Goal: Task Accomplishment & Management: Complete application form

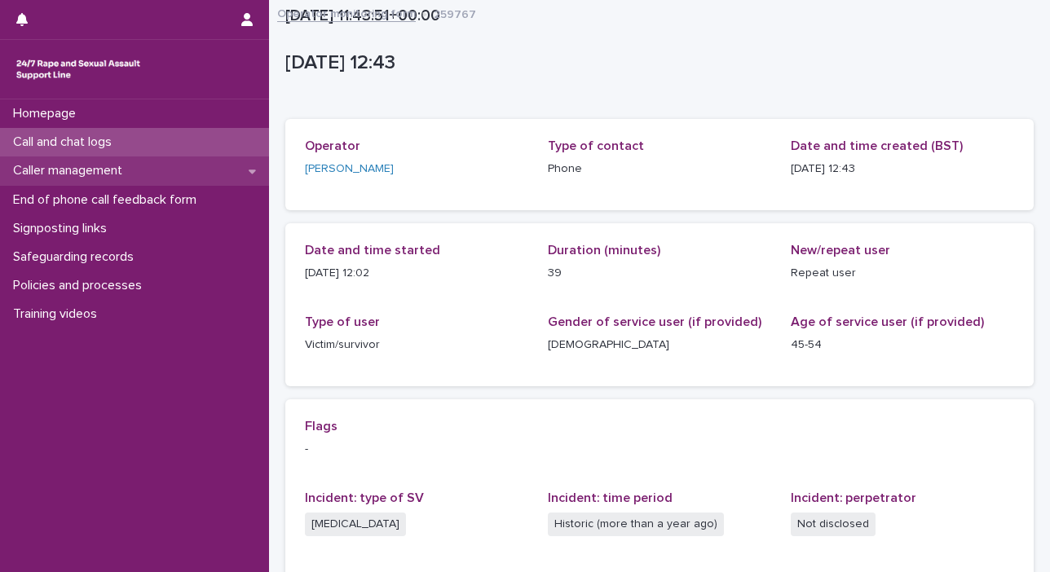
scroll to position [310, 0]
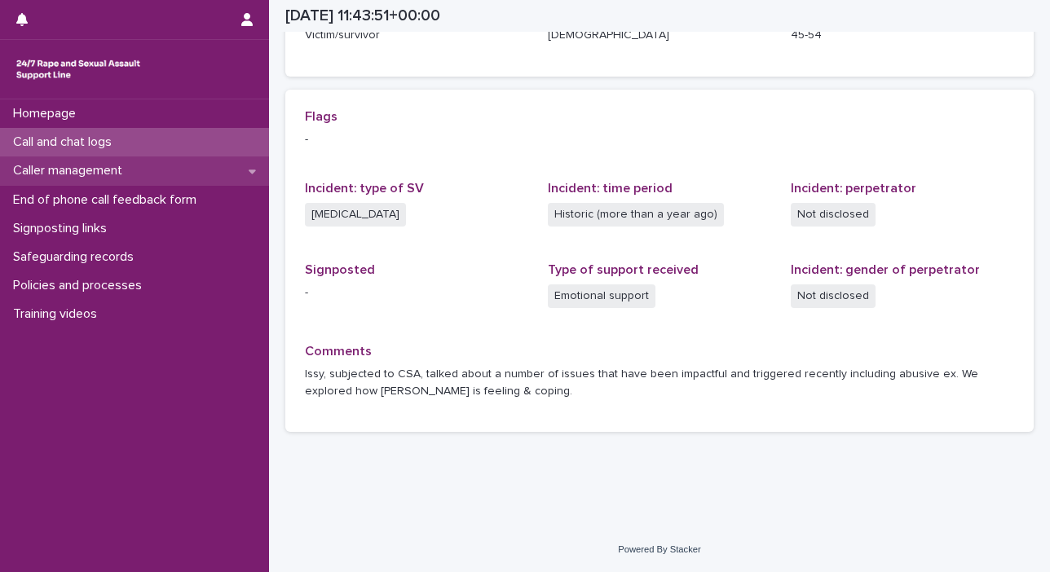
click at [114, 166] on p "Caller management" at bounding box center [71, 170] width 129 height 15
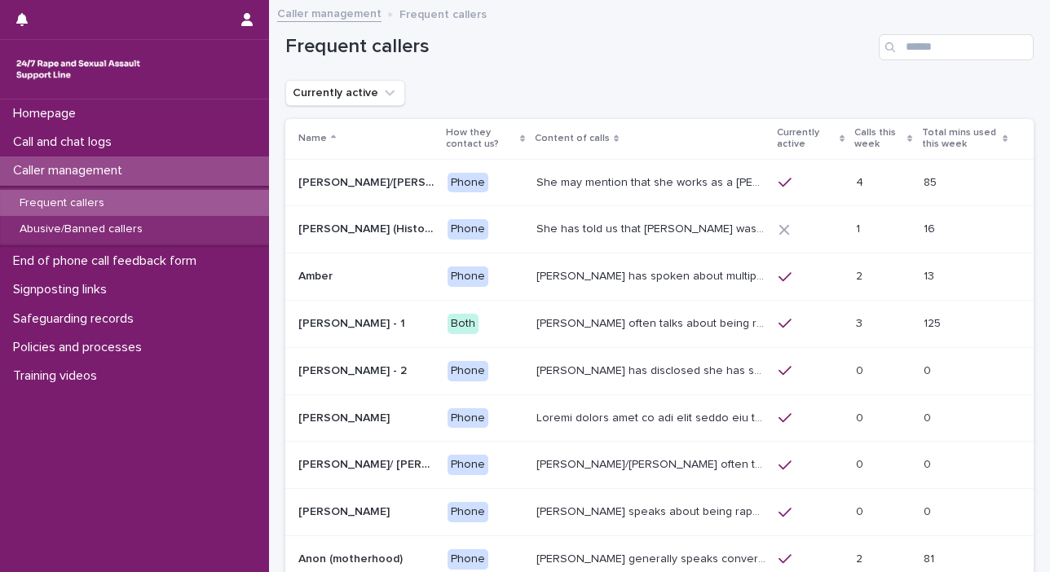
click at [102, 171] on p "Caller management" at bounding box center [71, 170] width 129 height 15
click at [77, 201] on p "Frequent callers" at bounding box center [62, 203] width 111 height 14
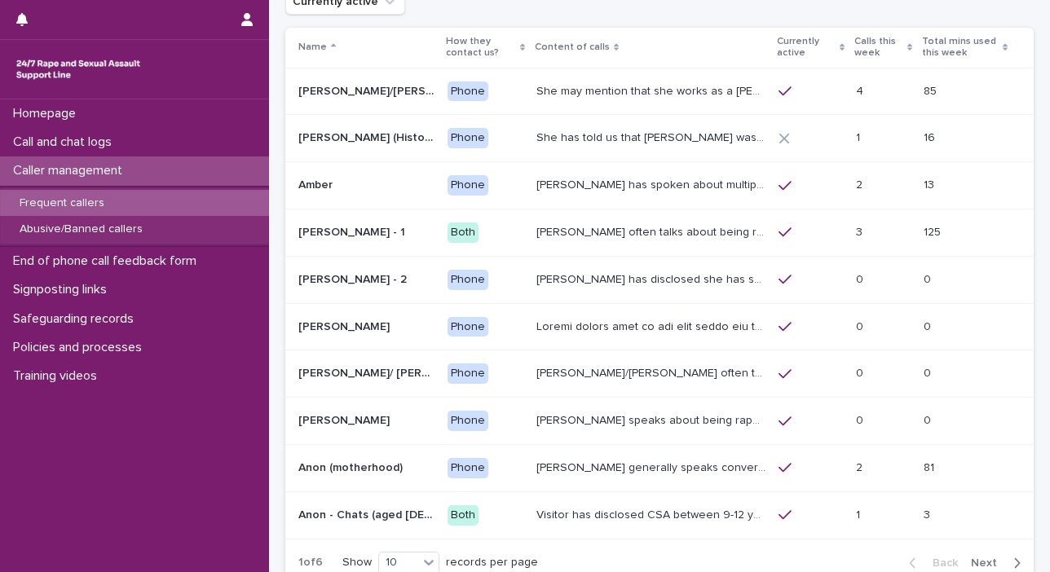
scroll to position [99, 0]
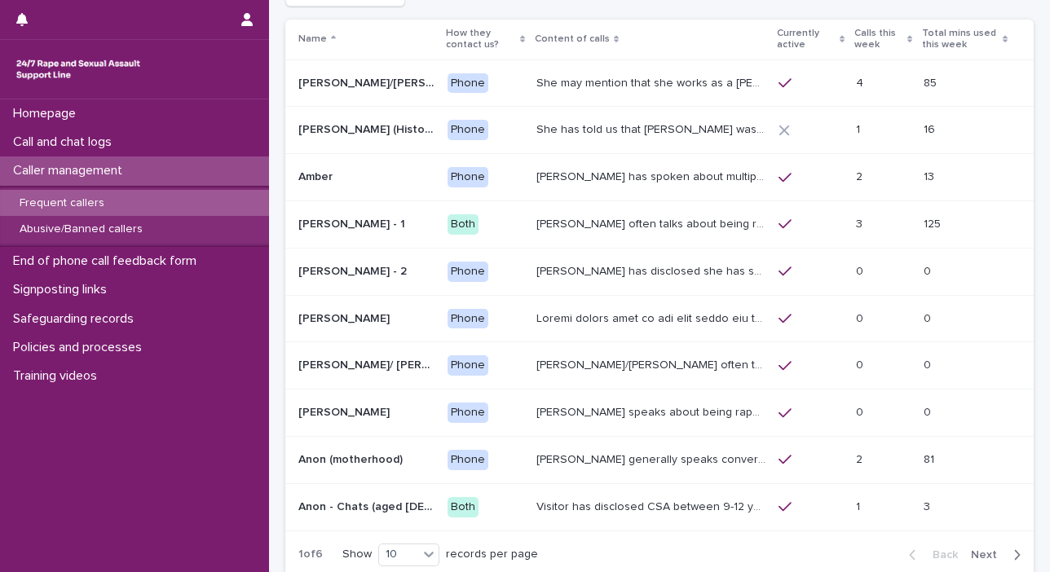
click at [980, 554] on span "Next" at bounding box center [989, 554] width 36 height 11
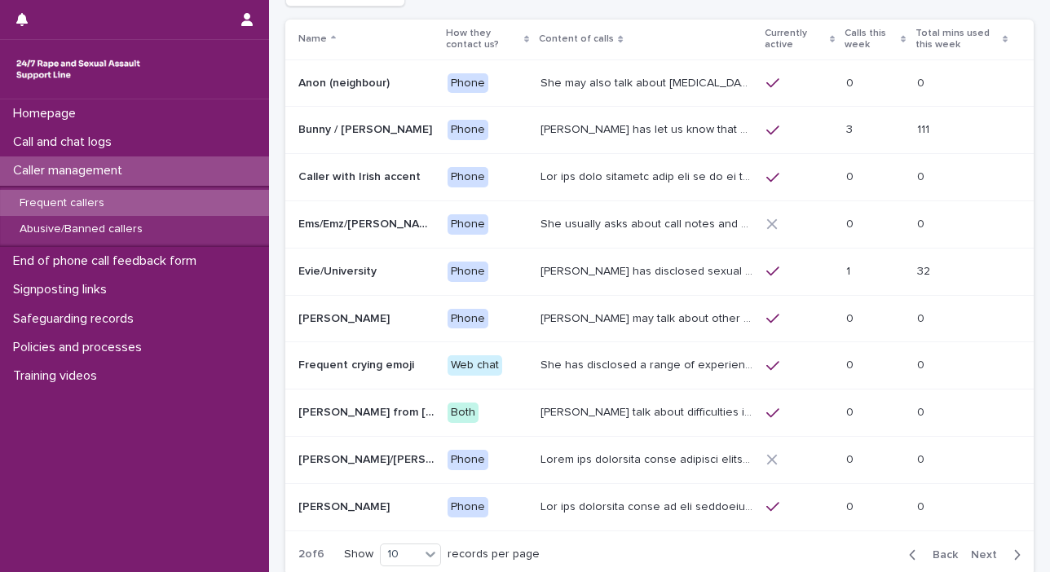
click at [980, 554] on span "Next" at bounding box center [989, 554] width 36 height 11
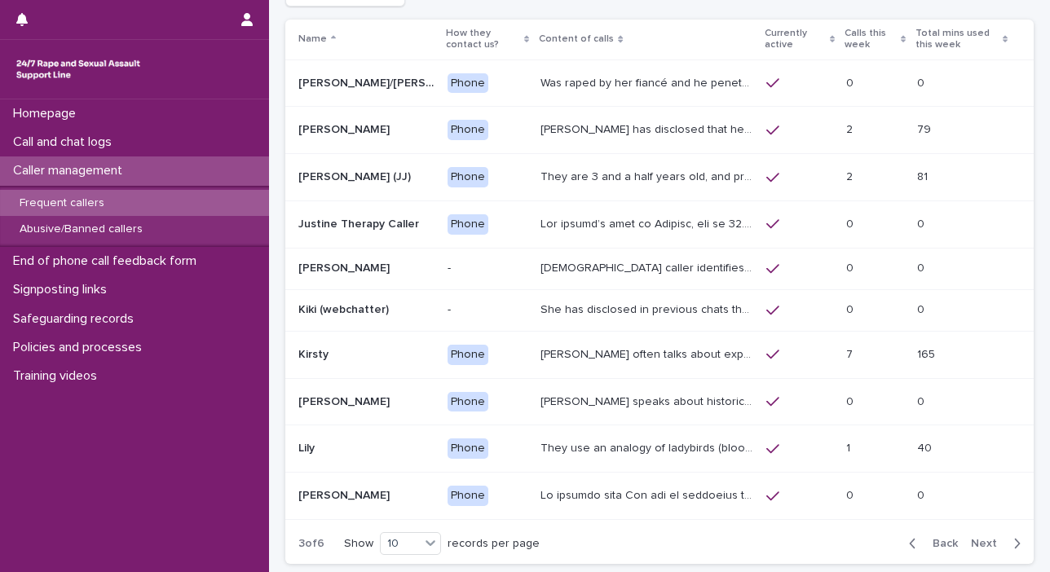
scroll to position [95, 0]
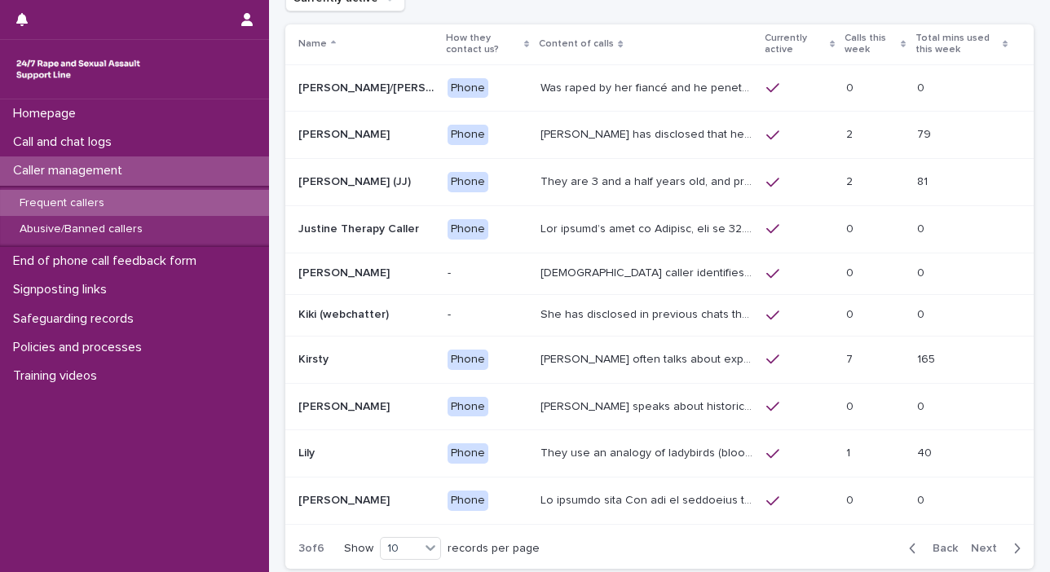
click at [980, 554] on div "Back Next" at bounding box center [965, 548] width 138 height 41
click at [980, 549] on span "Next" at bounding box center [989, 548] width 36 height 11
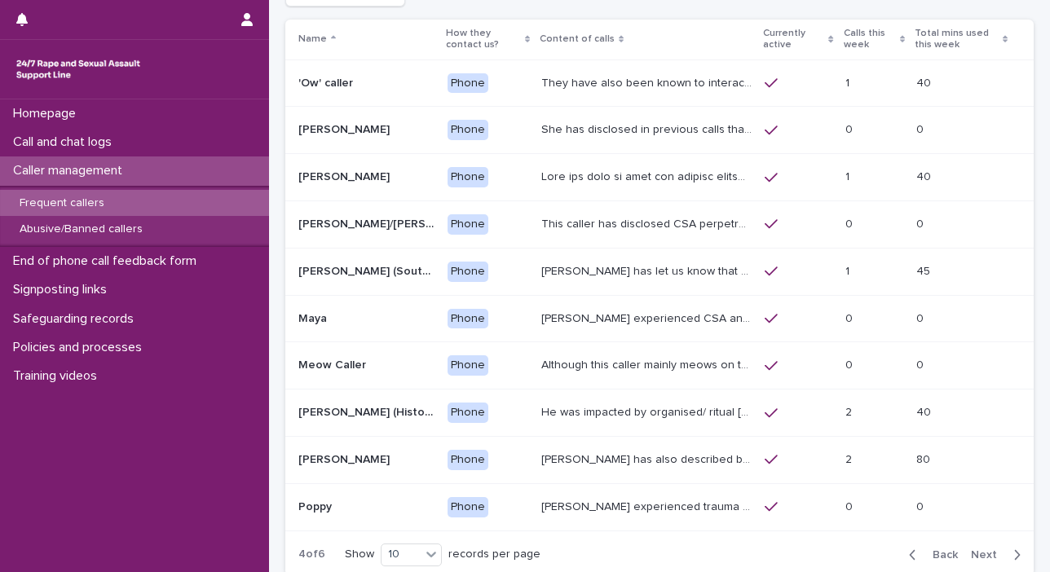
click at [980, 549] on span "Next" at bounding box center [989, 554] width 36 height 11
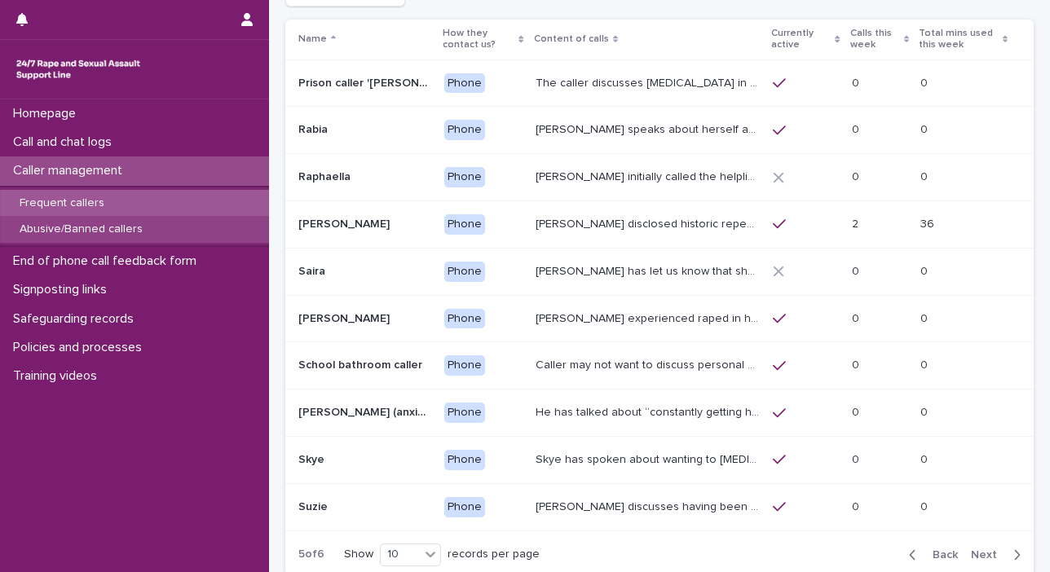
click at [112, 227] on p "Abusive/Banned callers" at bounding box center [81, 230] width 149 height 14
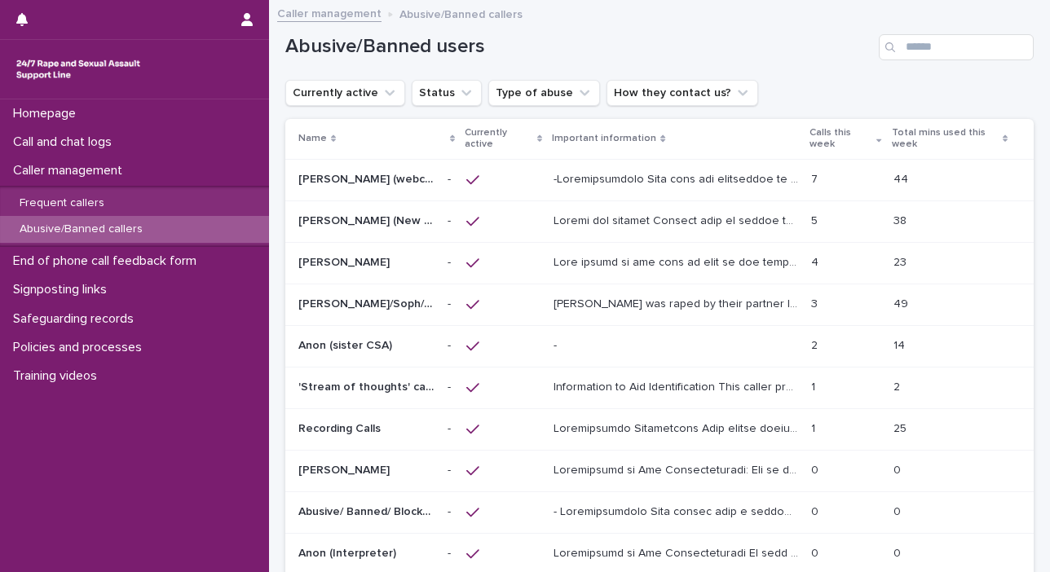
click at [602, 303] on p "[PERSON_NAME] was raped by their partner last year and they're currently facing…" at bounding box center [678, 302] width 248 height 17
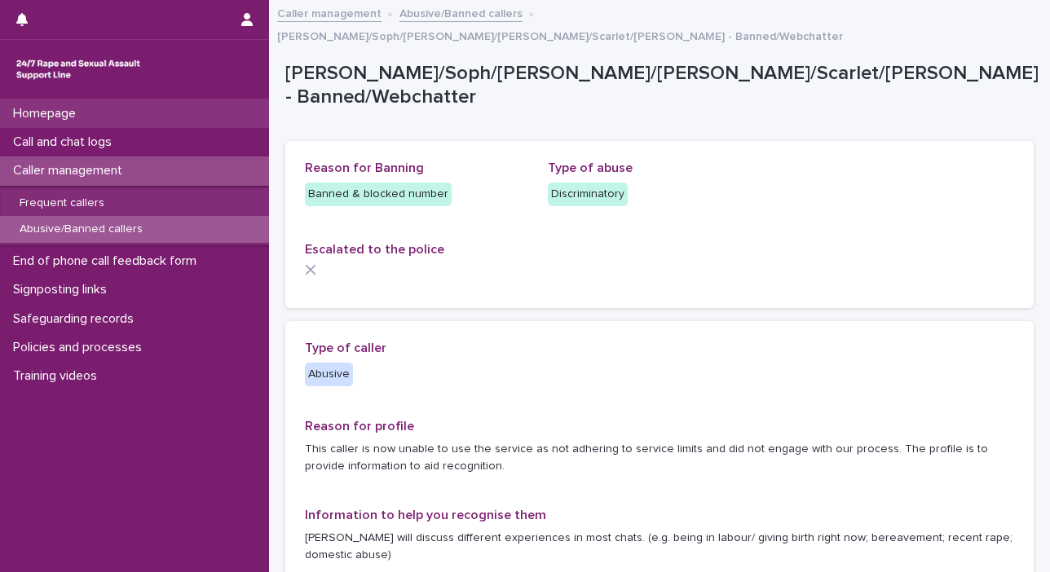
click at [122, 127] on div "Homepage" at bounding box center [134, 113] width 269 height 29
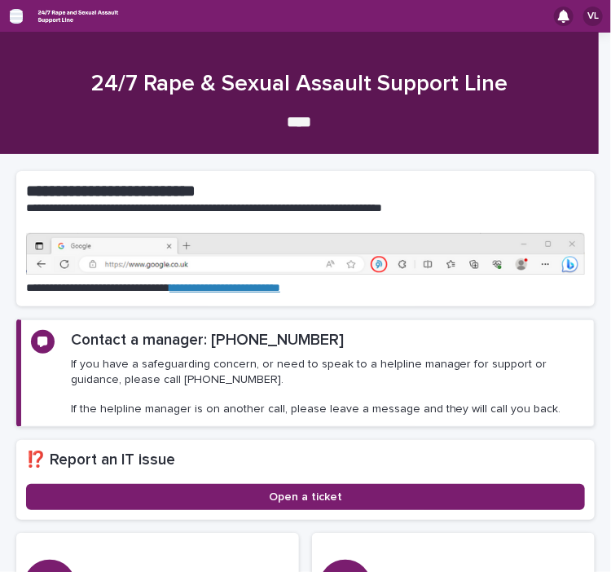
click at [16, 11] on icon "button" at bounding box center [16, 16] width 13 height 11
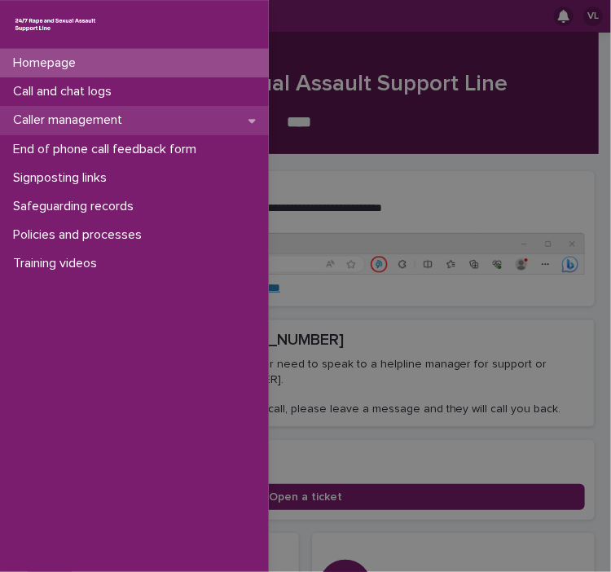
click at [54, 124] on p "Caller management" at bounding box center [71, 119] width 129 height 15
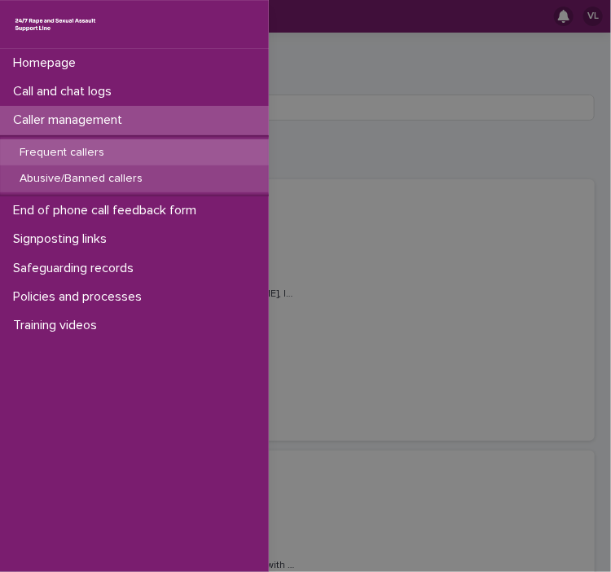
click at [64, 182] on p "Abusive/Banned callers" at bounding box center [81, 179] width 149 height 14
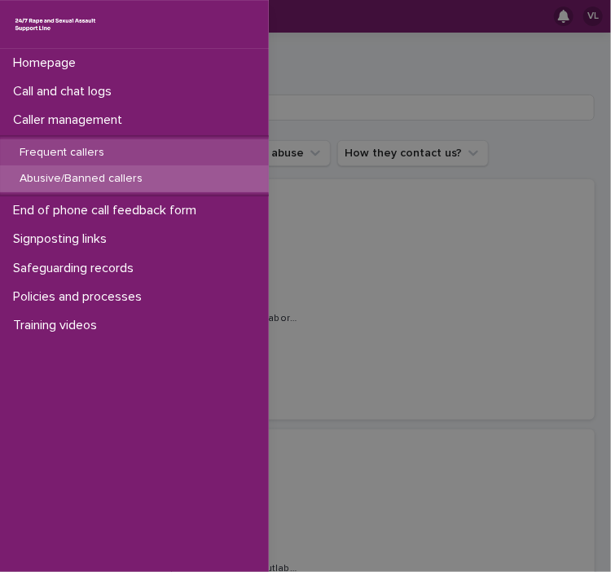
click at [65, 151] on p "Frequent callers" at bounding box center [62, 153] width 111 height 14
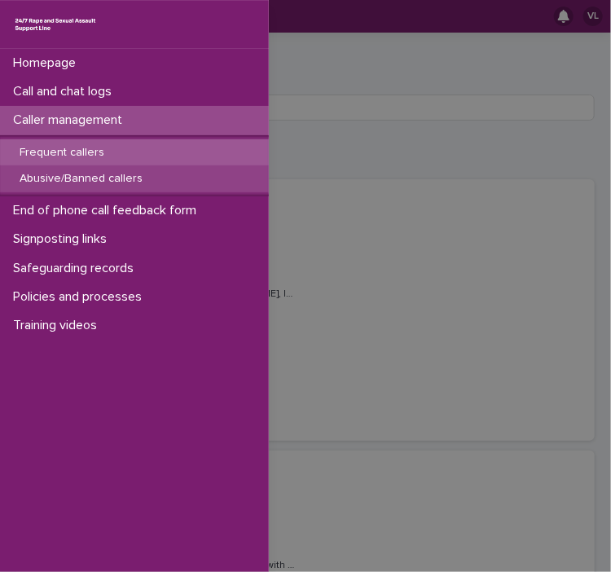
click at [65, 183] on p "Abusive/Banned callers" at bounding box center [81, 179] width 149 height 14
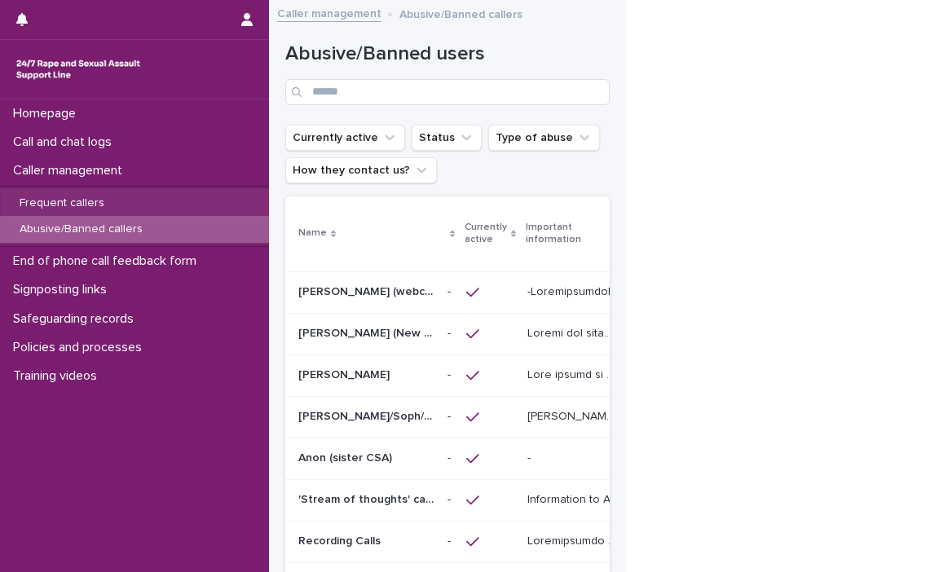
click at [349, 461] on p "Anon (sister CSA)" at bounding box center [346, 456] width 97 height 17
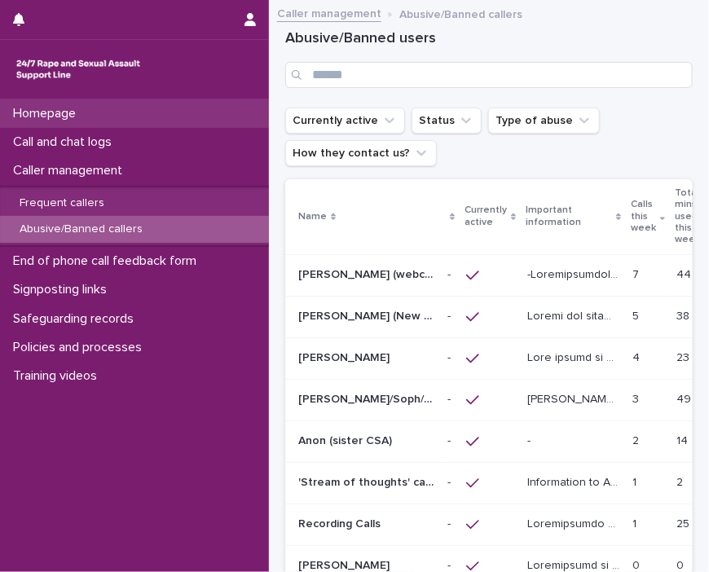
click at [68, 121] on div "Homepage" at bounding box center [134, 113] width 269 height 29
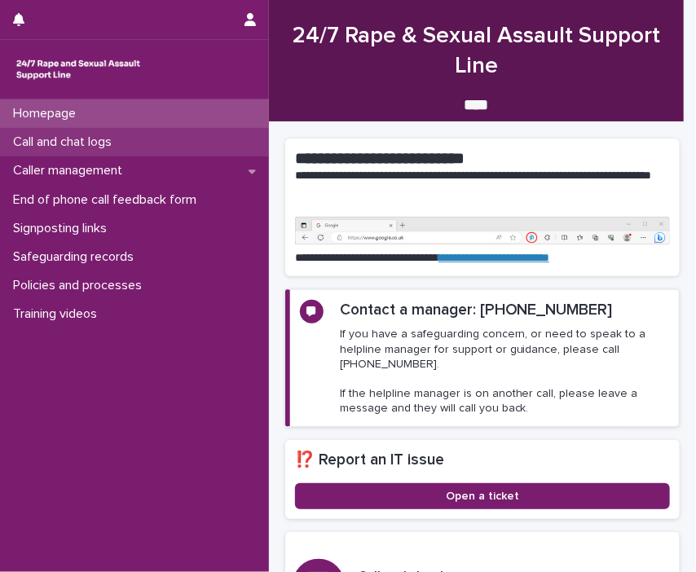
click at [68, 139] on p "Call and chat logs" at bounding box center [66, 142] width 118 height 15
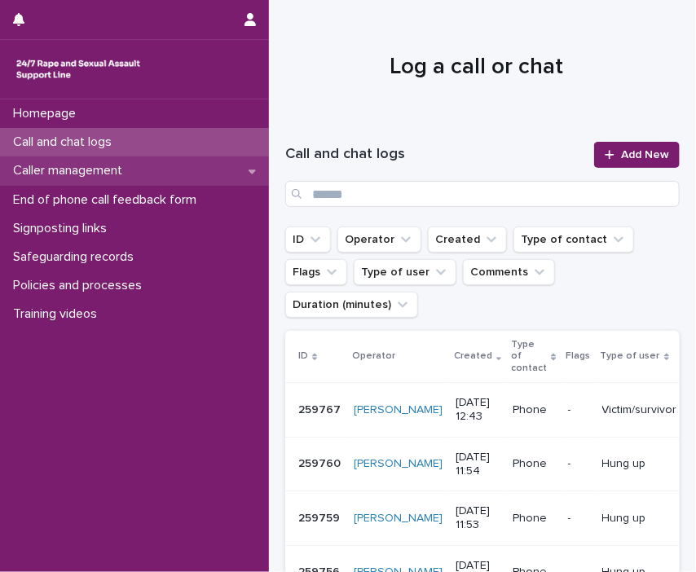
click at [67, 175] on p "Caller management" at bounding box center [71, 170] width 129 height 15
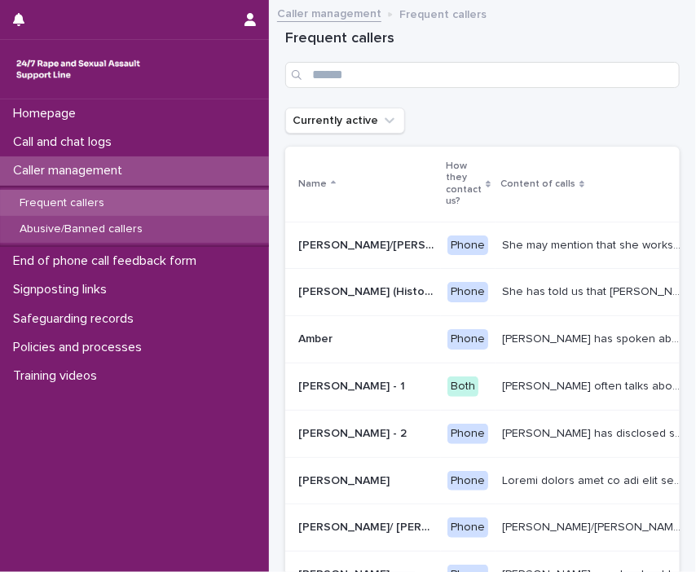
click at [59, 232] on p "Abusive/Banned callers" at bounding box center [81, 230] width 149 height 14
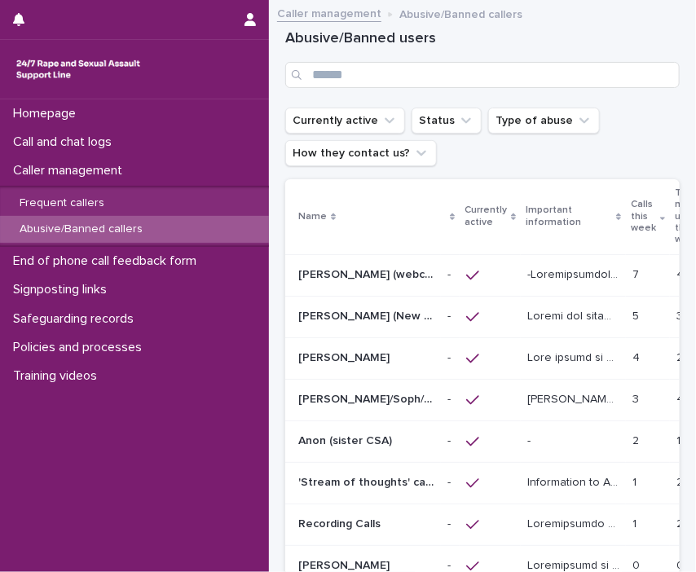
click at [362, 392] on p "[PERSON_NAME]/Soph/[PERSON_NAME]/[PERSON_NAME]/Scarlet/[PERSON_NAME] - Banned/W…" at bounding box center [367, 398] width 139 height 17
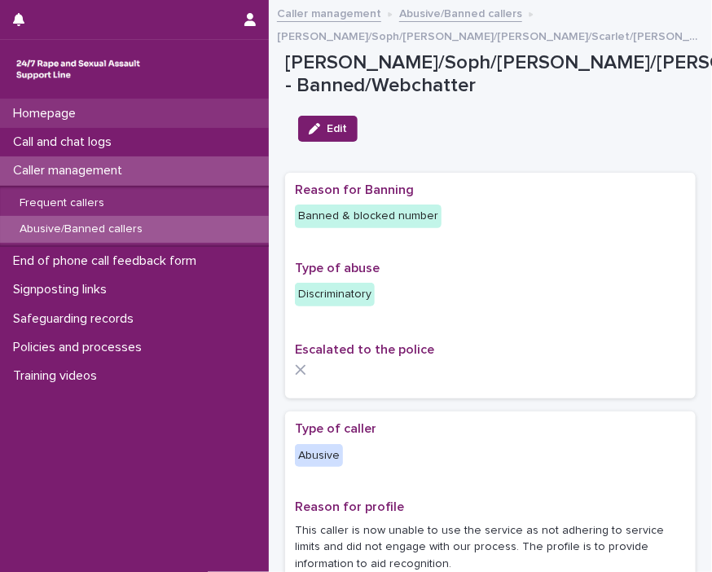
click at [54, 115] on p "Homepage" at bounding box center [48, 113] width 82 height 15
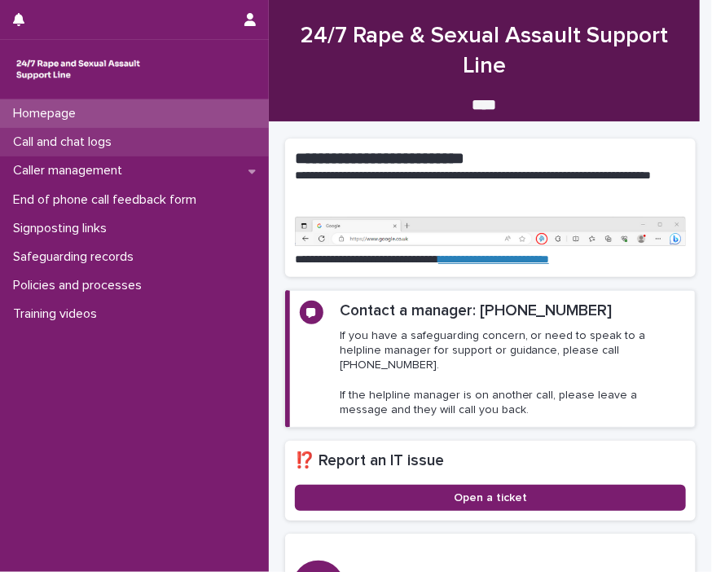
click at [46, 148] on p "Call and chat logs" at bounding box center [66, 142] width 118 height 15
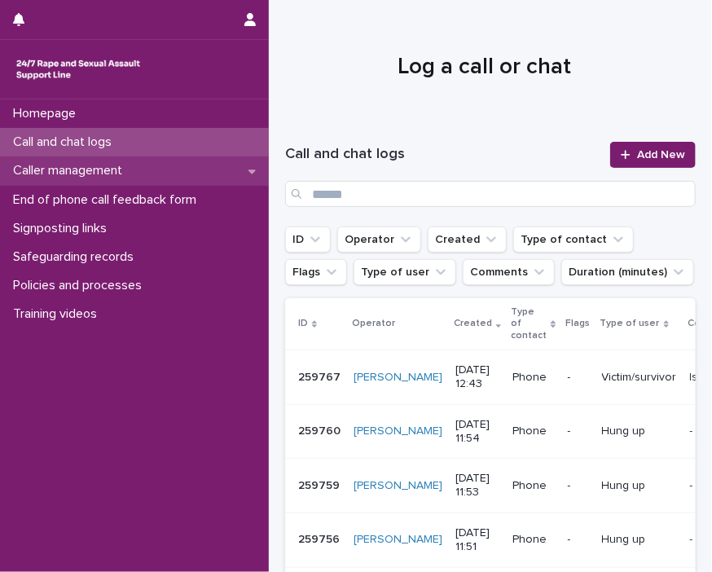
click at [46, 167] on p "Caller management" at bounding box center [71, 170] width 129 height 15
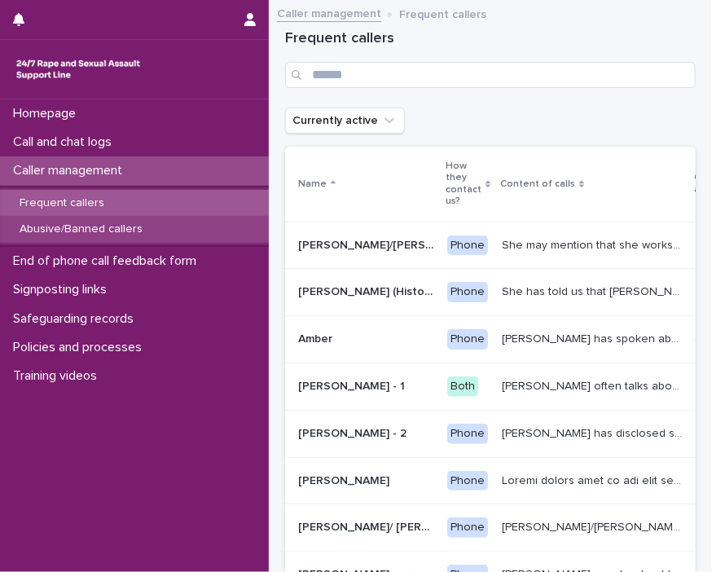
click at [141, 232] on p "Abusive/Banned callers" at bounding box center [81, 230] width 149 height 14
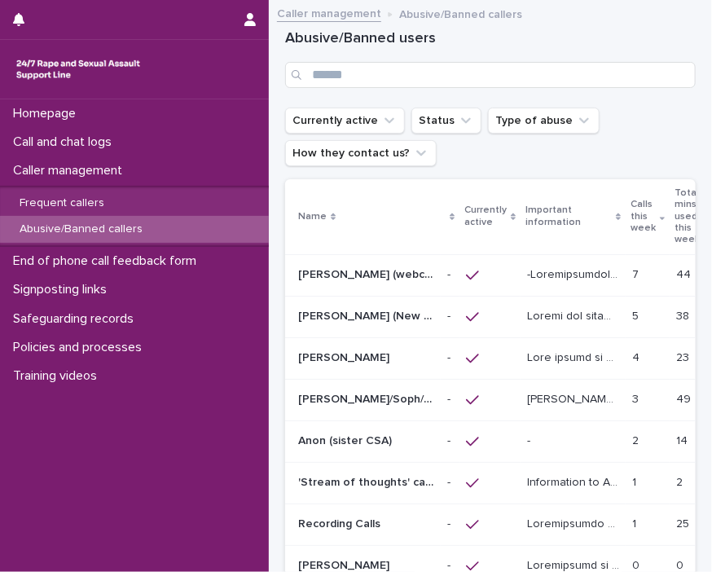
click at [344, 402] on p "[PERSON_NAME]/Soph/[PERSON_NAME]/[PERSON_NAME]/Scarlet/[PERSON_NAME] - Banned/W…" at bounding box center [367, 398] width 139 height 17
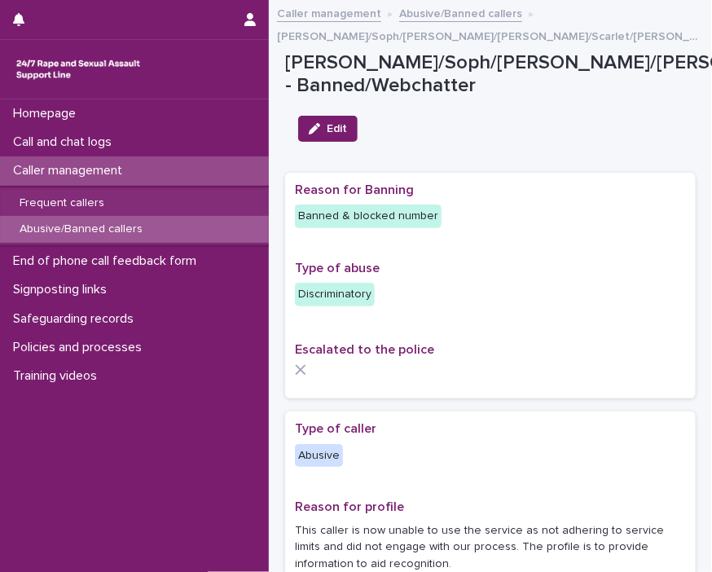
scroll to position [105, 0]
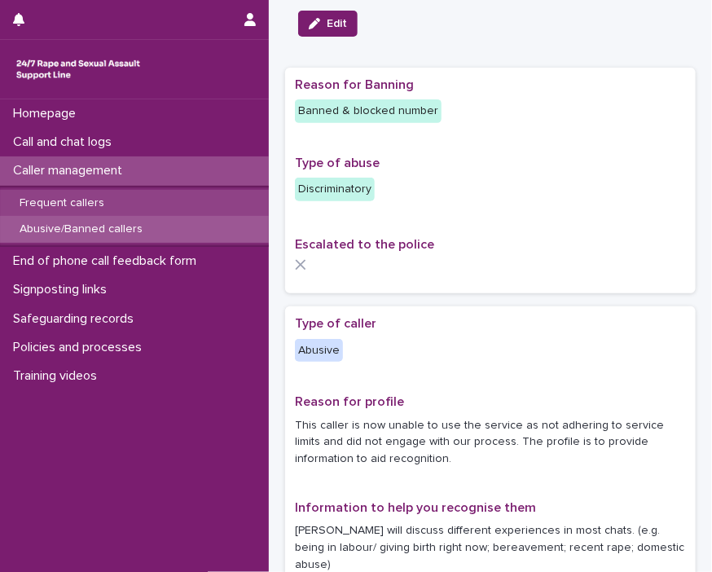
click at [56, 196] on p "Frequent callers" at bounding box center [62, 203] width 111 height 14
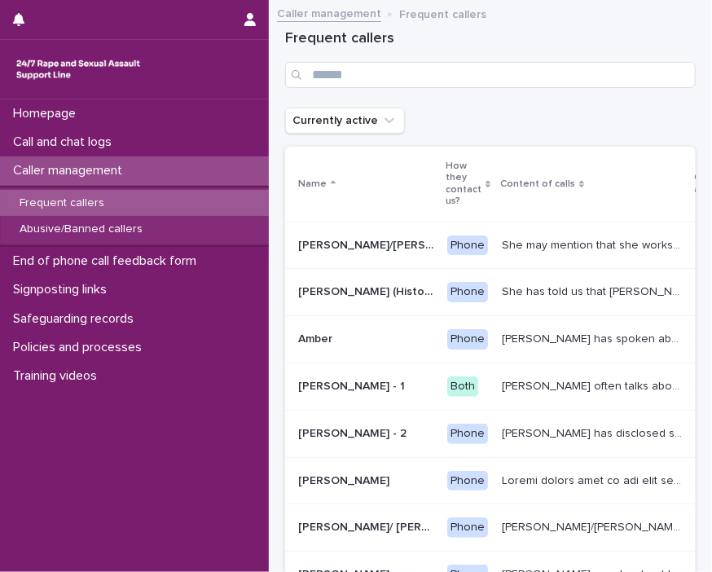
click at [65, 236] on p "Abusive/Banned callers" at bounding box center [81, 230] width 149 height 14
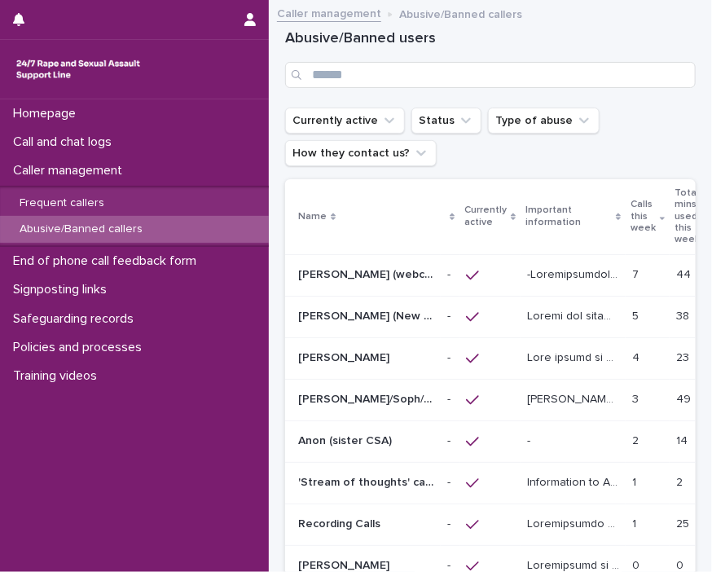
click at [395, 398] on p "[PERSON_NAME]/Soph/[PERSON_NAME]/[PERSON_NAME]/Scarlet/[PERSON_NAME] - Banned/W…" at bounding box center [367, 398] width 139 height 17
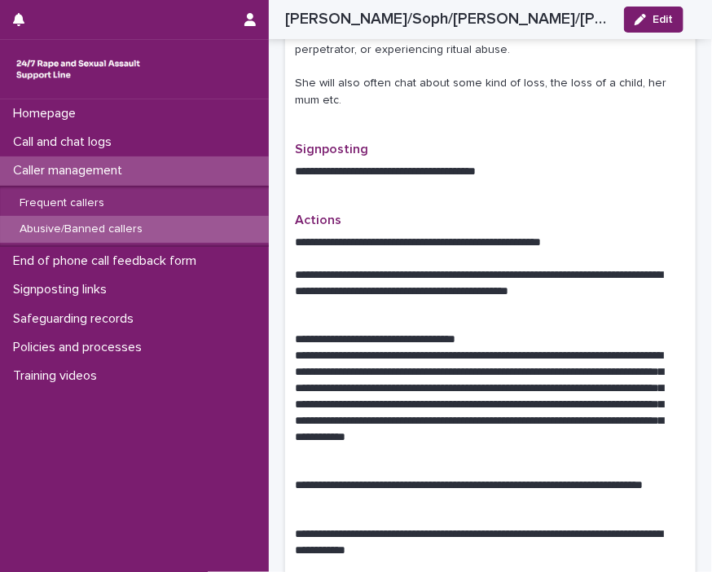
scroll to position [1421, 0]
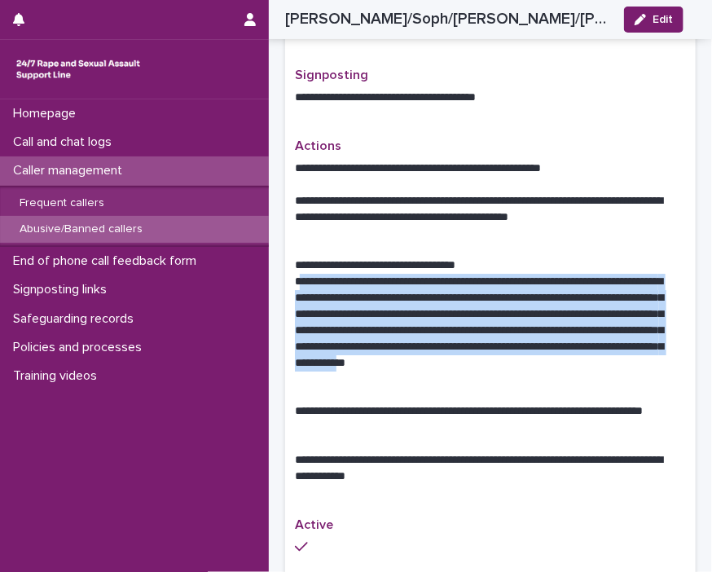
drag, startPoint x: 299, startPoint y: 230, endPoint x: 359, endPoint y: 326, distance: 113.1
click at [359, 326] on p "**********" at bounding box center [484, 330] width 379 height 113
drag, startPoint x: 359, startPoint y: 326, endPoint x: 345, endPoint y: 276, distance: 52.4
copy p "**********"
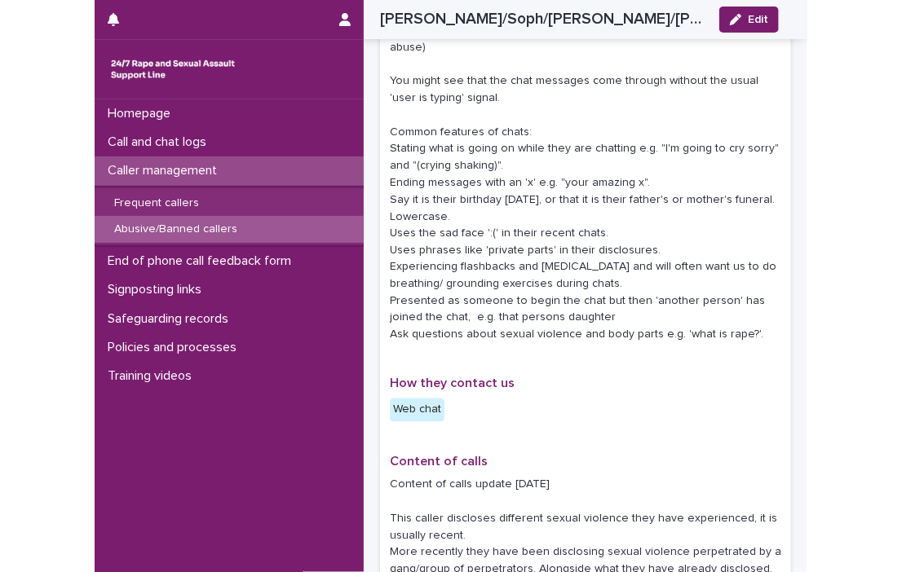
scroll to position [569, 0]
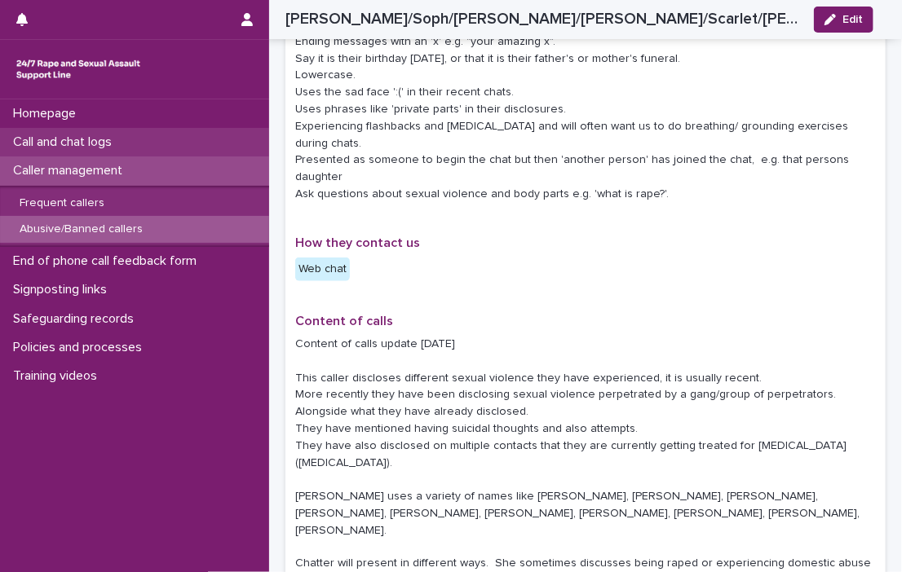
click at [104, 148] on p "Call and chat logs" at bounding box center [66, 142] width 118 height 15
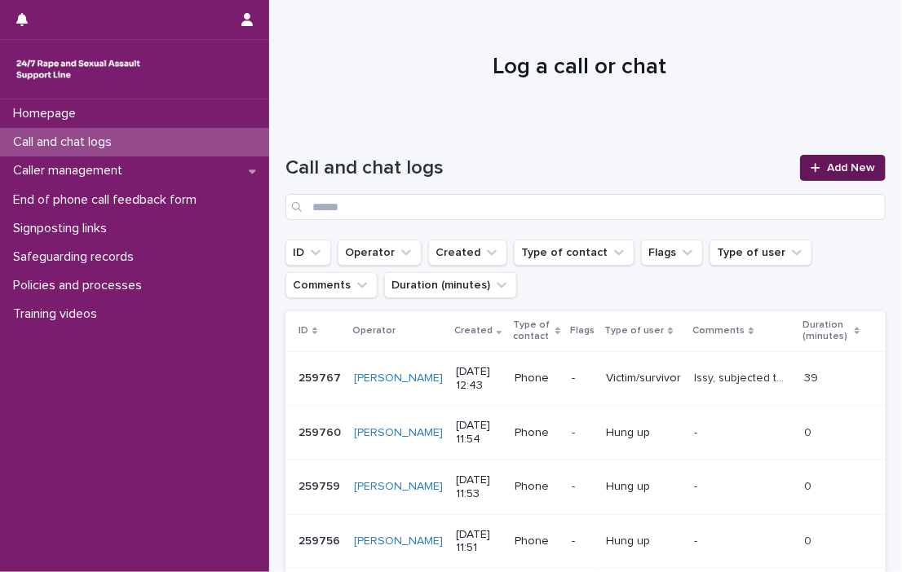
click at [825, 174] on link "Add New" at bounding box center [843, 168] width 86 height 26
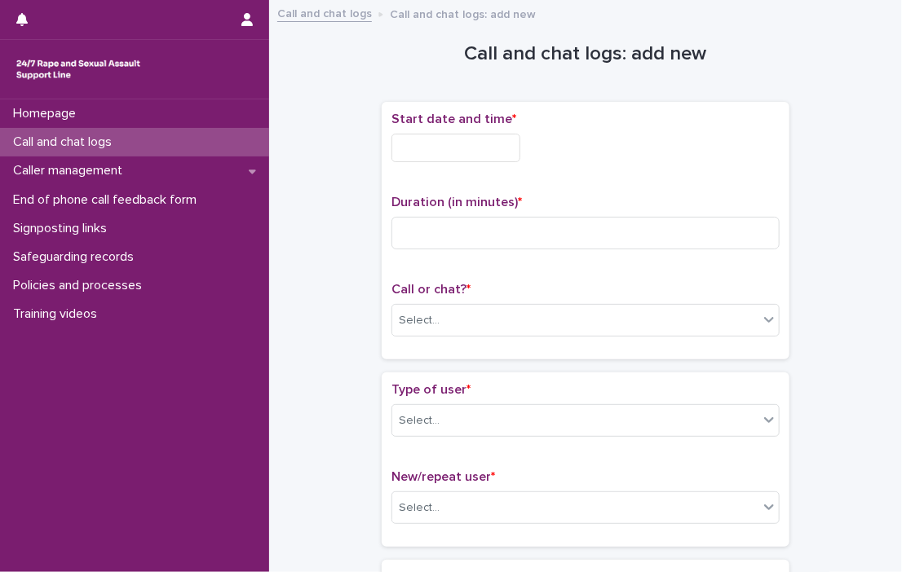
click at [424, 151] on input "text" at bounding box center [455, 148] width 129 height 29
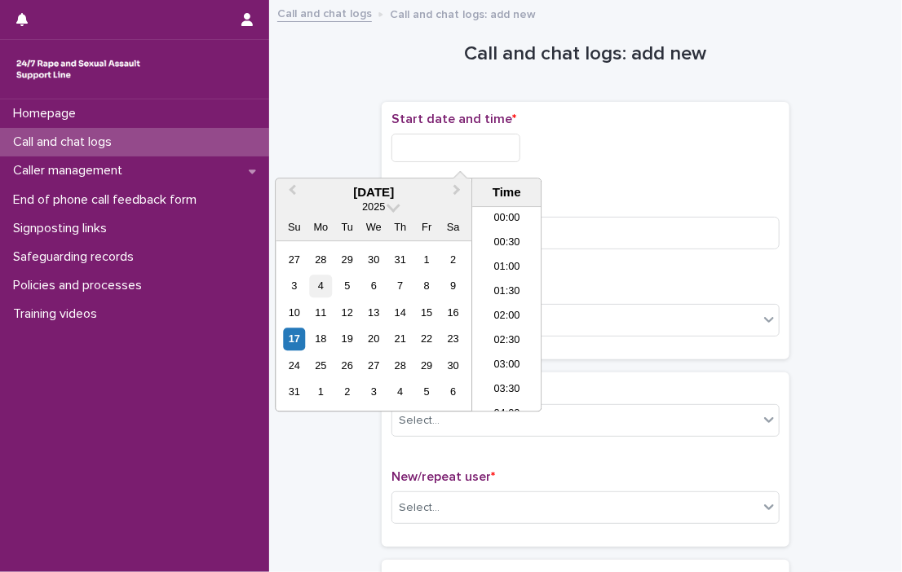
scroll to position [595, 0]
click at [296, 342] on div "17" at bounding box center [294, 340] width 22 height 22
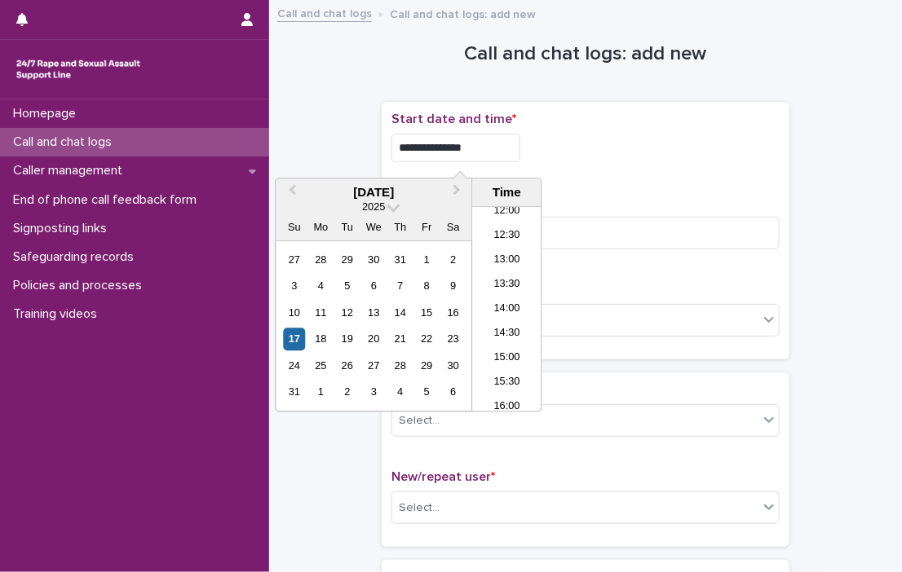
drag, startPoint x: 448, startPoint y: 149, endPoint x: 529, endPoint y: 144, distance: 80.9
click at [520, 144] on input "**********" at bounding box center [455, 148] width 129 height 29
type input "**********"
click at [685, 231] on input at bounding box center [585, 233] width 388 height 33
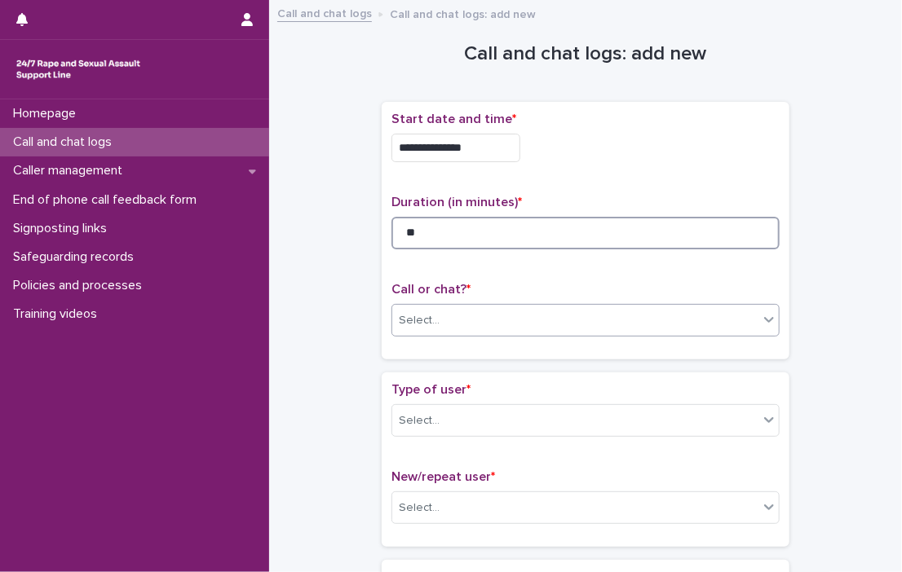
type input "**"
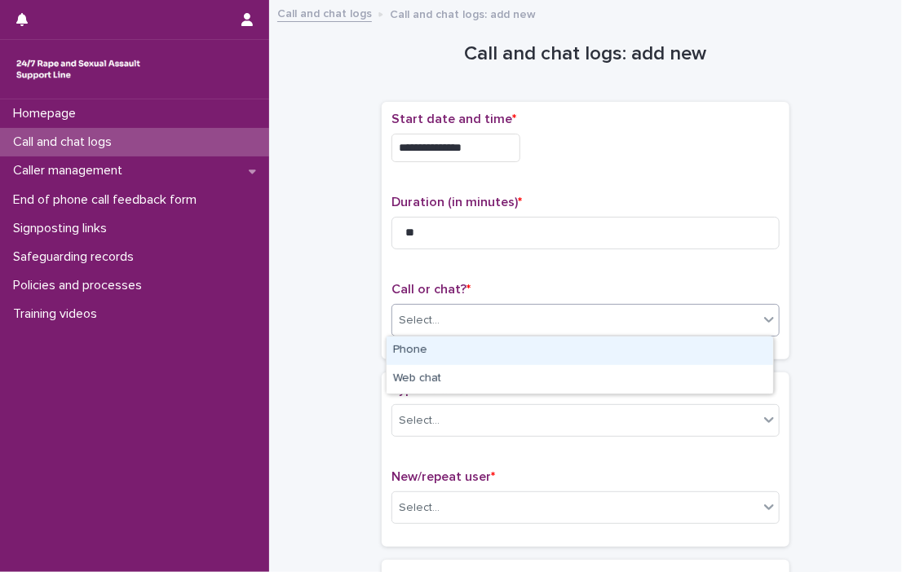
click at [759, 325] on div at bounding box center [769, 319] width 20 height 29
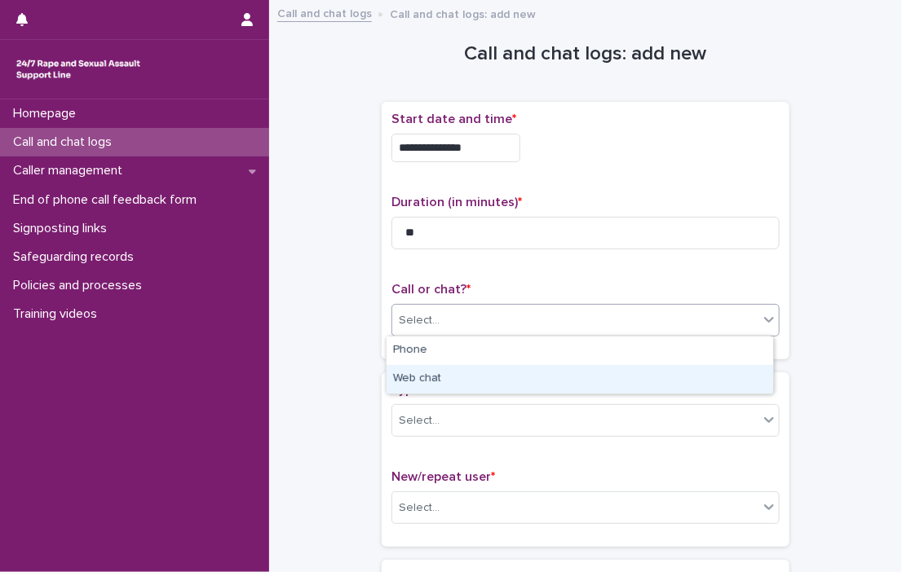
click at [687, 378] on div "Web chat" at bounding box center [579, 379] width 386 height 29
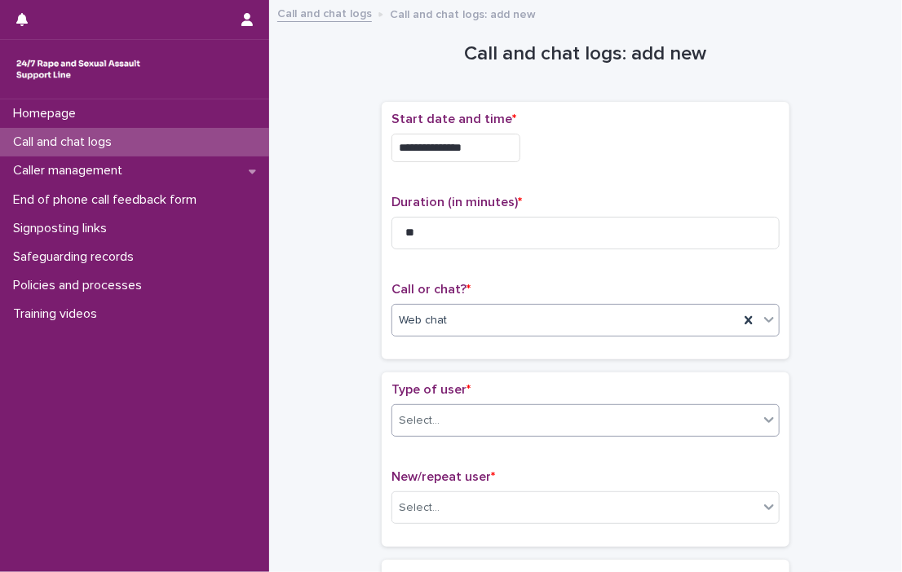
click at [761, 422] on icon at bounding box center [769, 420] width 16 height 16
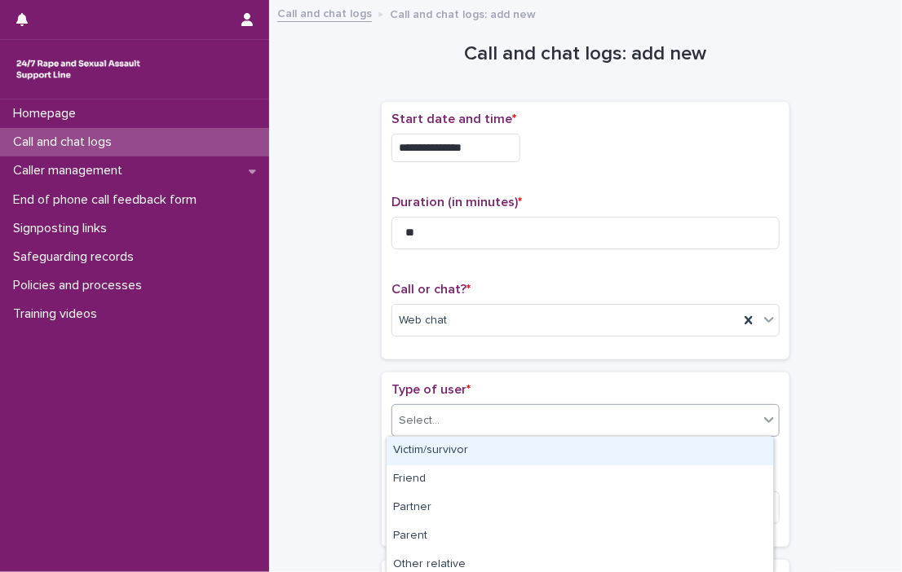
click at [721, 453] on div "Victim/survivor" at bounding box center [579, 451] width 386 height 29
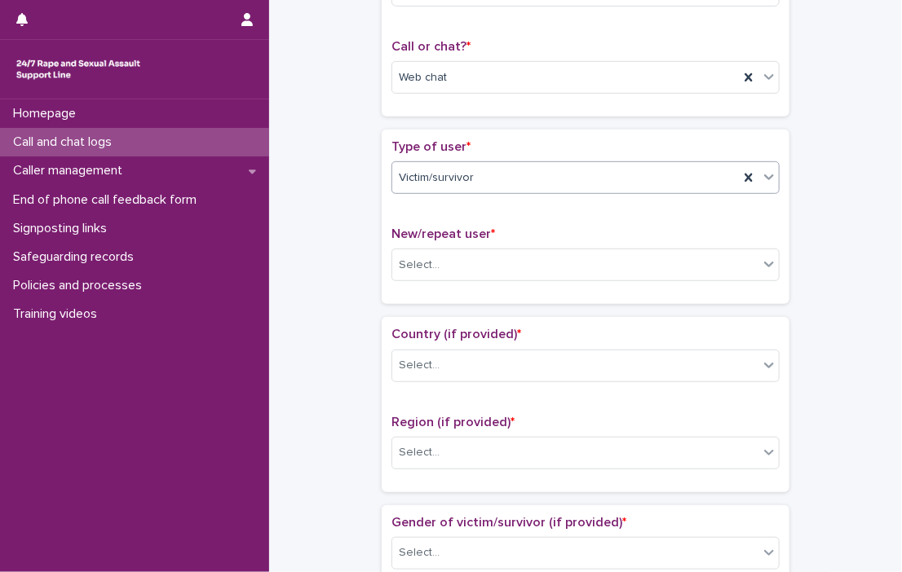
scroll to position [375, 0]
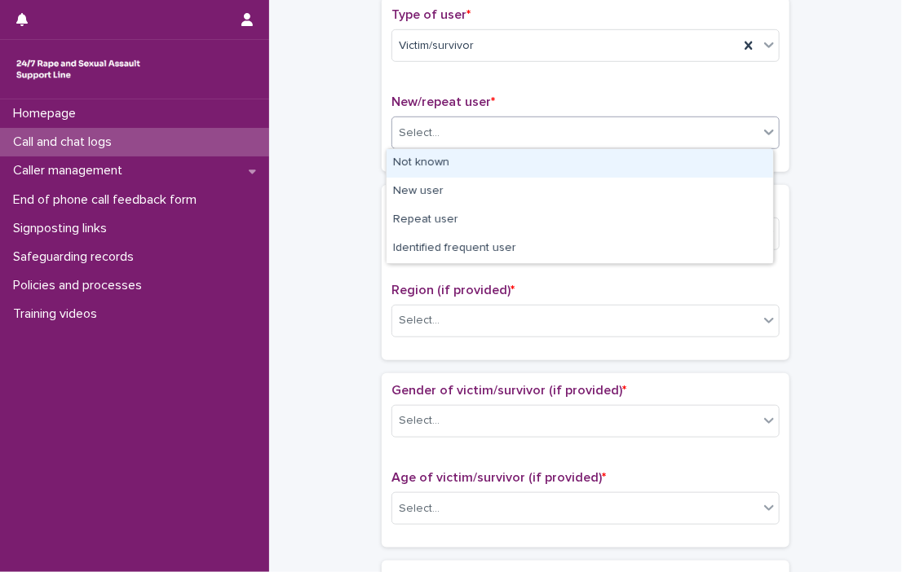
click at [768, 135] on icon at bounding box center [769, 132] width 16 height 16
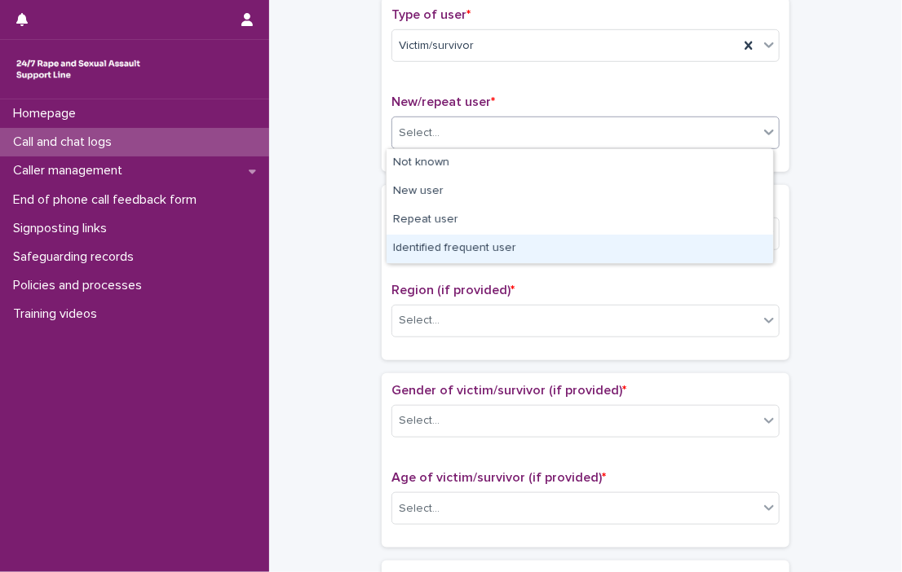
click at [708, 240] on div "Identified frequent user" at bounding box center [579, 249] width 386 height 29
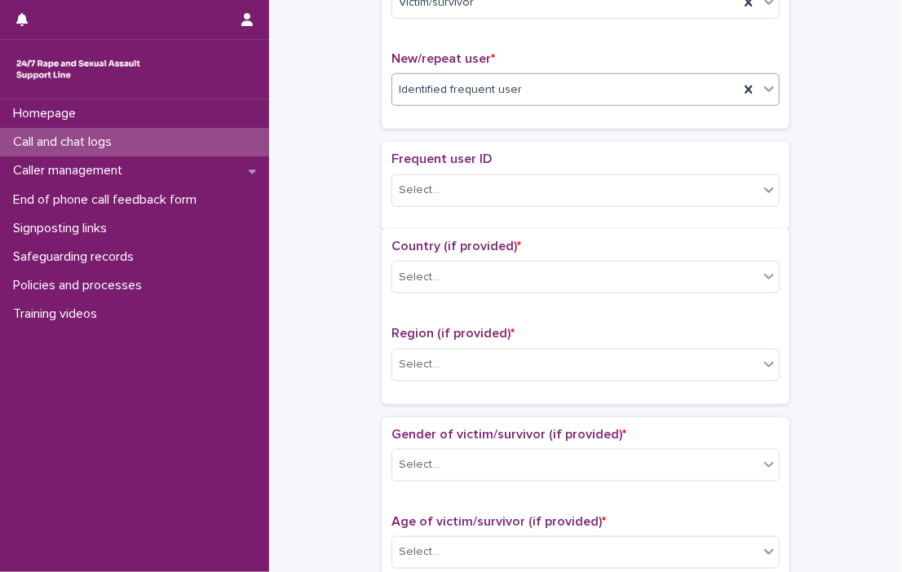
scroll to position [425, 0]
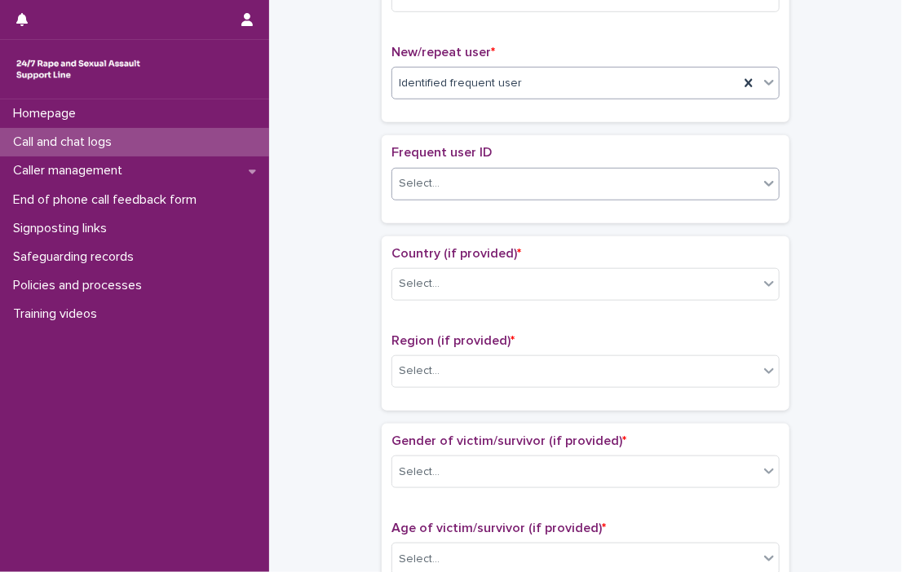
click at [761, 187] on icon at bounding box center [769, 183] width 16 height 16
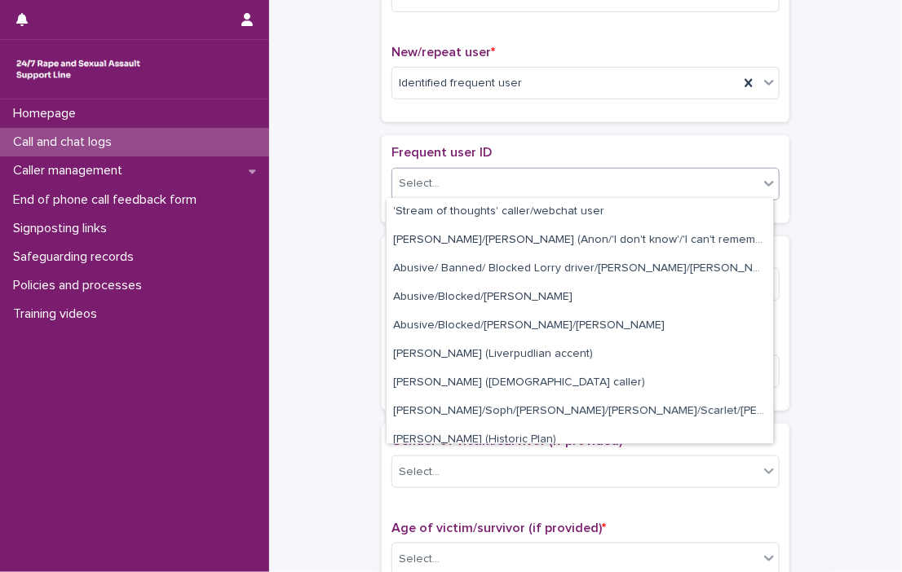
scroll to position [130, 0]
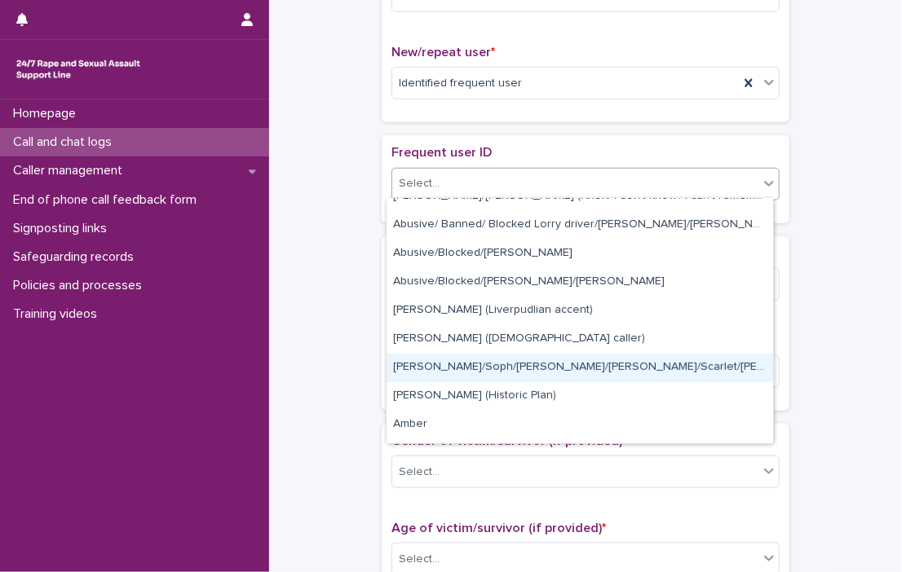
click at [649, 363] on div "[PERSON_NAME]/Soph/[PERSON_NAME]/[PERSON_NAME]/Scarlet/[PERSON_NAME] - Banned/W…" at bounding box center [579, 368] width 386 height 29
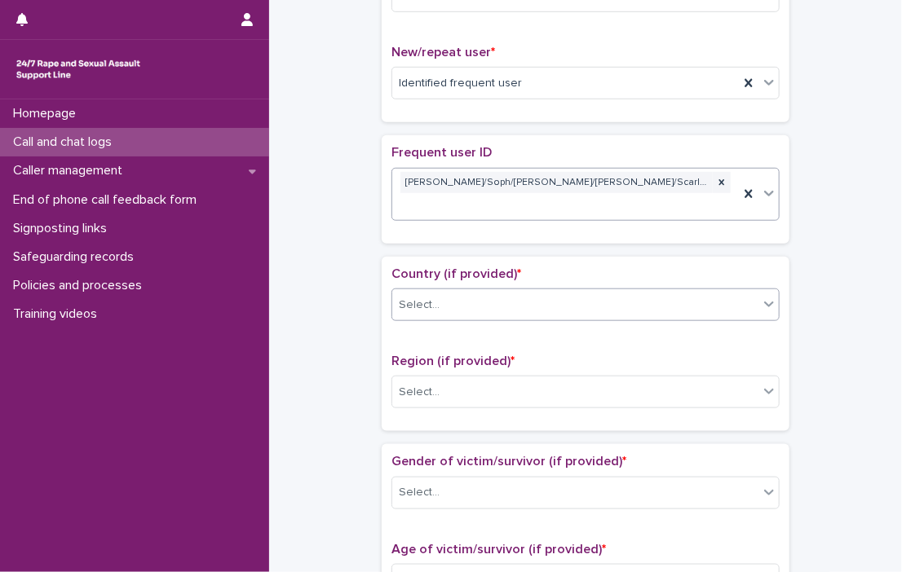
click at [747, 292] on div "Select..." at bounding box center [575, 305] width 366 height 27
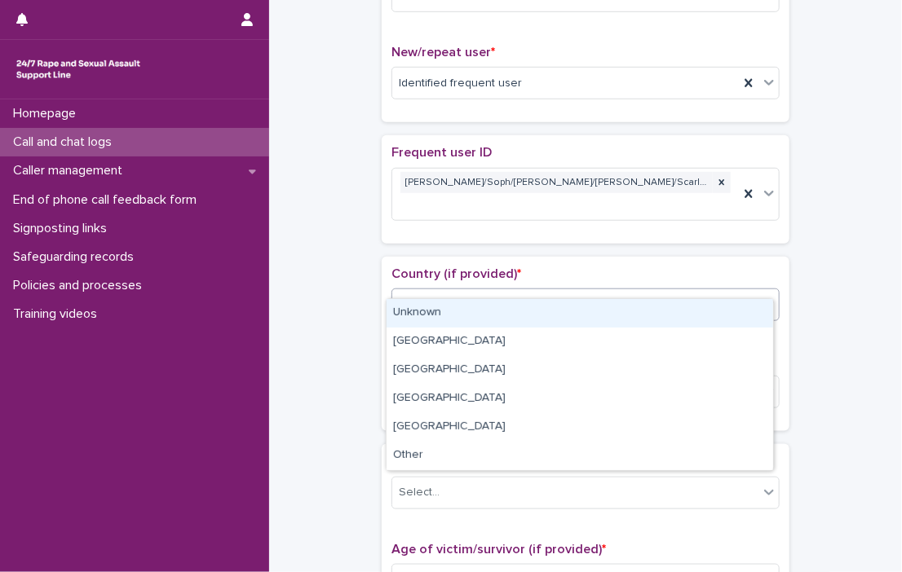
click at [708, 317] on div "Unknown" at bounding box center [579, 313] width 386 height 29
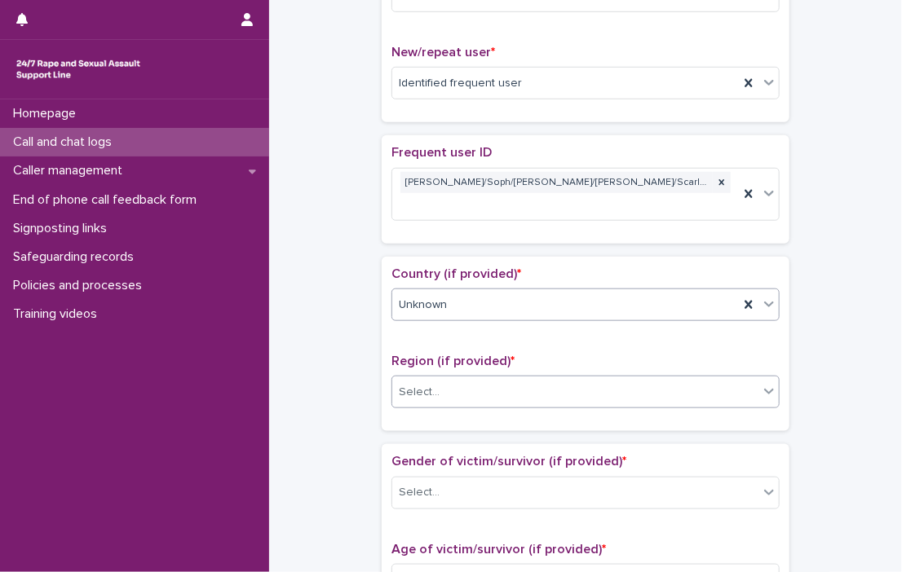
click at [761, 383] on icon at bounding box center [769, 391] width 16 height 16
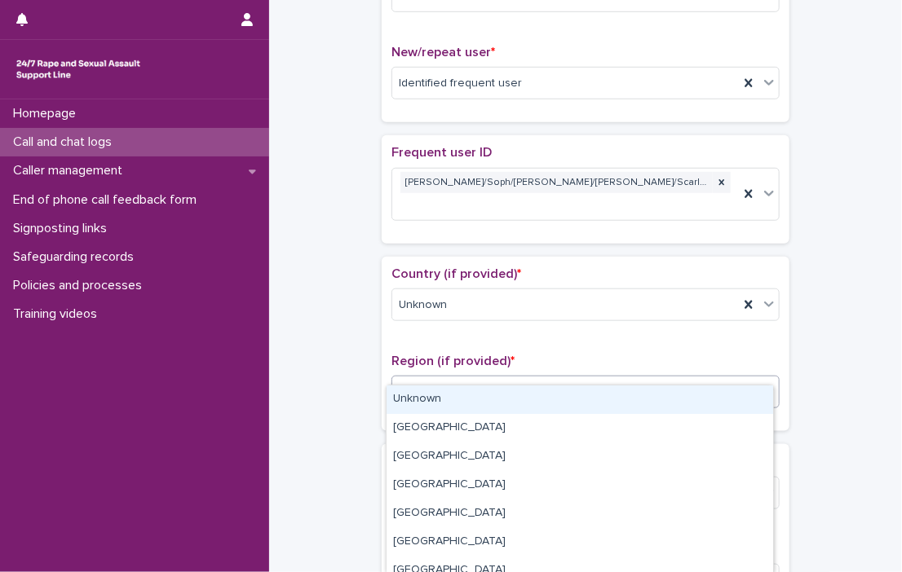
click at [733, 396] on div "Unknown" at bounding box center [579, 400] width 386 height 29
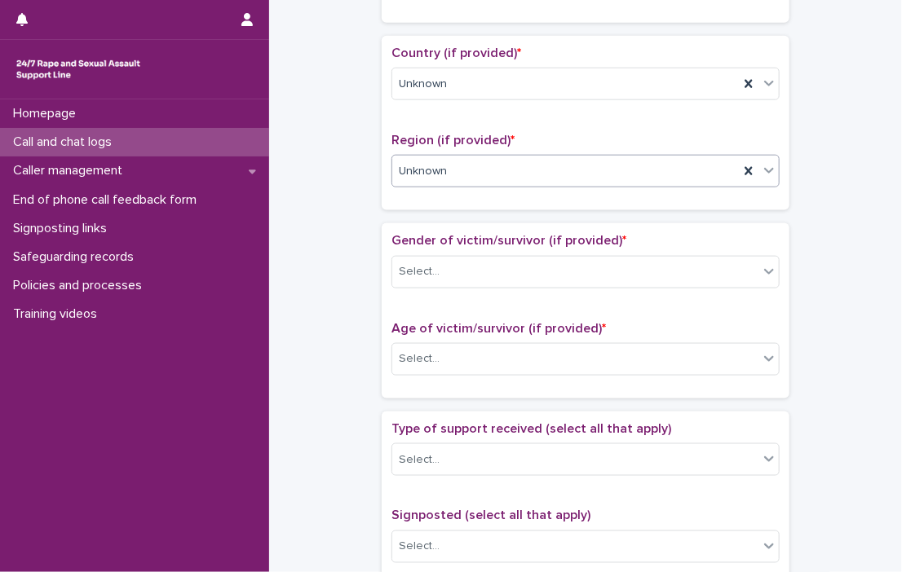
scroll to position [743, 0]
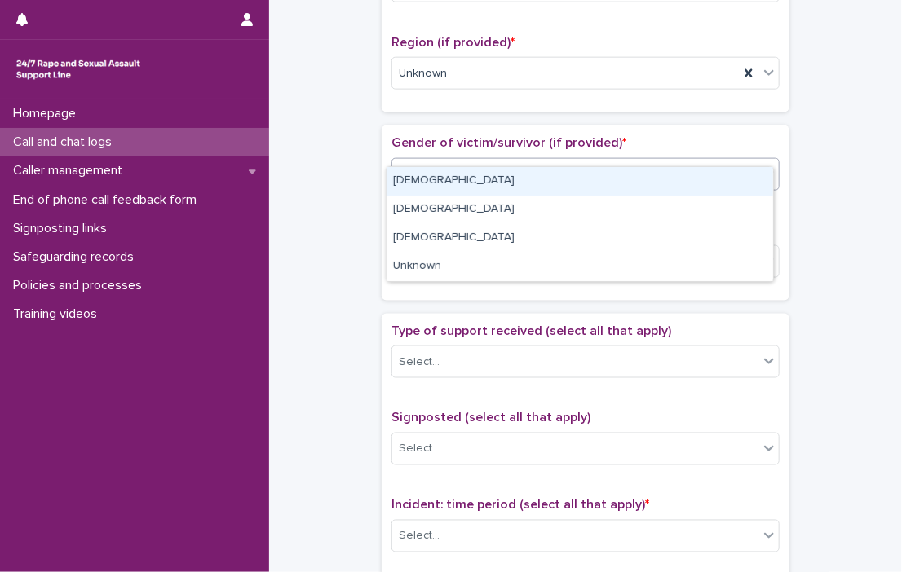
click at [761, 165] on icon at bounding box center [769, 173] width 16 height 16
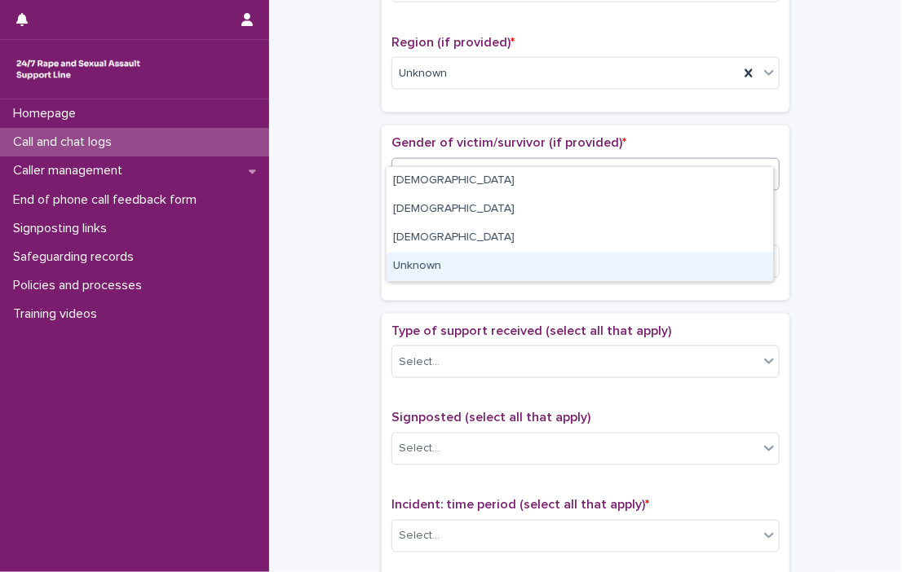
click at [721, 261] on div "Unknown" at bounding box center [579, 267] width 386 height 29
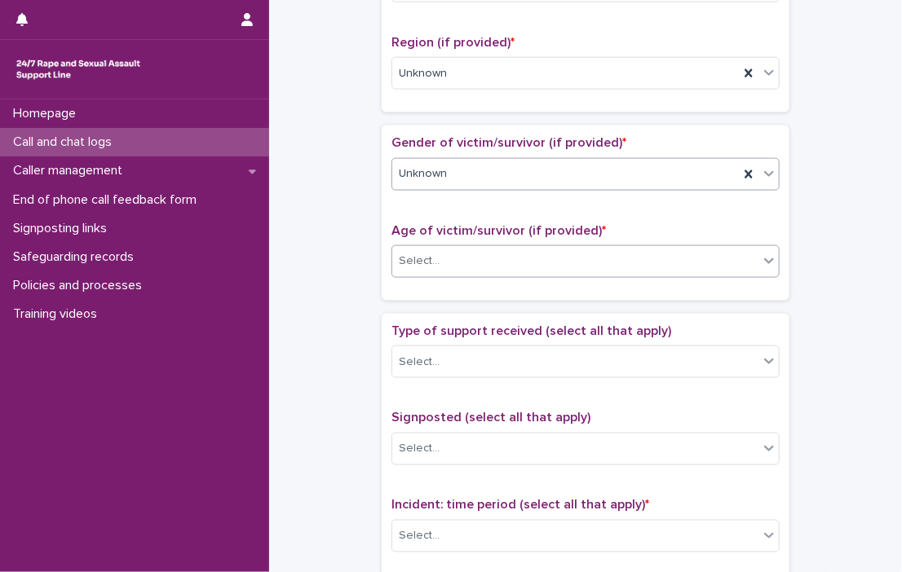
click at [766, 253] on icon at bounding box center [769, 261] width 16 height 16
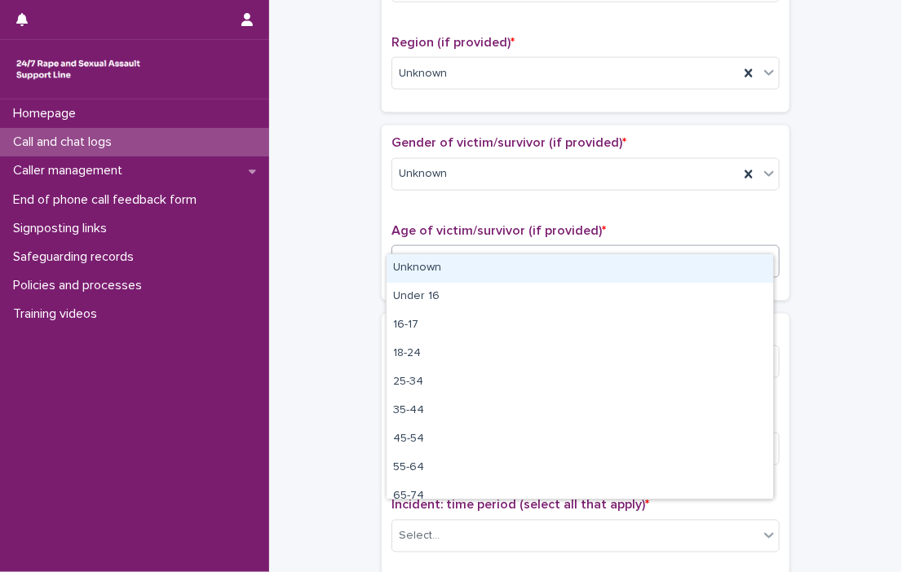
click at [734, 267] on div "Unknown" at bounding box center [579, 268] width 386 height 29
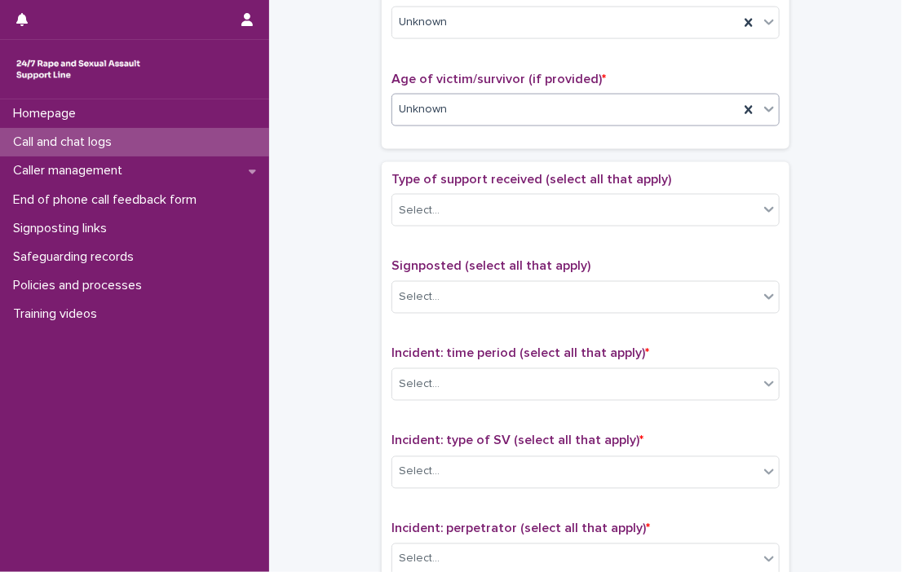
scroll to position [845, 0]
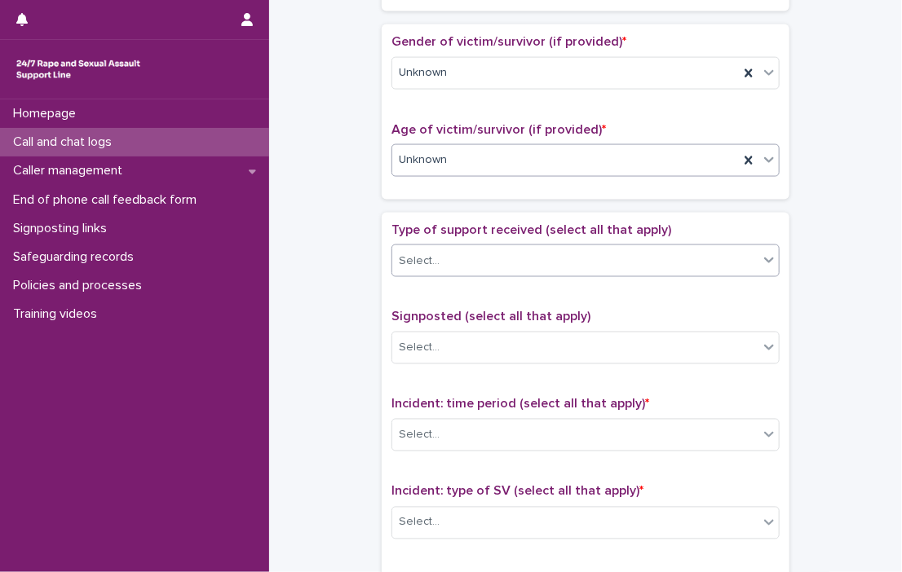
click at [763, 245] on div at bounding box center [769, 259] width 20 height 29
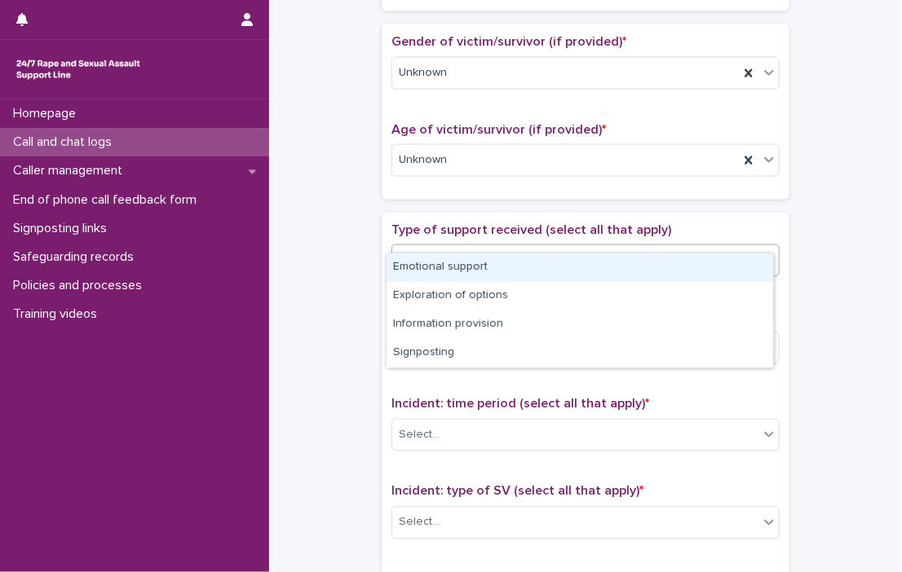
click at [698, 271] on div "Emotional support" at bounding box center [579, 268] width 386 height 29
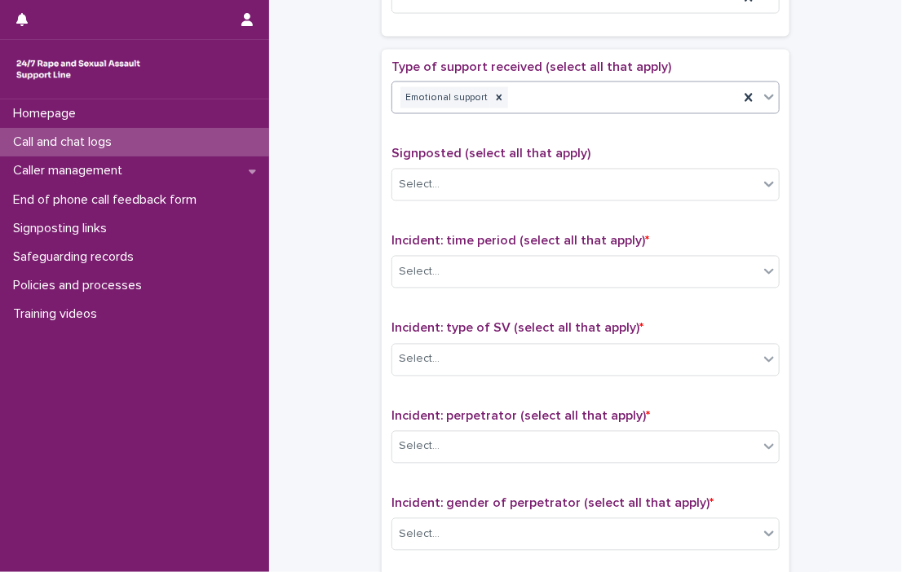
scroll to position [1047, 0]
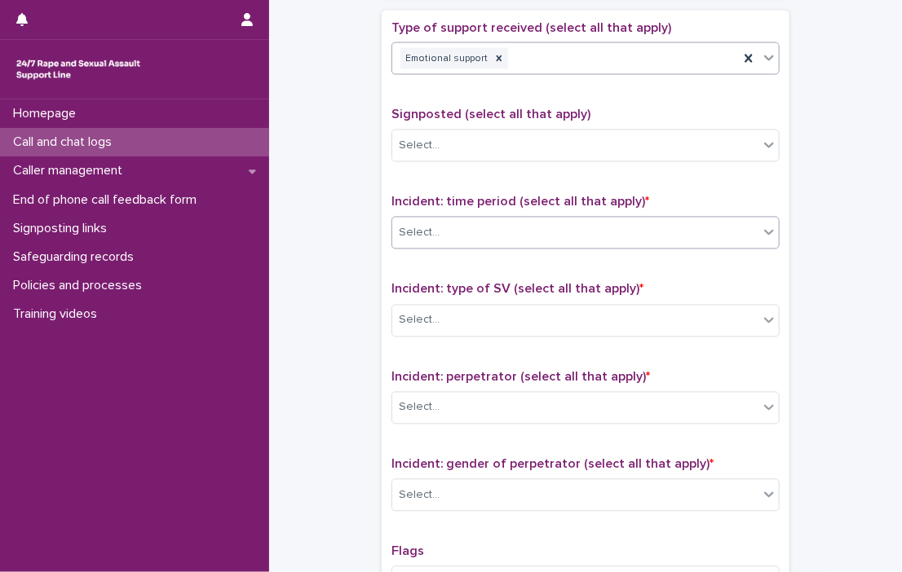
click at [763, 224] on icon at bounding box center [769, 232] width 16 height 16
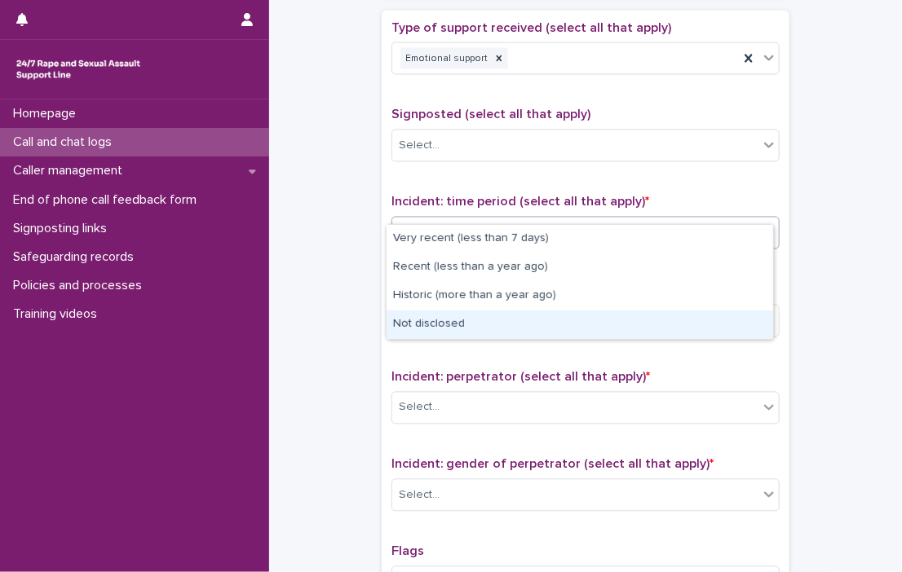
click at [730, 315] on div "Not disclosed" at bounding box center [579, 325] width 386 height 29
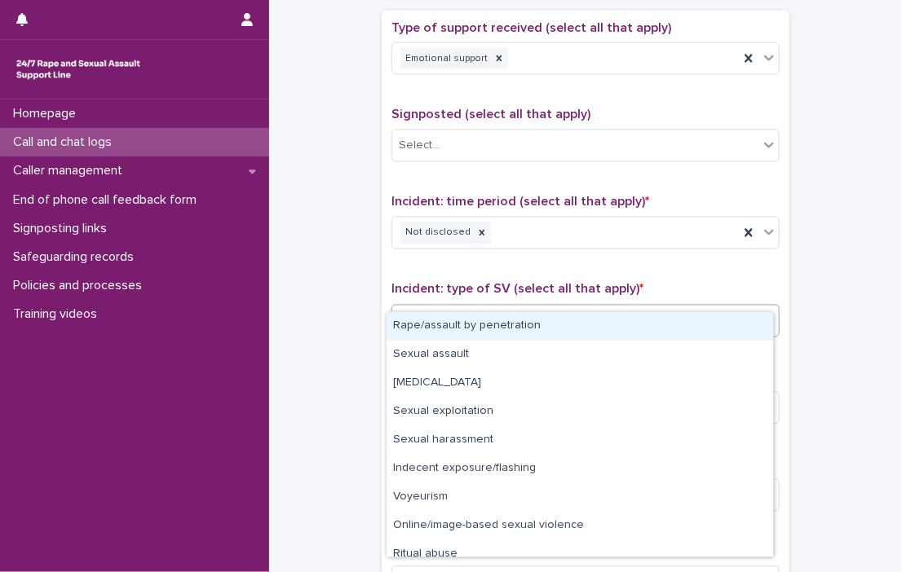
click at [763, 312] on icon at bounding box center [769, 320] width 16 height 16
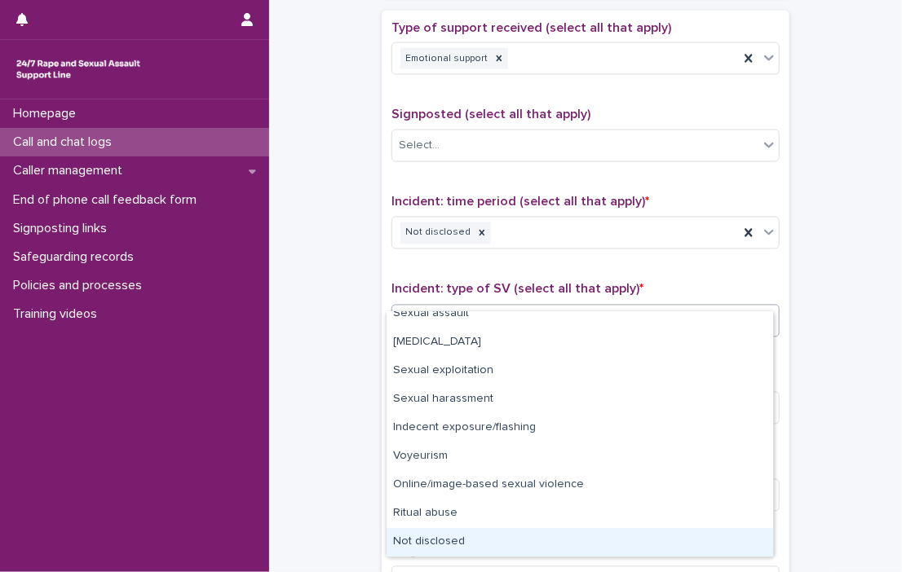
click at [742, 536] on div "Not disclosed" at bounding box center [579, 542] width 386 height 29
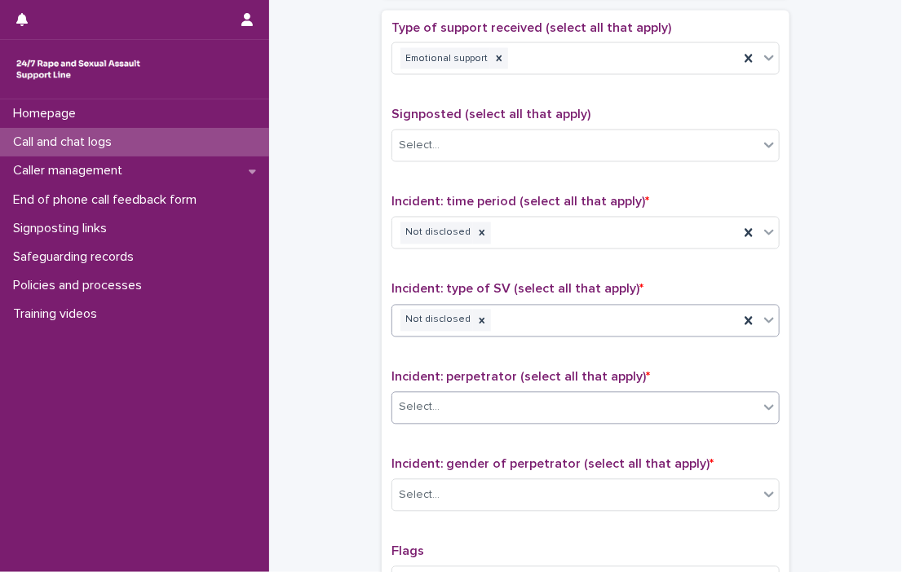
click at [761, 399] on icon at bounding box center [769, 407] width 16 height 16
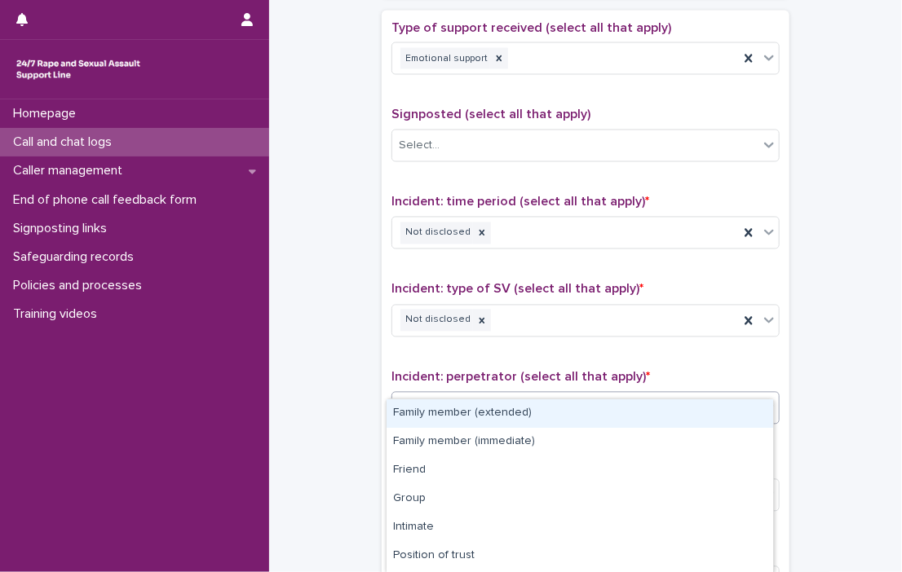
scroll to position [139, 0]
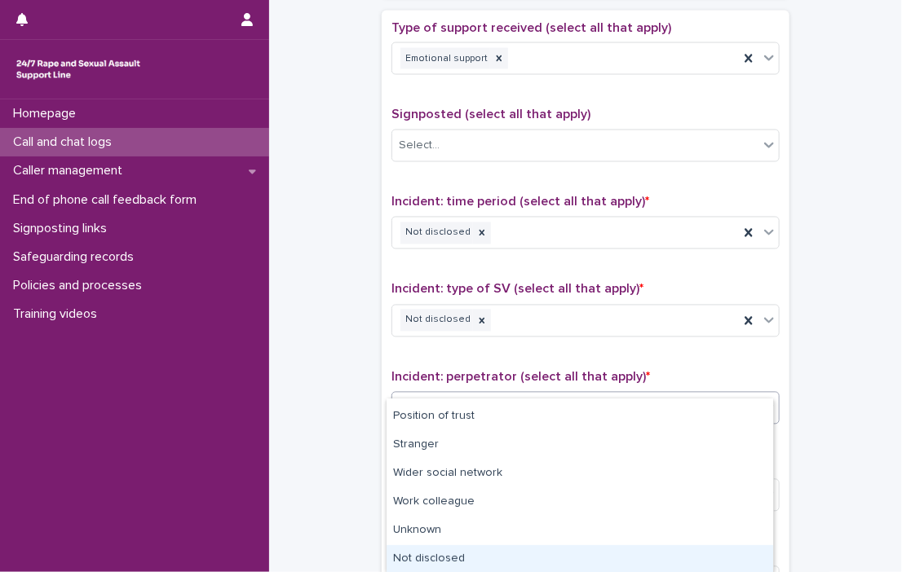
click at [752, 558] on div "Not disclosed" at bounding box center [579, 559] width 386 height 29
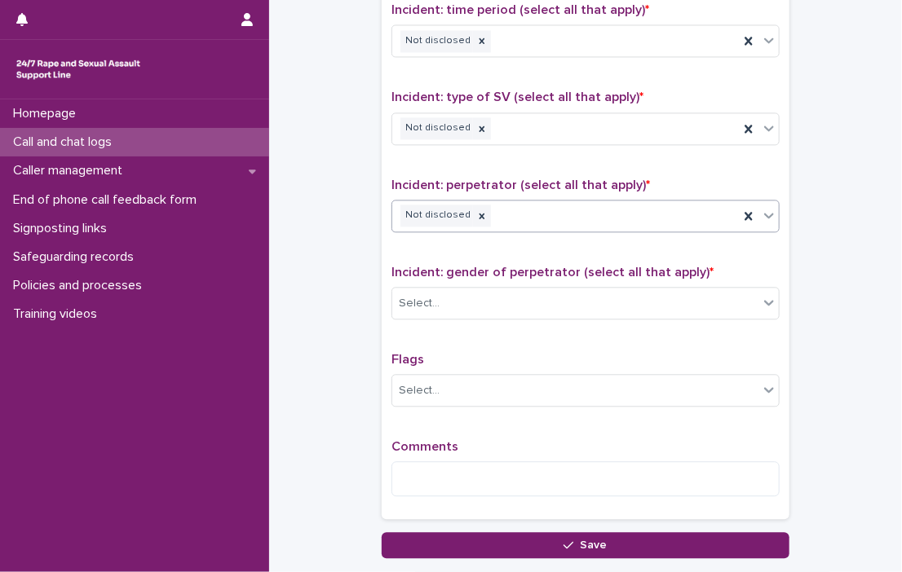
scroll to position [1326, 0]
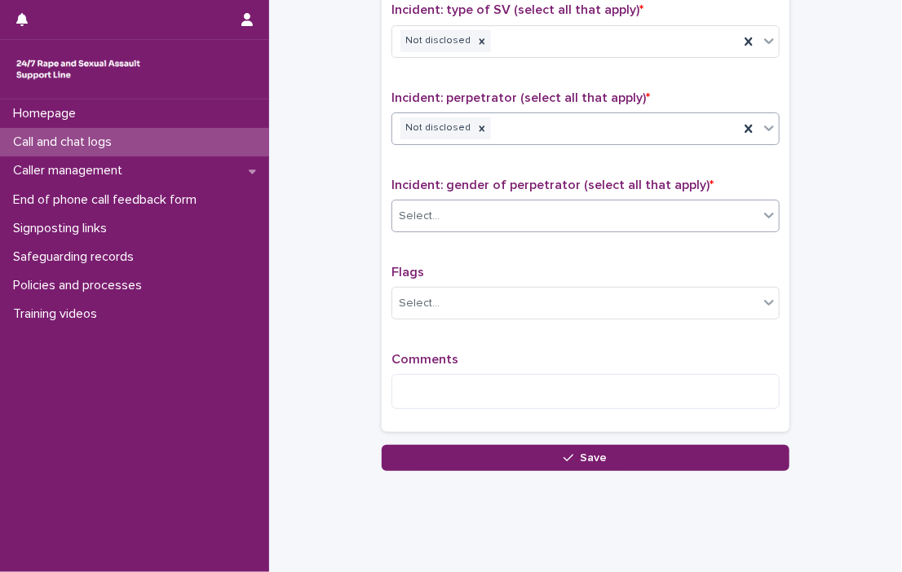
click at [761, 207] on icon at bounding box center [769, 215] width 16 height 16
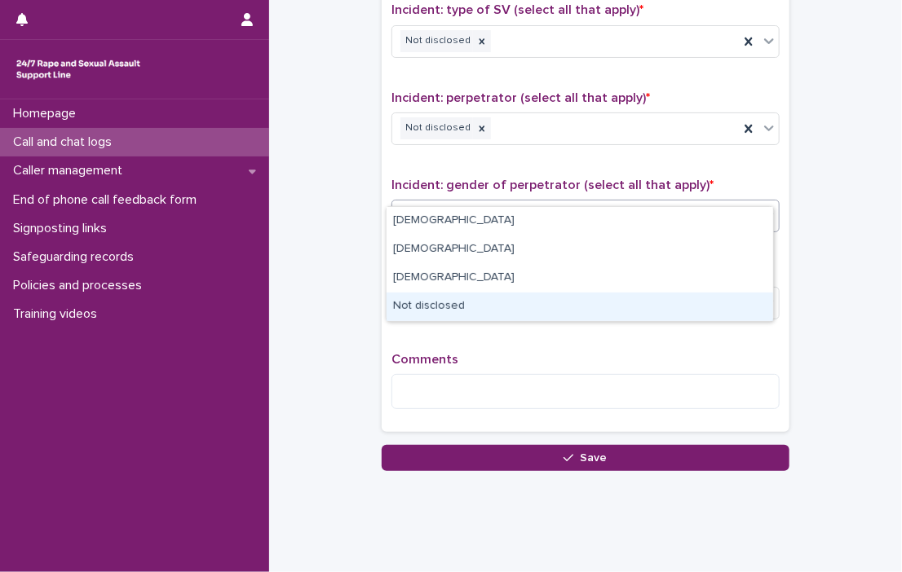
click at [723, 303] on div "Not disclosed" at bounding box center [579, 307] width 386 height 29
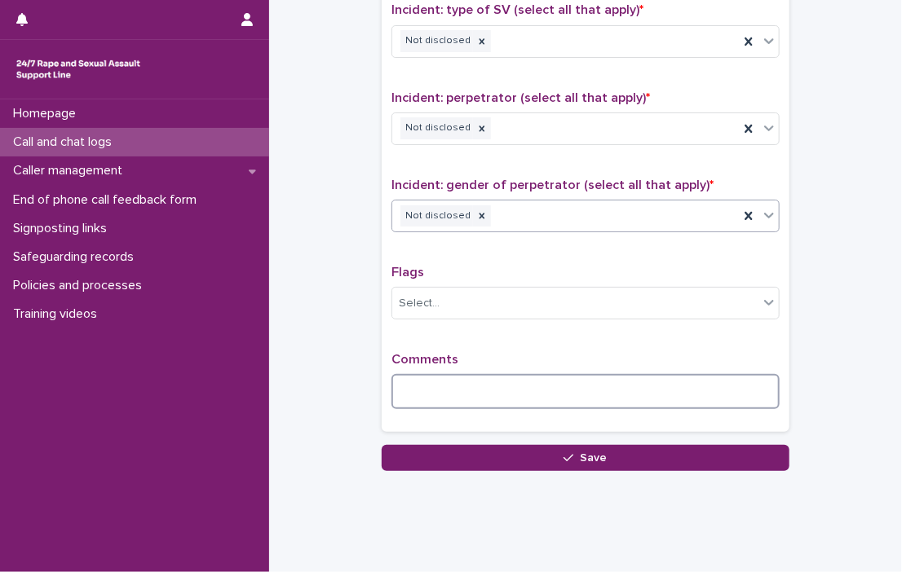
click at [662, 374] on textarea at bounding box center [585, 391] width 388 height 35
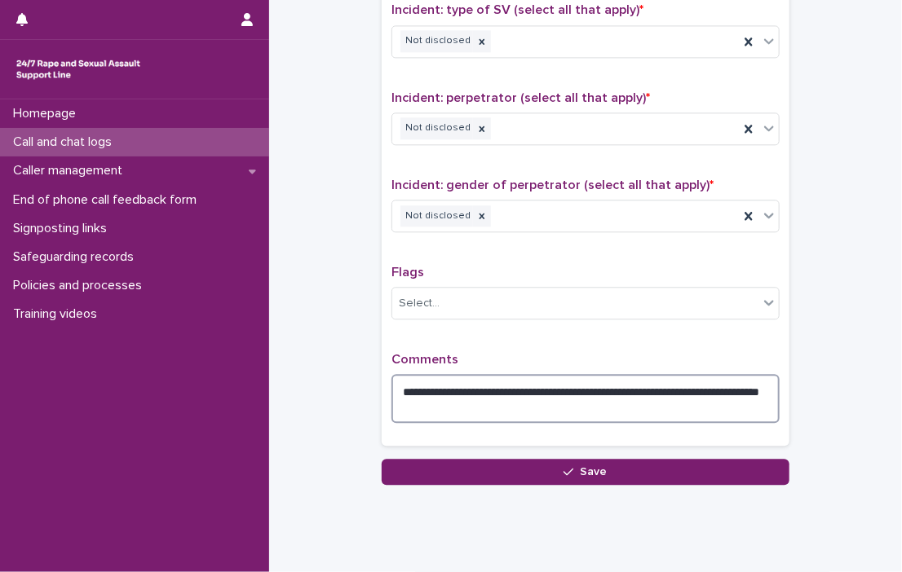
click at [490, 382] on textarea "**********" at bounding box center [585, 398] width 388 height 49
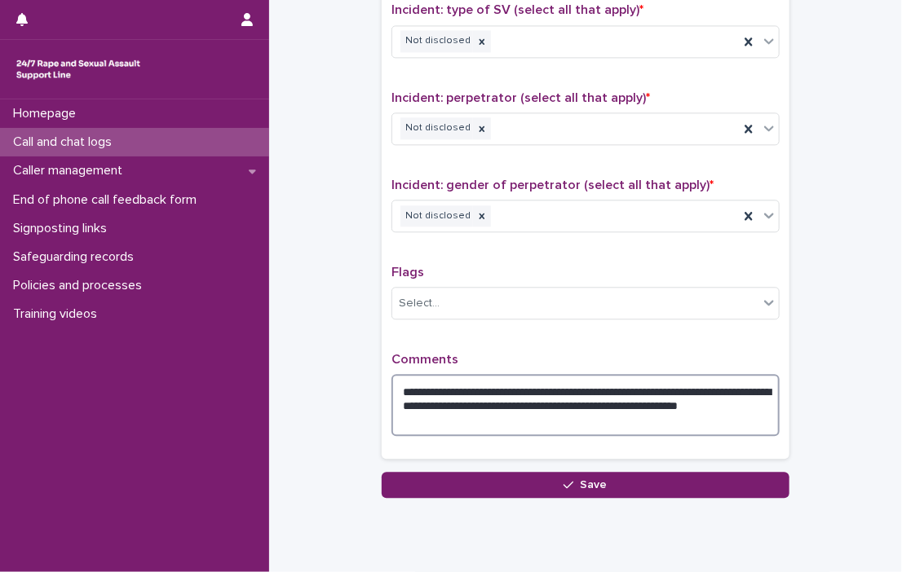
click at [520, 377] on textarea "**********" at bounding box center [585, 405] width 388 height 62
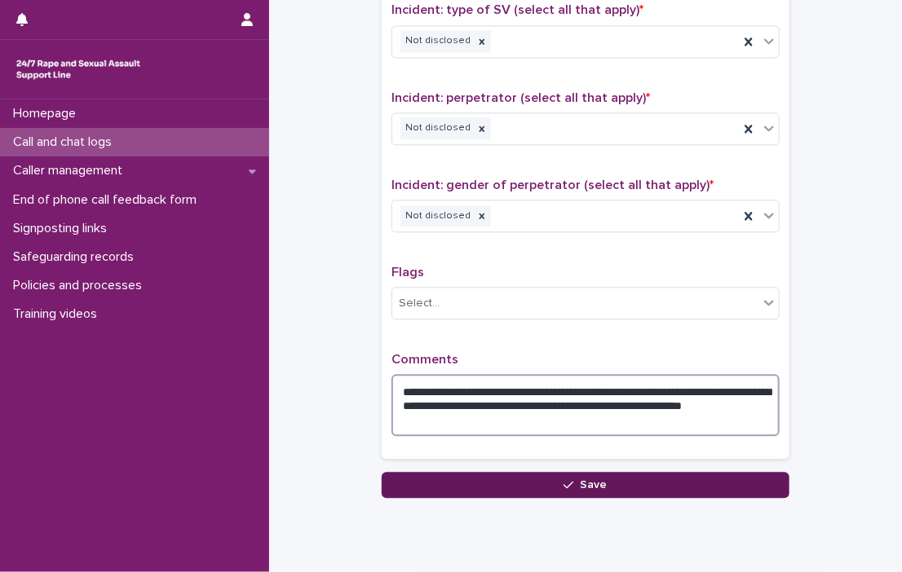
type textarea "**********"
click at [540, 472] on button "Save" at bounding box center [586, 485] width 408 height 26
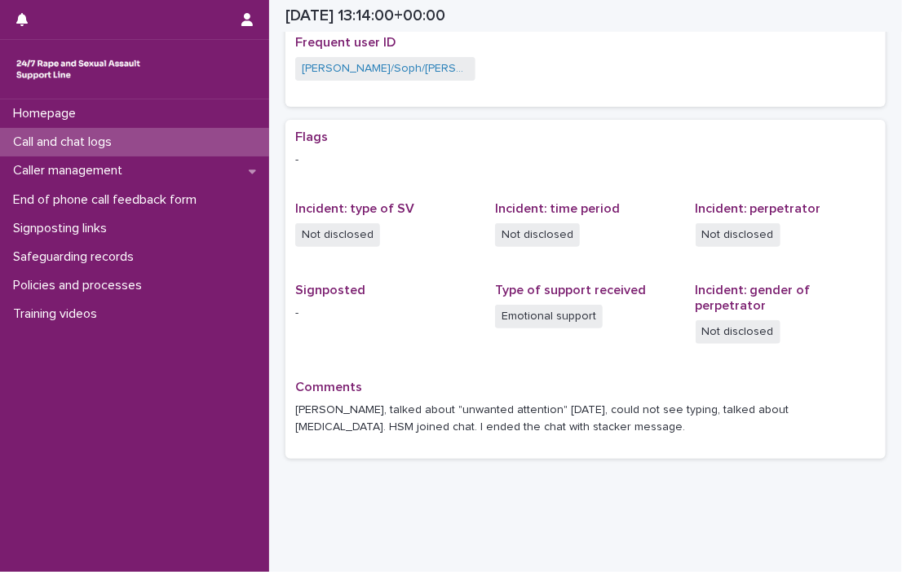
scroll to position [356, 0]
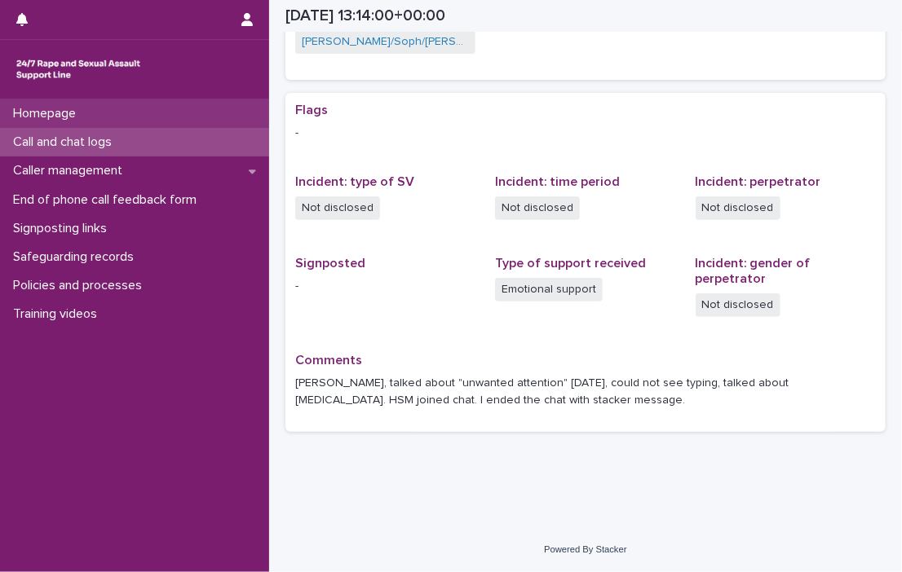
click at [59, 127] on div "Homepage" at bounding box center [134, 113] width 269 height 29
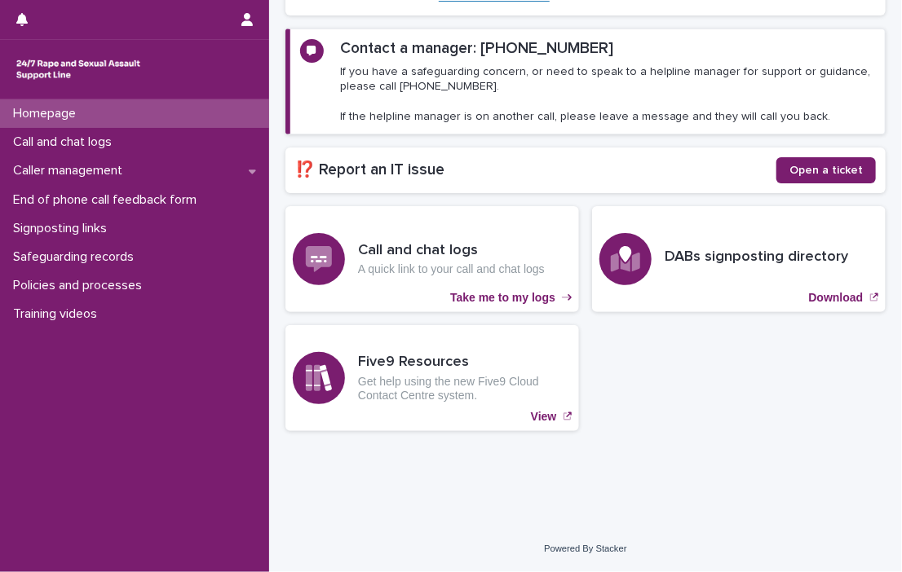
scroll to position [206, 0]
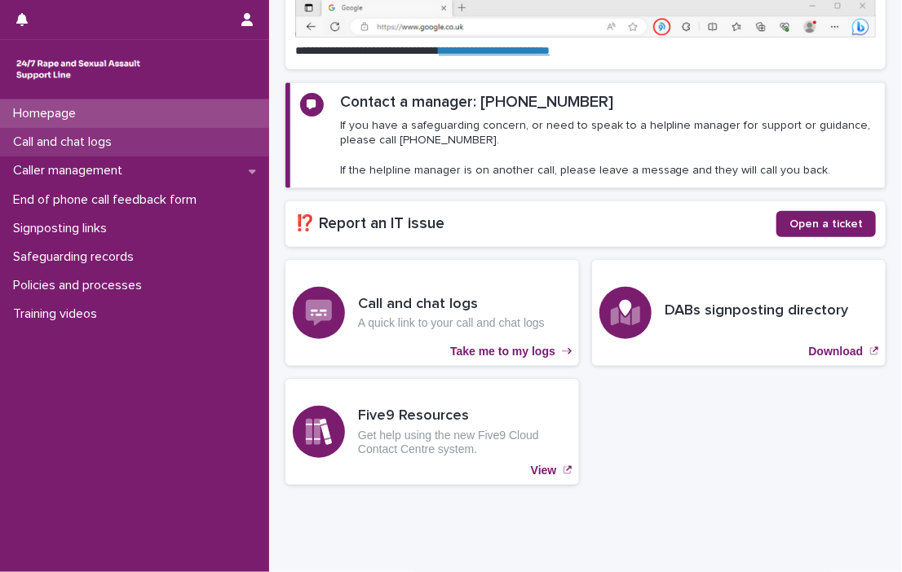
click at [51, 148] on p "Call and chat logs" at bounding box center [66, 142] width 118 height 15
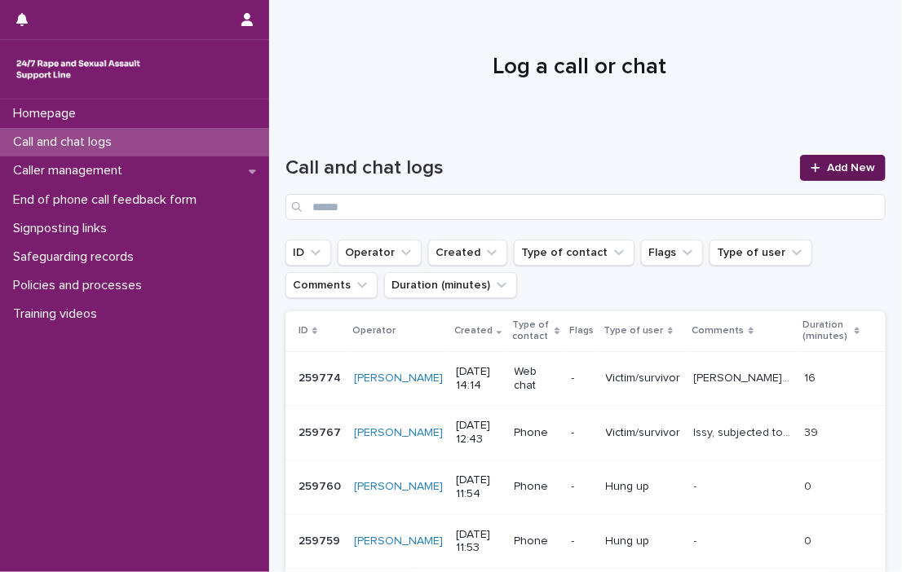
click at [827, 173] on span "Add New" at bounding box center [851, 167] width 48 height 11
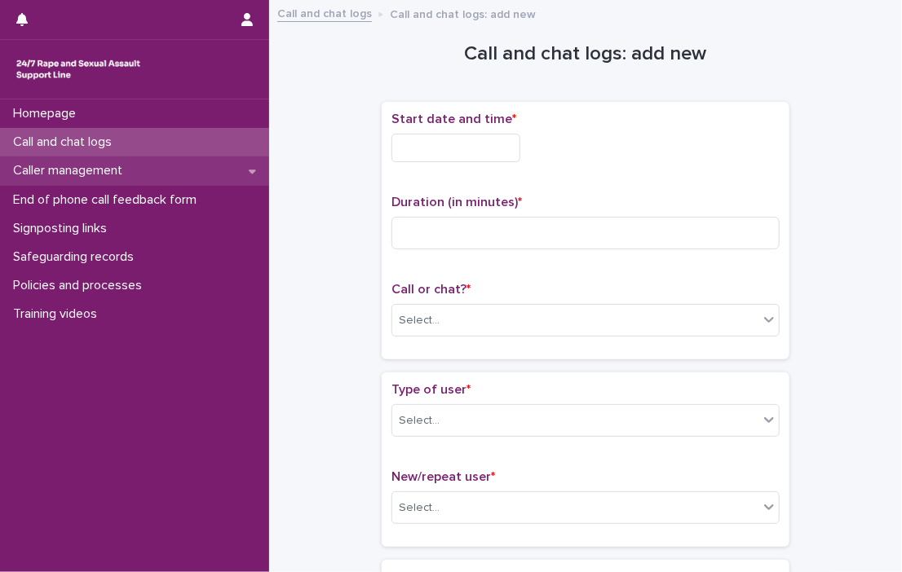
click at [92, 174] on p "Caller management" at bounding box center [71, 170] width 129 height 15
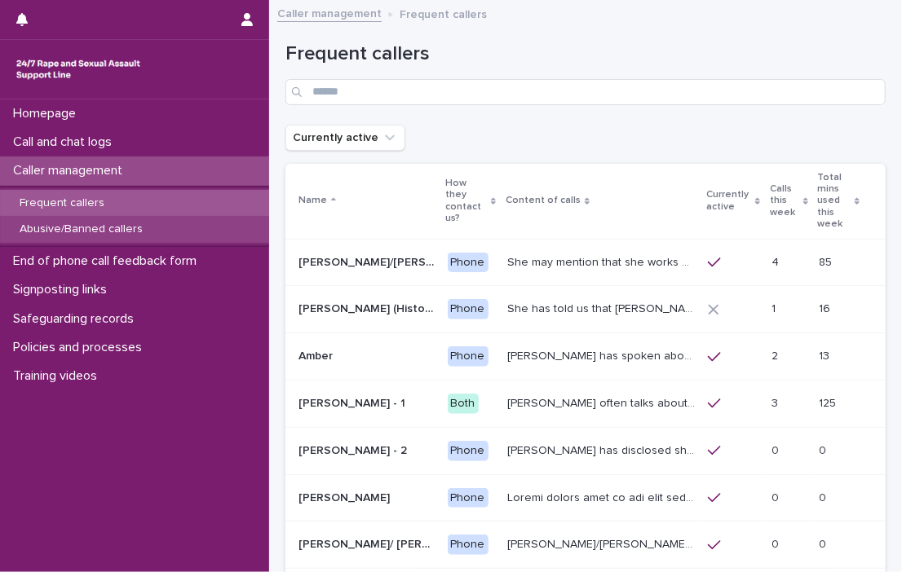
click at [86, 233] on p "Abusive/Banned callers" at bounding box center [81, 230] width 149 height 14
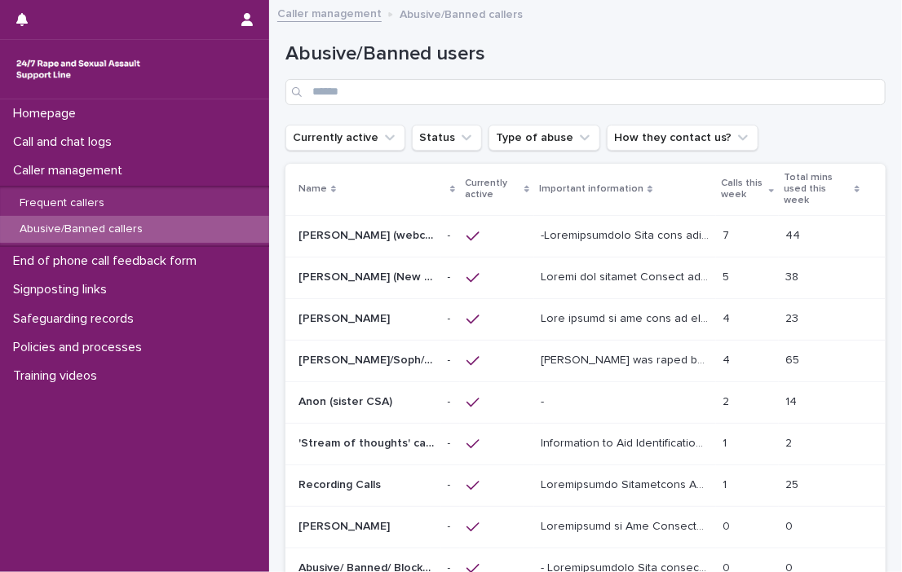
click at [360, 366] on p "[PERSON_NAME]/Soph/[PERSON_NAME]/[PERSON_NAME]/Scarlet/[PERSON_NAME] - Banned/W…" at bounding box center [367, 359] width 139 height 17
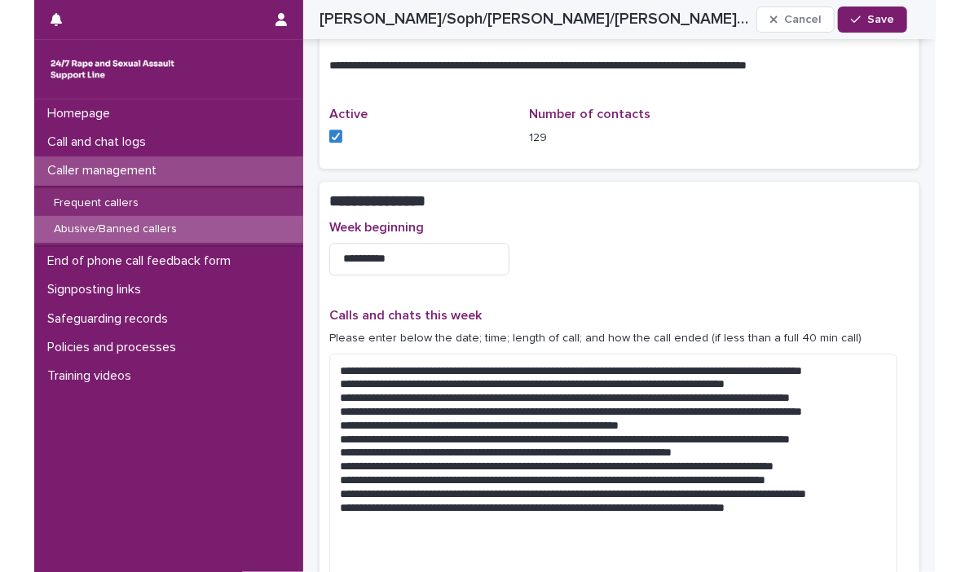
scroll to position [1705, 0]
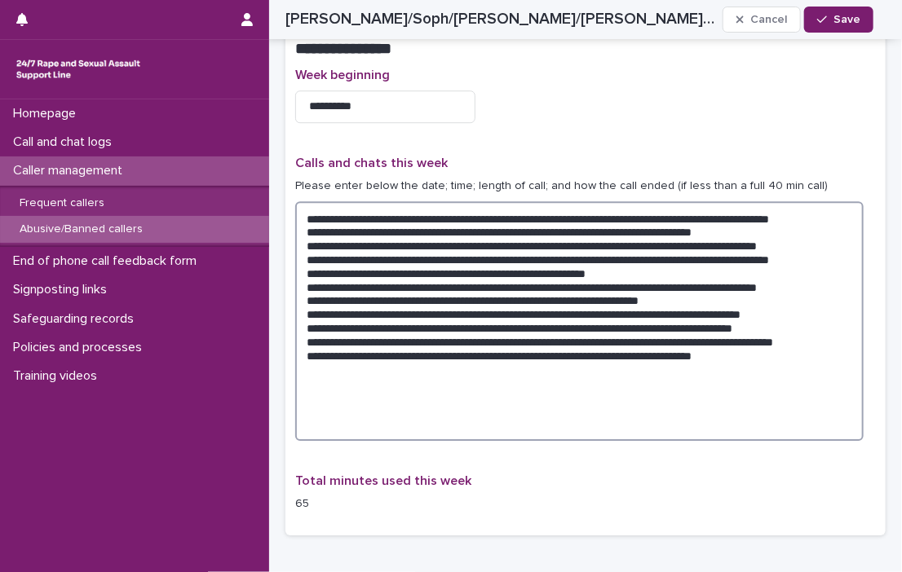
click at [818, 346] on textarea at bounding box center [579, 321] width 568 height 240
click at [834, 356] on textarea at bounding box center [579, 321] width 568 height 240
drag, startPoint x: 858, startPoint y: 360, endPoint x: 847, endPoint y: 360, distance: 11.4
click at [856, 360] on textarea at bounding box center [579, 321] width 568 height 240
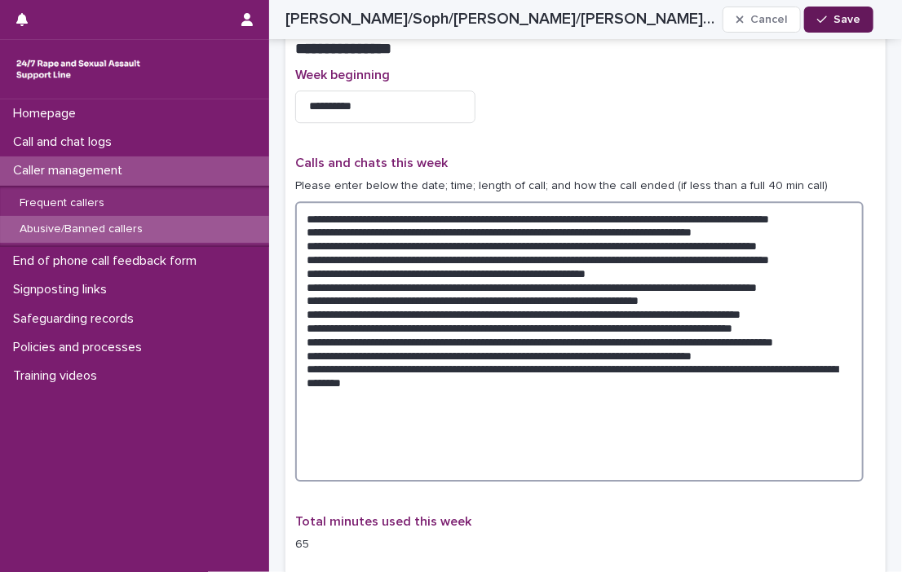
type textarea "**********"
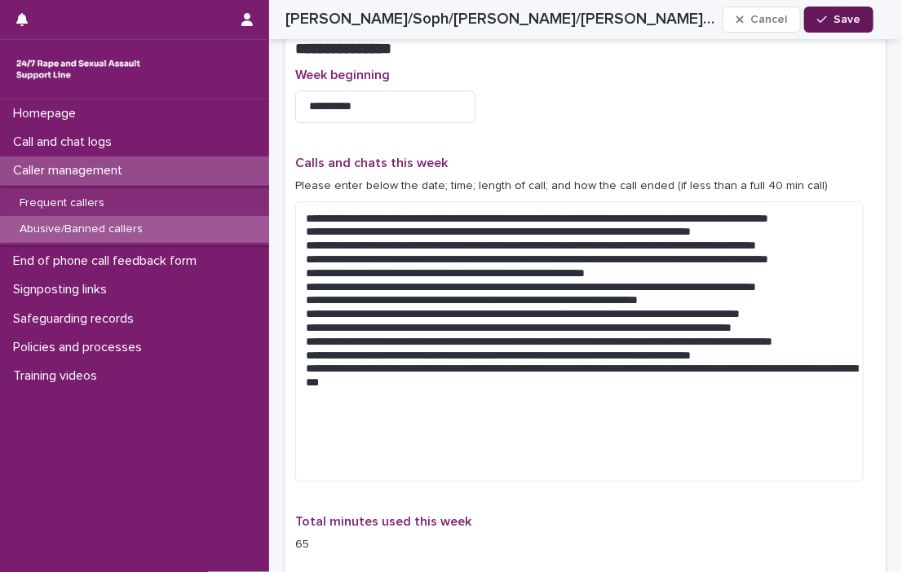
click at [832, 16] on div "button" at bounding box center [825, 19] width 16 height 11
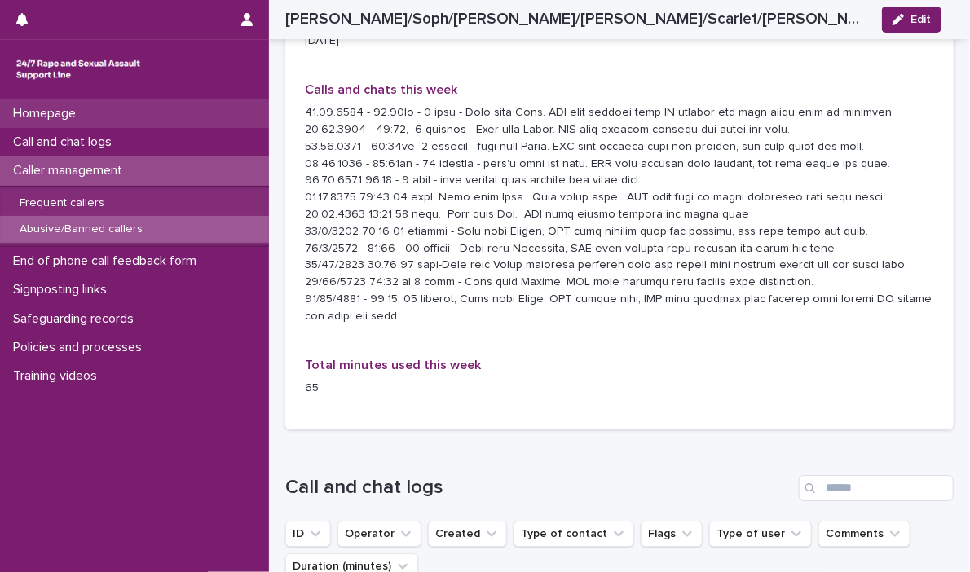
click at [69, 108] on p "Homepage" at bounding box center [48, 113] width 82 height 15
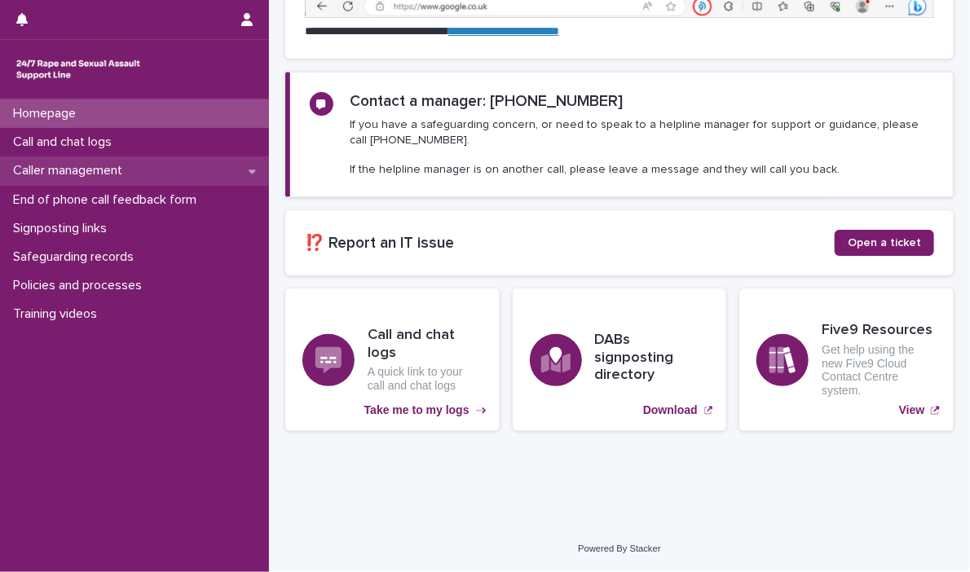
scroll to position [173, 0]
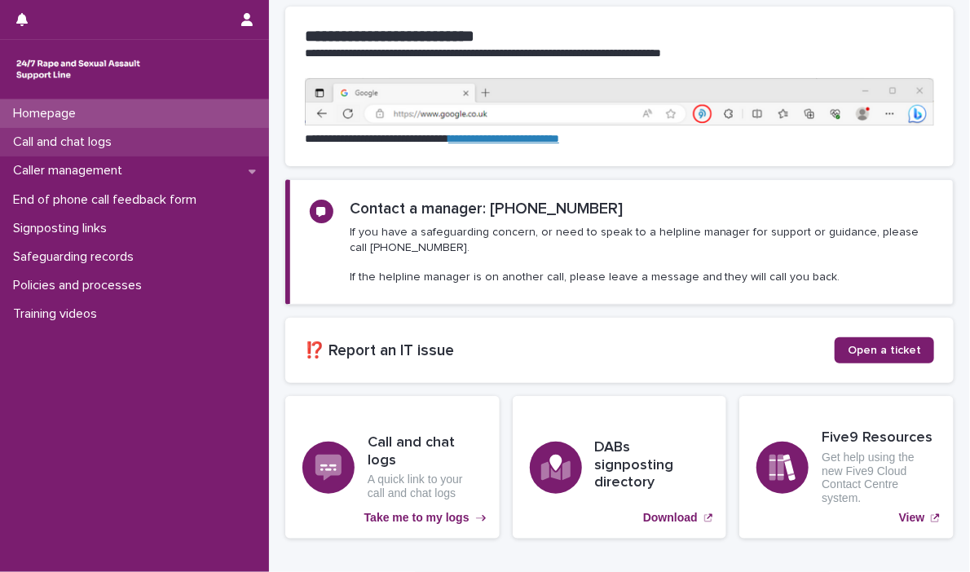
click at [65, 144] on p "Call and chat logs" at bounding box center [66, 142] width 118 height 15
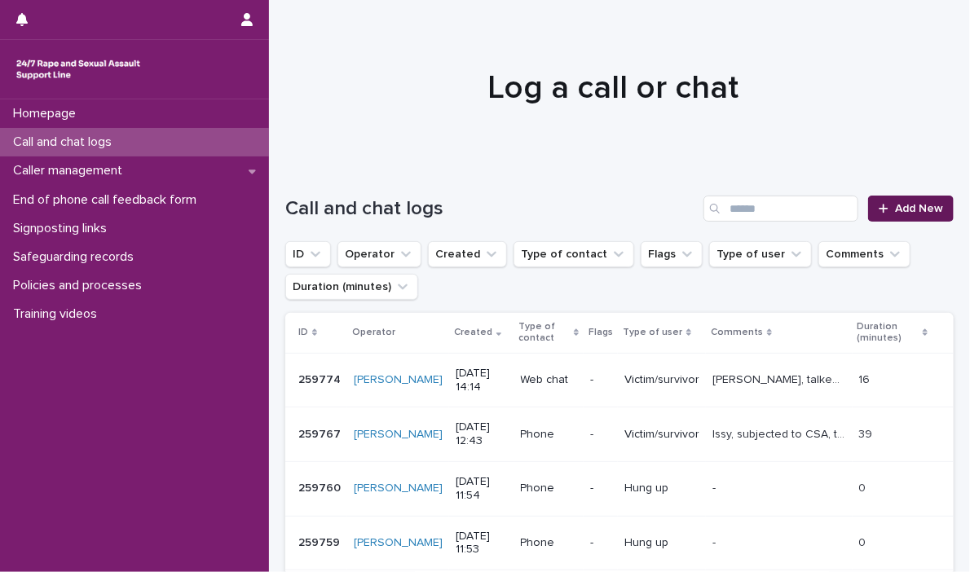
click at [905, 205] on span "Add New" at bounding box center [919, 208] width 48 height 11
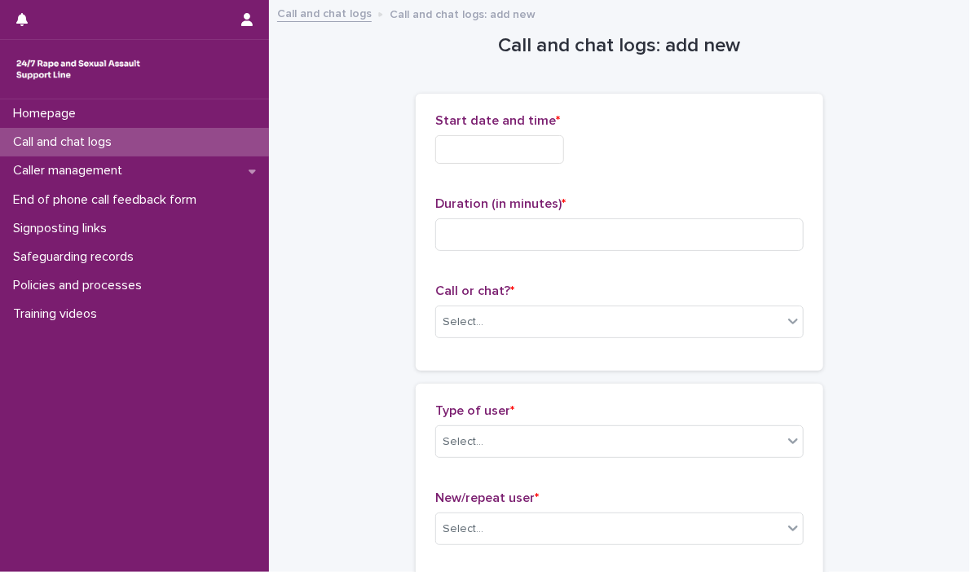
click at [462, 160] on input "text" at bounding box center [499, 149] width 129 height 29
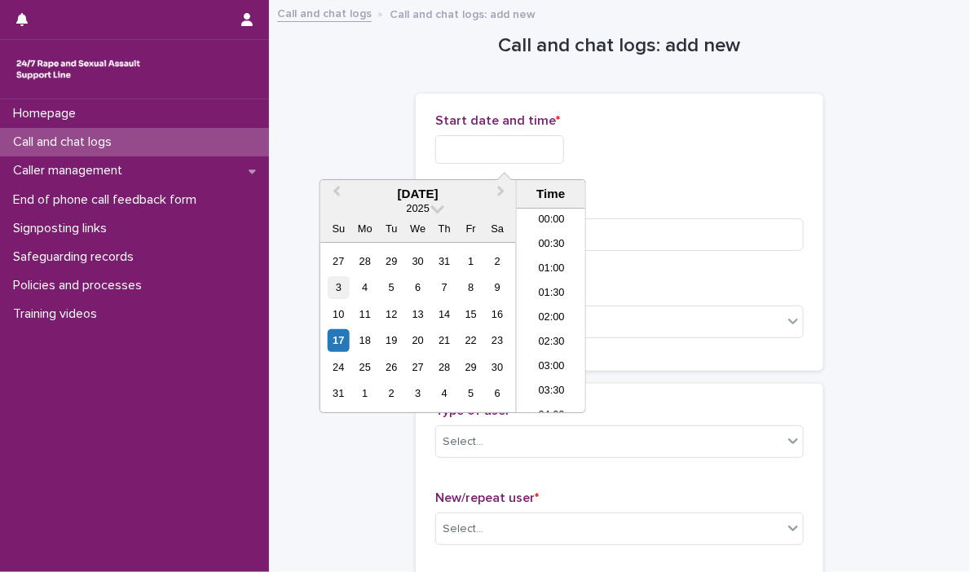
scroll to position [595, 0]
click at [342, 340] on div "17" at bounding box center [339, 340] width 22 height 22
drag, startPoint x: 492, startPoint y: 148, endPoint x: 727, endPoint y: 168, distance: 235.7
click at [727, 168] on div "**********" at bounding box center [619, 145] width 368 height 64
type input "**********"
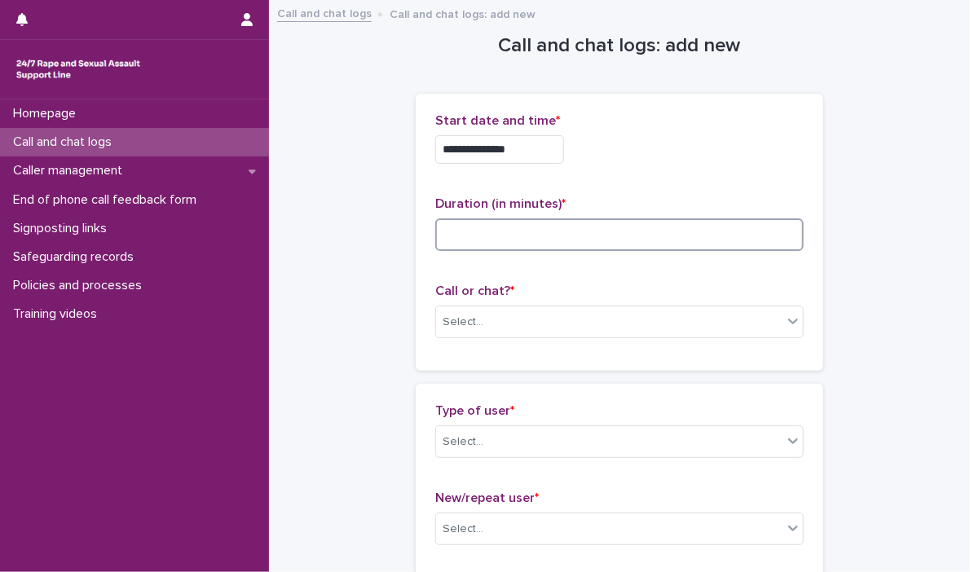
click at [724, 242] on input at bounding box center [619, 234] width 368 height 33
type input "*"
click at [796, 321] on div at bounding box center [793, 321] width 20 height 29
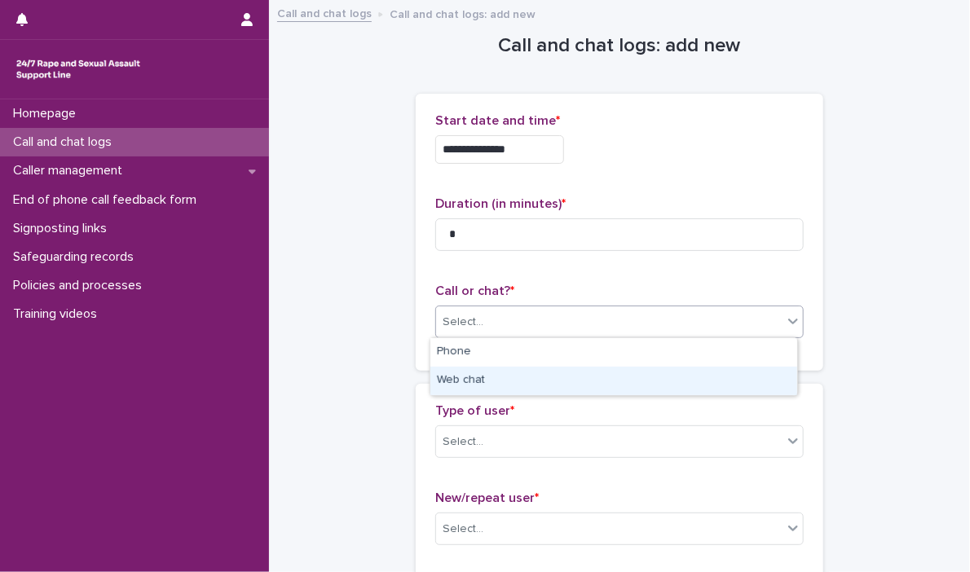
click at [745, 378] on div "Web chat" at bounding box center [613, 381] width 367 height 29
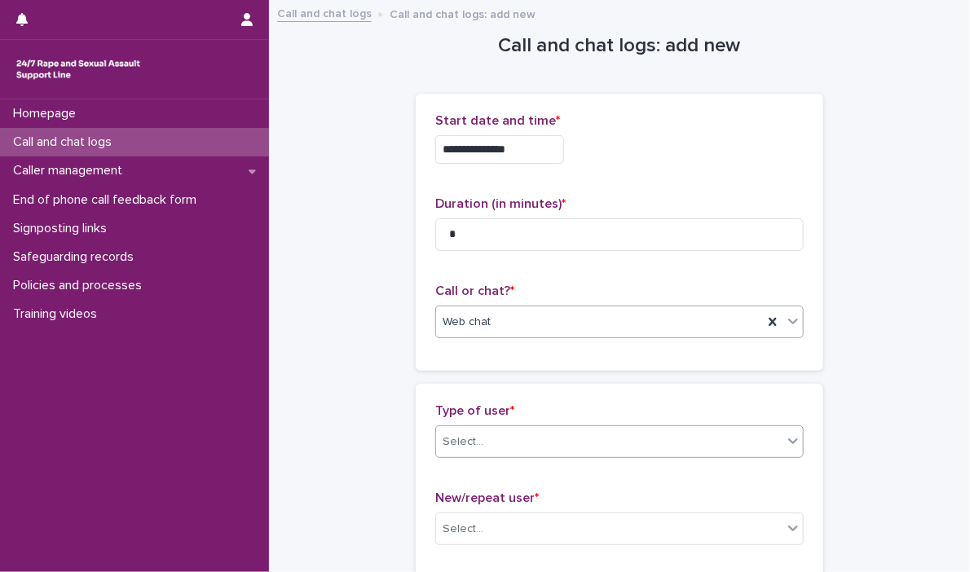
click at [792, 448] on icon at bounding box center [793, 441] width 16 height 16
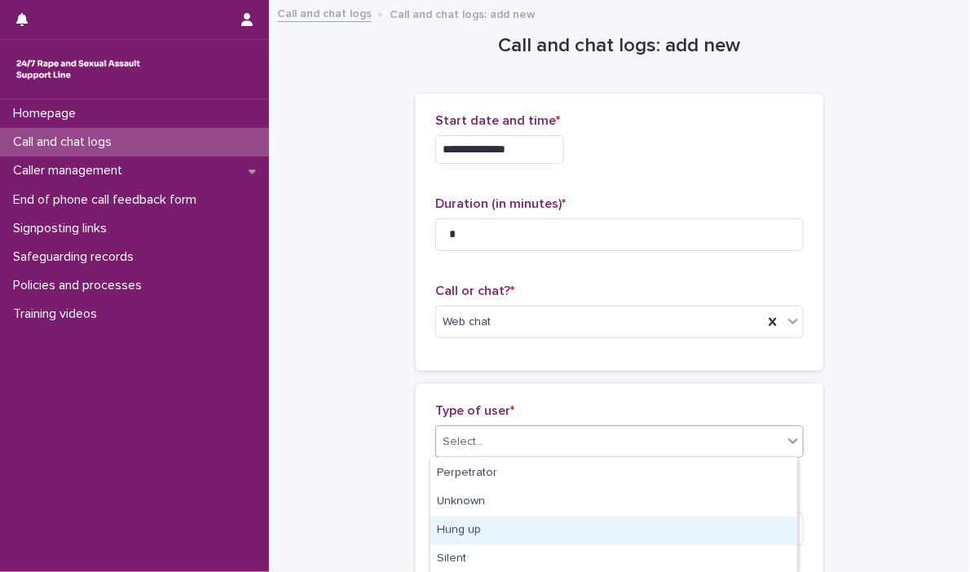
drag, startPoint x: 792, startPoint y: 562, endPoint x: 740, endPoint y: 532, distance: 59.9
click at [740, 532] on div "Hung up" at bounding box center [613, 531] width 367 height 29
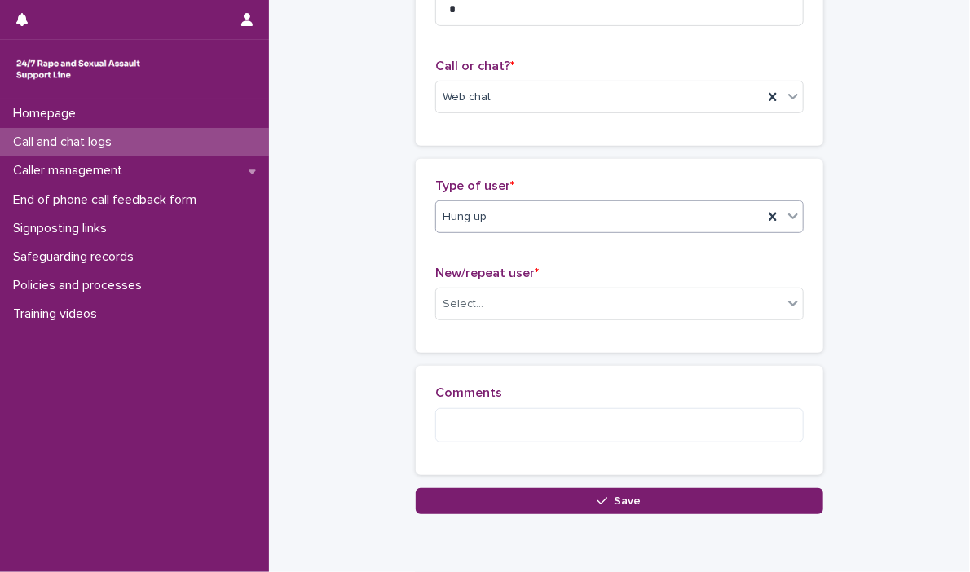
scroll to position [259, 0]
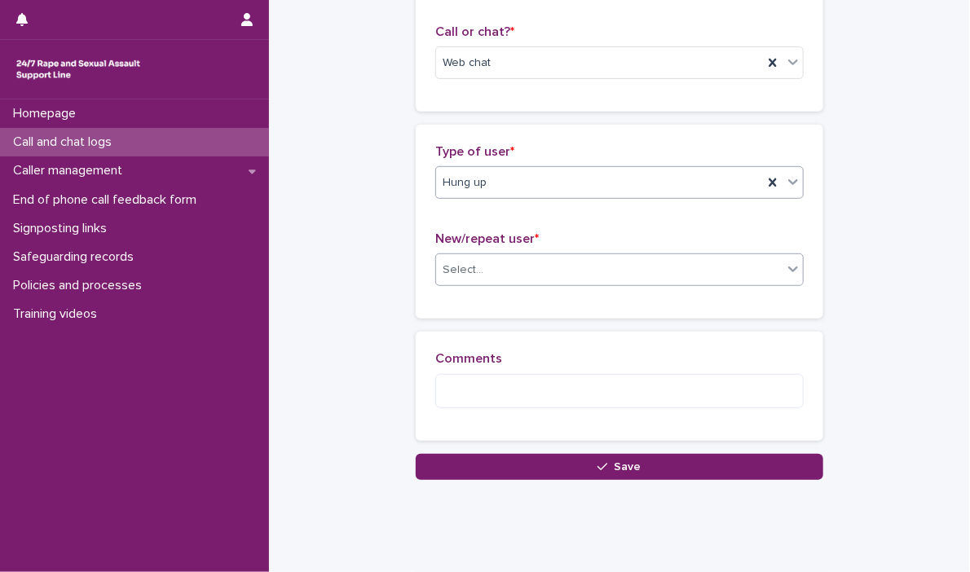
click at [785, 270] on icon at bounding box center [793, 269] width 16 height 16
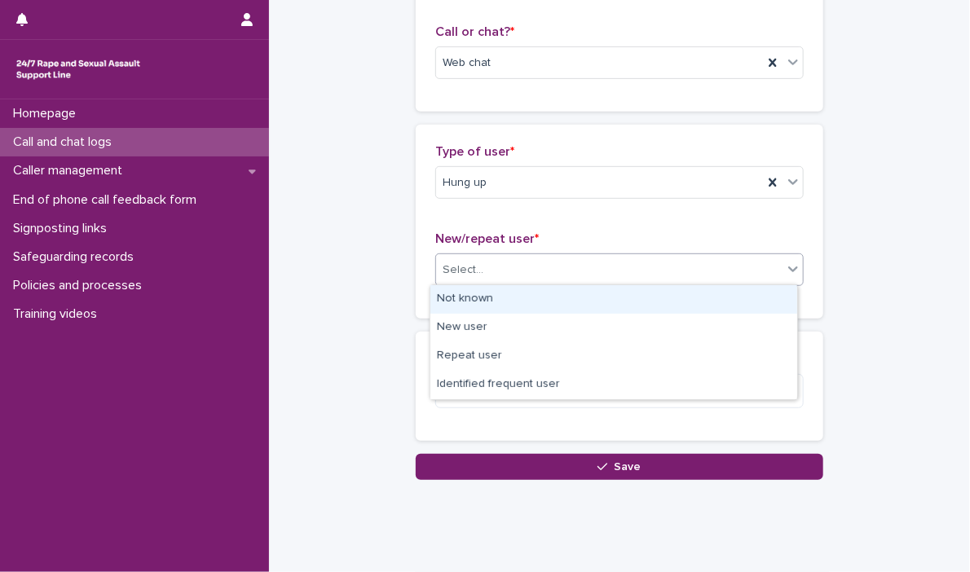
click at [706, 298] on div "Not known" at bounding box center [613, 299] width 367 height 29
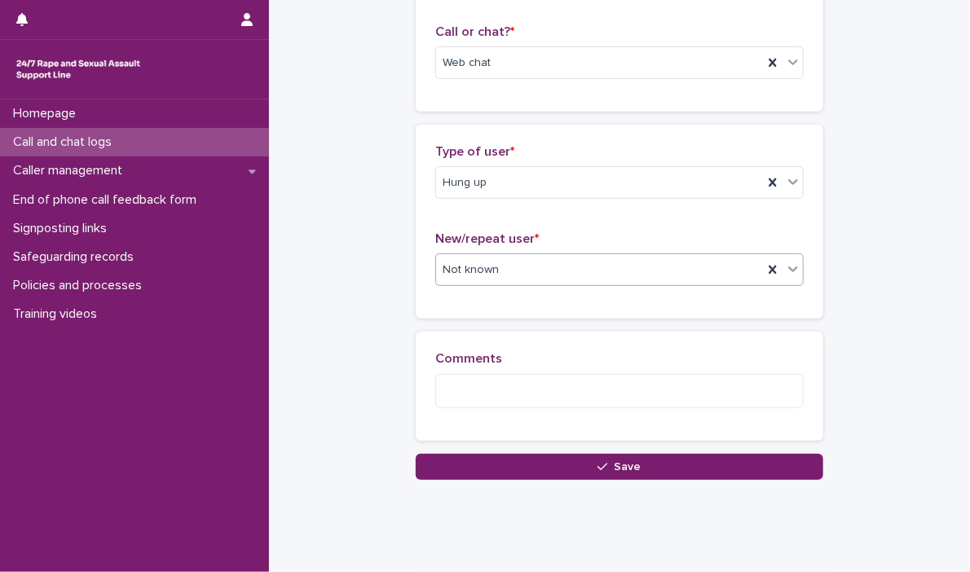
click at [705, 463] on button "Save" at bounding box center [620, 467] width 408 height 26
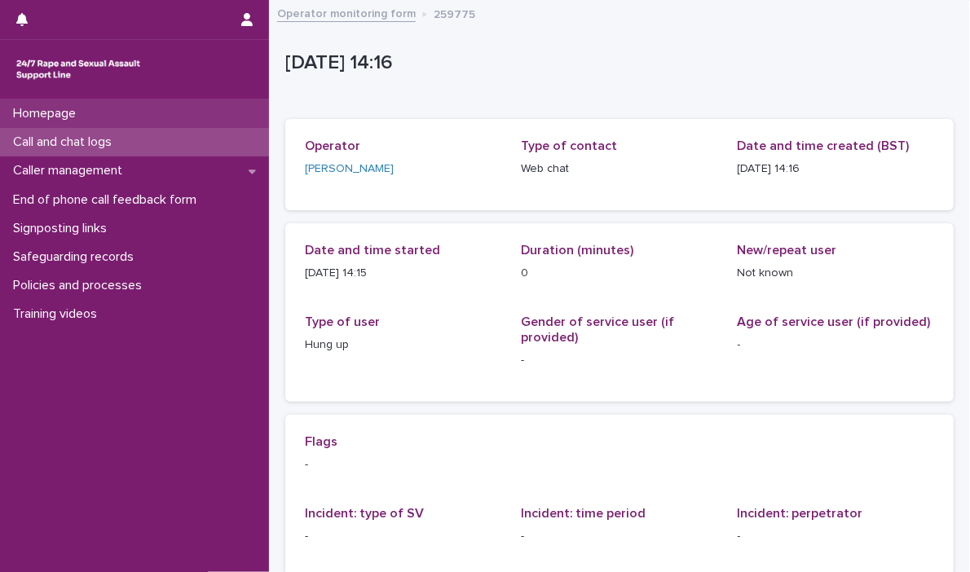
click at [119, 120] on div "Homepage" at bounding box center [134, 113] width 269 height 29
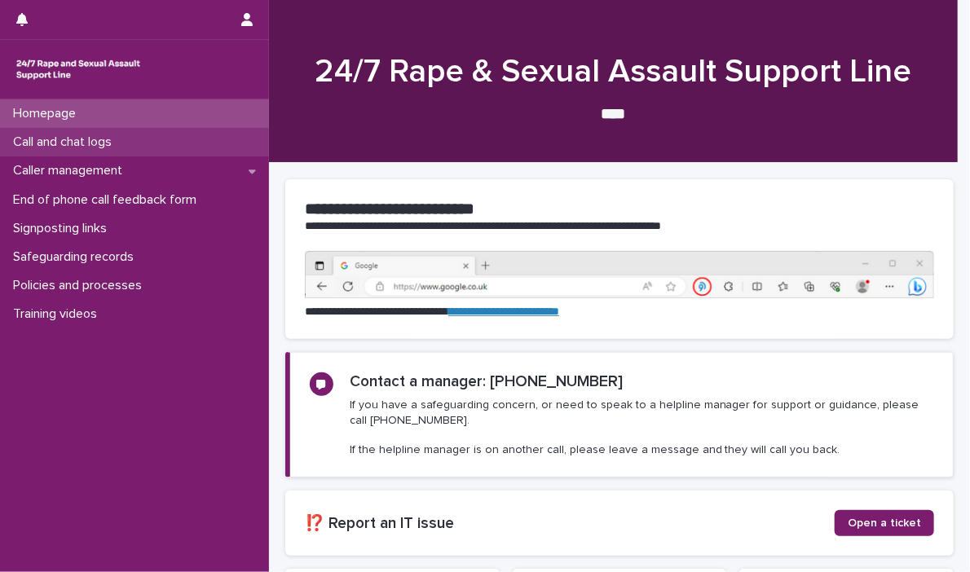
click at [116, 144] on p "Call and chat logs" at bounding box center [66, 142] width 118 height 15
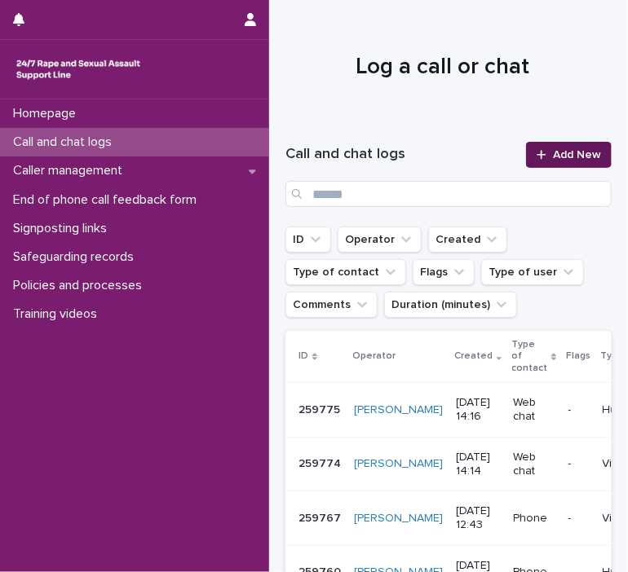
click at [559, 157] on span "Add New" at bounding box center [577, 154] width 48 height 11
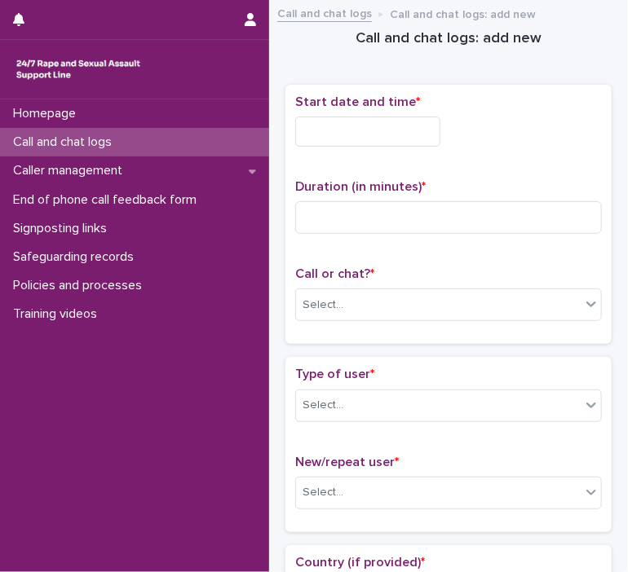
click at [316, 128] on input "text" at bounding box center [367, 132] width 145 height 30
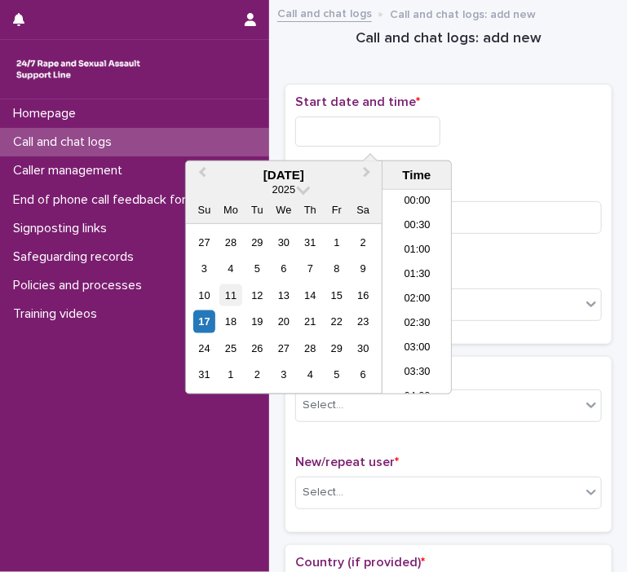
scroll to position [595, 0]
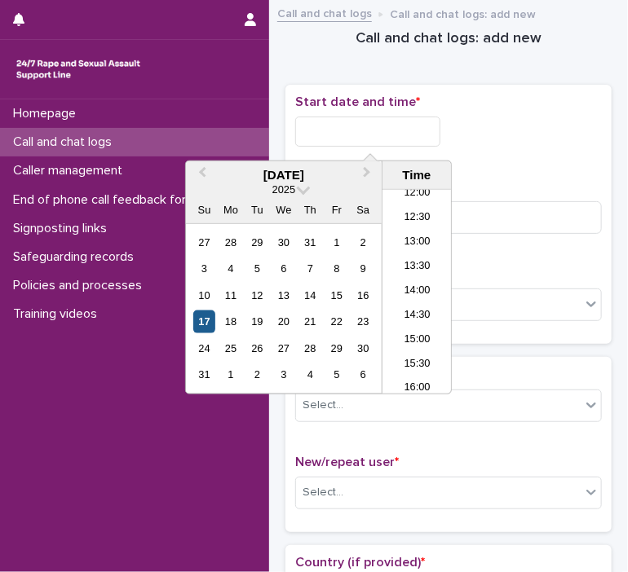
click at [200, 318] on div "17" at bounding box center [204, 322] width 22 height 22
drag, startPoint x: 356, startPoint y: 121, endPoint x: 504, endPoint y: 126, distance: 147.6
click at [499, 128] on div "**********" at bounding box center [448, 132] width 307 height 30
type input "**********"
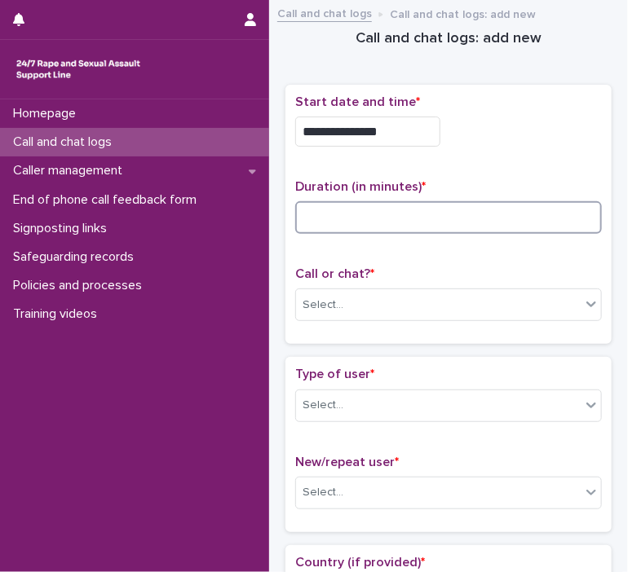
click at [514, 212] on input at bounding box center [448, 217] width 307 height 33
click at [336, 226] on input at bounding box center [448, 217] width 307 height 33
type input "*"
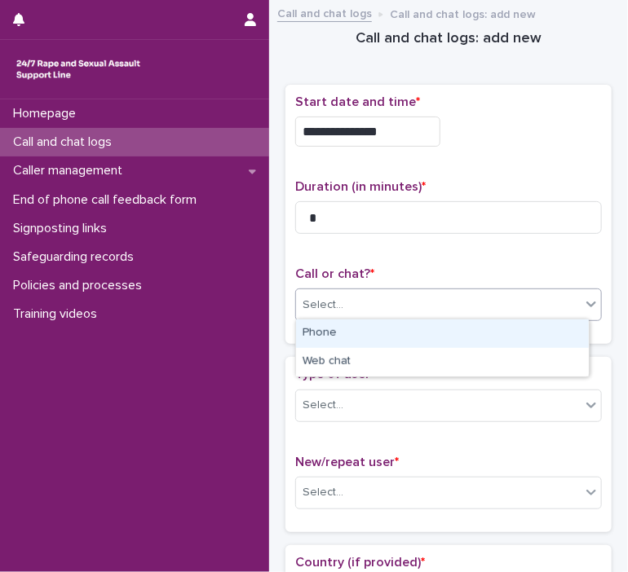
click at [583, 302] on icon at bounding box center [591, 304] width 16 height 16
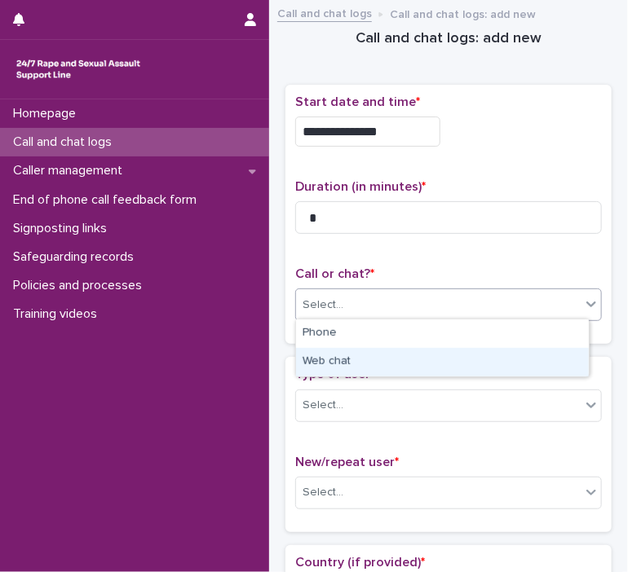
click at [523, 360] on div "Web chat" at bounding box center [442, 362] width 293 height 29
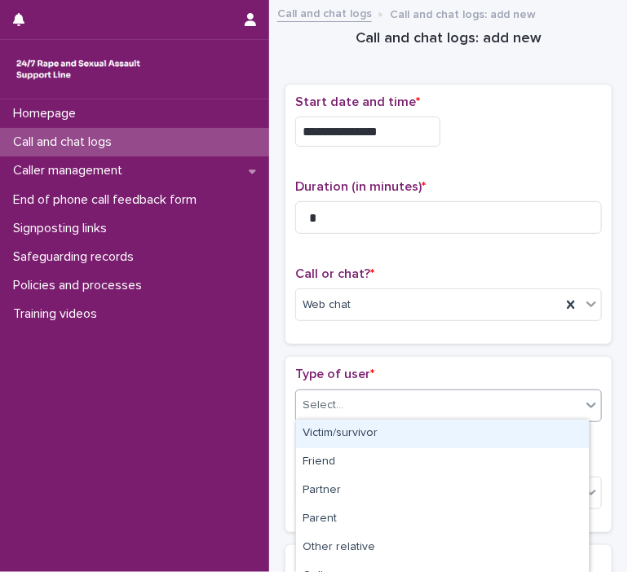
click at [583, 398] on icon at bounding box center [591, 405] width 16 height 16
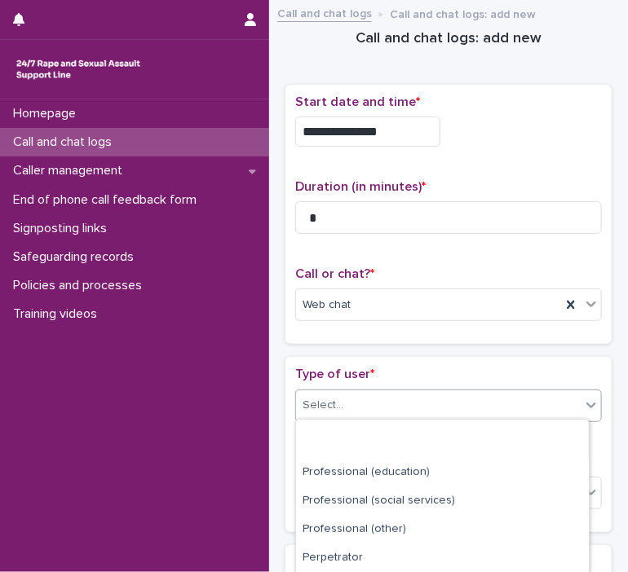
scroll to position [274, 0]
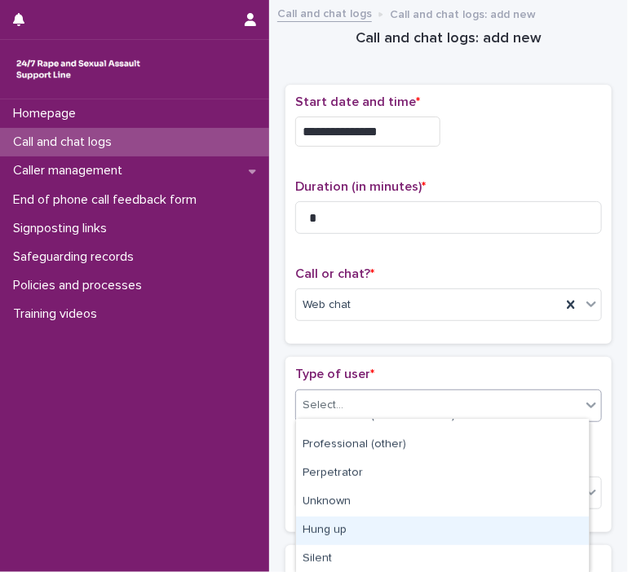
click at [510, 524] on div "Hung up" at bounding box center [442, 531] width 293 height 29
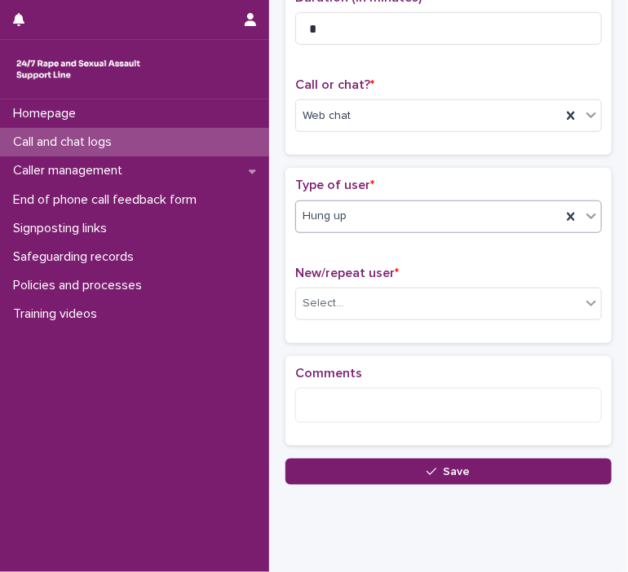
scroll to position [225, 0]
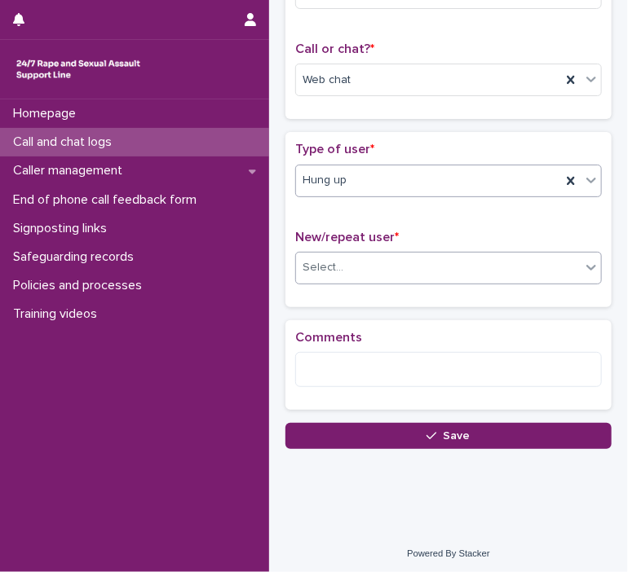
click at [557, 268] on div "Select..." at bounding box center [438, 267] width 285 height 27
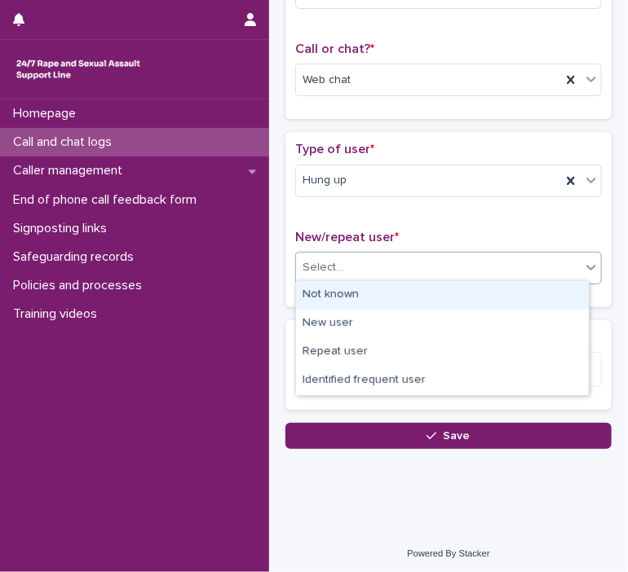
drag, startPoint x: 532, startPoint y: 293, endPoint x: 518, endPoint y: 312, distance: 22.8
click at [532, 293] on div "Not known" at bounding box center [442, 295] width 293 height 29
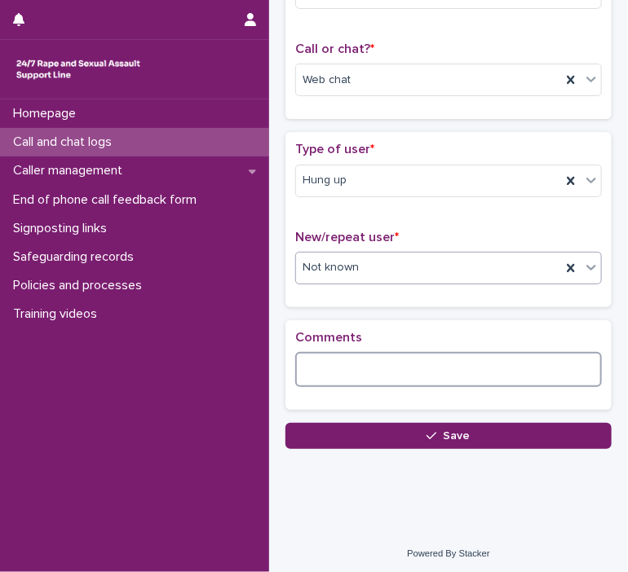
click at [465, 366] on textarea at bounding box center [448, 369] width 307 height 35
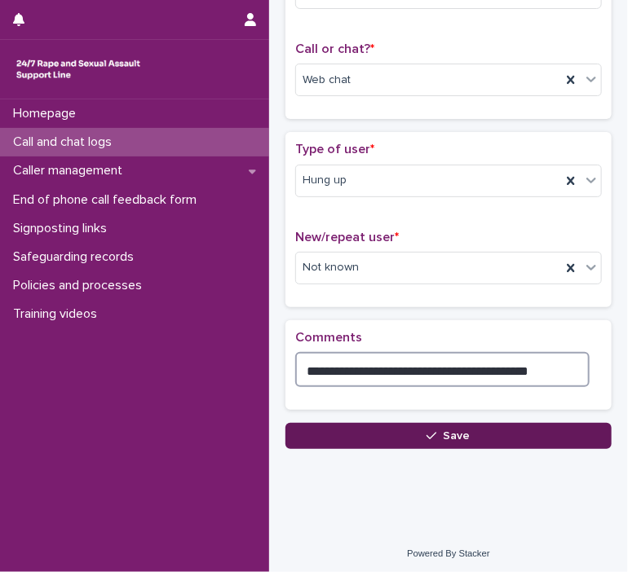
type textarea "**********"
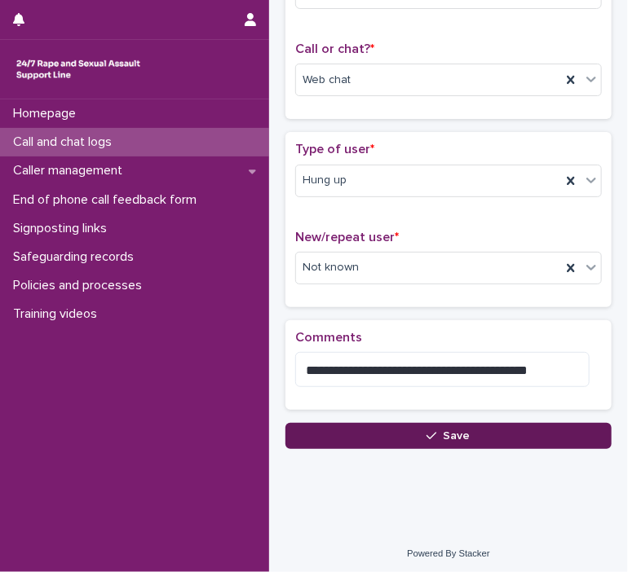
click at [532, 434] on button "Save" at bounding box center [448, 436] width 326 height 26
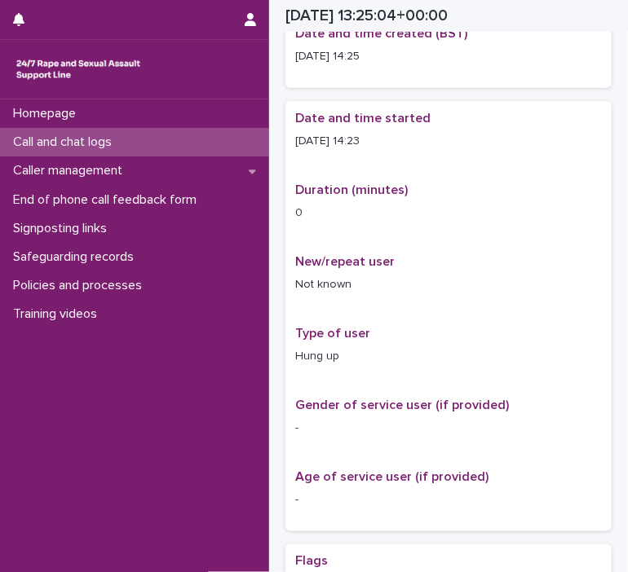
scroll to position [235, 0]
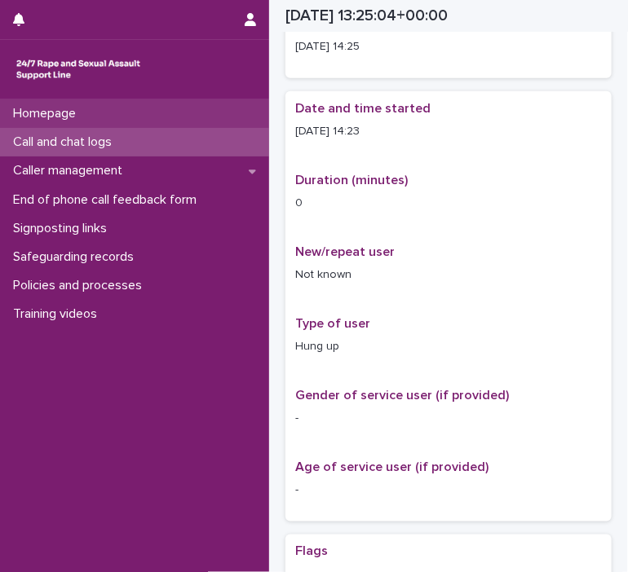
click at [86, 122] on div "Homepage" at bounding box center [134, 113] width 269 height 29
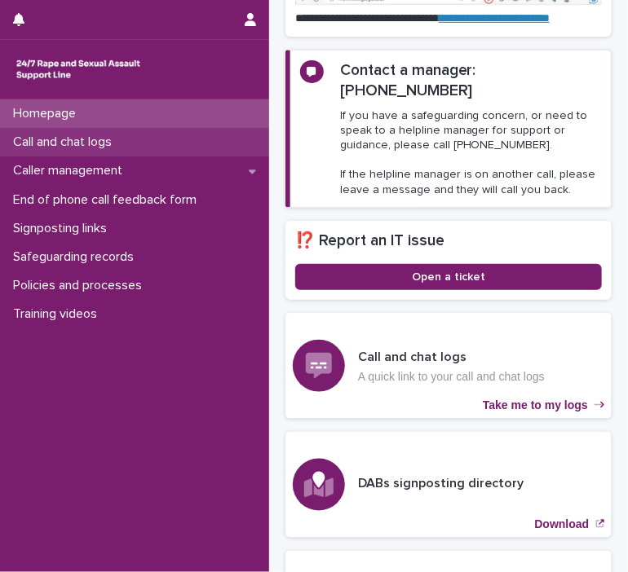
scroll to position [396, 0]
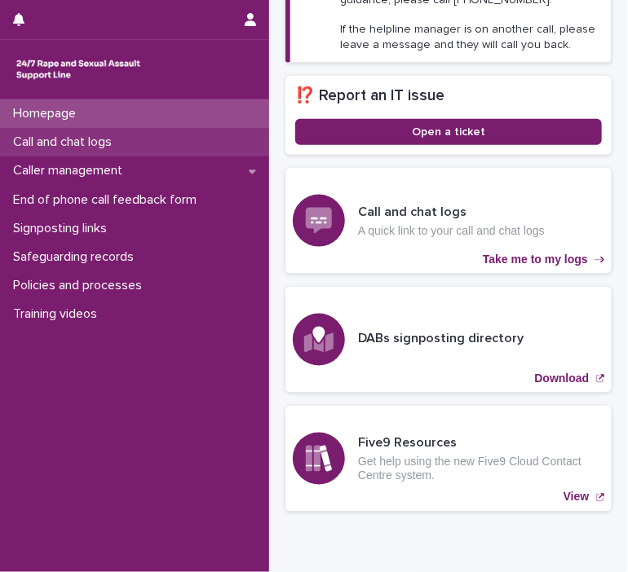
click at [84, 146] on p "Call and chat logs" at bounding box center [66, 142] width 118 height 15
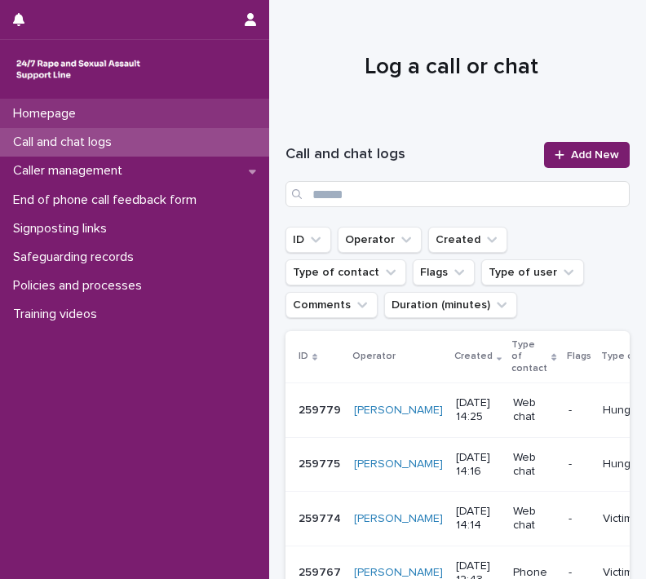
click at [124, 117] on div "Homepage" at bounding box center [134, 113] width 269 height 29
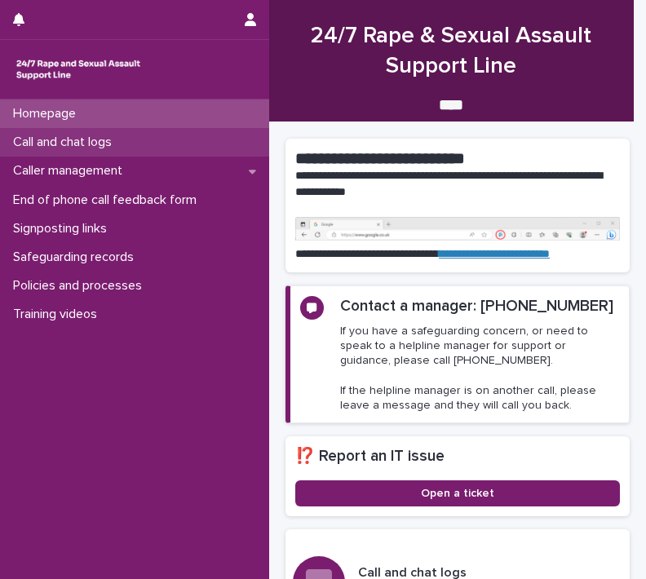
click at [117, 143] on p "Call and chat logs" at bounding box center [66, 142] width 118 height 15
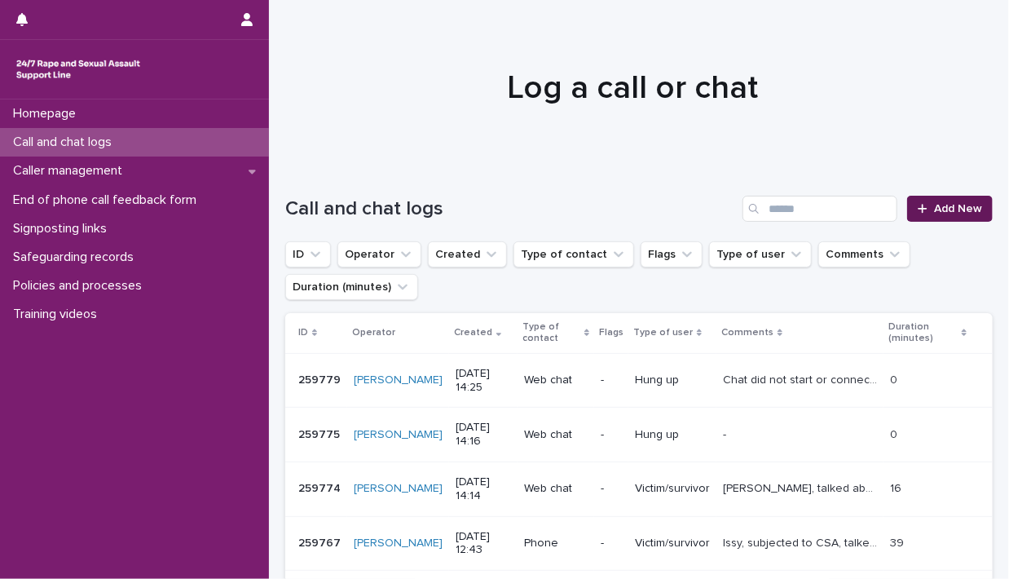
click at [947, 205] on span "Add New" at bounding box center [958, 208] width 48 height 11
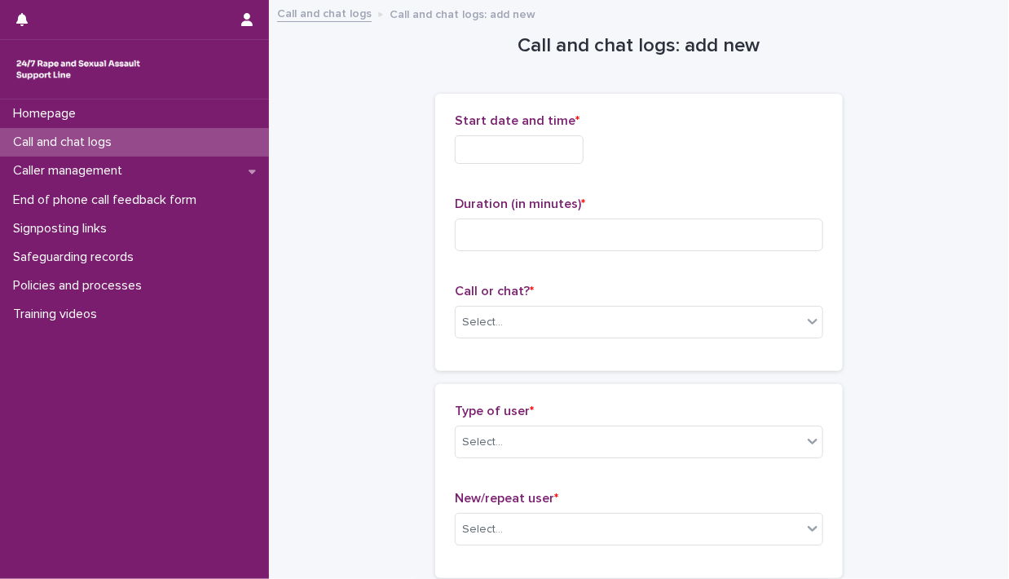
click at [479, 139] on input "text" at bounding box center [519, 149] width 129 height 29
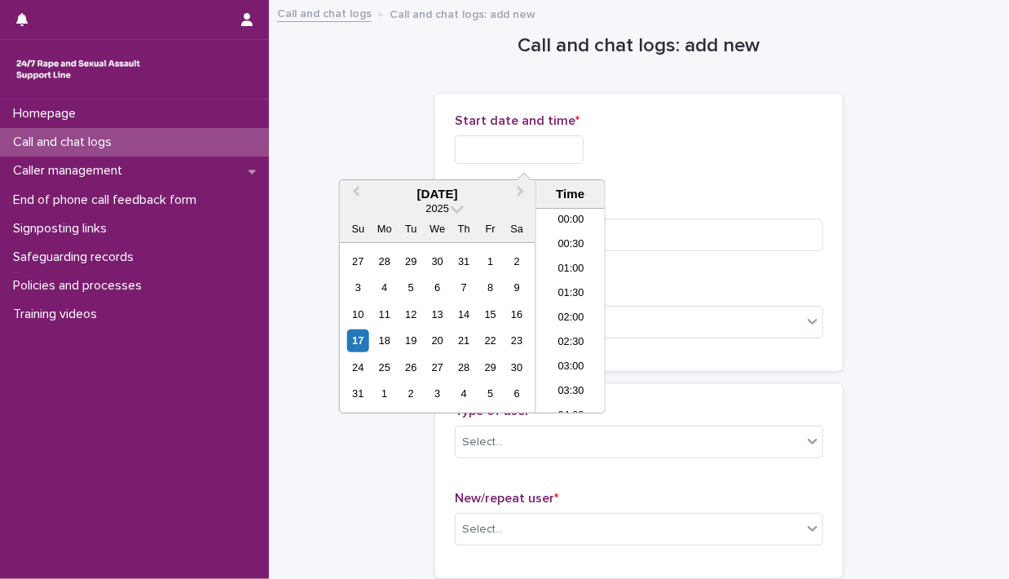
scroll to position [644, 0]
click at [355, 337] on div "17" at bounding box center [358, 340] width 22 height 22
drag, startPoint x: 512, startPoint y: 147, endPoint x: 663, endPoint y: 196, distance: 158.8
click at [662, 200] on div "**********" at bounding box center [639, 232] width 368 height 238
type input "**********"
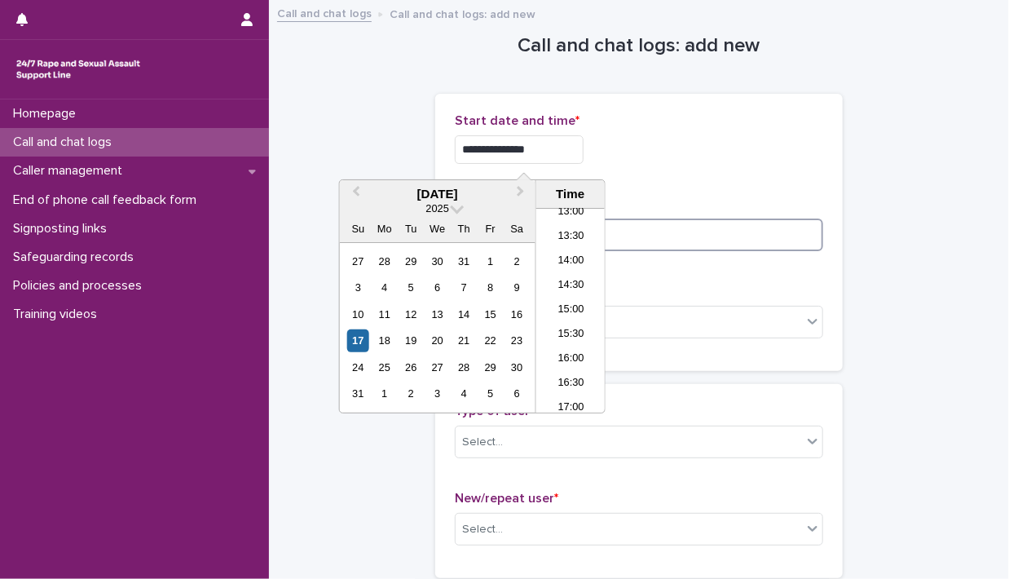
click at [669, 238] on input at bounding box center [639, 234] width 368 height 33
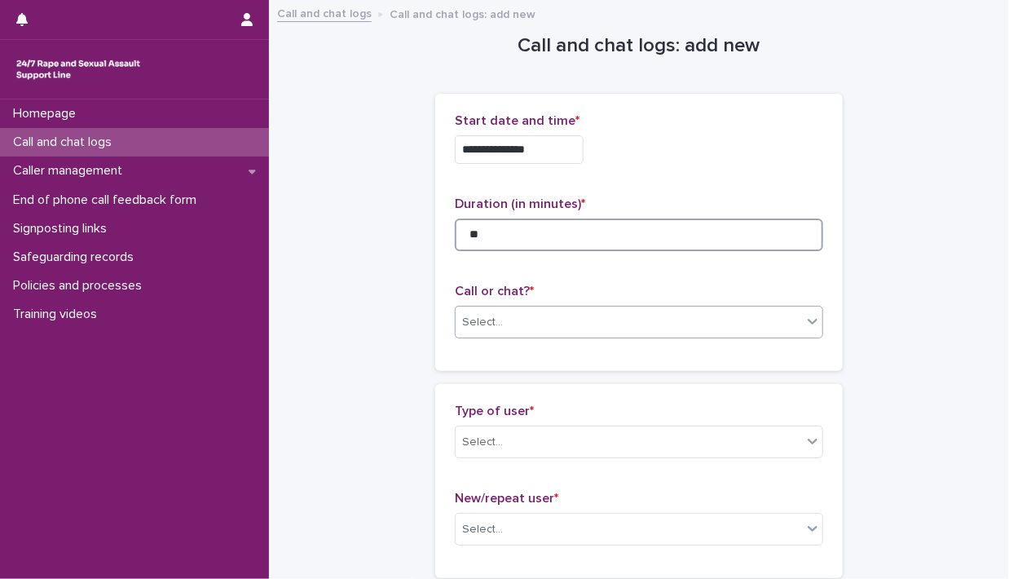
type input "**"
click at [805, 324] on icon at bounding box center [813, 321] width 16 height 16
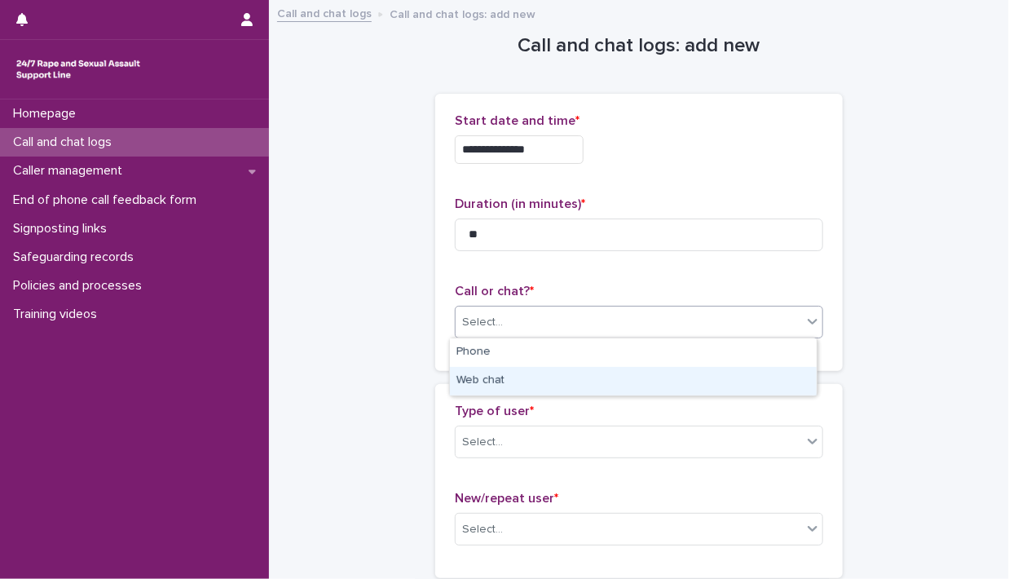
click at [740, 375] on div "Web chat" at bounding box center [633, 381] width 367 height 29
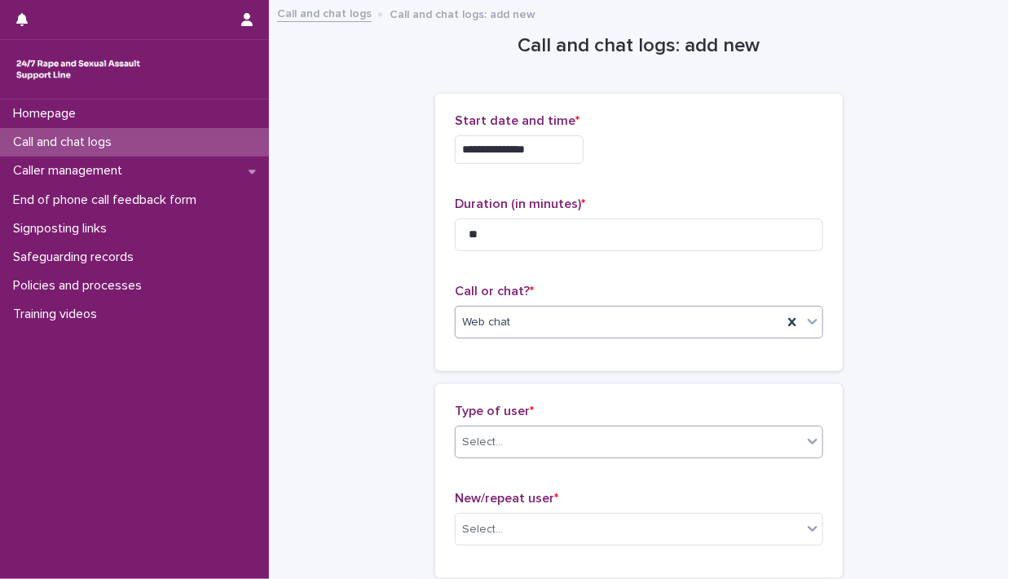
click at [808, 445] on icon at bounding box center [813, 441] width 16 height 16
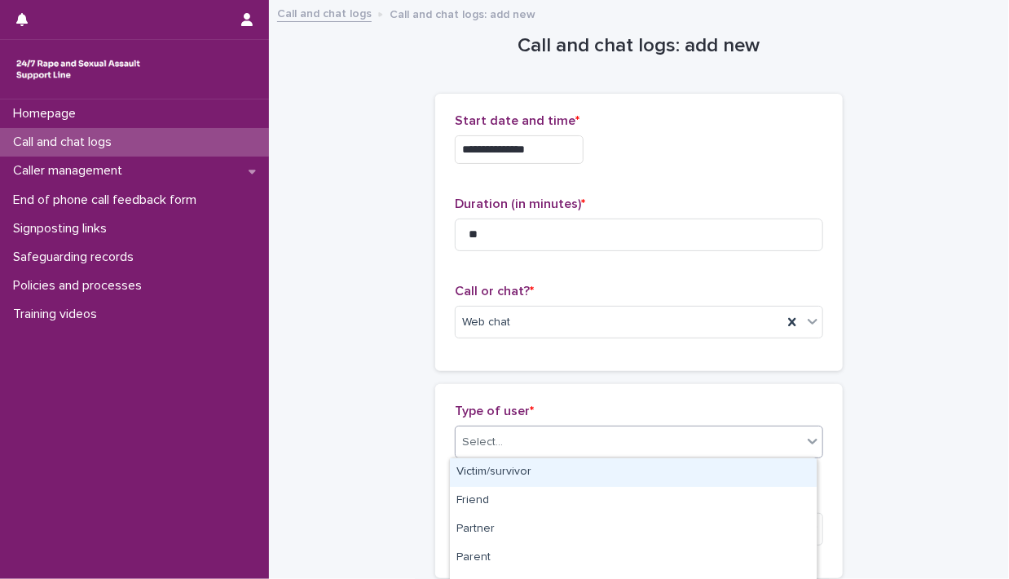
click at [773, 474] on div "Victim/survivor" at bounding box center [633, 472] width 367 height 29
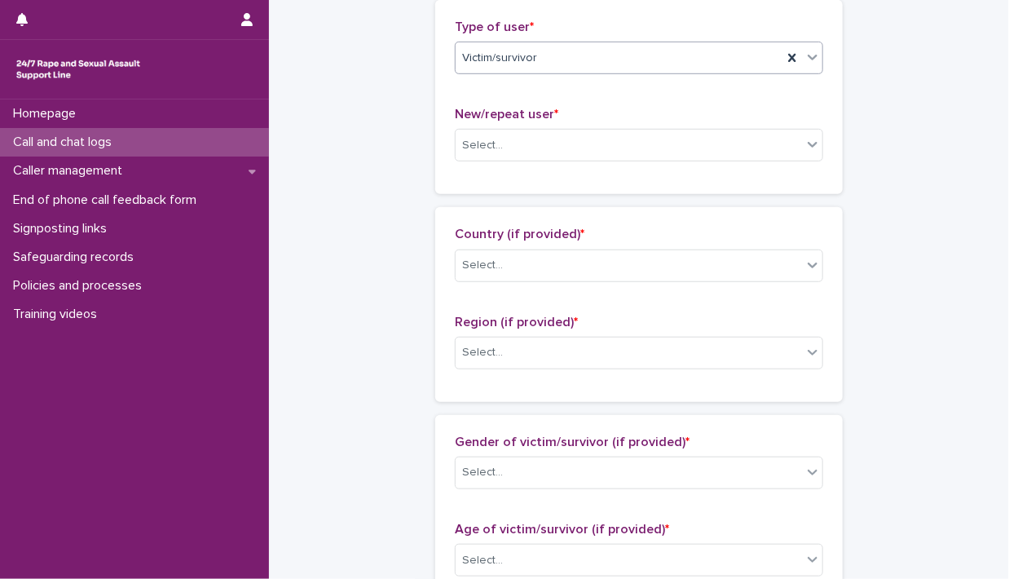
scroll to position [388, 0]
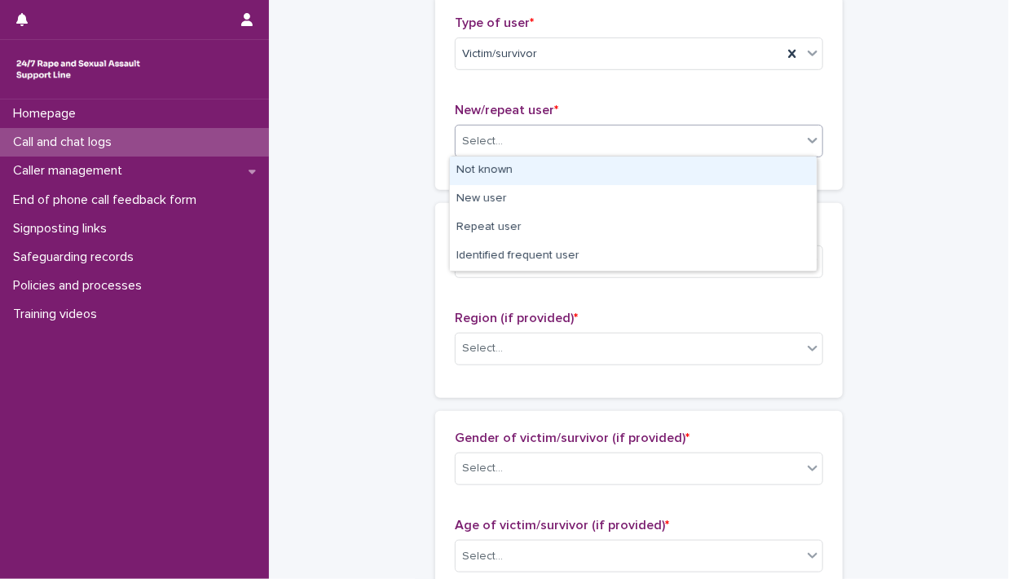
click at [805, 135] on icon at bounding box center [813, 140] width 16 height 16
click at [771, 167] on div "Not known" at bounding box center [633, 171] width 367 height 29
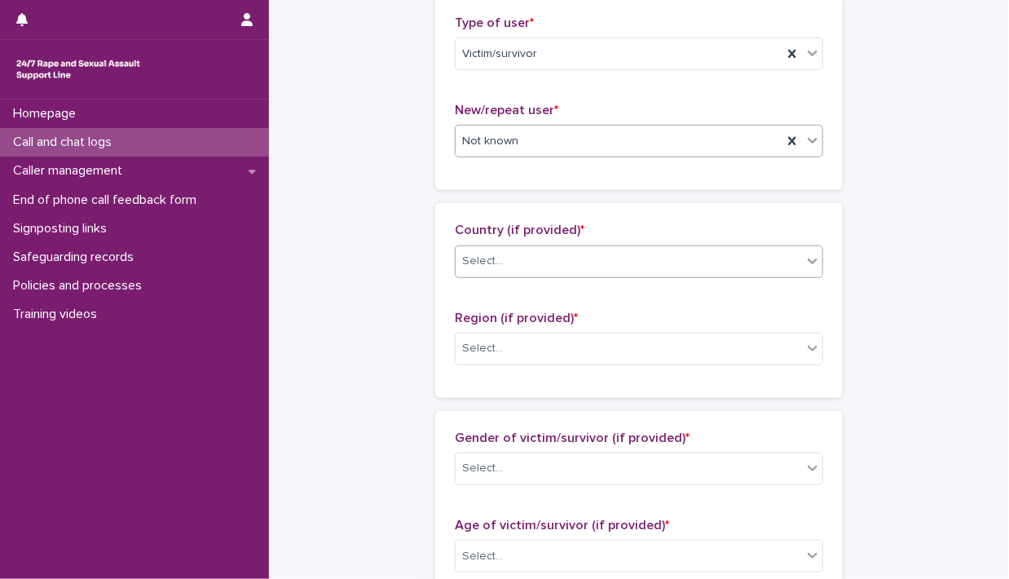
click at [805, 262] on icon at bounding box center [813, 261] width 16 height 16
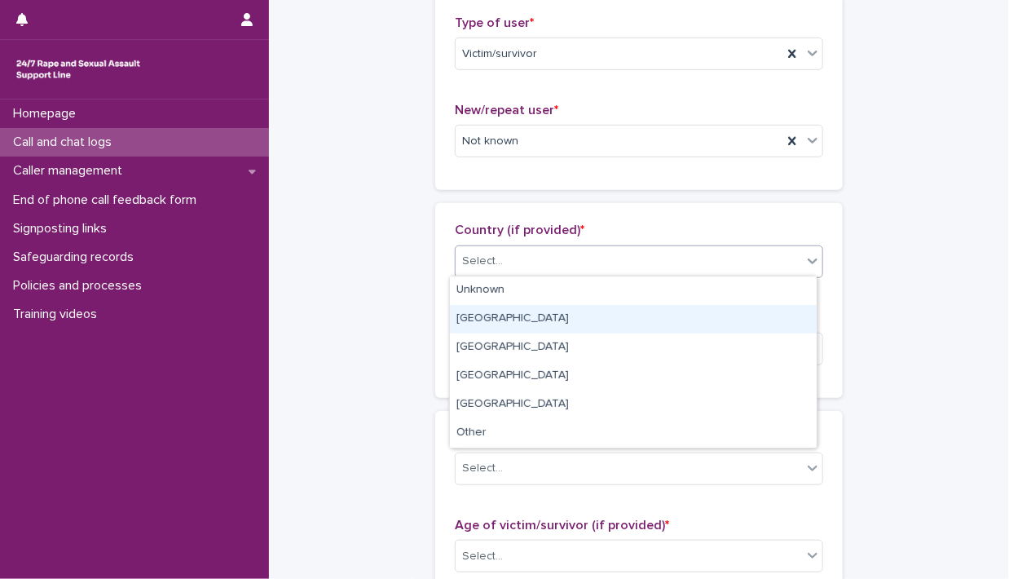
click at [779, 310] on div "[GEOGRAPHIC_DATA]" at bounding box center [633, 319] width 367 height 29
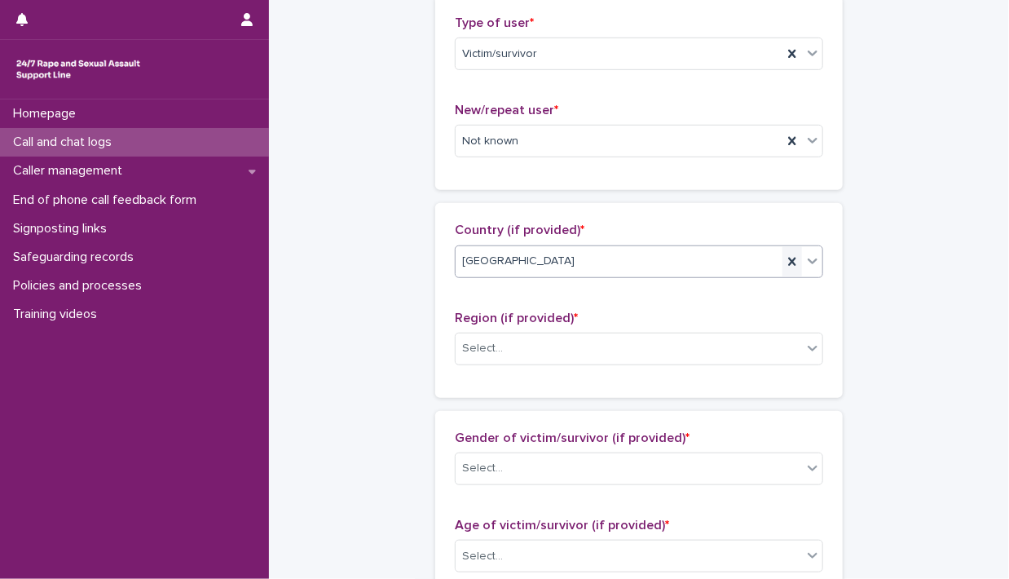
click at [788, 265] on icon at bounding box center [792, 262] width 16 height 16
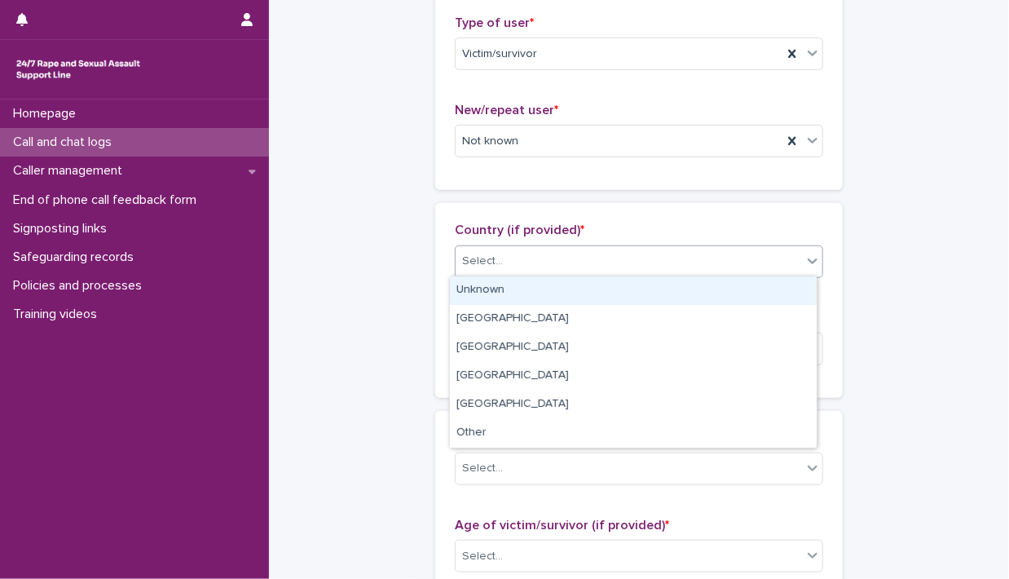
click at [805, 258] on icon at bounding box center [813, 261] width 16 height 16
click at [760, 287] on div "Unknown" at bounding box center [633, 290] width 367 height 29
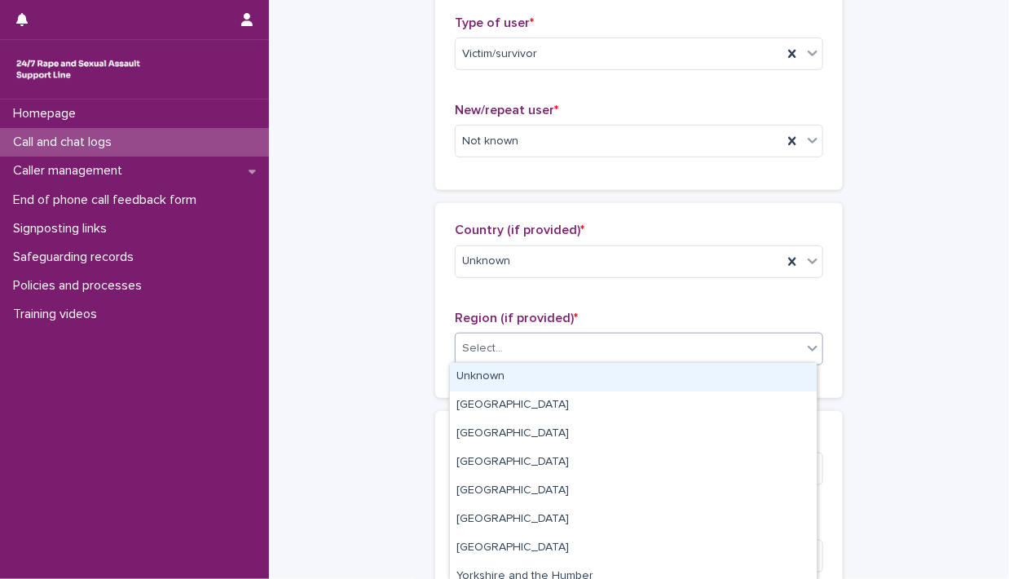
click at [805, 347] on icon at bounding box center [813, 348] width 16 height 16
click at [770, 369] on div "Unknown" at bounding box center [633, 377] width 367 height 29
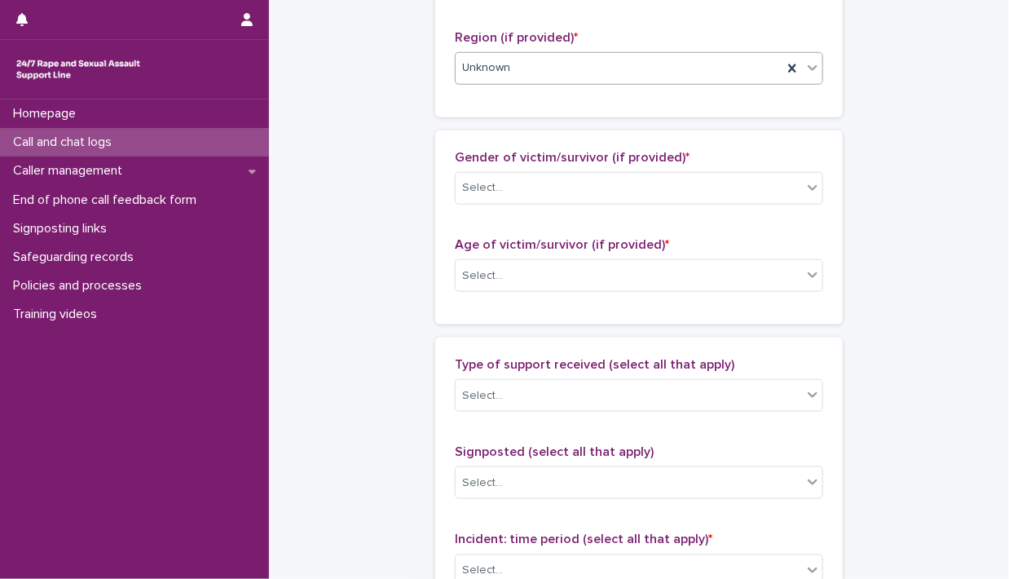
scroll to position [695, 0]
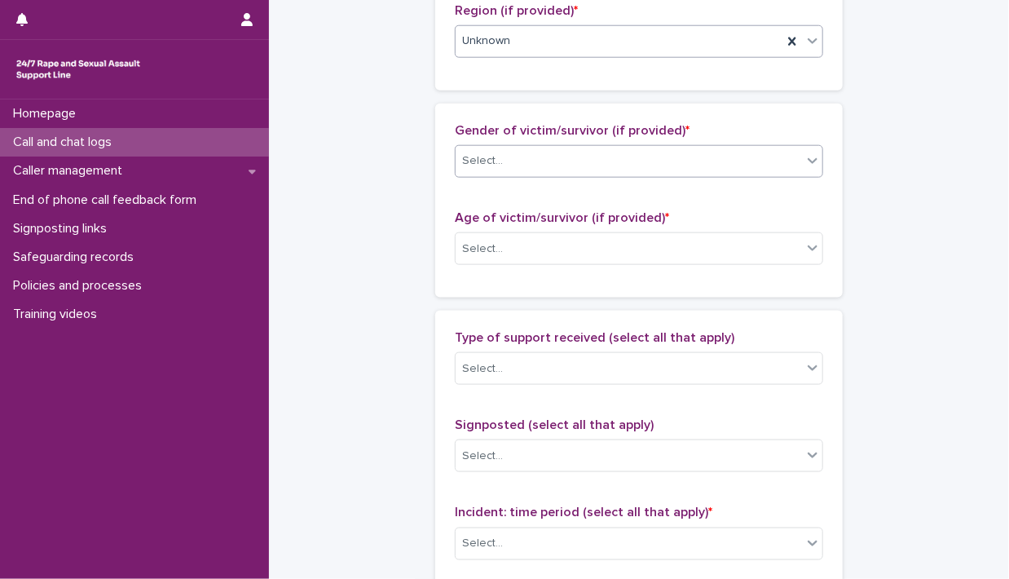
click at [805, 160] on icon at bounding box center [813, 160] width 16 height 16
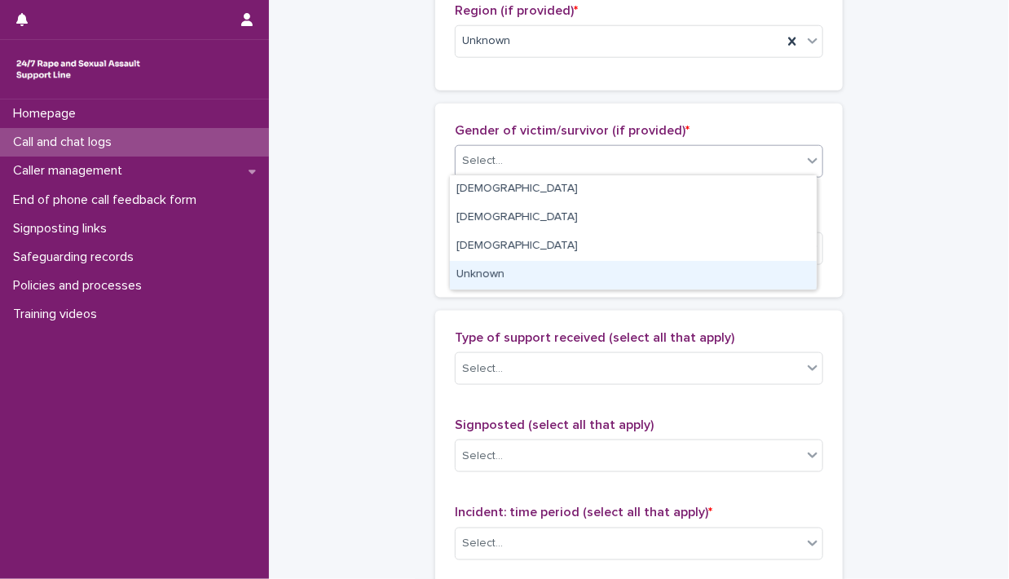
click at [780, 277] on div "Unknown" at bounding box center [633, 275] width 367 height 29
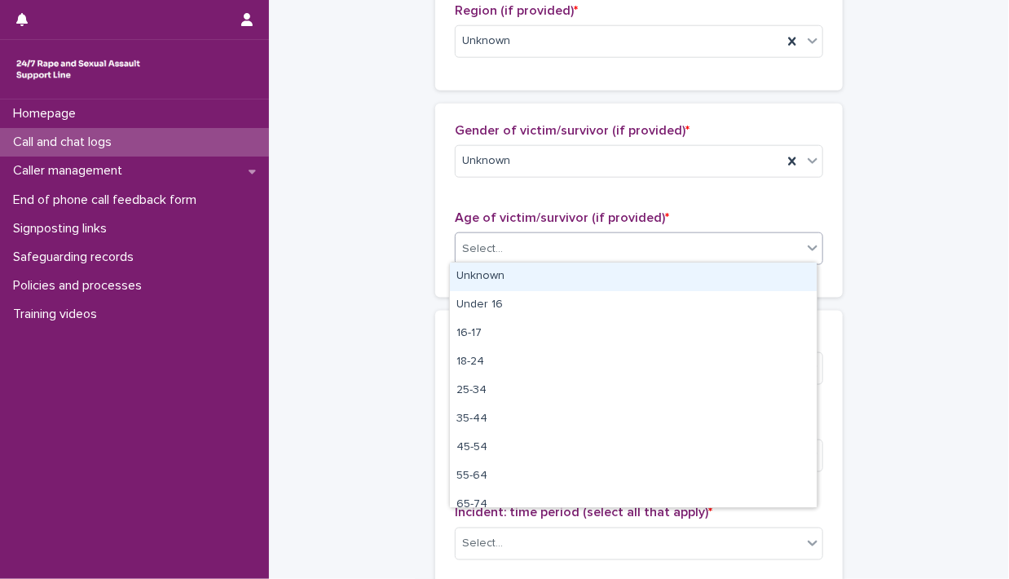
click at [814, 249] on icon at bounding box center [813, 248] width 16 height 16
click at [782, 275] on div "Unknown" at bounding box center [633, 276] width 367 height 29
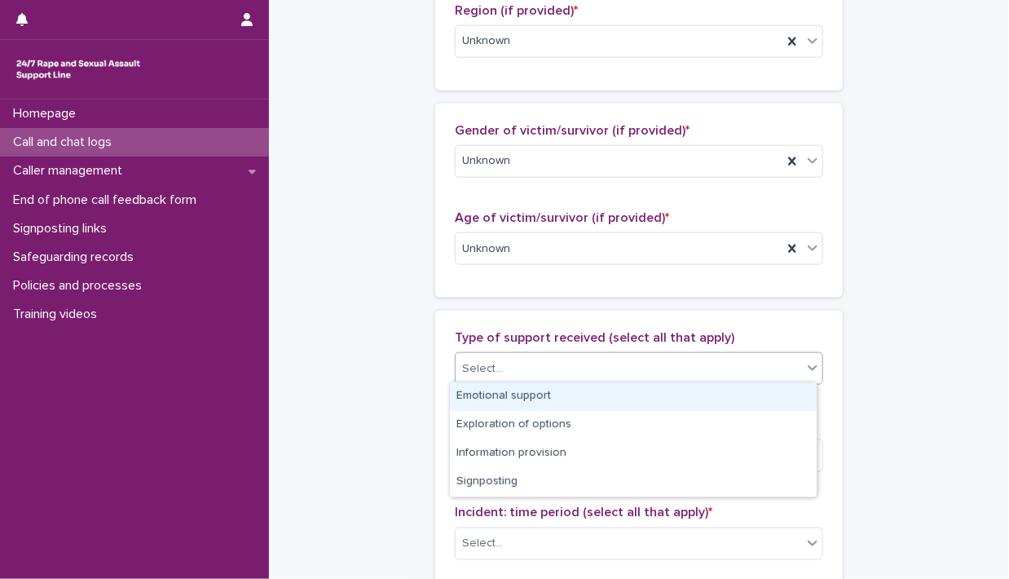
click at [809, 362] on icon at bounding box center [813, 368] width 16 height 16
click at [716, 404] on div "Emotional support" at bounding box center [633, 396] width 367 height 29
click at [805, 373] on div at bounding box center [813, 367] width 20 height 29
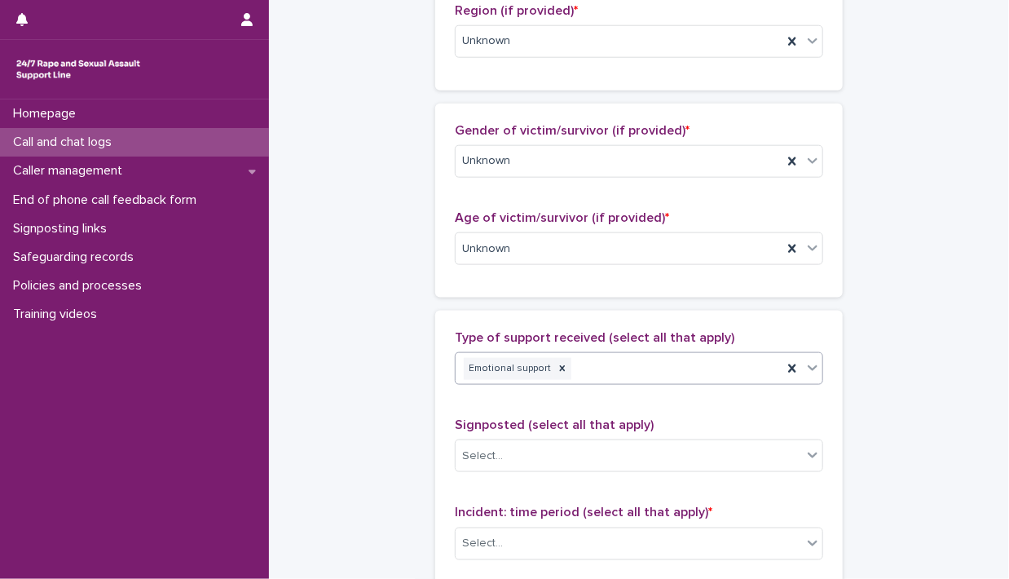
click at [805, 366] on icon at bounding box center [813, 368] width 16 height 16
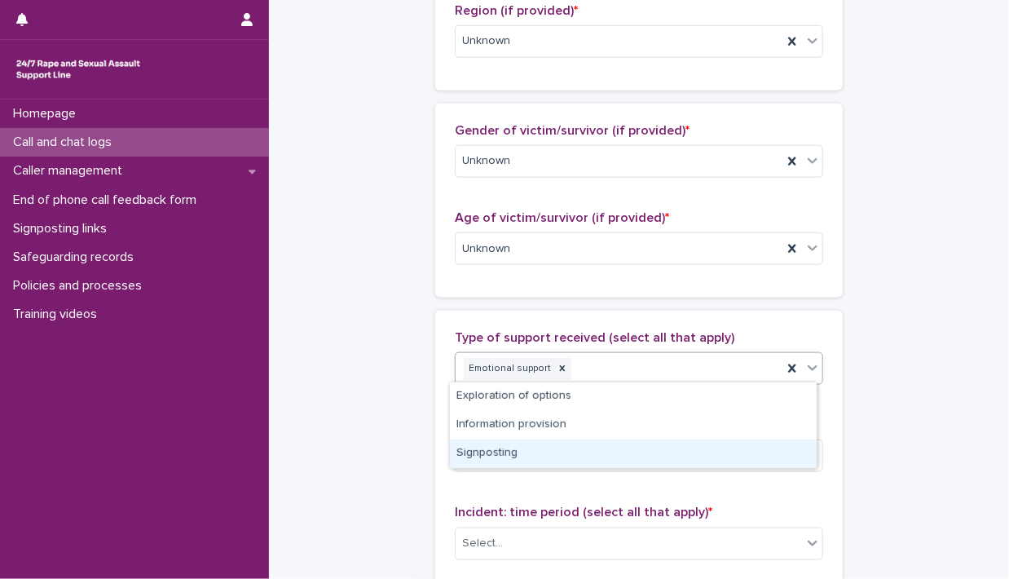
click at [552, 455] on div "Signposting" at bounding box center [633, 453] width 367 height 29
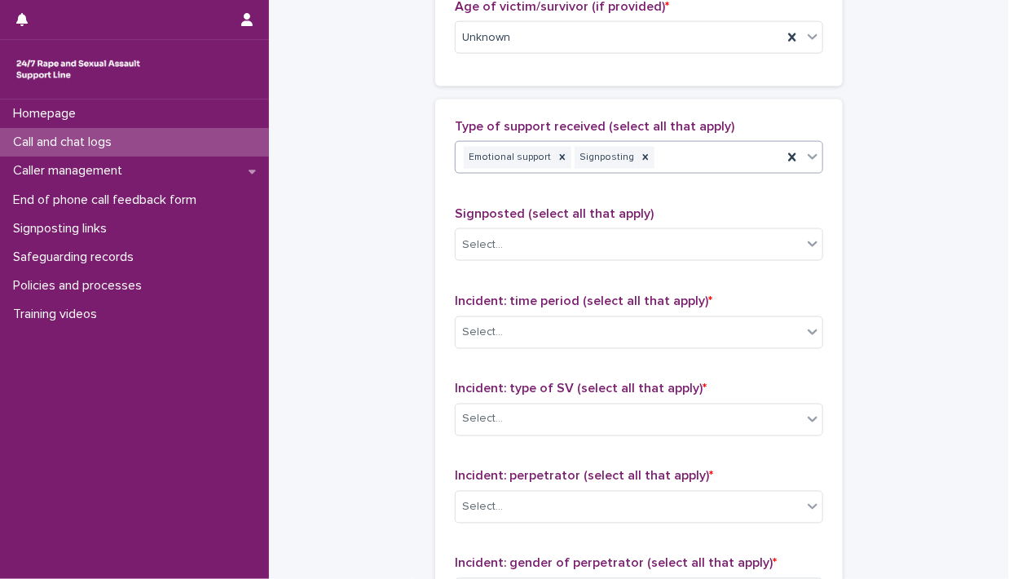
scroll to position [916, 0]
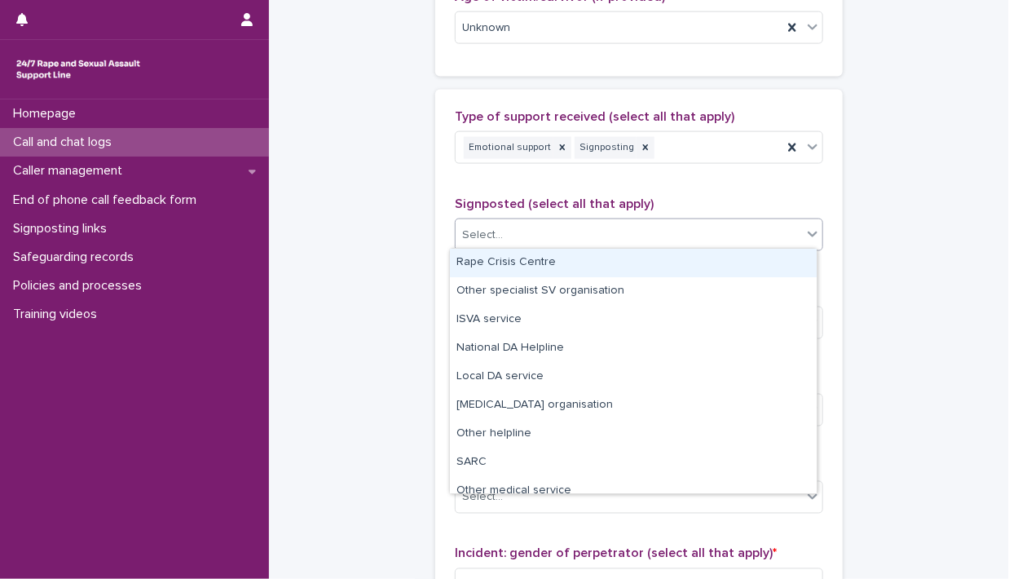
click at [803, 240] on div at bounding box center [813, 233] width 20 height 29
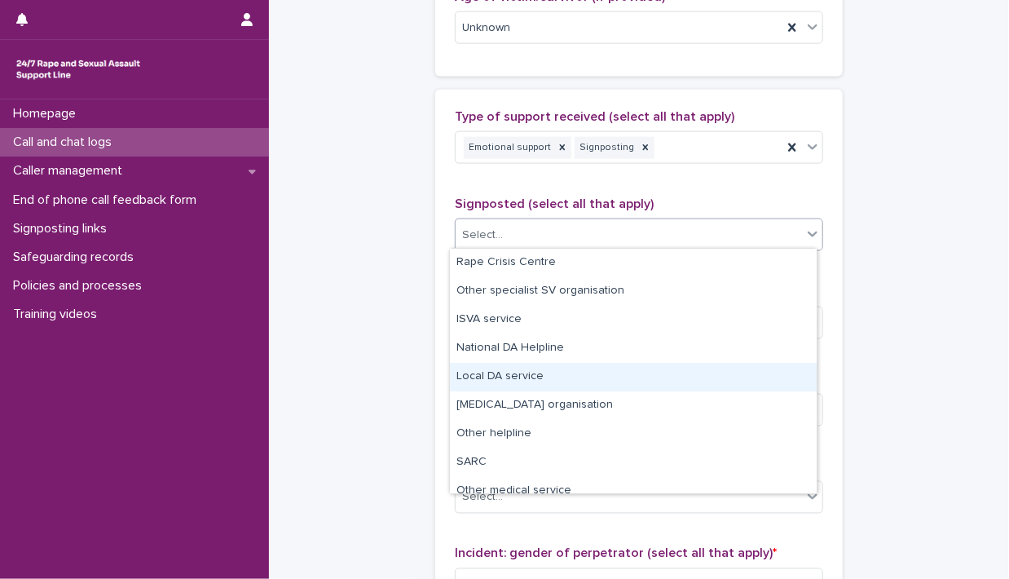
scroll to position [98, 0]
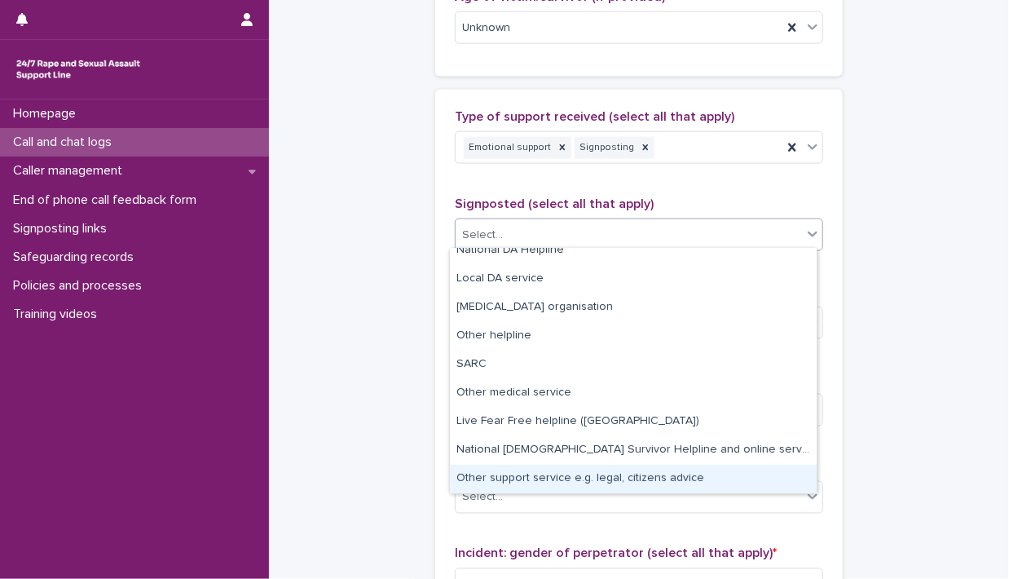
click at [735, 480] on div "Other support service e.g. legal, citizens advice" at bounding box center [633, 479] width 367 height 29
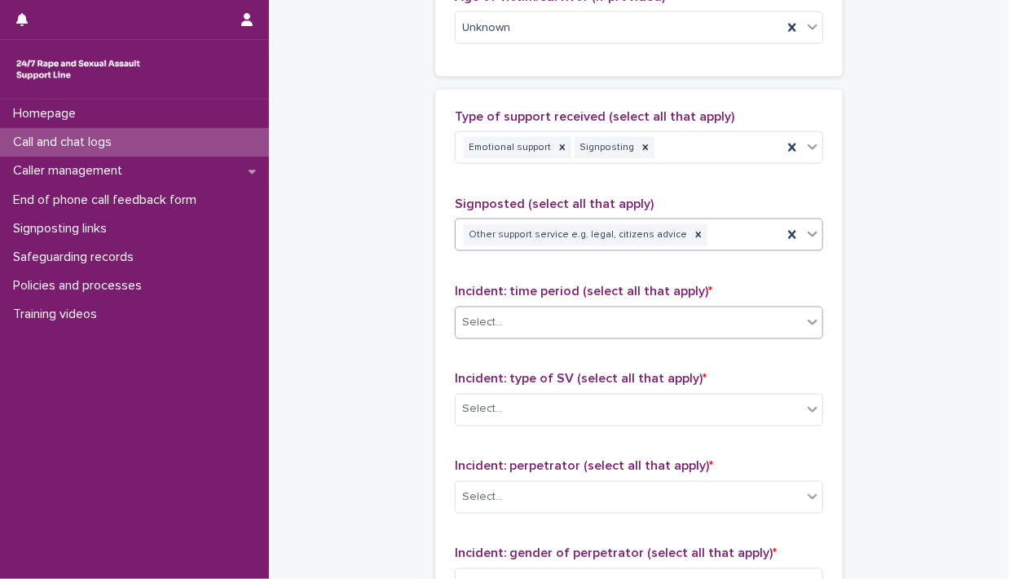
click at [803, 314] on div at bounding box center [813, 321] width 20 height 29
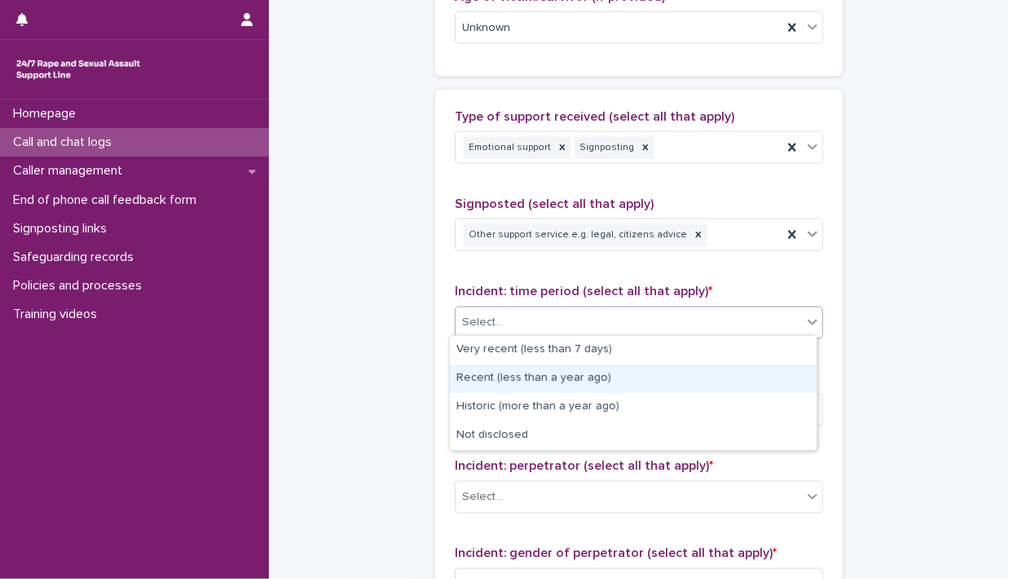
click at [748, 385] on div "Recent (less than a year ago)" at bounding box center [633, 378] width 367 height 29
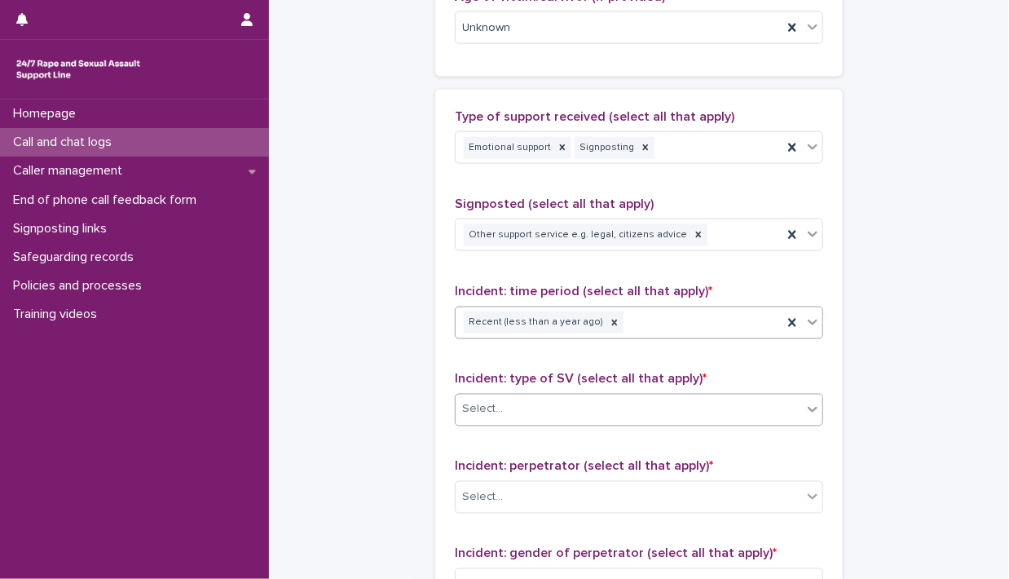
click at [805, 410] on icon at bounding box center [813, 409] width 16 height 16
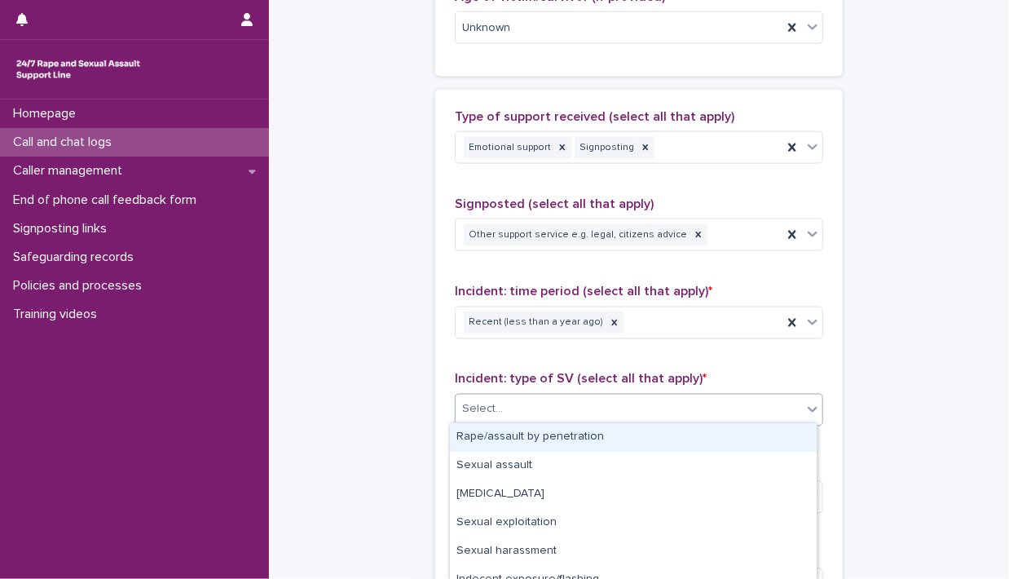
click at [734, 430] on div "Rape/assault by penetration" at bounding box center [633, 437] width 367 height 29
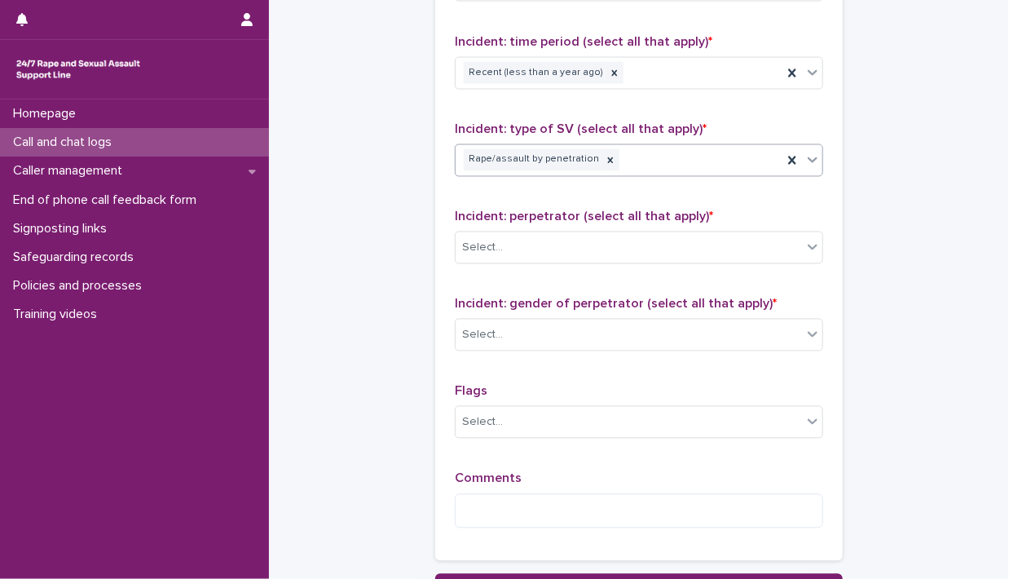
scroll to position [1246, 0]
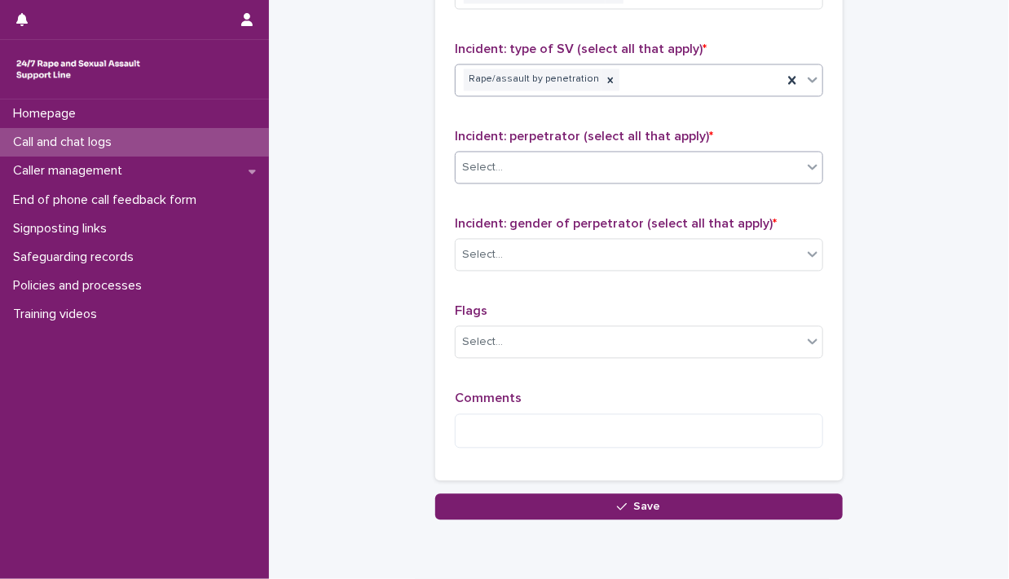
click at [805, 165] on icon at bounding box center [813, 167] width 16 height 16
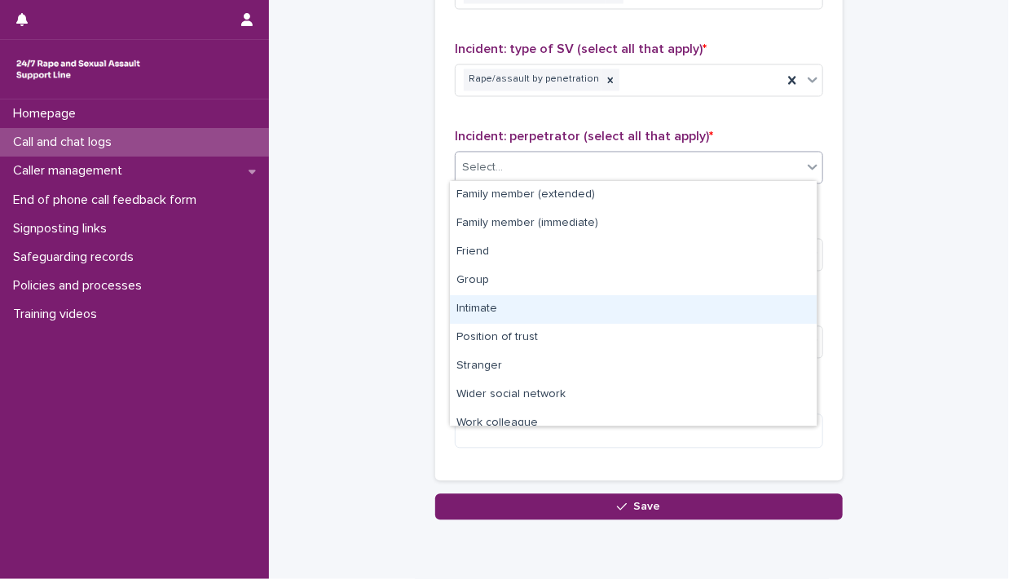
click at [754, 312] on div "Intimate" at bounding box center [633, 309] width 367 height 29
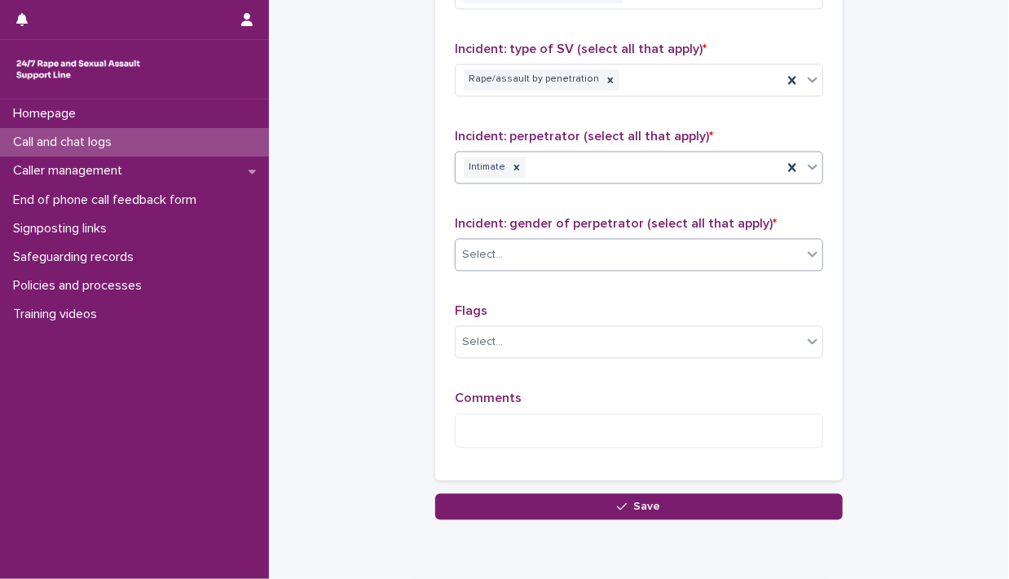
click at [805, 249] on icon at bounding box center [813, 254] width 16 height 16
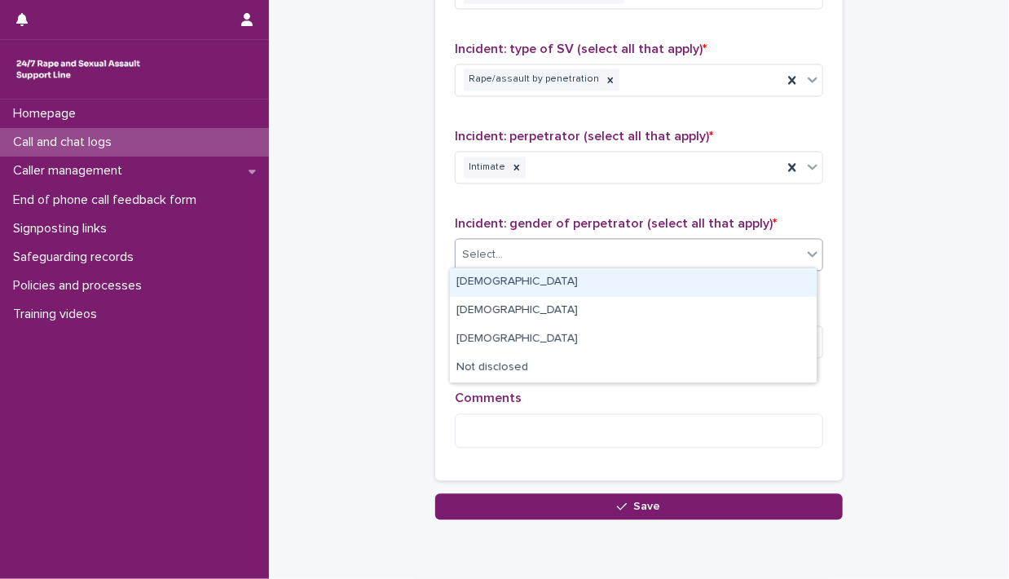
click at [761, 274] on div "[DEMOGRAPHIC_DATA]" at bounding box center [633, 282] width 367 height 29
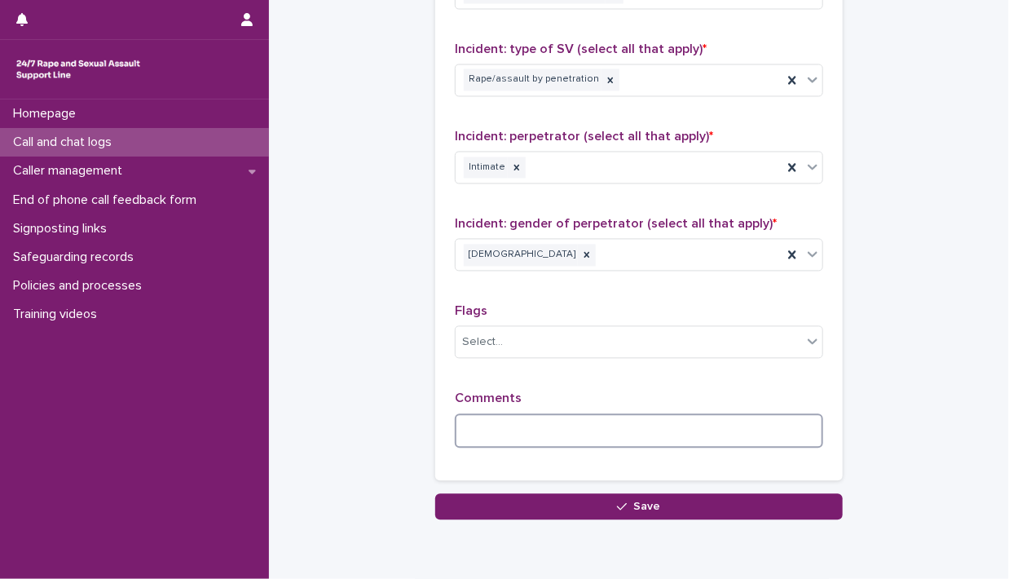
click at [671, 414] on textarea at bounding box center [639, 431] width 368 height 35
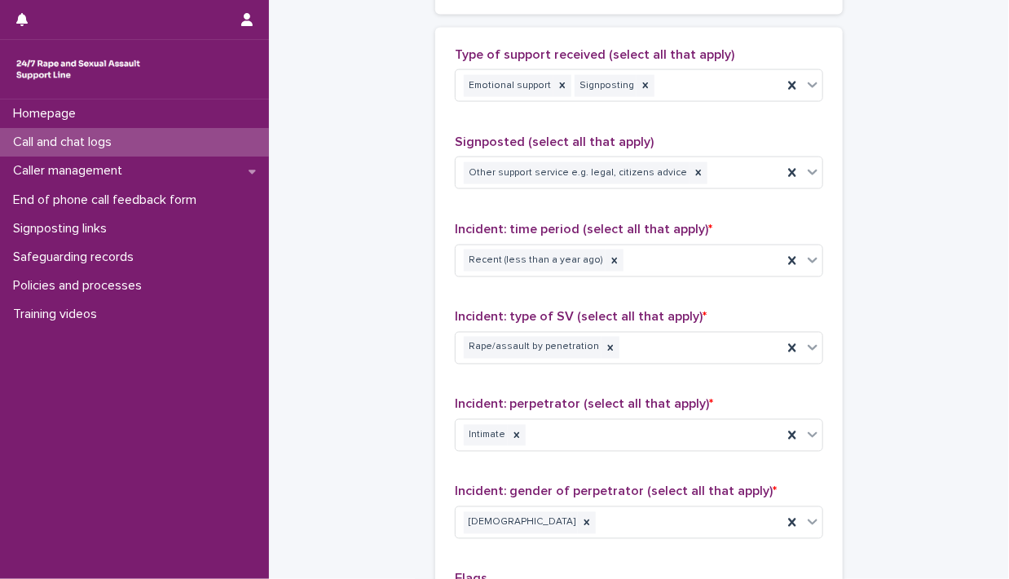
scroll to position [930, 0]
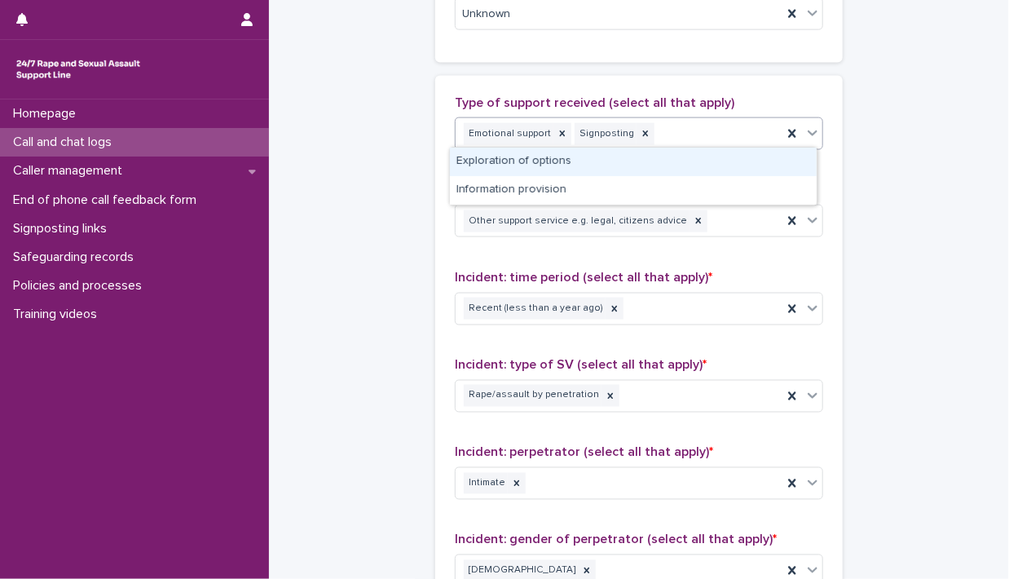
click at [805, 136] on icon at bounding box center [813, 133] width 16 height 16
click at [774, 168] on div "Exploration of options" at bounding box center [633, 162] width 367 height 29
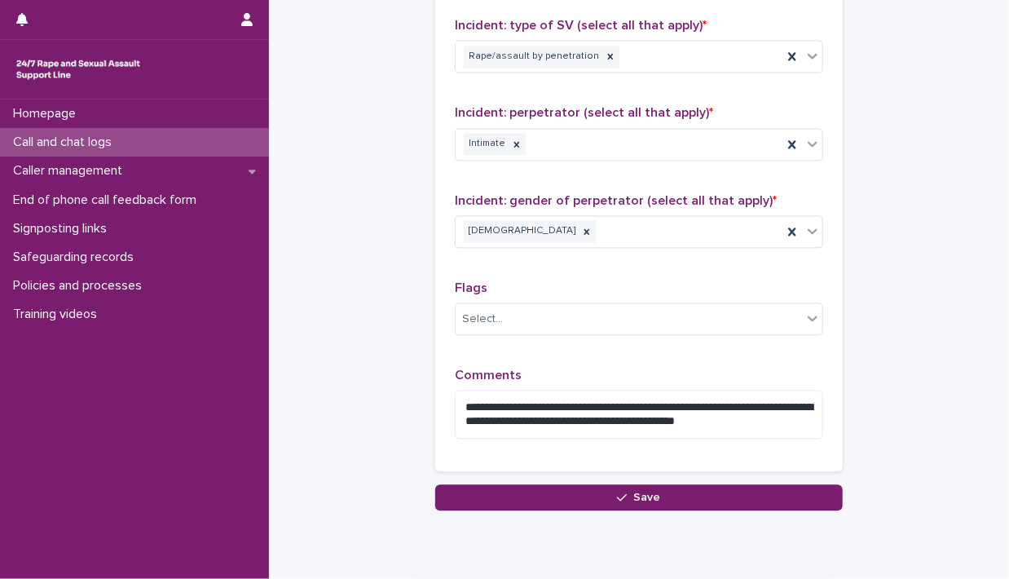
scroll to position [1324, 0]
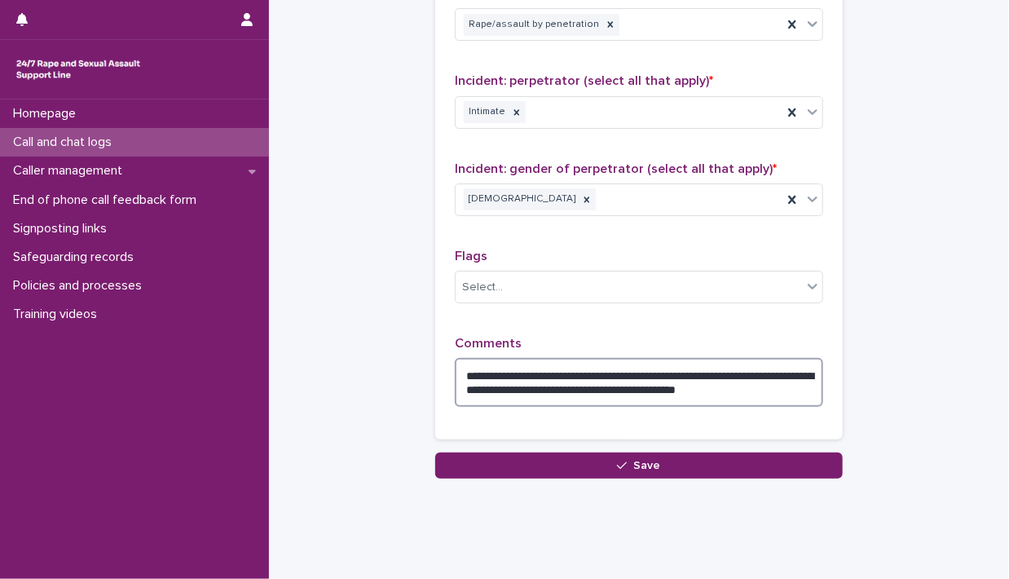
click at [538, 360] on textarea "**********" at bounding box center [639, 382] width 368 height 49
click at [599, 363] on textarea "**********" at bounding box center [639, 382] width 368 height 49
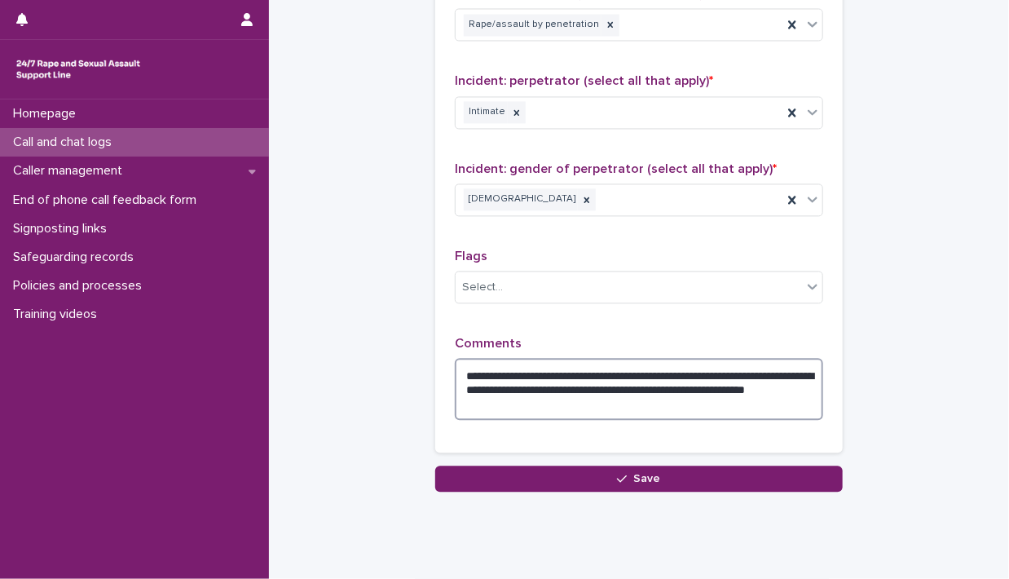
click at [698, 358] on textarea "**********" at bounding box center [639, 389] width 368 height 62
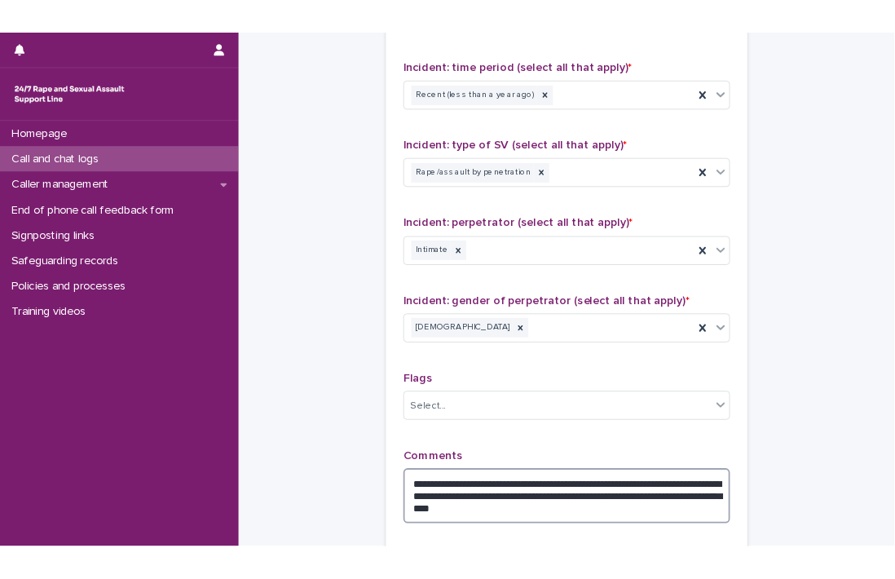
scroll to position [1337, 0]
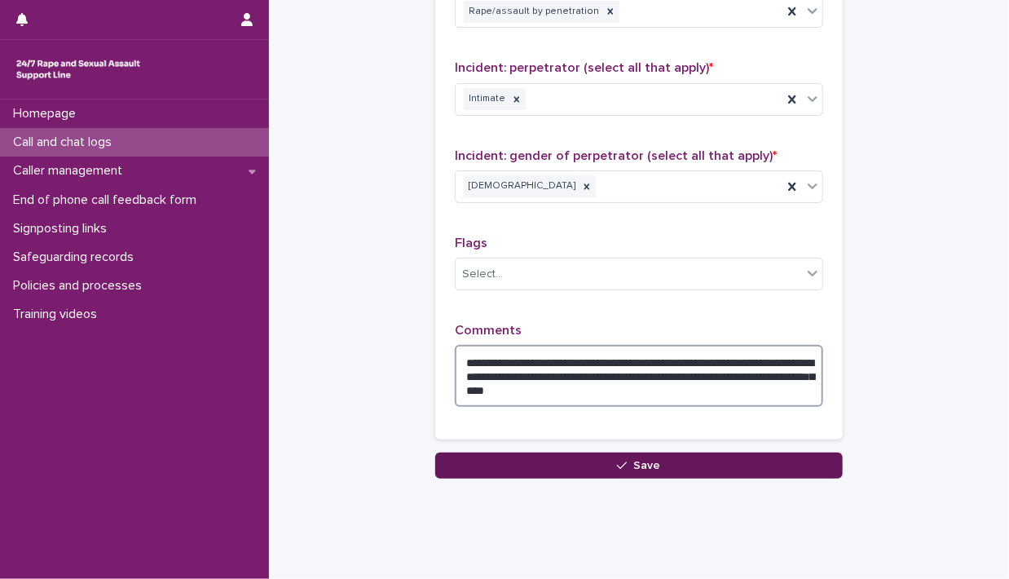
type textarea "**********"
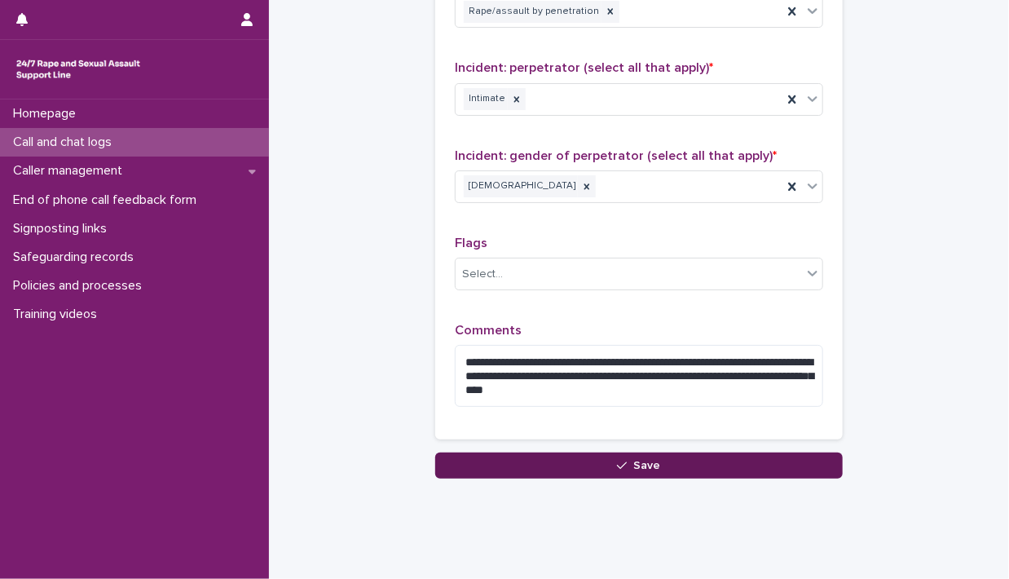
click at [724, 452] on button "Save" at bounding box center [639, 465] width 408 height 26
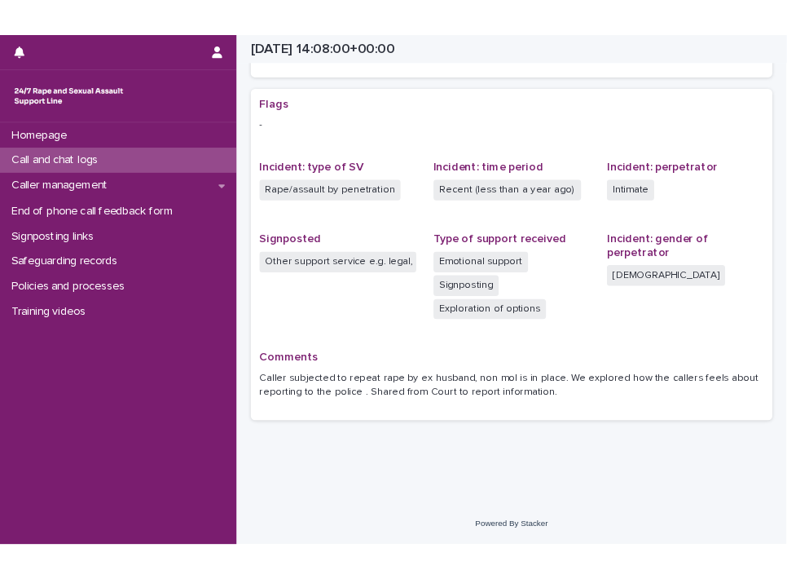
scroll to position [293, 0]
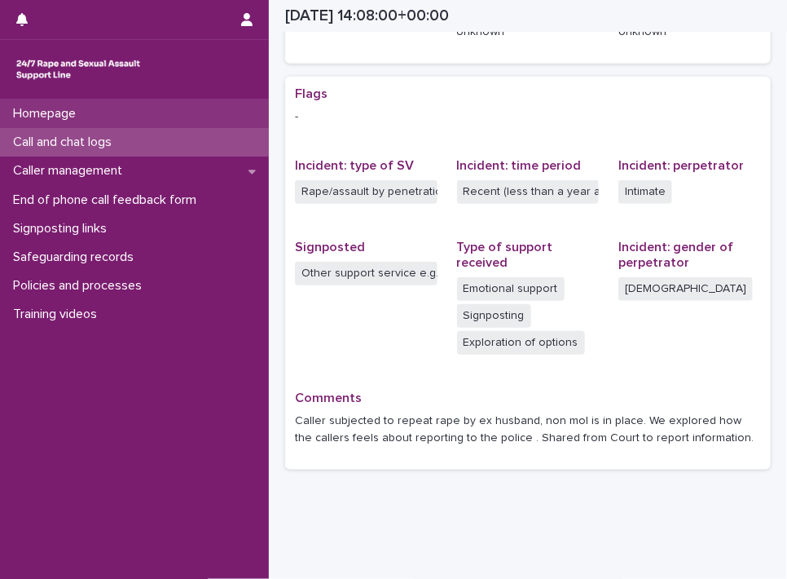
click at [83, 117] on p "Homepage" at bounding box center [48, 113] width 82 height 15
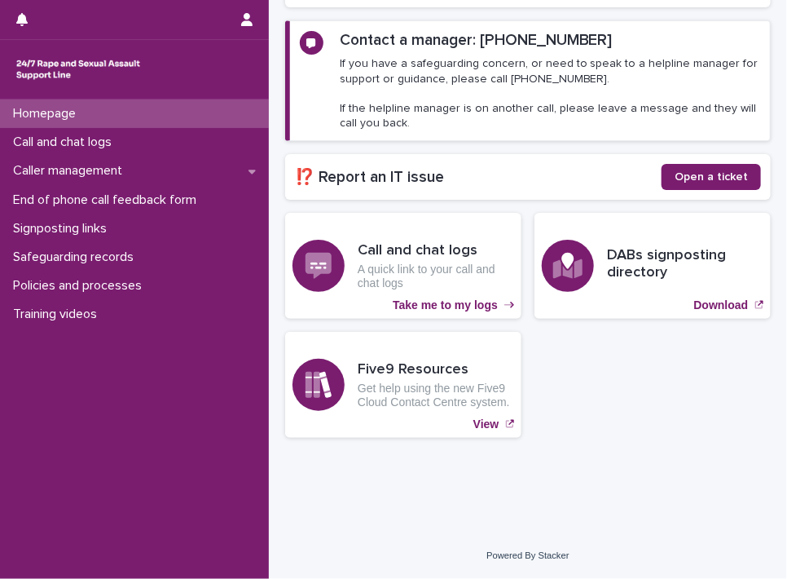
scroll to position [221, 0]
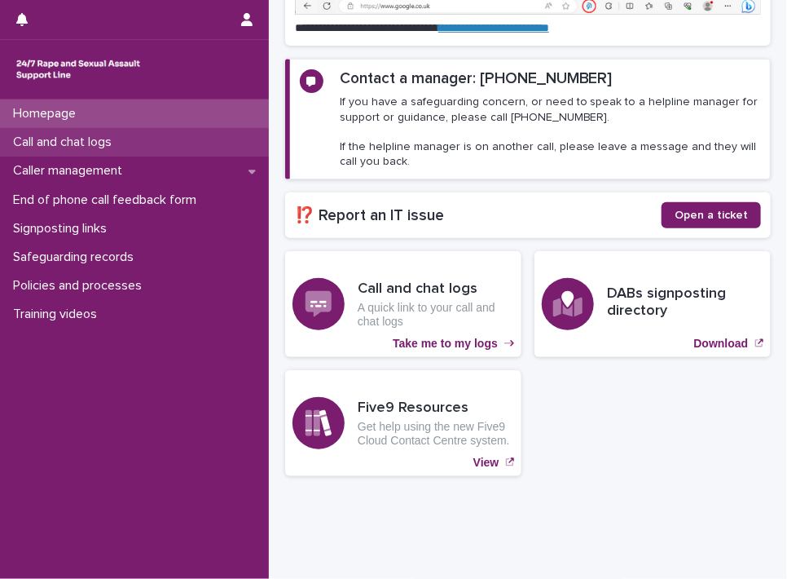
click at [78, 138] on p "Call and chat logs" at bounding box center [66, 142] width 118 height 15
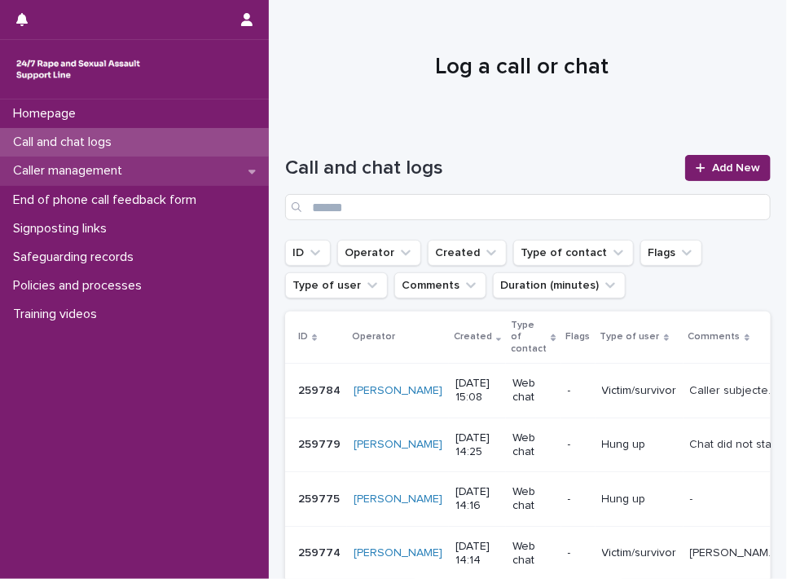
click at [117, 167] on p "Caller management" at bounding box center [71, 170] width 129 height 15
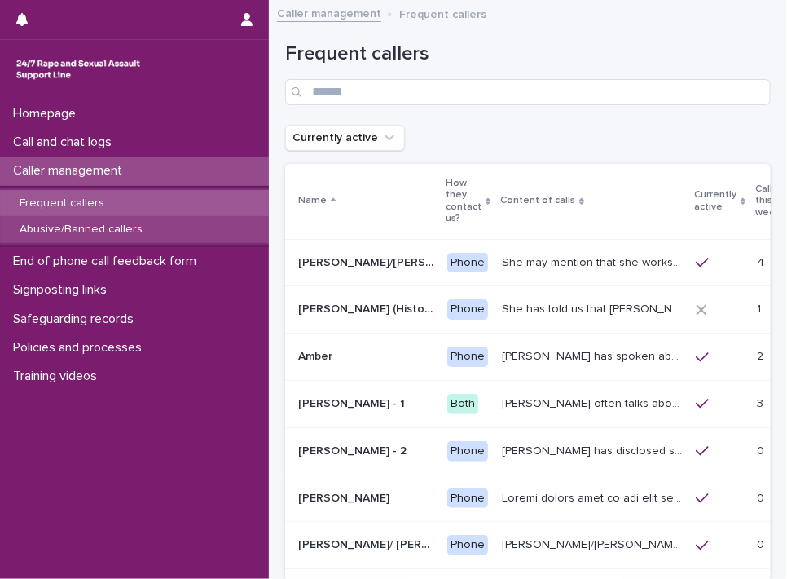
click at [99, 228] on p "Abusive/Banned callers" at bounding box center [81, 230] width 149 height 14
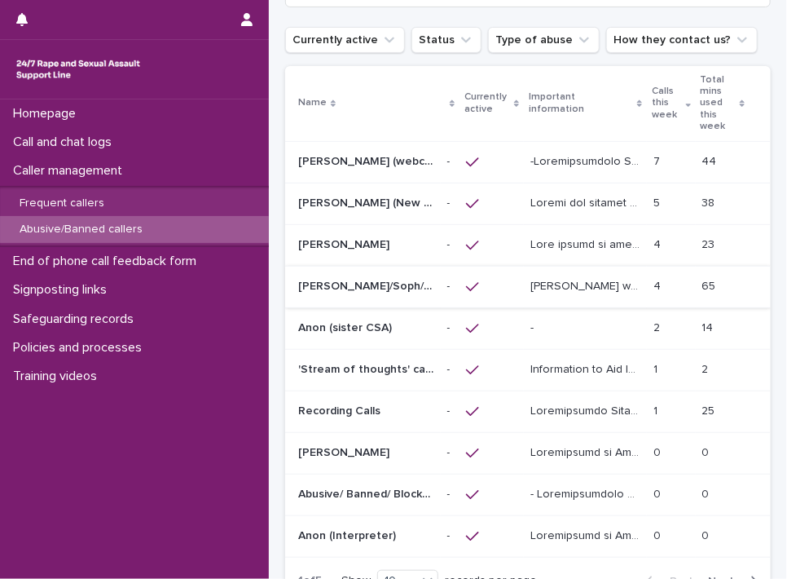
scroll to position [101, 0]
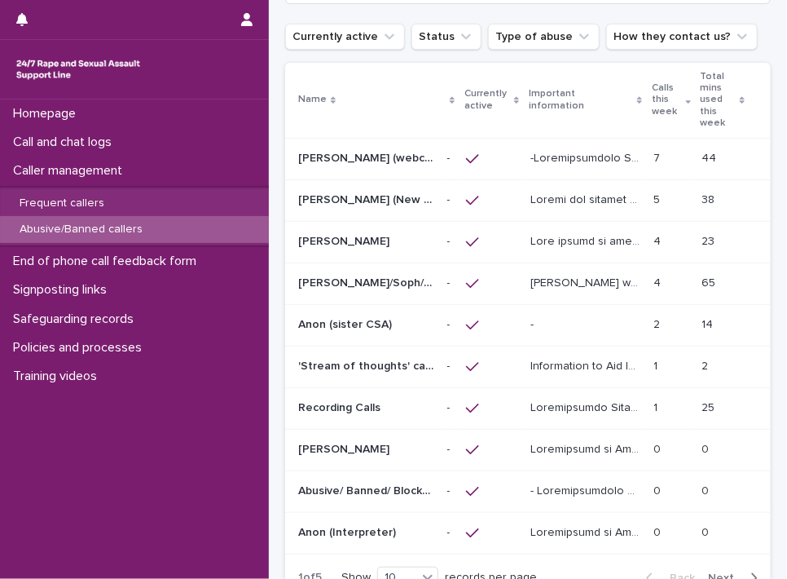
click at [402, 321] on p at bounding box center [366, 325] width 136 height 14
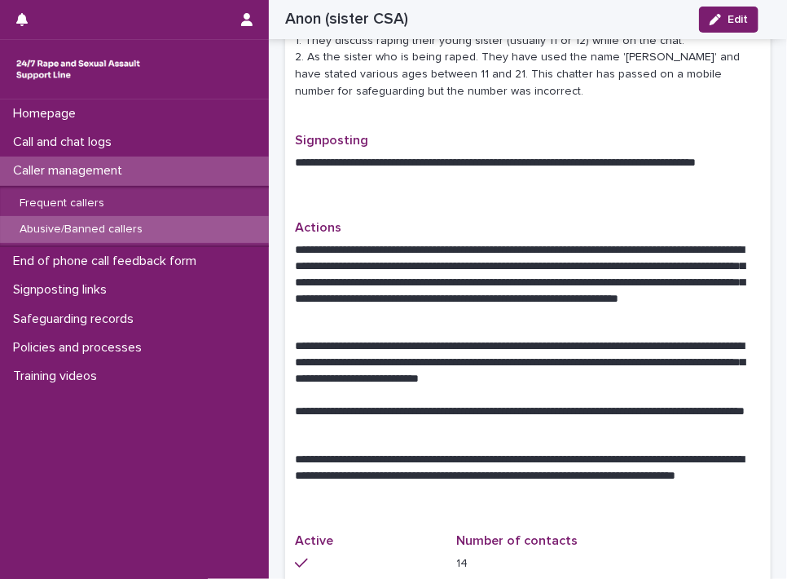
scroll to position [712, 0]
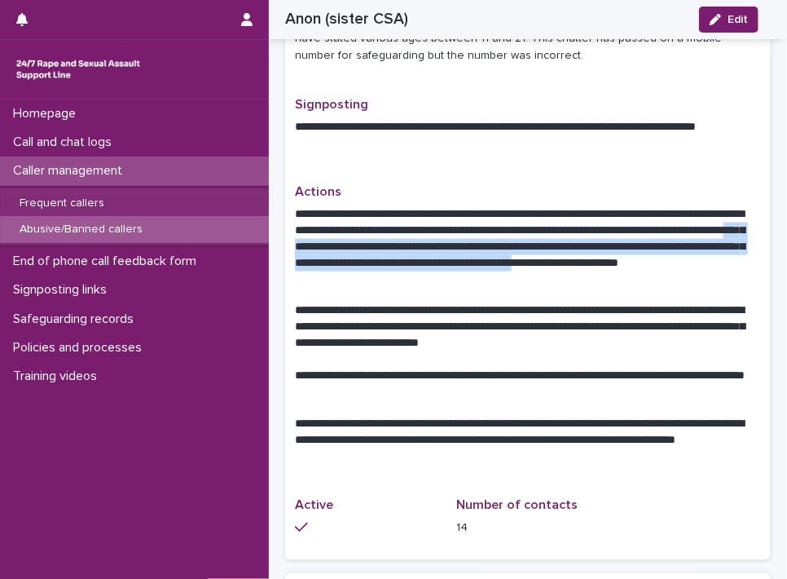
drag, startPoint x: 480, startPoint y: 243, endPoint x: 408, endPoint y: 274, distance: 78.9
click at [408, 274] on p "**********" at bounding box center [522, 246] width 454 height 81
drag, startPoint x: 408, startPoint y: 274, endPoint x: 373, endPoint y: 273, distance: 35.1
copy p "**********"
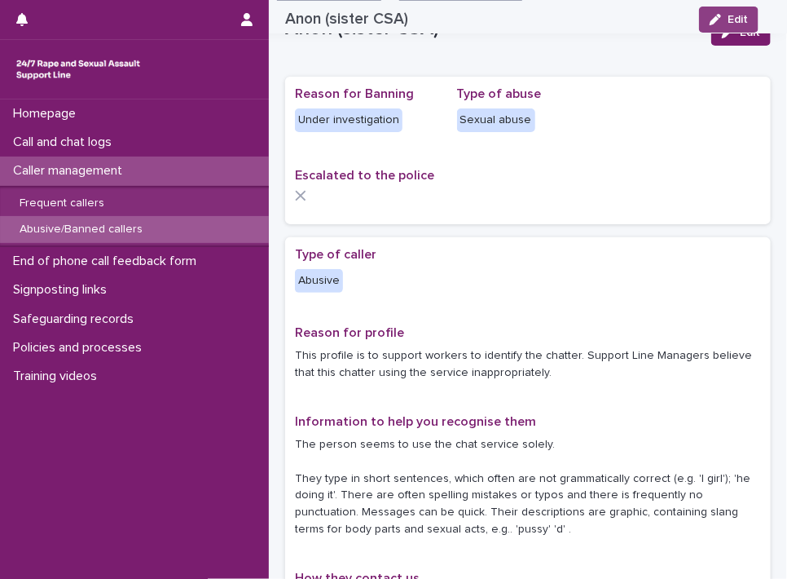
scroll to position [0, 0]
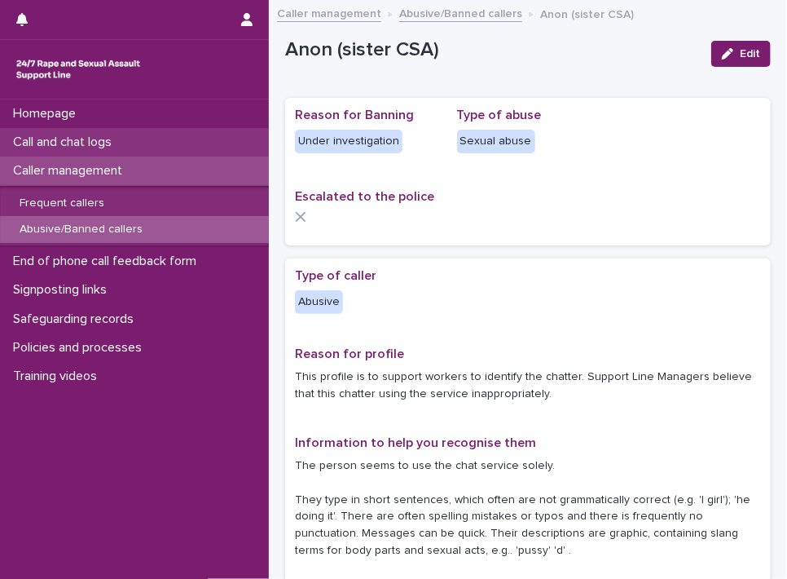
click at [94, 138] on p "Call and chat logs" at bounding box center [66, 142] width 118 height 15
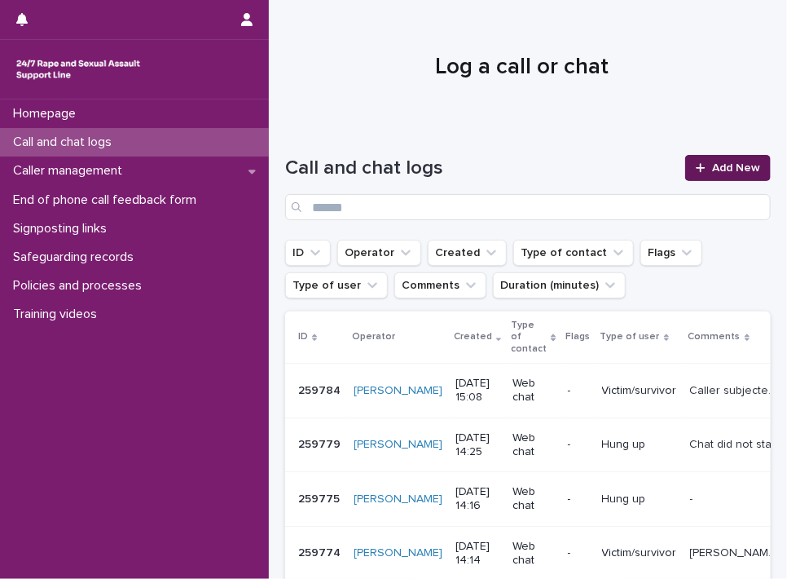
click at [719, 170] on span "Add New" at bounding box center [736, 167] width 48 height 11
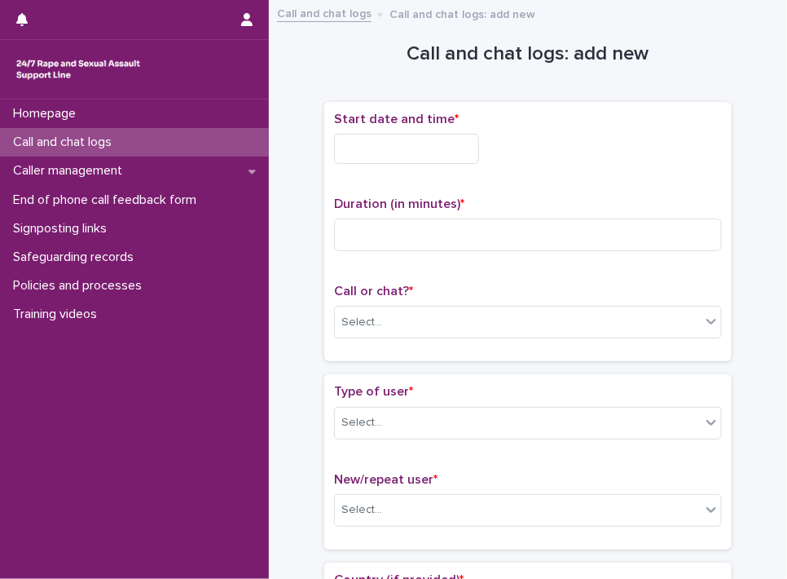
click at [434, 134] on input "text" at bounding box center [406, 149] width 145 height 30
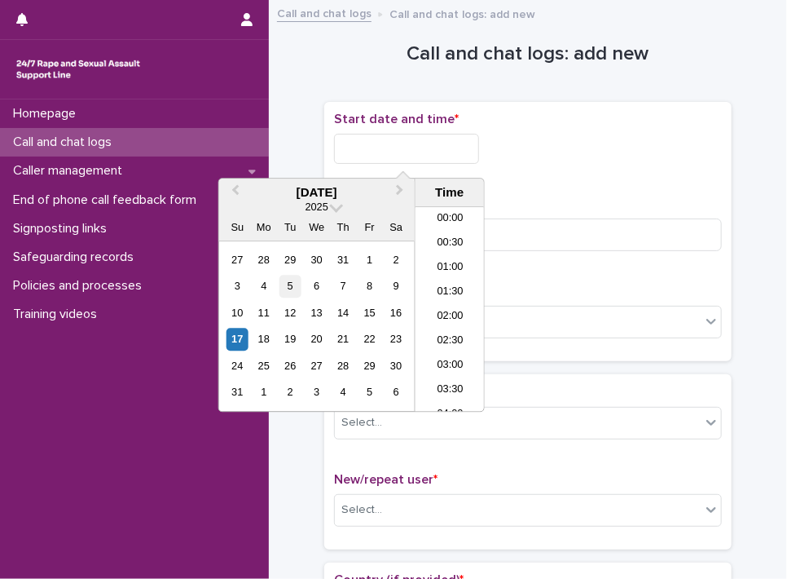
scroll to position [644, 0]
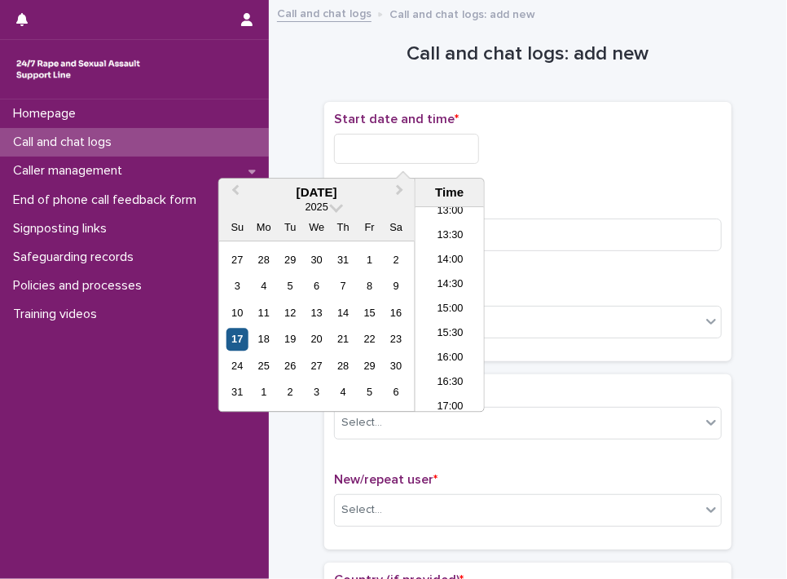
click at [234, 340] on div "17" at bounding box center [238, 340] width 22 height 22
drag, startPoint x: 390, startPoint y: 144, endPoint x: 565, endPoint y: 152, distance: 175.4
click at [565, 152] on div "**********" at bounding box center [528, 149] width 388 height 30
type input "**********"
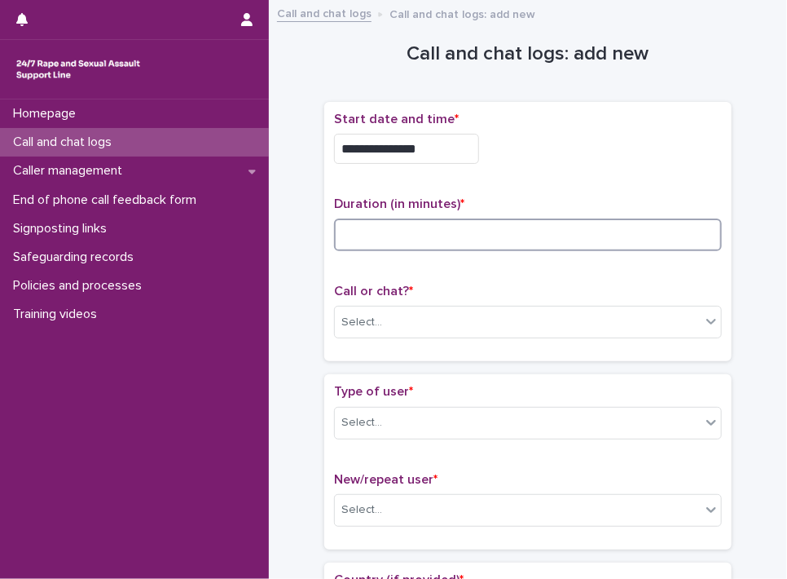
click at [639, 240] on input at bounding box center [528, 234] width 388 height 33
type input "*"
drag, startPoint x: 620, startPoint y: 241, endPoint x: 324, endPoint y: 210, distance: 296.7
click at [346, 219] on input "*" at bounding box center [528, 234] width 388 height 33
type input "*"
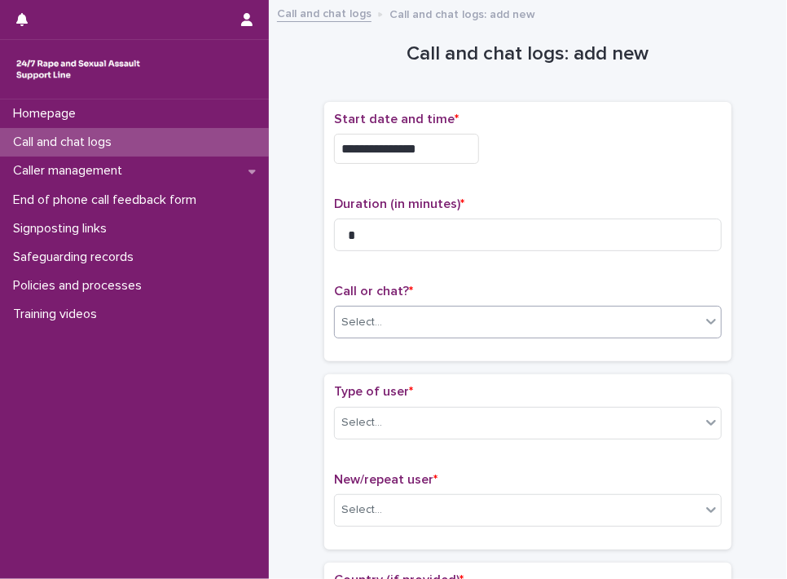
click at [704, 320] on icon at bounding box center [712, 321] width 16 height 16
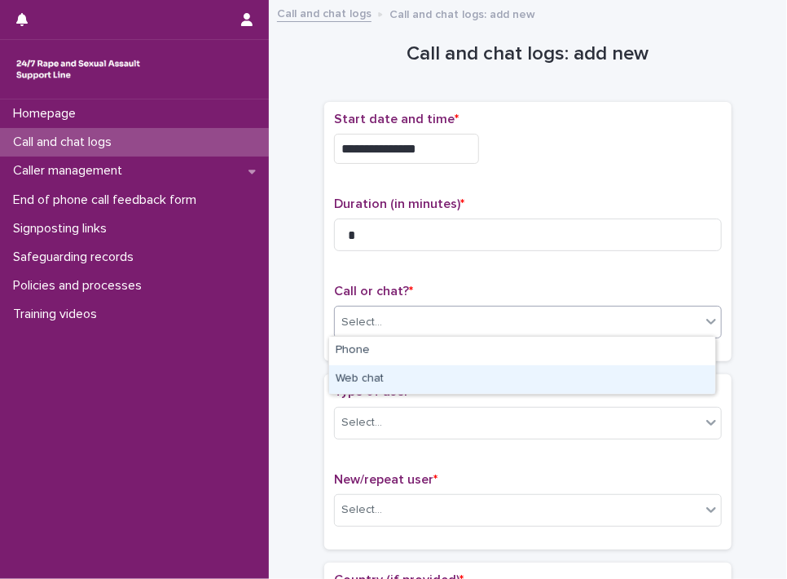
click at [629, 373] on div "Web chat" at bounding box center [522, 379] width 386 height 29
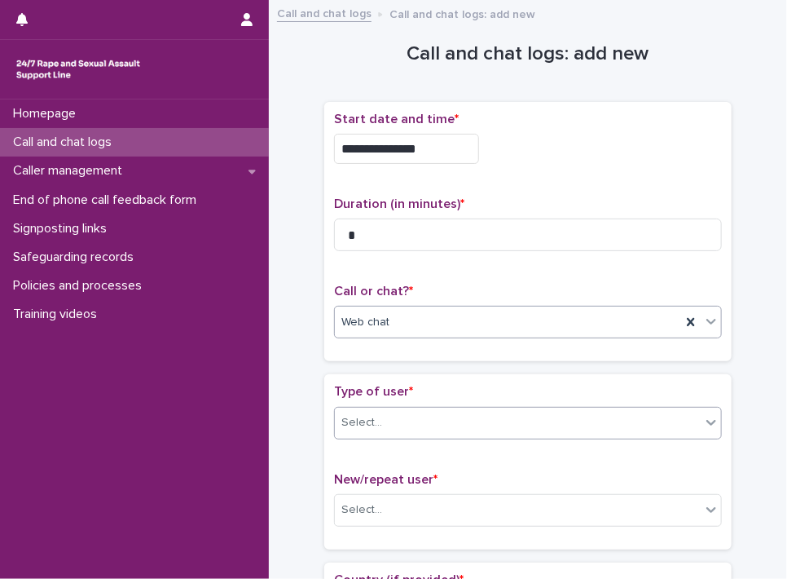
click at [708, 426] on icon at bounding box center [712, 422] width 16 height 16
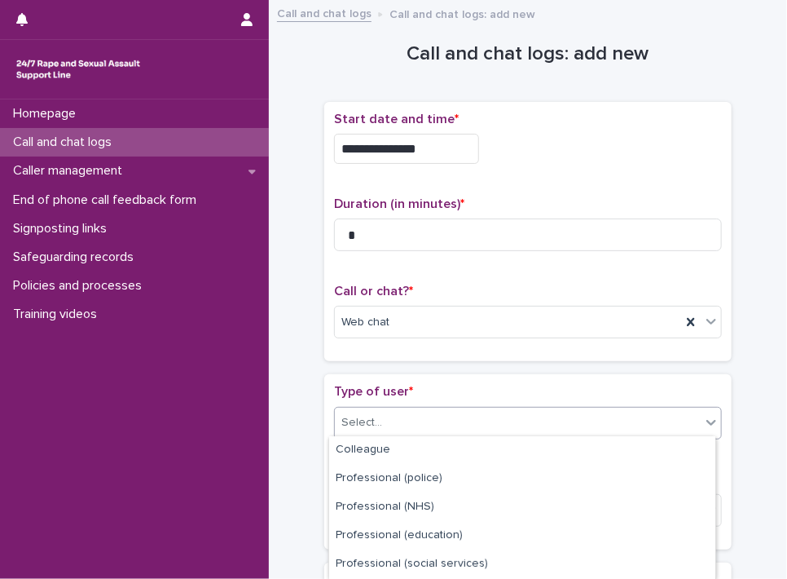
scroll to position [284, 0]
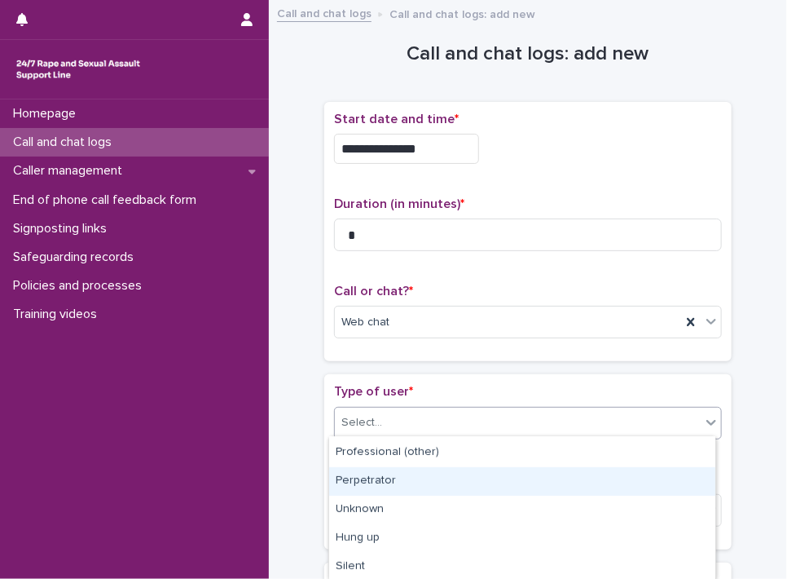
click at [590, 483] on div "Perpetrator" at bounding box center [522, 481] width 386 height 29
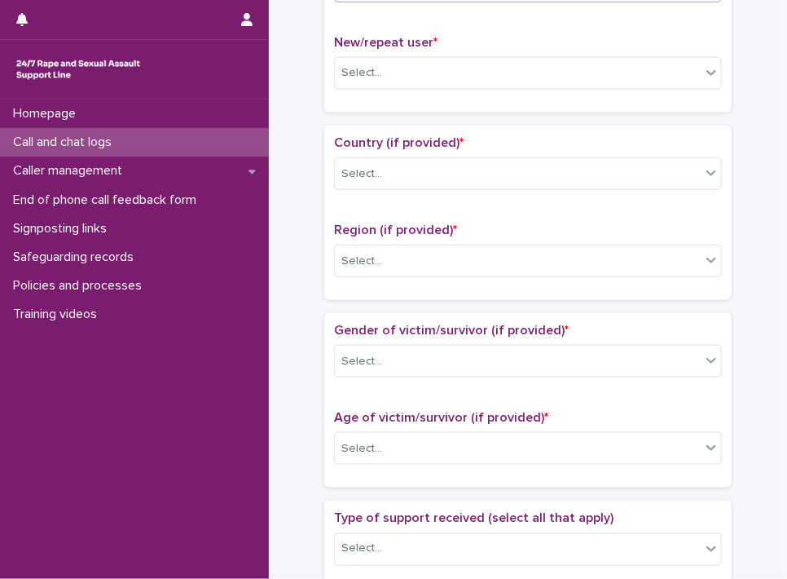
scroll to position [470, 0]
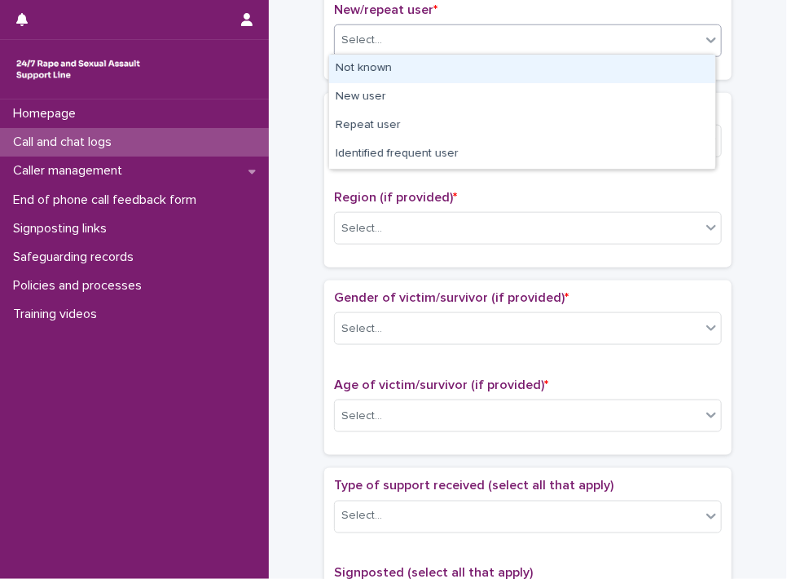
click at [686, 32] on div "Select..." at bounding box center [518, 40] width 366 height 27
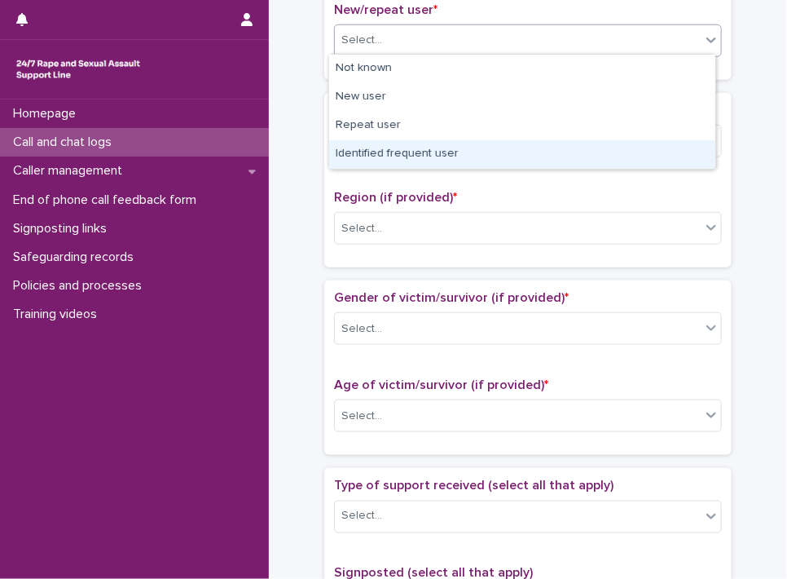
click at [628, 156] on div "Identified frequent user" at bounding box center [522, 154] width 386 height 29
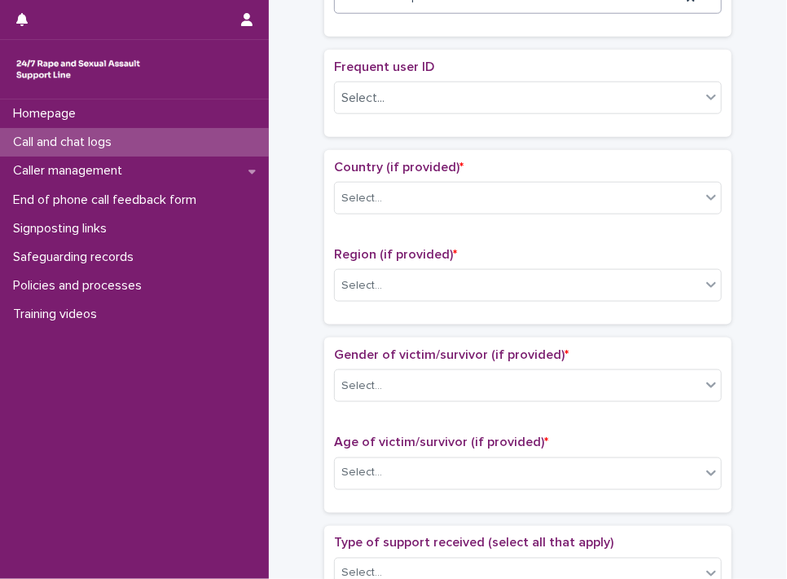
scroll to position [519, 0]
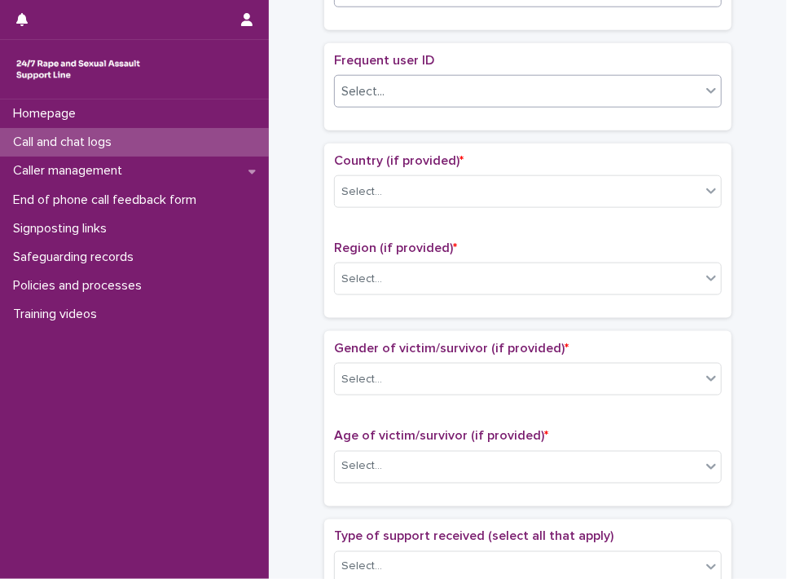
click at [704, 86] on icon at bounding box center [712, 90] width 16 height 16
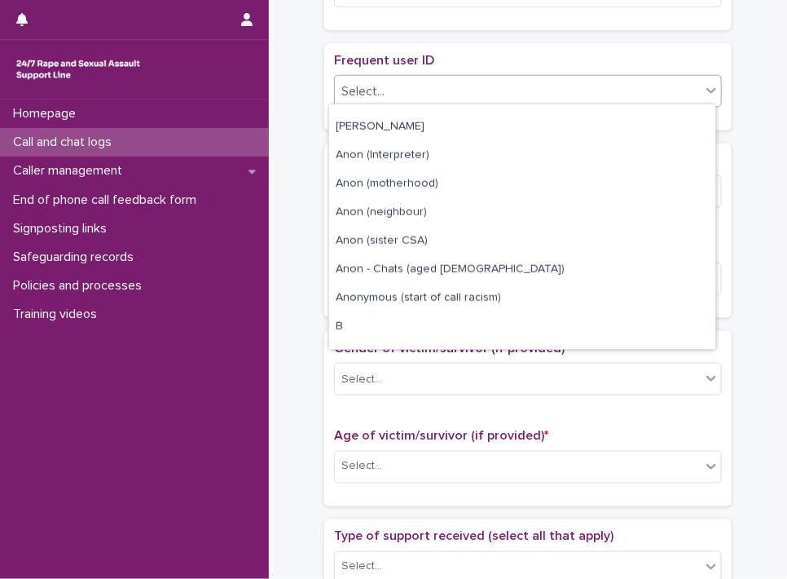
scroll to position [489, 0]
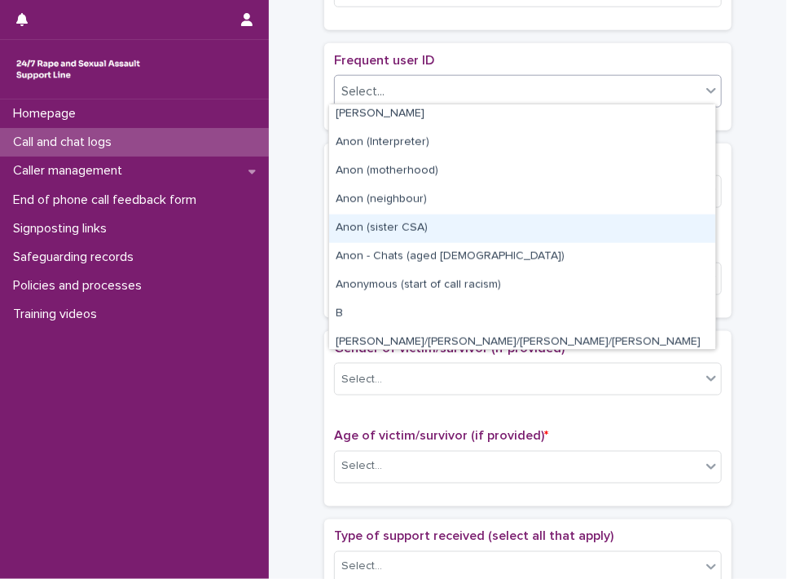
click at [528, 232] on div "Anon (sister CSA)" at bounding box center [522, 228] width 386 height 29
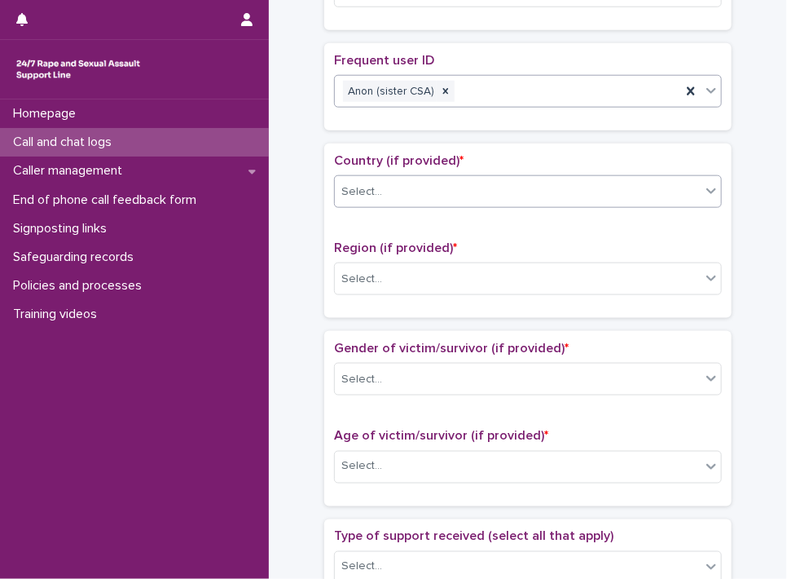
click at [702, 187] on div at bounding box center [712, 190] width 20 height 29
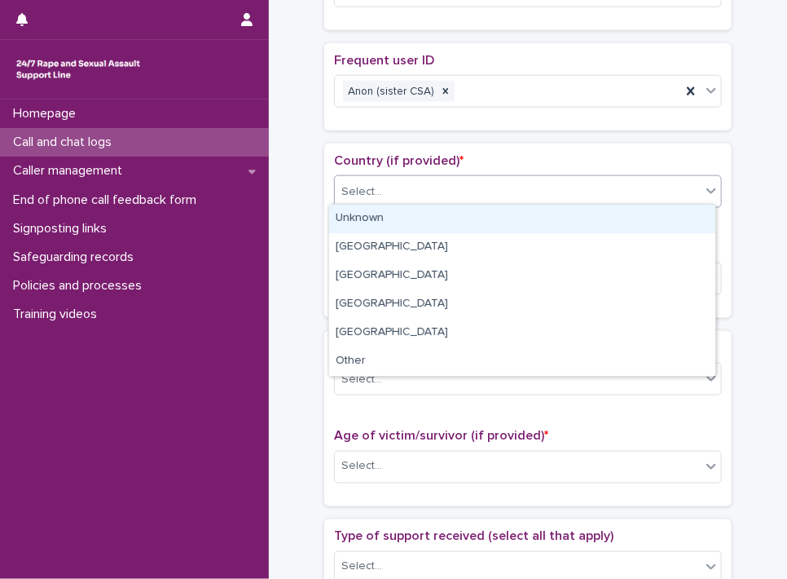
click at [663, 222] on div "Unknown" at bounding box center [522, 219] width 386 height 29
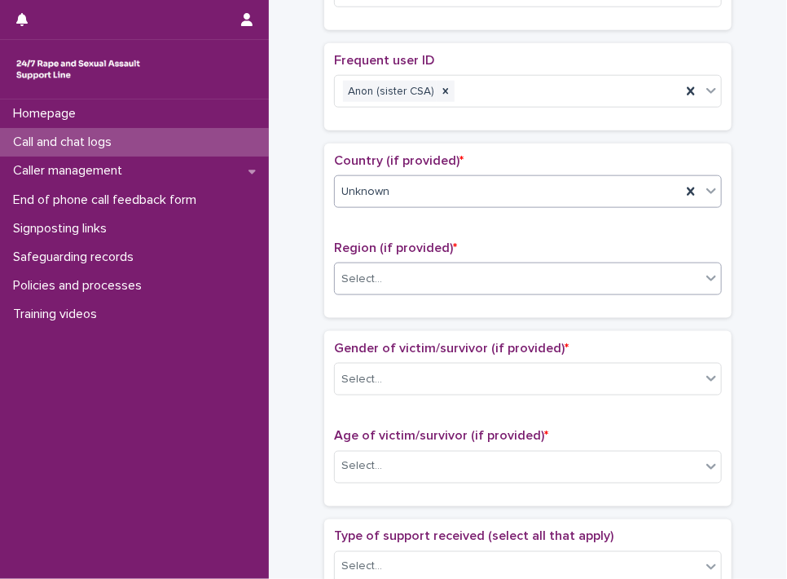
click at [710, 278] on icon at bounding box center [712, 278] width 16 height 16
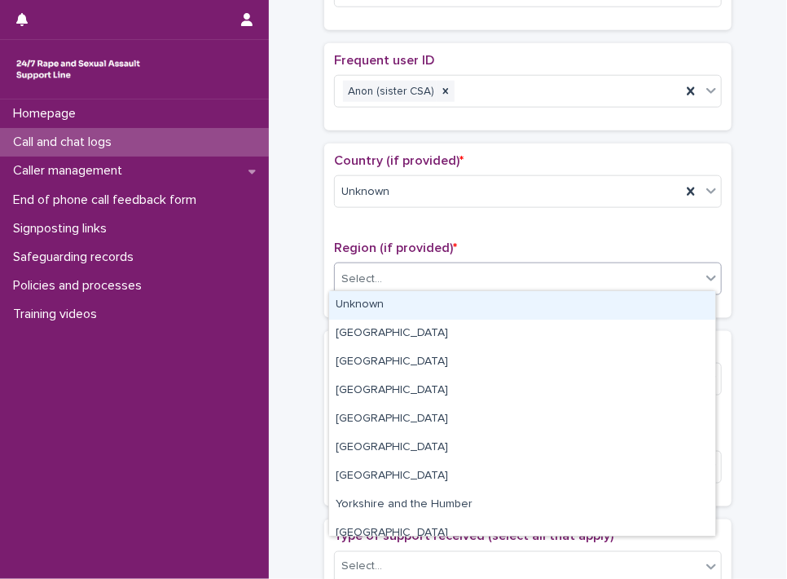
click at [677, 312] on div "Unknown" at bounding box center [522, 305] width 386 height 29
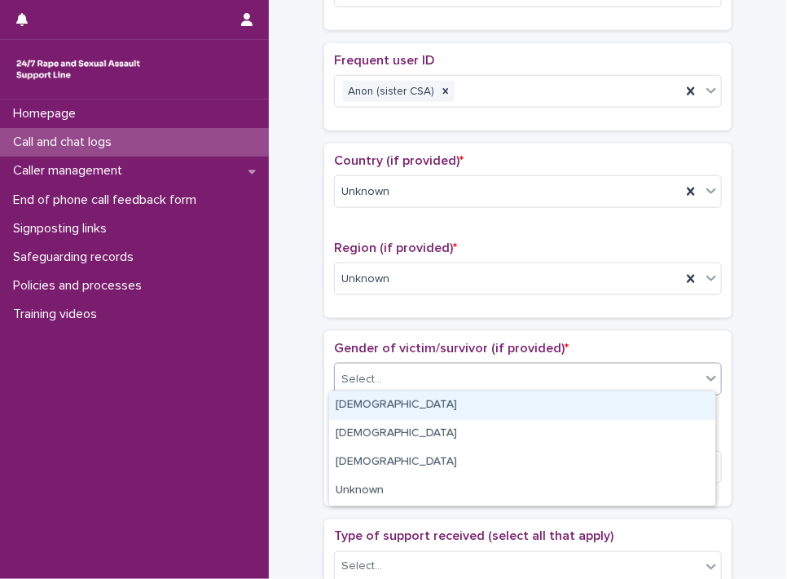
click at [708, 380] on icon at bounding box center [712, 378] width 16 height 16
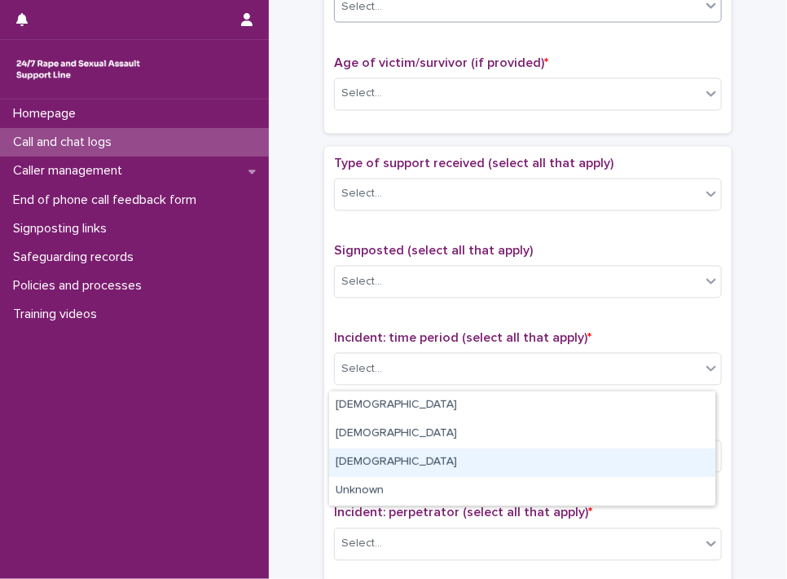
scroll to position [910, 0]
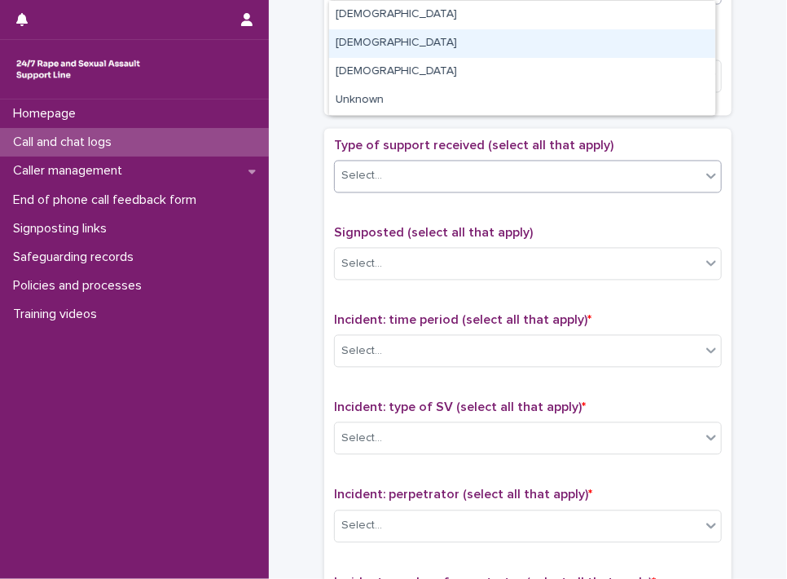
click at [665, 177] on div "Select..." at bounding box center [518, 176] width 366 height 27
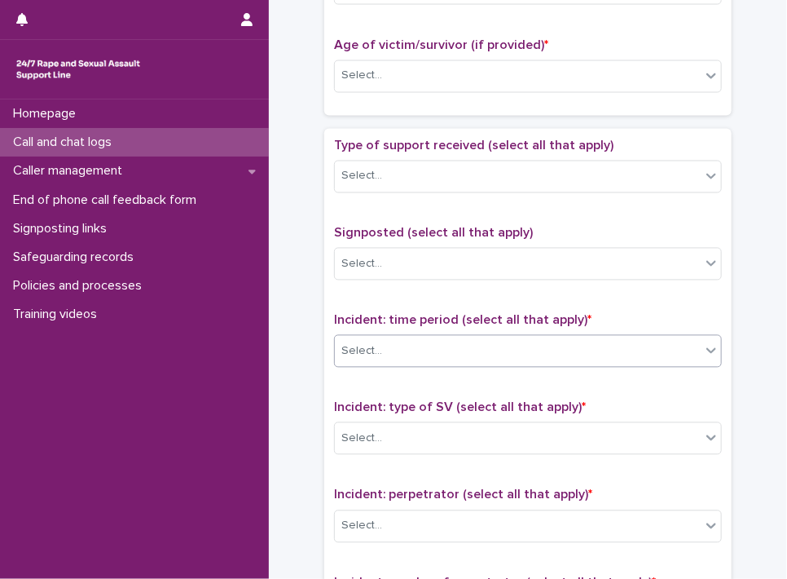
click at [708, 348] on icon at bounding box center [712, 351] width 10 height 6
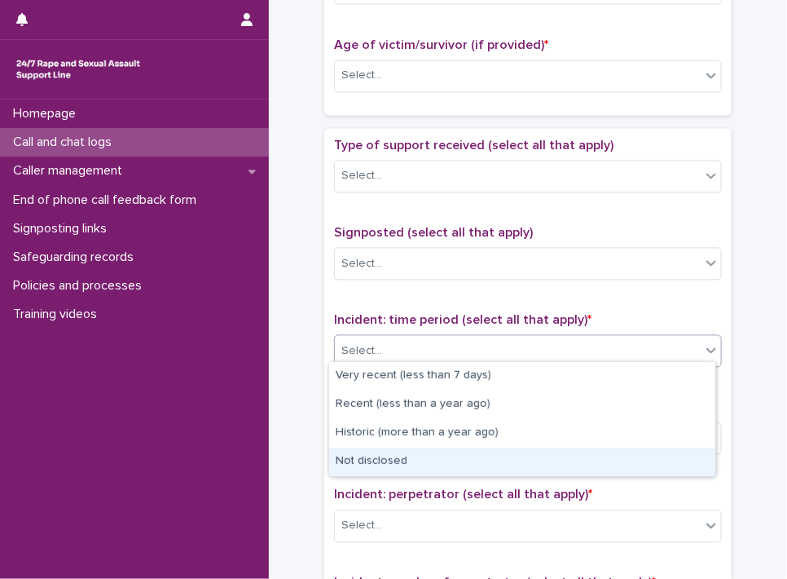
click at [664, 449] on div "Not disclosed" at bounding box center [522, 462] width 386 height 29
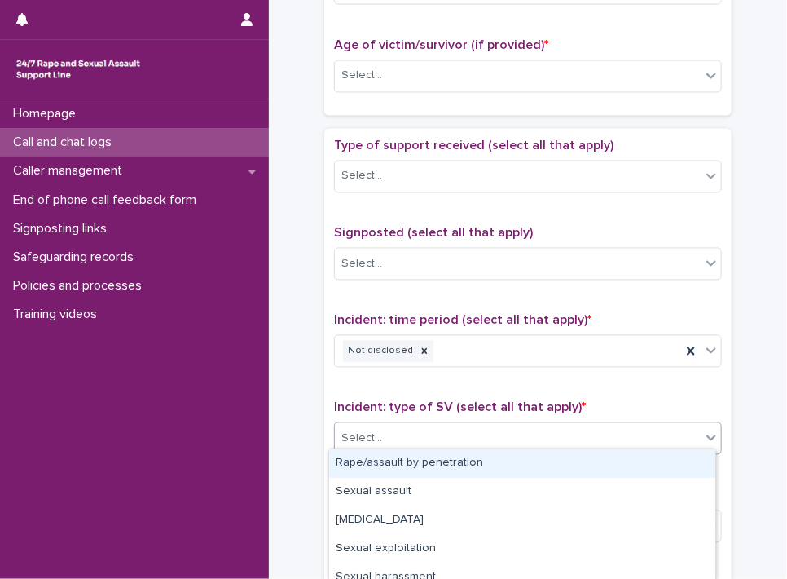
click at [704, 434] on icon at bounding box center [712, 438] width 16 height 16
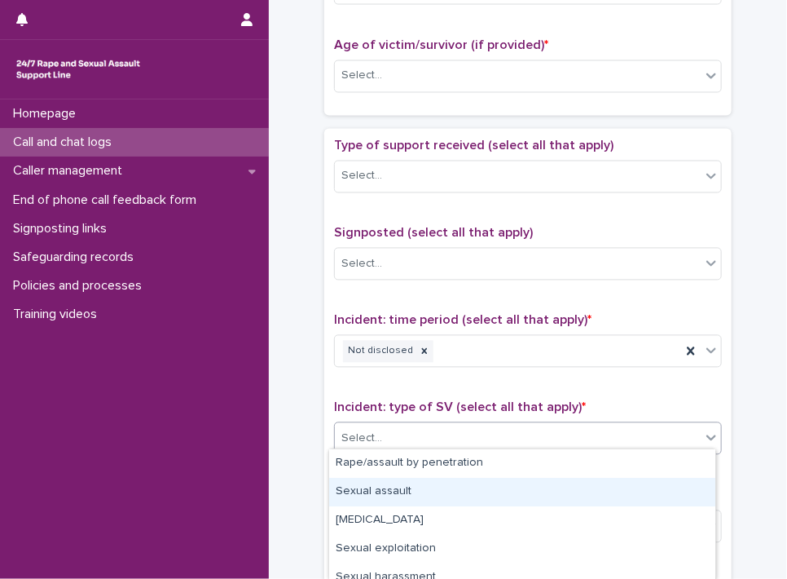
scroll to position [154, 0]
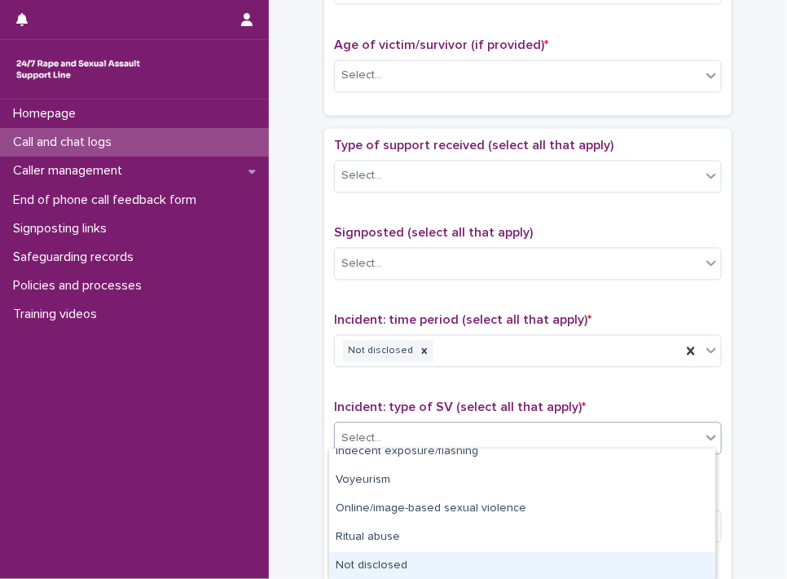
click at [629, 569] on div "Not disclosed" at bounding box center [522, 566] width 386 height 29
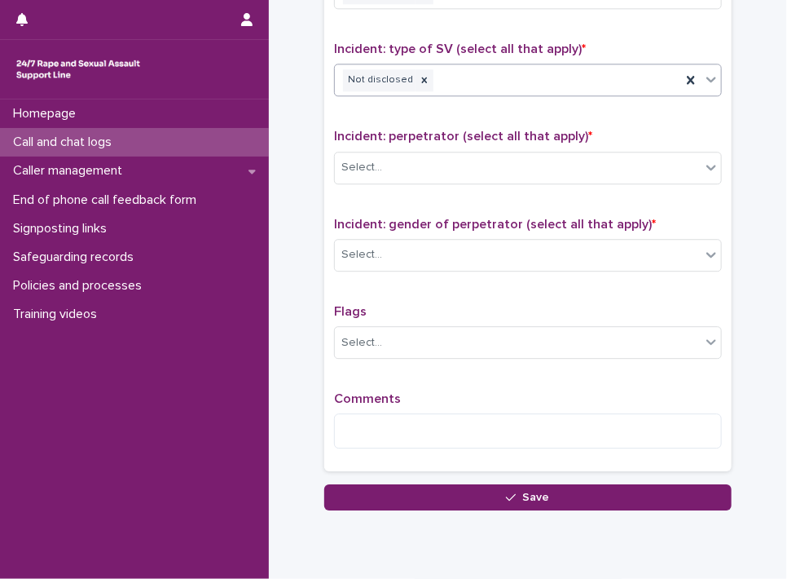
scroll to position [1291, 0]
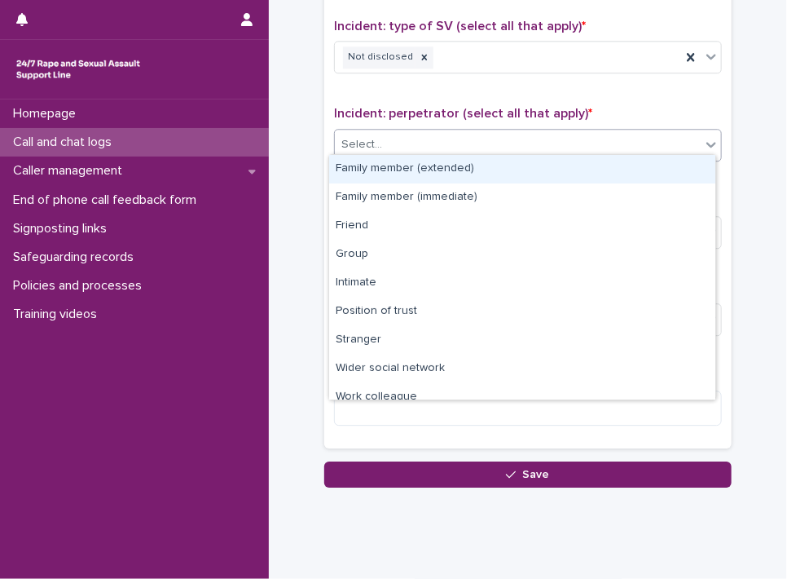
click at [682, 131] on div "Select..." at bounding box center [518, 144] width 366 height 27
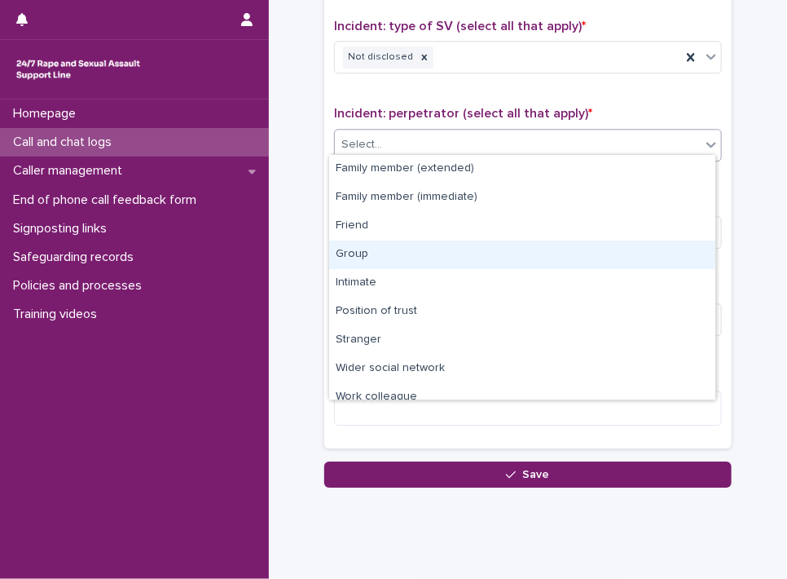
scroll to position [68, 0]
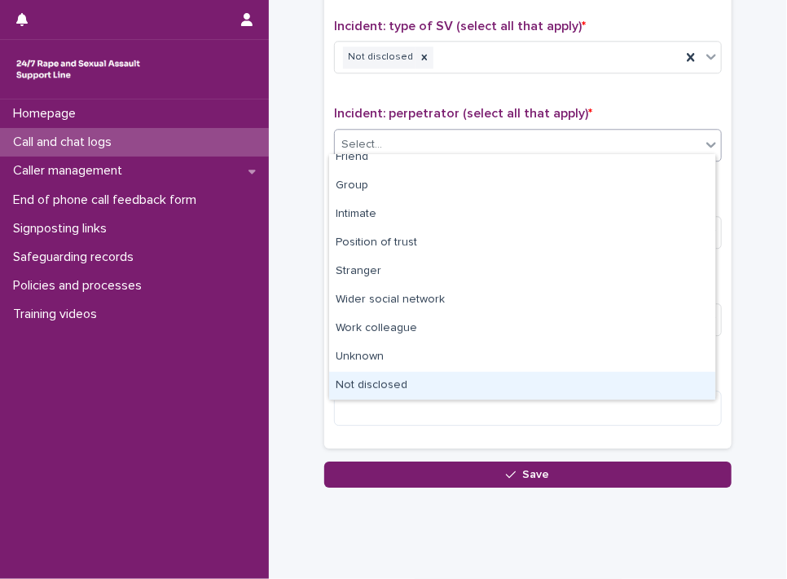
click at [611, 391] on div "Not disclosed" at bounding box center [522, 386] width 386 height 29
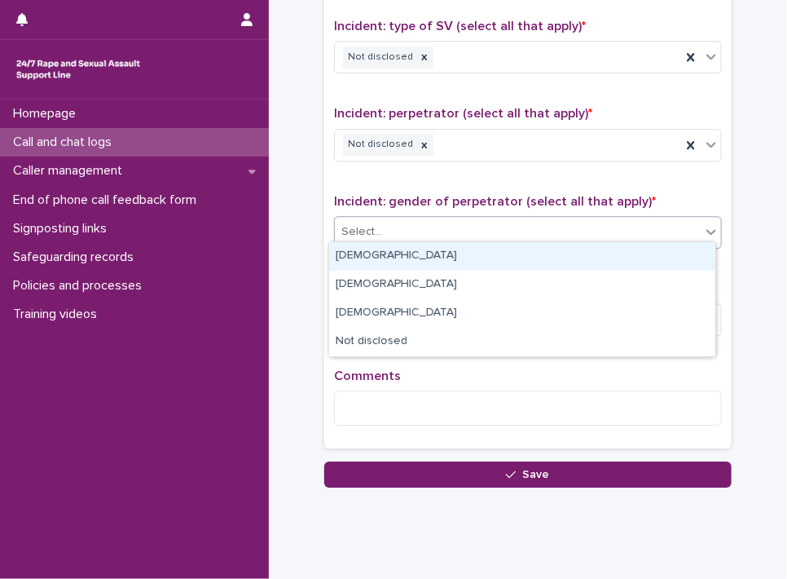
click at [704, 230] on icon at bounding box center [712, 231] width 16 height 16
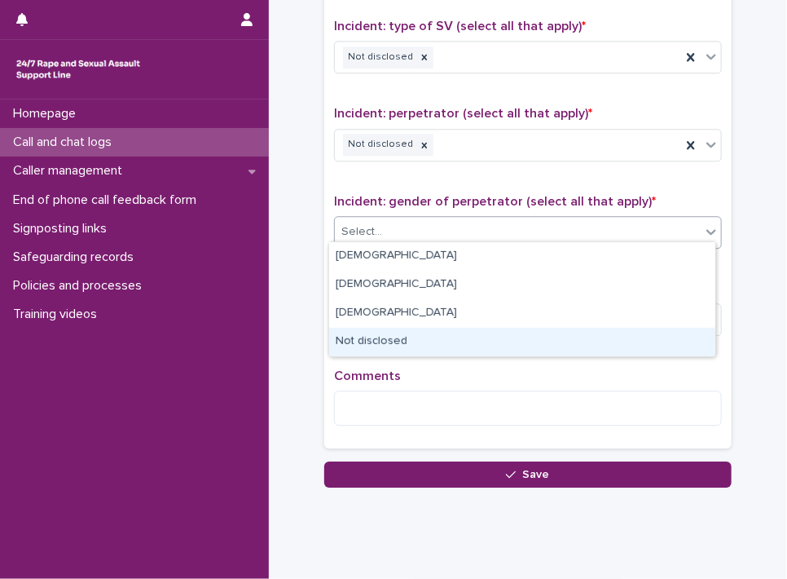
click at [631, 343] on div "Not disclosed" at bounding box center [522, 342] width 386 height 29
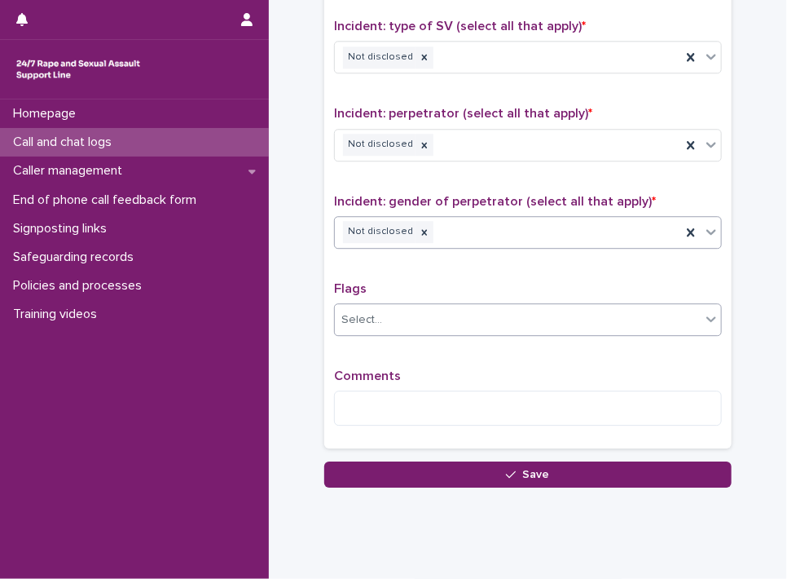
click at [704, 314] on icon at bounding box center [712, 319] width 16 height 16
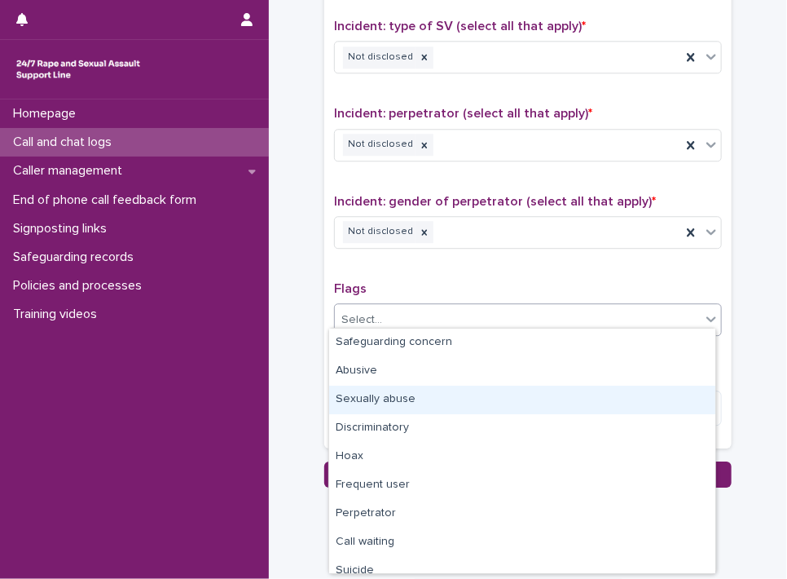
click at [618, 399] on div "Sexually abuse" at bounding box center [522, 400] width 386 height 29
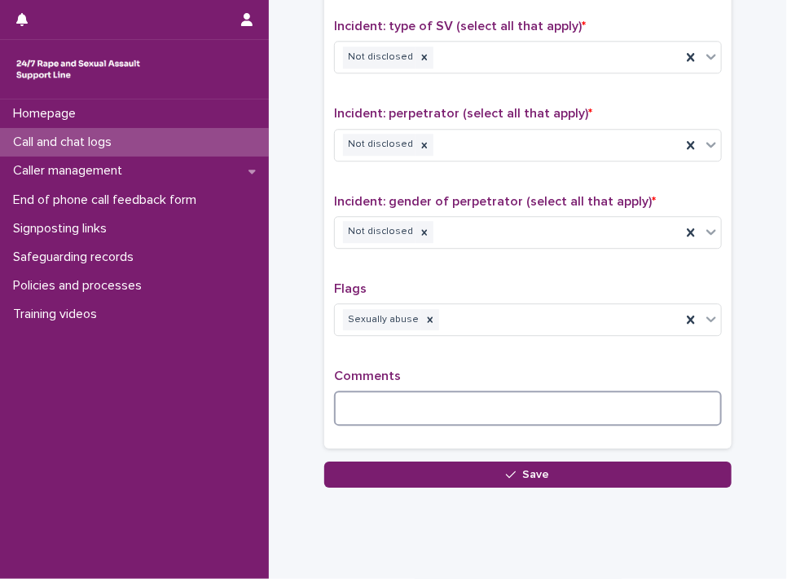
click at [560, 399] on textarea at bounding box center [528, 407] width 388 height 35
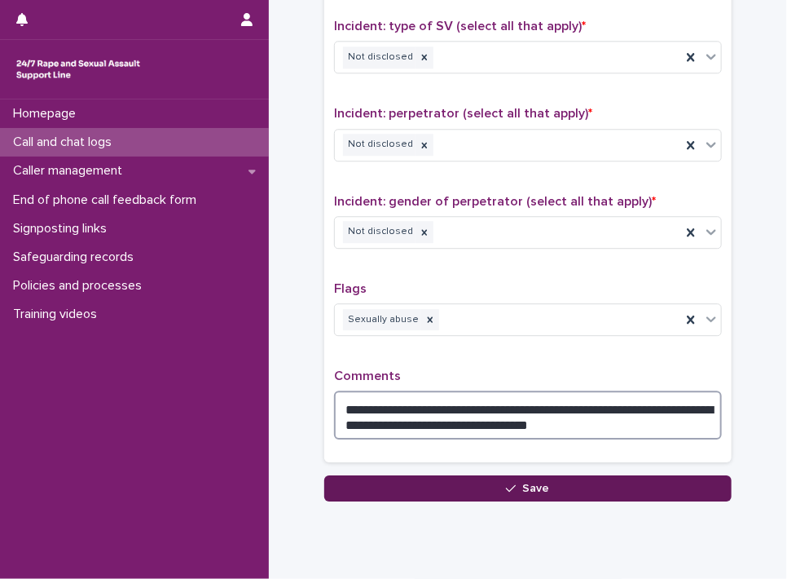
type textarea "**********"
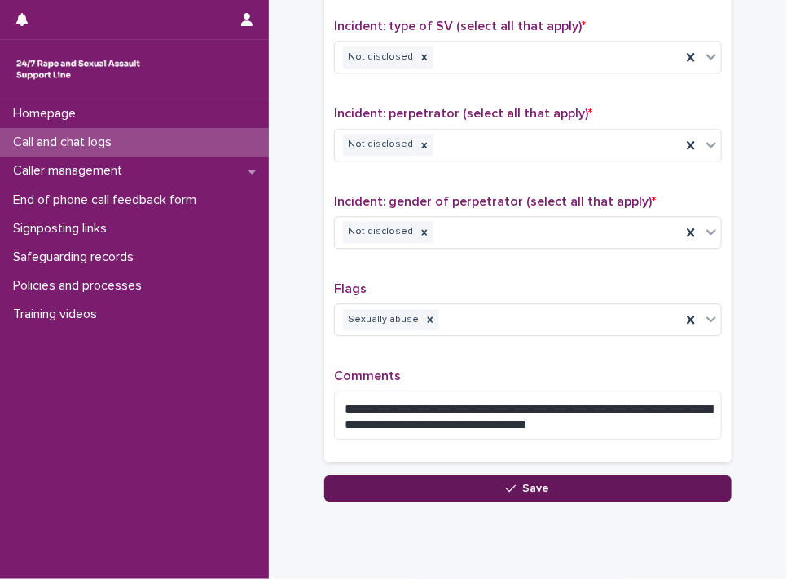
click at [610, 486] on button "Save" at bounding box center [528, 488] width 408 height 26
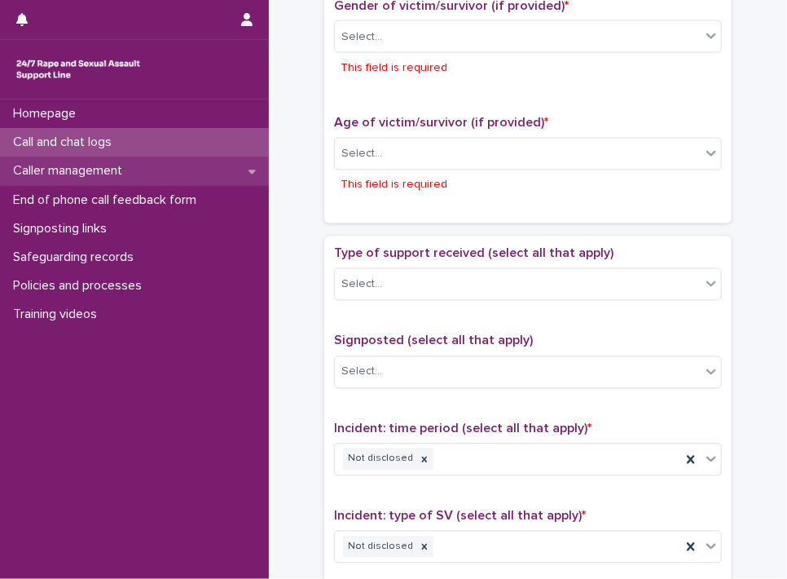
scroll to position [867, 0]
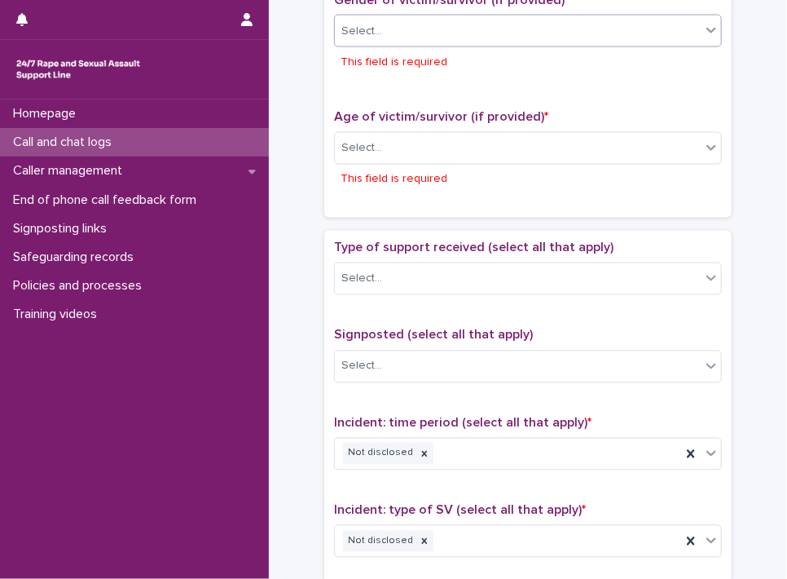
click at [704, 22] on icon at bounding box center [712, 30] width 16 height 16
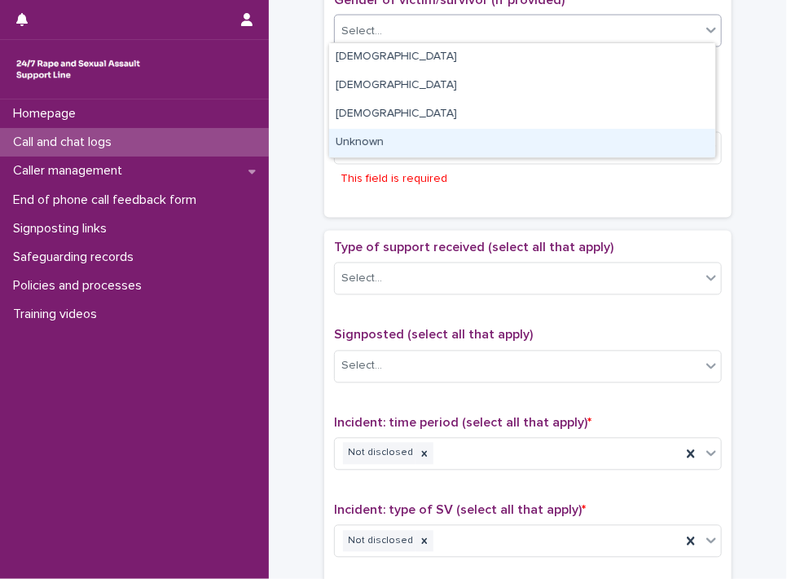
click at [658, 130] on div "Unknown" at bounding box center [522, 143] width 386 height 29
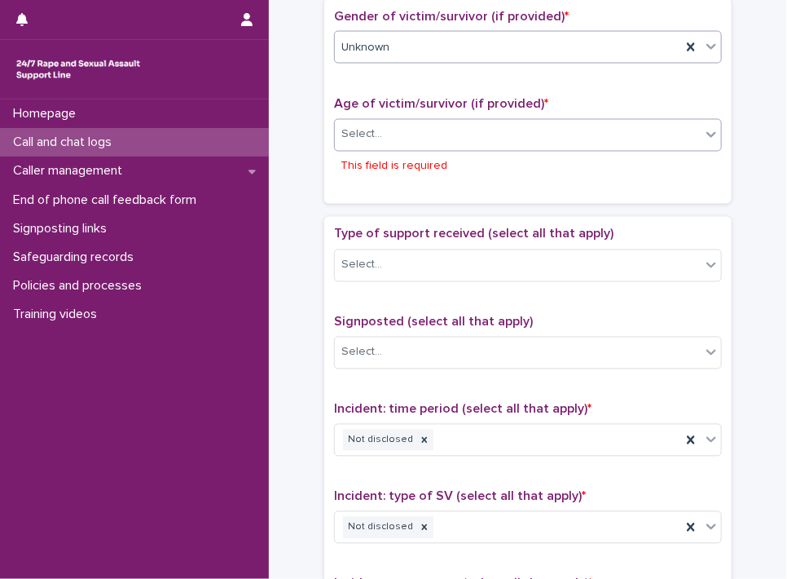
scroll to position [841, 0]
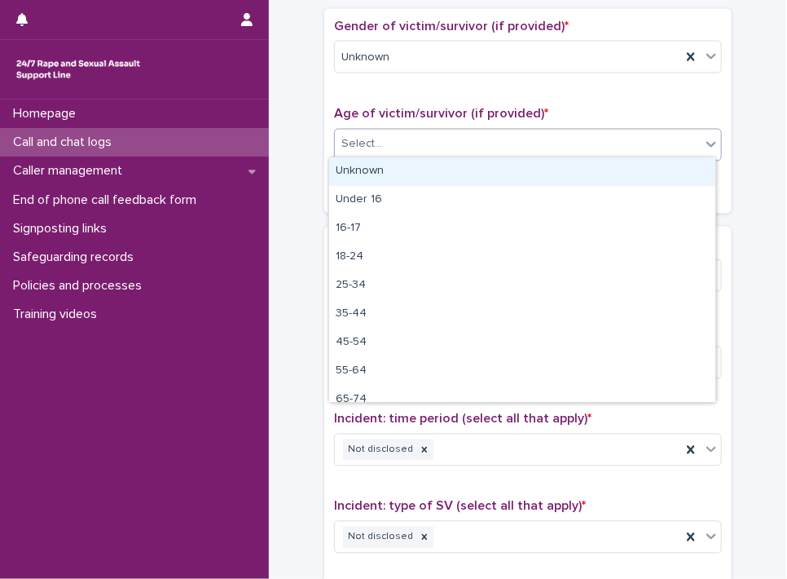
click at [708, 147] on icon at bounding box center [712, 144] width 16 height 16
click at [651, 164] on div "Unknown" at bounding box center [522, 171] width 386 height 29
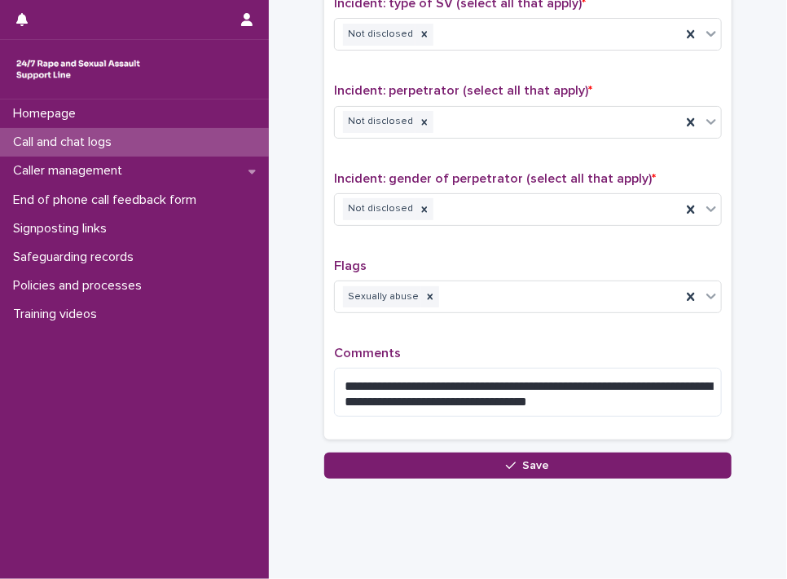
scroll to position [1334, 0]
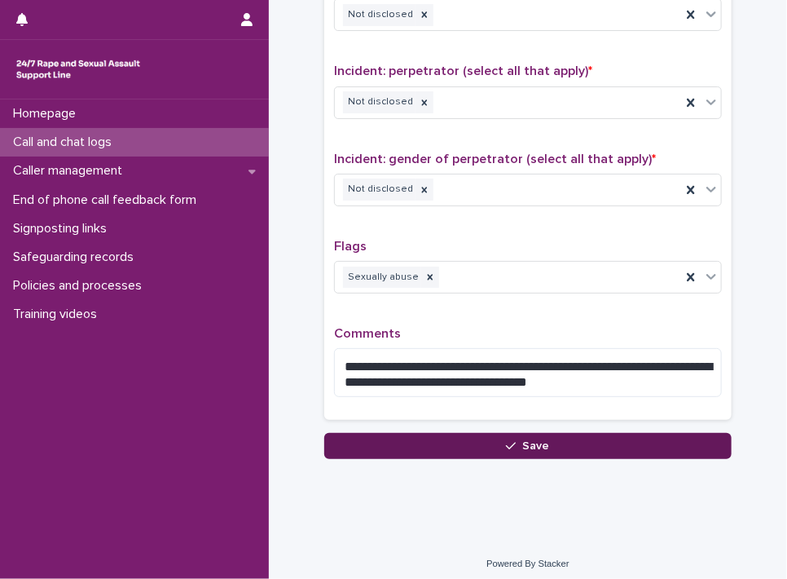
click at [592, 436] on button "Save" at bounding box center [528, 446] width 408 height 26
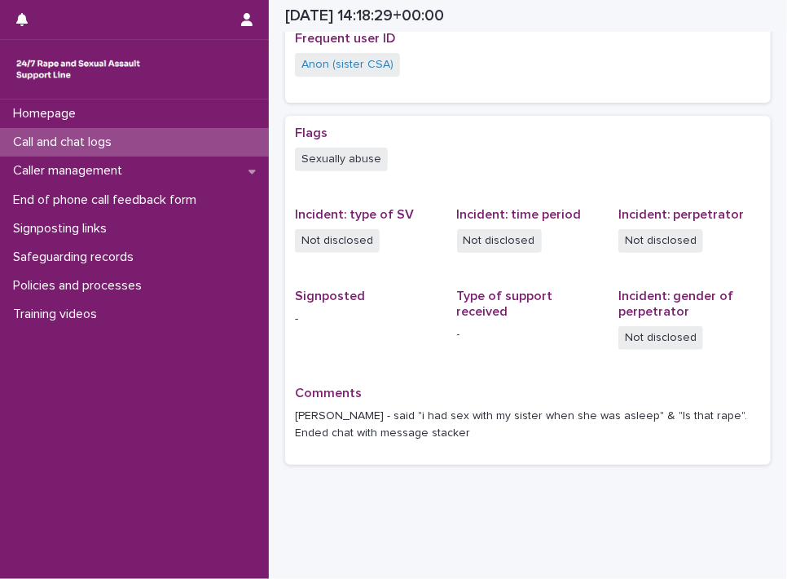
scroll to position [375, 0]
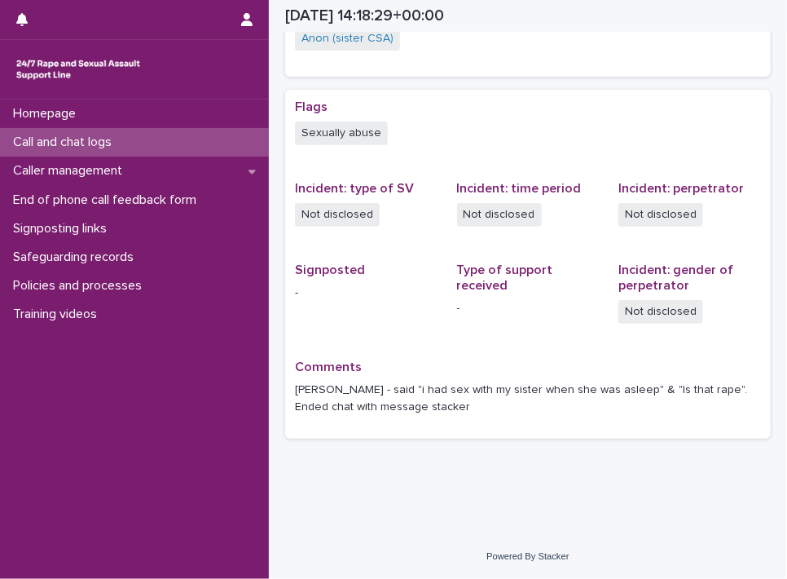
click at [46, 145] on p "Call and chat logs" at bounding box center [66, 142] width 118 height 15
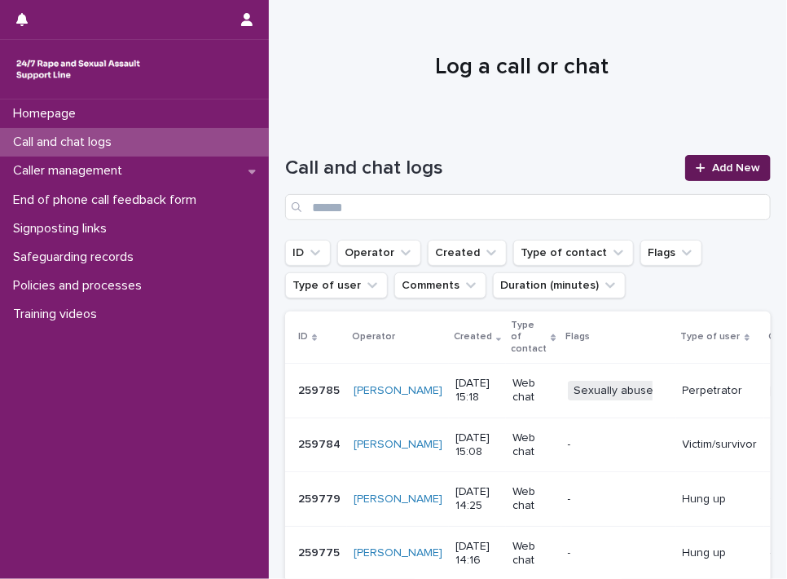
click at [696, 169] on icon at bounding box center [701, 167] width 10 height 11
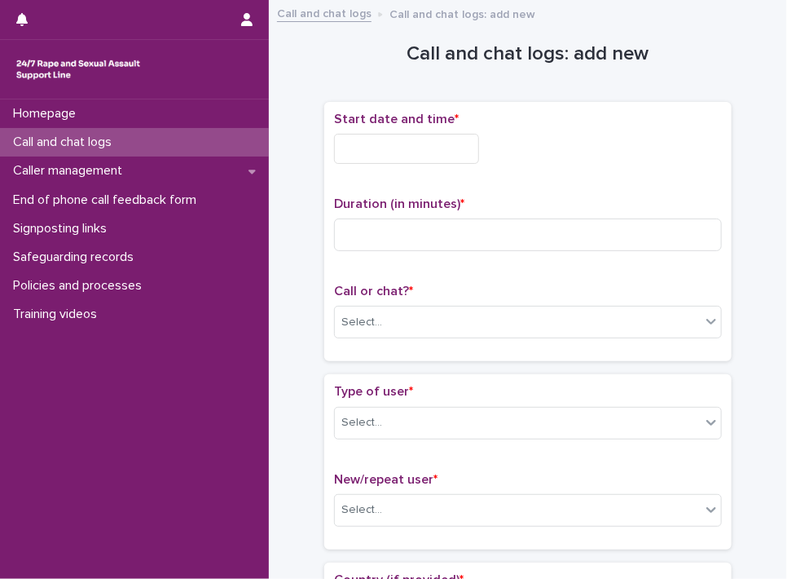
click at [422, 148] on input "text" at bounding box center [406, 149] width 145 height 30
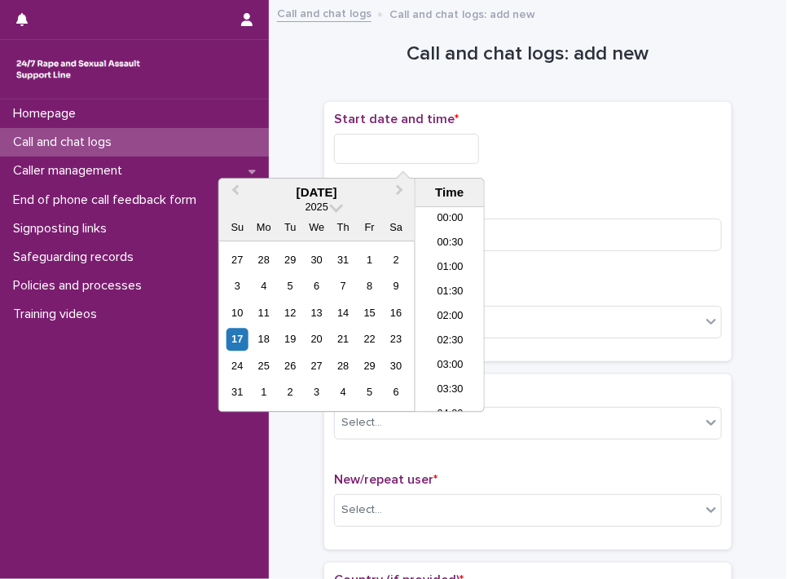
scroll to position [644, 0]
click at [237, 340] on div "17" at bounding box center [238, 340] width 22 height 22
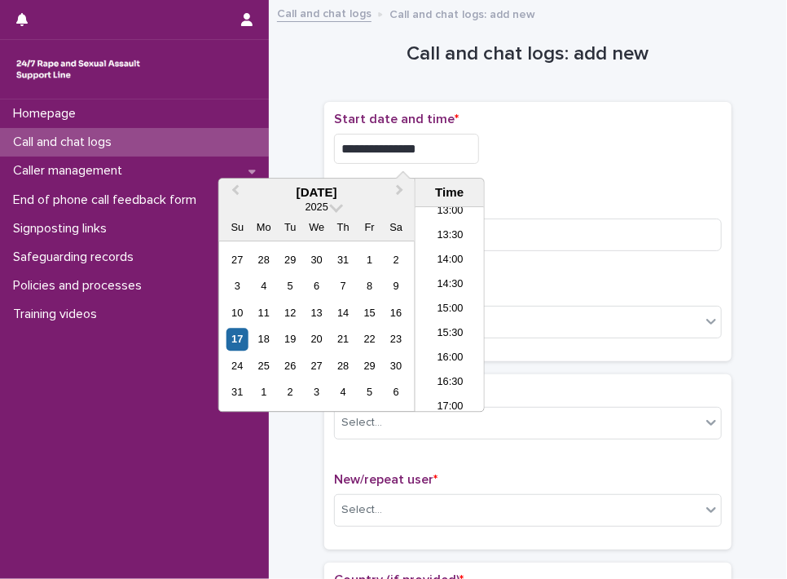
drag, startPoint x: 390, startPoint y: 142, endPoint x: 727, endPoint y: 138, distance: 336.7
click at [664, 151] on div "**********" at bounding box center [528, 149] width 388 height 30
type input "**********"
click at [657, 227] on input at bounding box center [528, 234] width 388 height 33
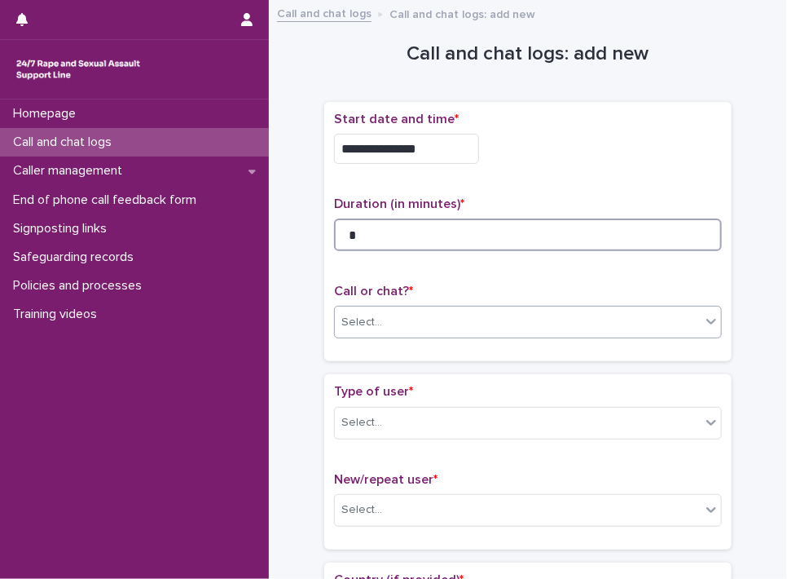
type input "*"
click at [691, 327] on div "Select..." at bounding box center [518, 322] width 366 height 27
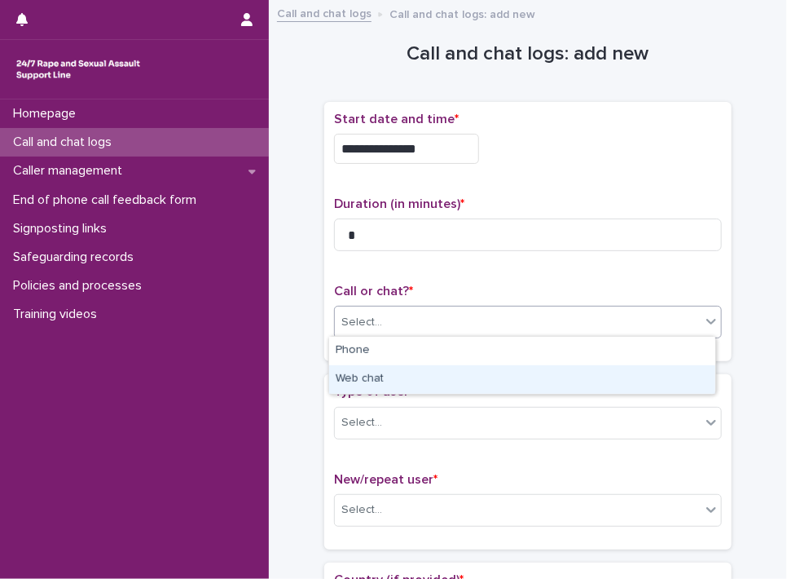
click at [663, 376] on div "Web chat" at bounding box center [522, 379] width 386 height 29
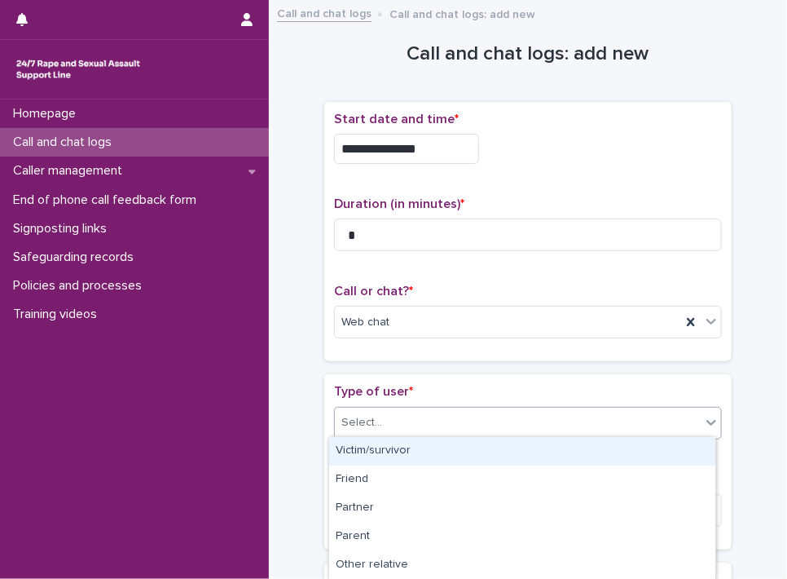
click at [704, 425] on icon at bounding box center [712, 422] width 16 height 16
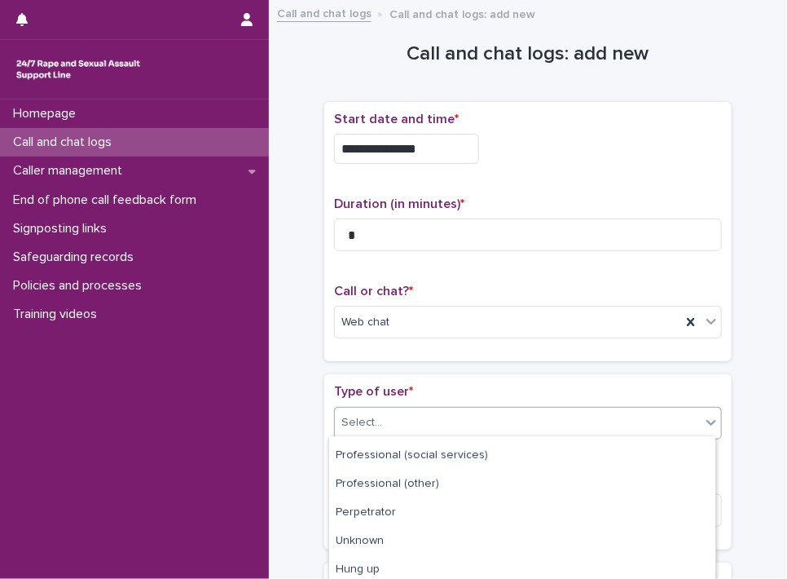
scroll to position [284, 0]
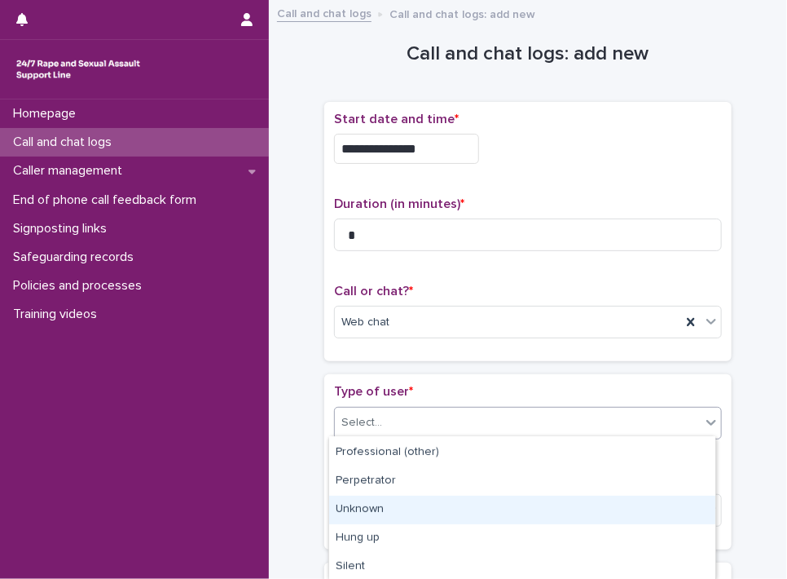
click at [589, 518] on div "Unknown" at bounding box center [522, 510] width 386 height 29
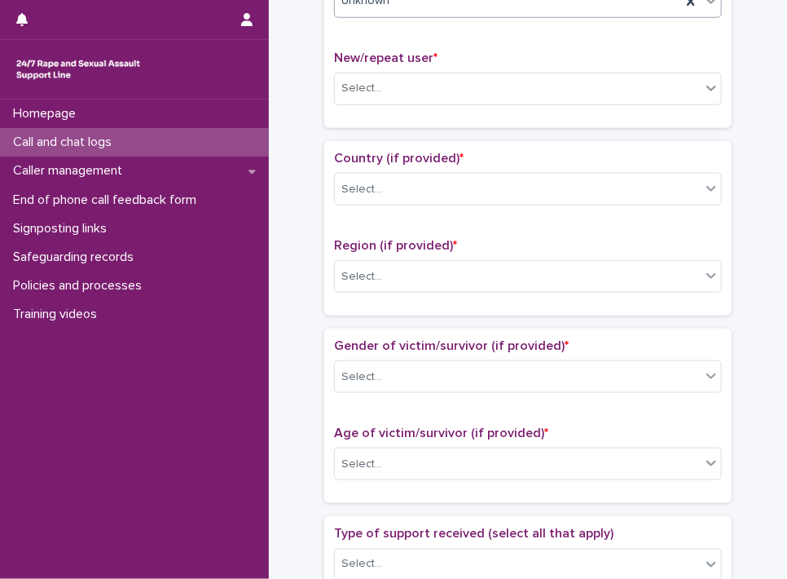
scroll to position [439, 0]
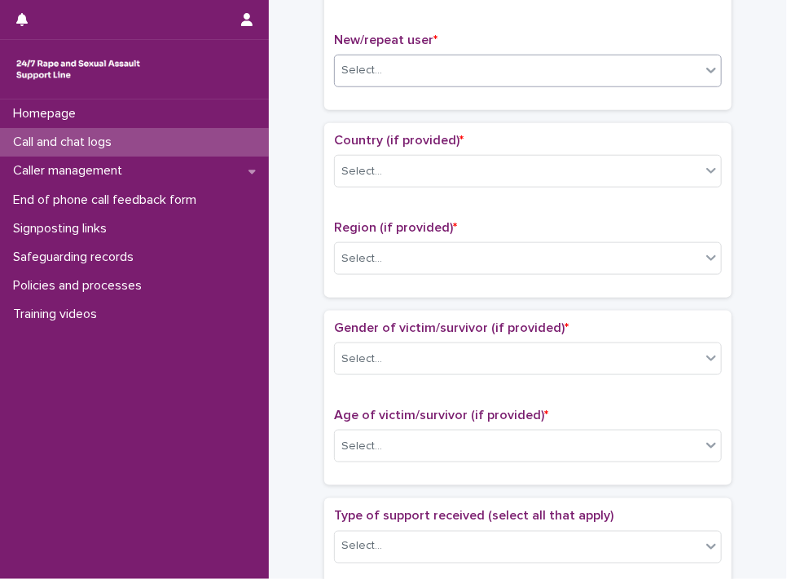
click at [705, 67] on icon at bounding box center [712, 70] width 16 height 16
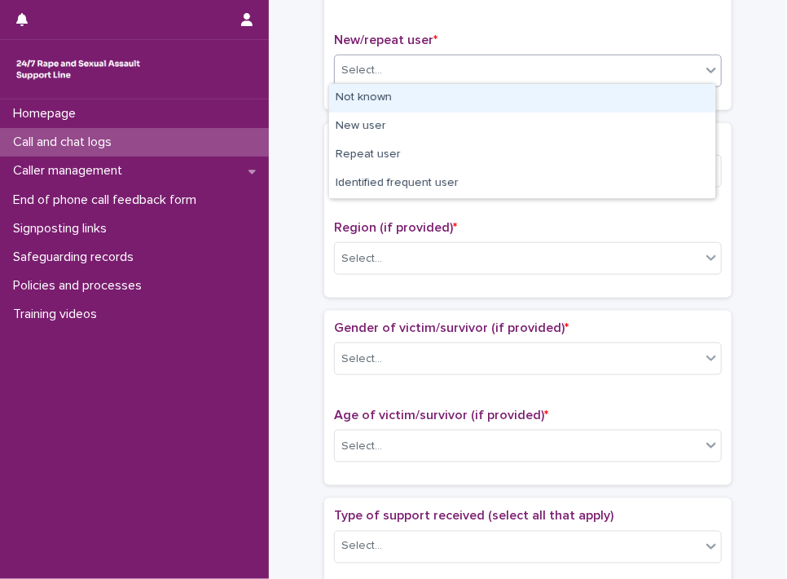
click at [673, 89] on div "Not known" at bounding box center [522, 98] width 386 height 29
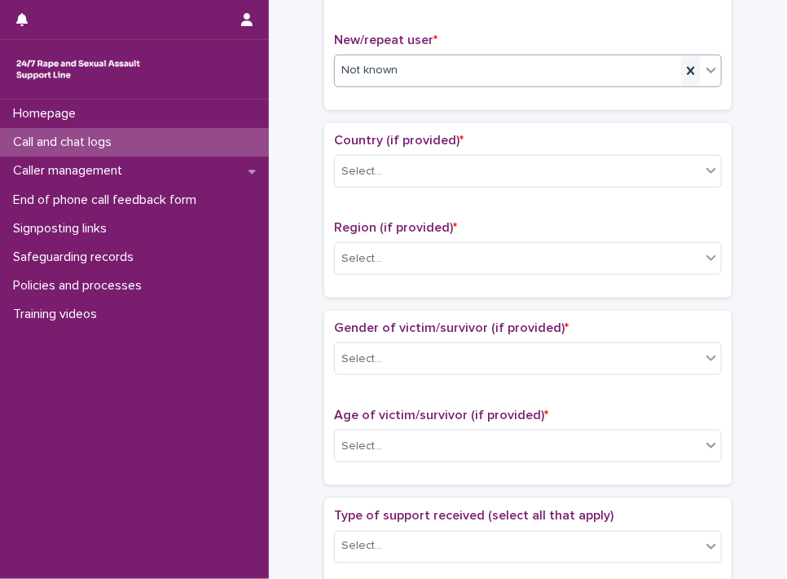
click at [687, 67] on icon at bounding box center [690, 71] width 7 height 8
click at [707, 68] on icon at bounding box center [712, 71] width 10 height 6
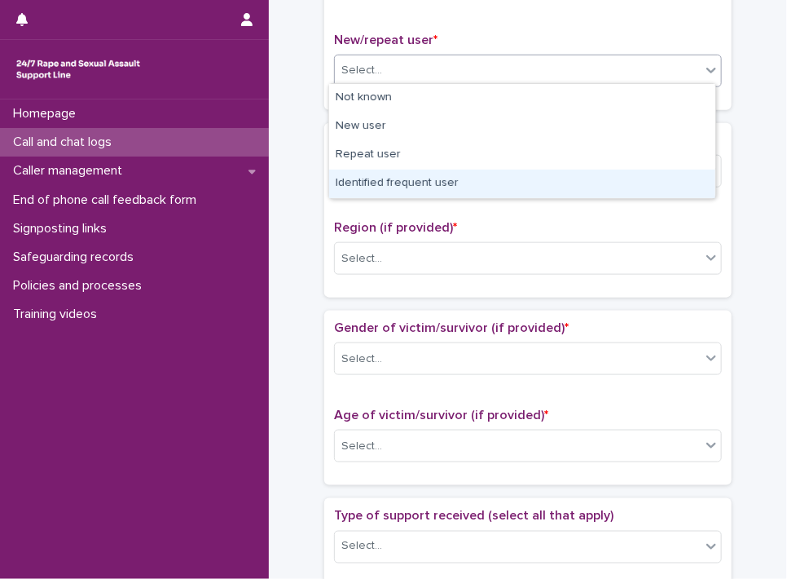
click at [652, 180] on div "Identified frequent user" at bounding box center [522, 184] width 386 height 29
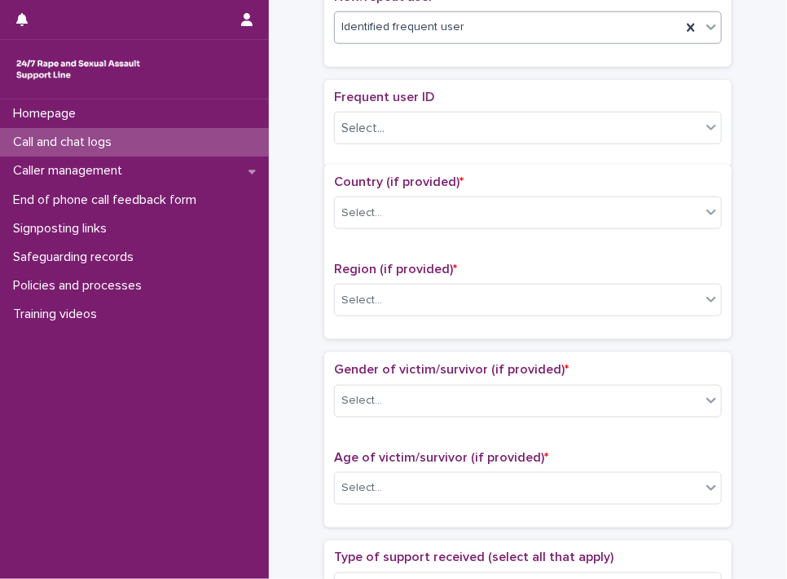
scroll to position [489, 0]
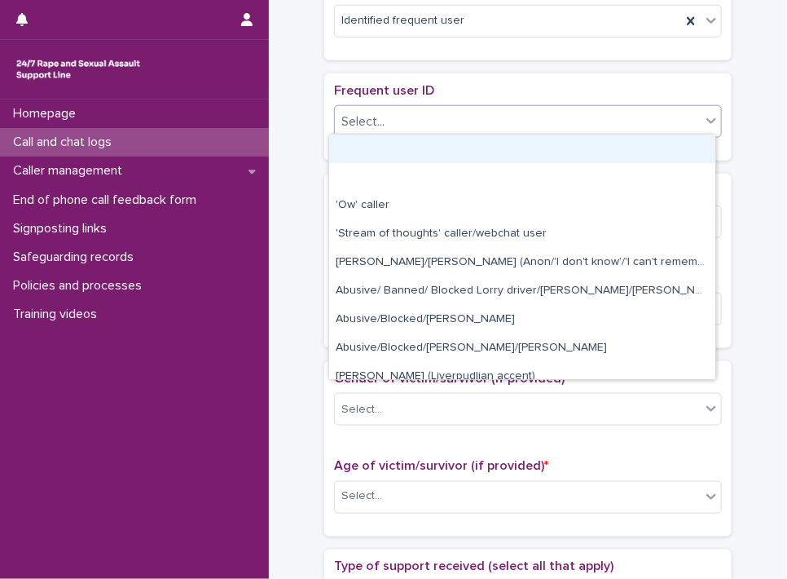
click at [704, 121] on icon at bounding box center [712, 120] width 16 height 16
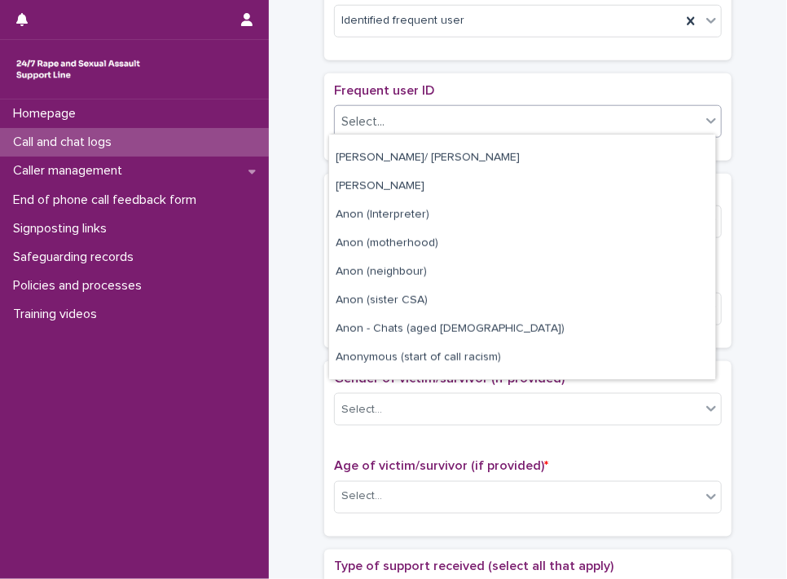
scroll to position [457, 0]
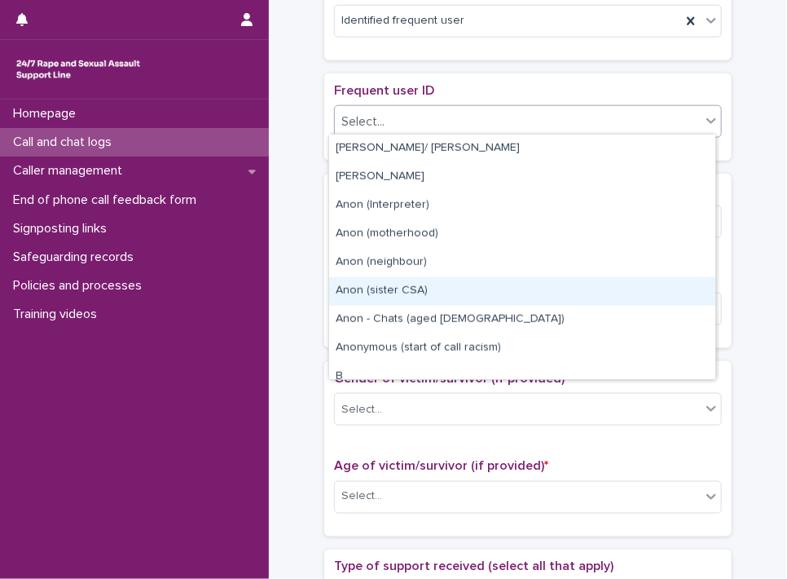
click at [438, 289] on div "Anon (sister CSA)" at bounding box center [522, 291] width 386 height 29
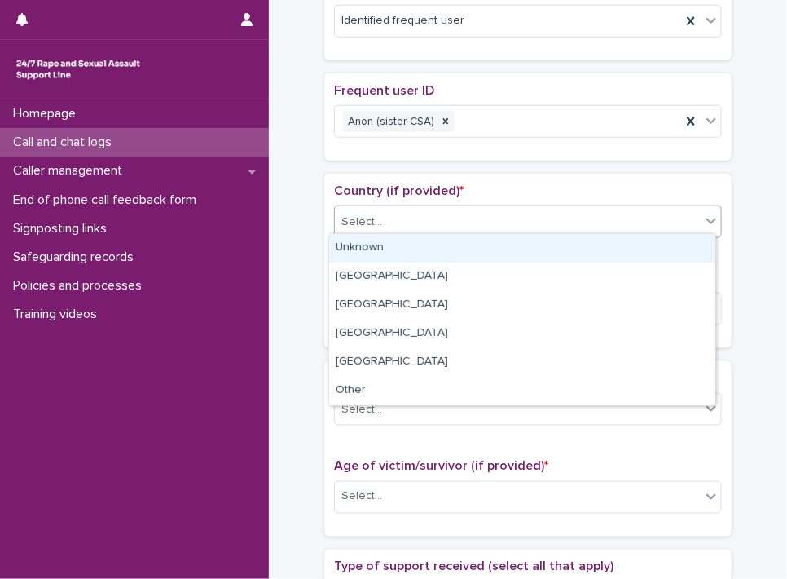
click at [704, 218] on icon at bounding box center [712, 221] width 16 height 16
click at [665, 253] on div "Unknown" at bounding box center [522, 248] width 386 height 29
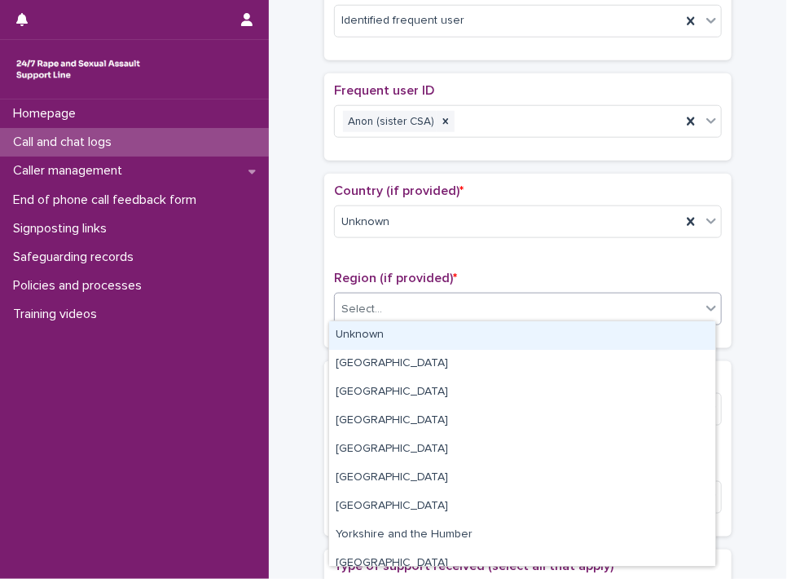
click at [702, 311] on div at bounding box center [712, 307] width 20 height 29
click at [679, 332] on div "Unknown" at bounding box center [522, 335] width 386 height 29
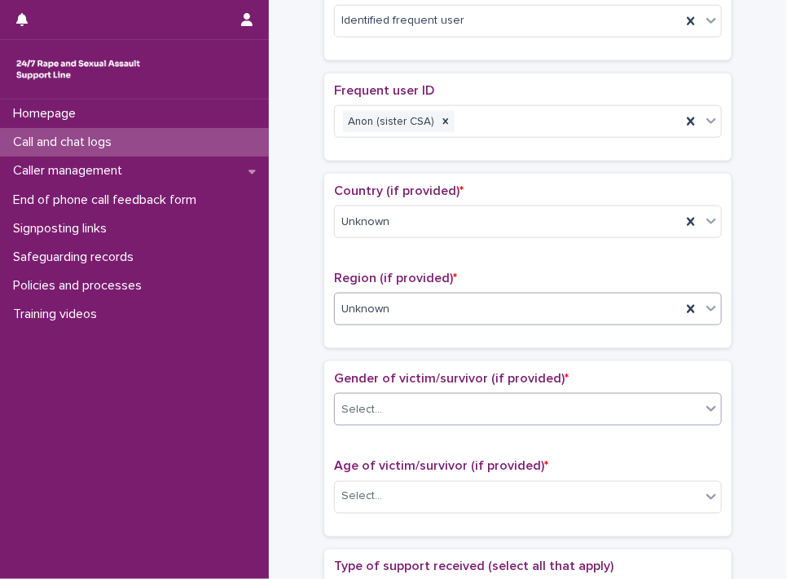
click at [704, 408] on icon at bounding box center [712, 408] width 16 height 16
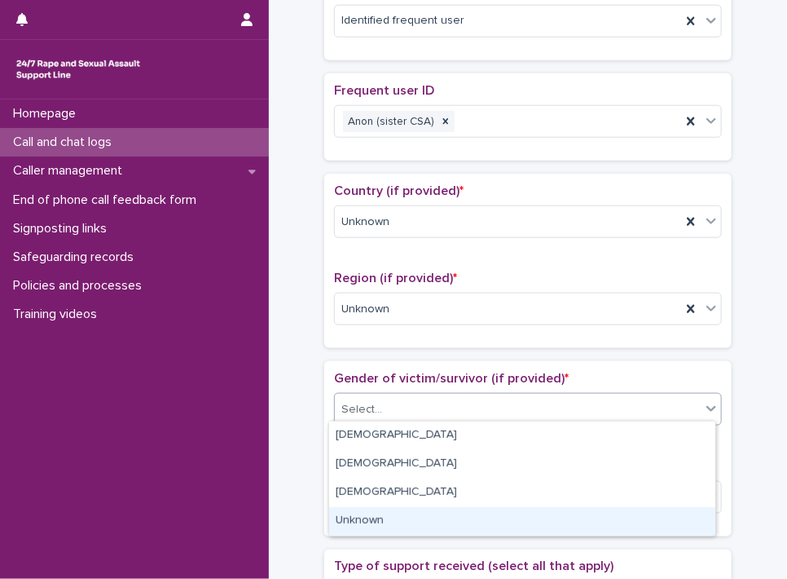
click at [665, 509] on div "Unknown" at bounding box center [522, 521] width 386 height 29
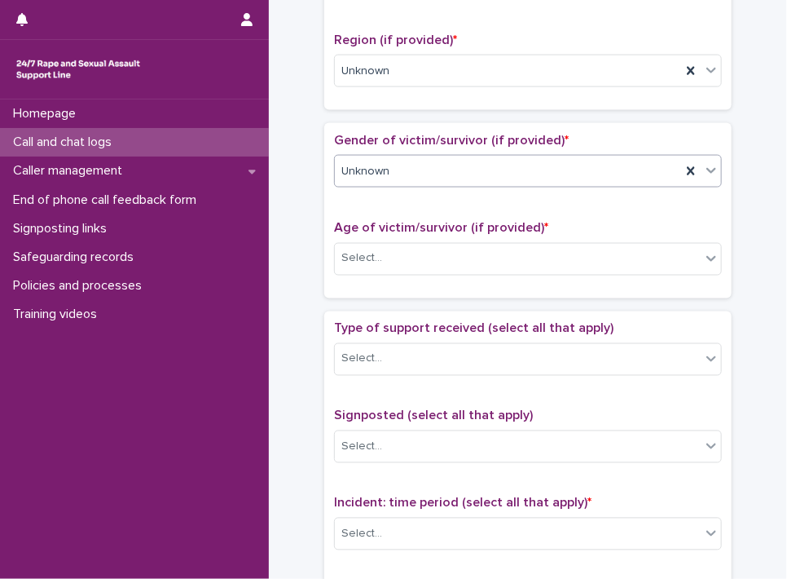
scroll to position [773, 0]
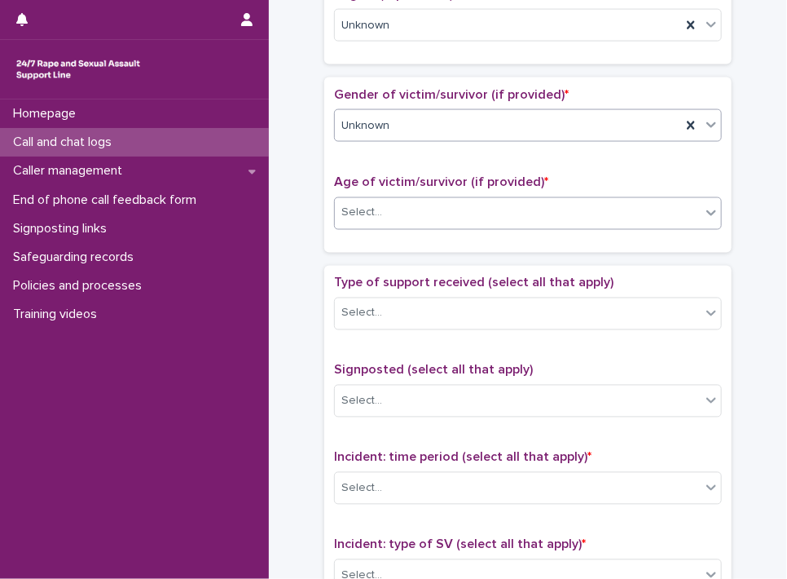
drag, startPoint x: 701, startPoint y: 211, endPoint x: 701, endPoint y: 221, distance: 9.8
click at [704, 213] on icon at bounding box center [712, 213] width 16 height 16
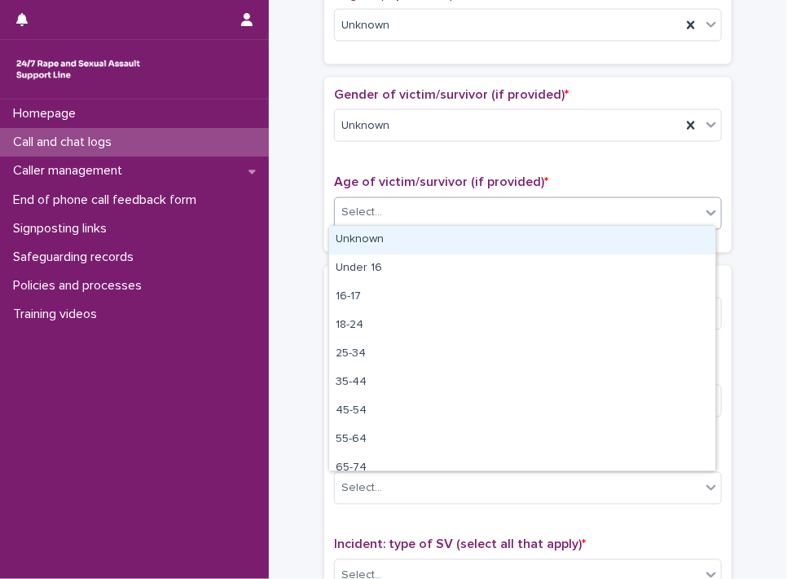
click at [676, 246] on div "Unknown" at bounding box center [522, 240] width 386 height 29
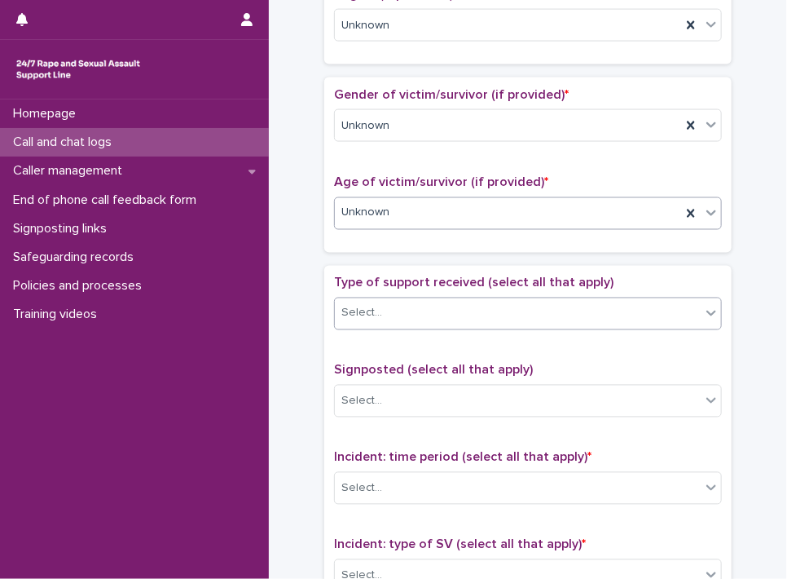
click at [704, 311] on icon at bounding box center [712, 313] width 16 height 16
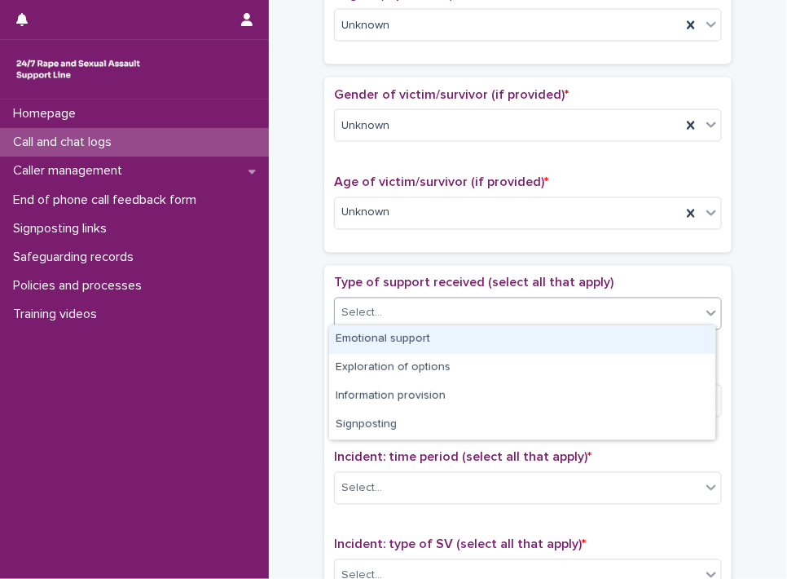
click at [748, 289] on div "**********" at bounding box center [528, 121] width 486 height 1769
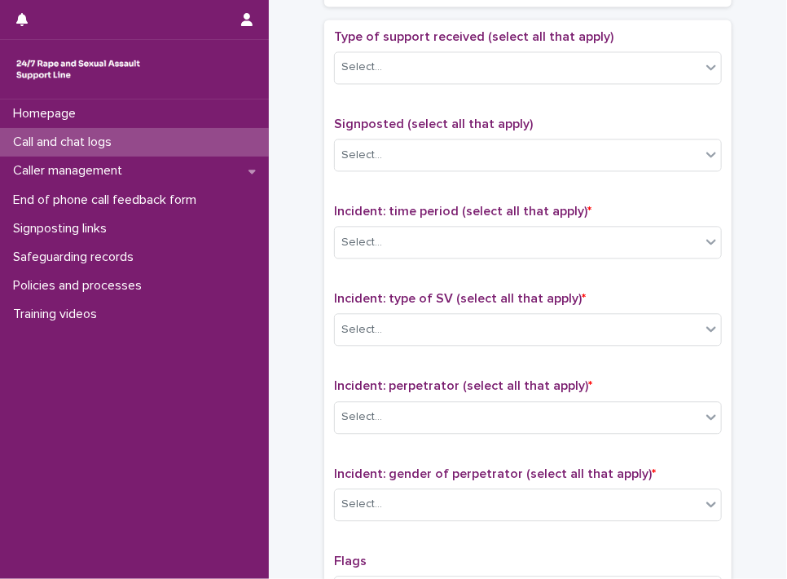
scroll to position [1024, 0]
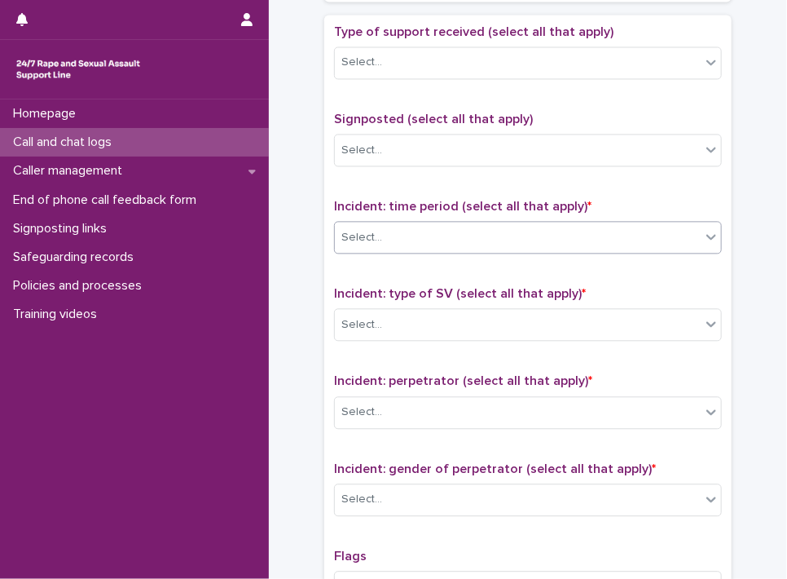
click at [707, 237] on icon at bounding box center [712, 236] width 16 height 16
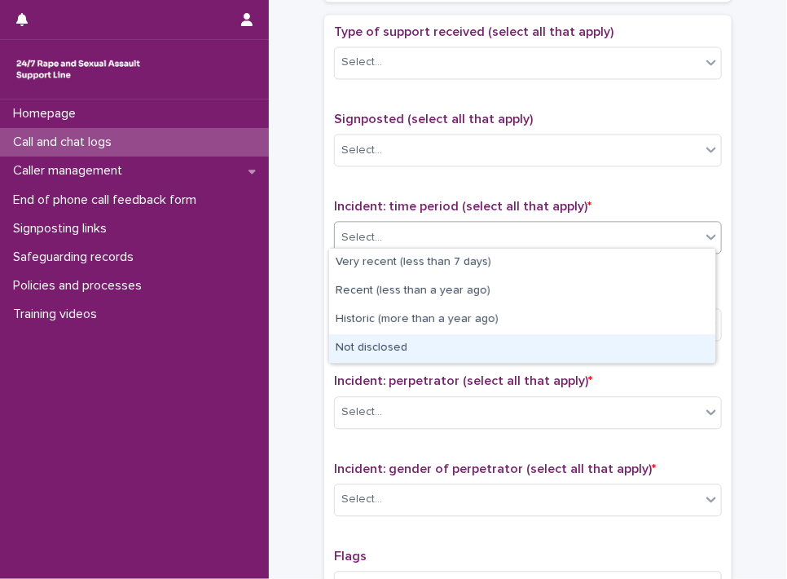
click at [665, 348] on div "Not disclosed" at bounding box center [522, 348] width 386 height 29
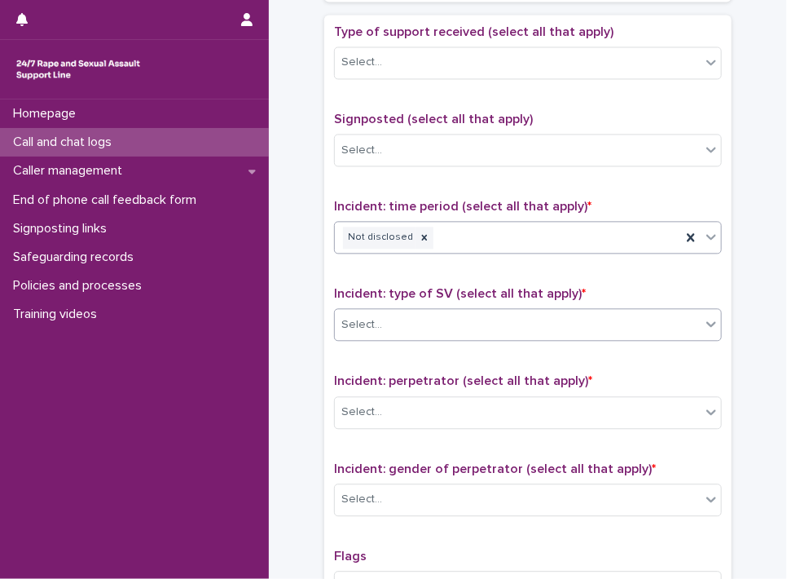
click at [704, 315] on icon at bounding box center [712, 323] width 16 height 16
click at [707, 322] on icon at bounding box center [712, 325] width 10 height 6
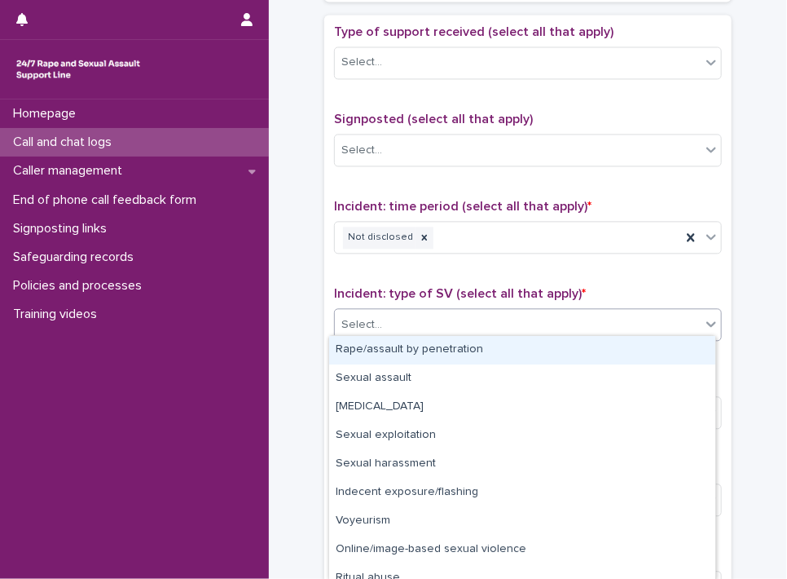
scroll to position [41, 0]
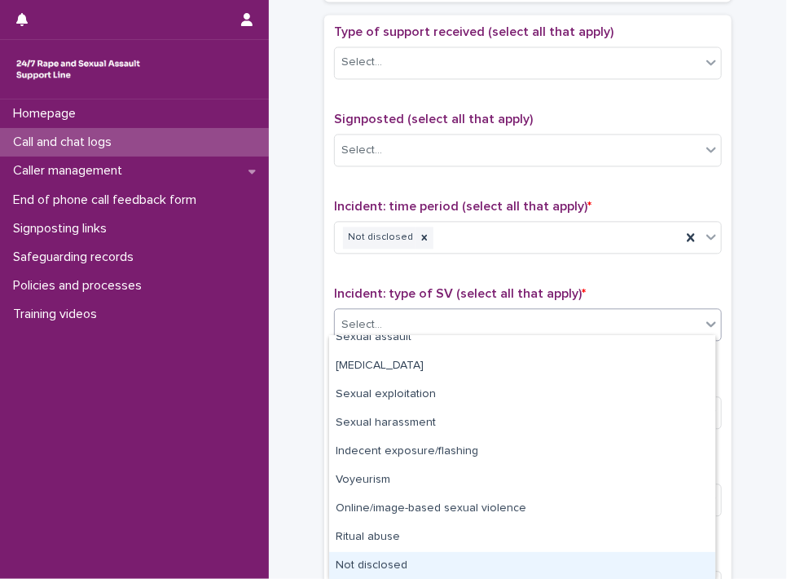
click at [548, 556] on div "Not disclosed" at bounding box center [522, 566] width 386 height 29
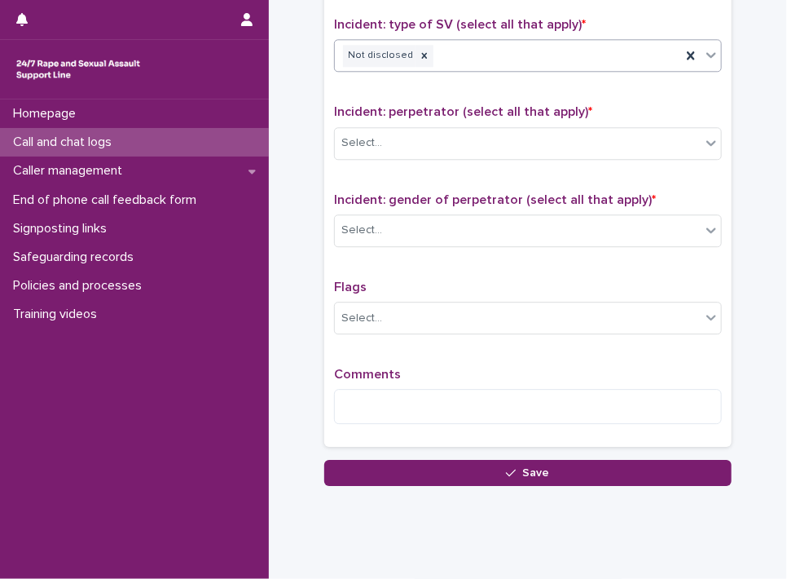
scroll to position [1308, 0]
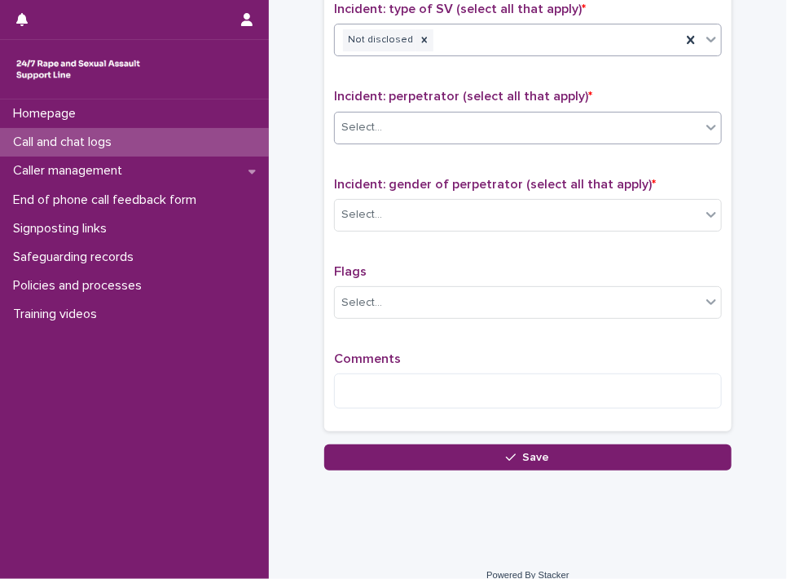
click at [682, 118] on div "Select..." at bounding box center [518, 127] width 366 height 27
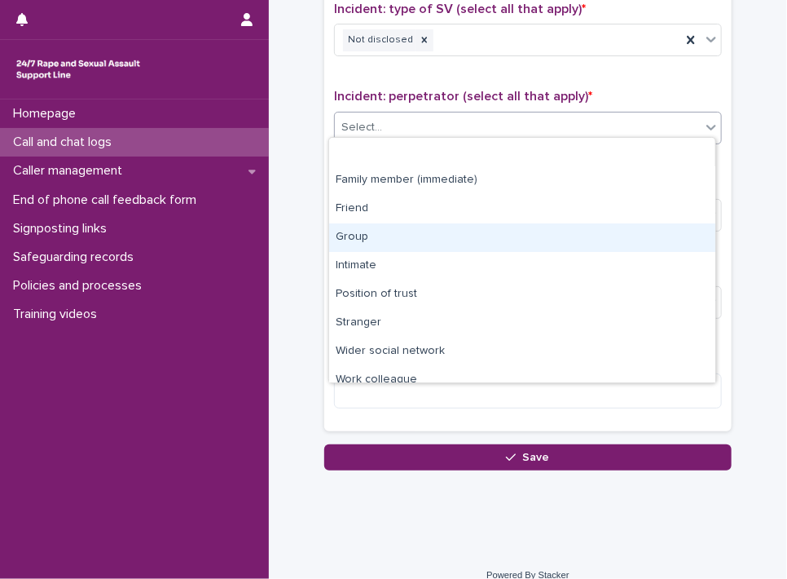
scroll to position [68, 0]
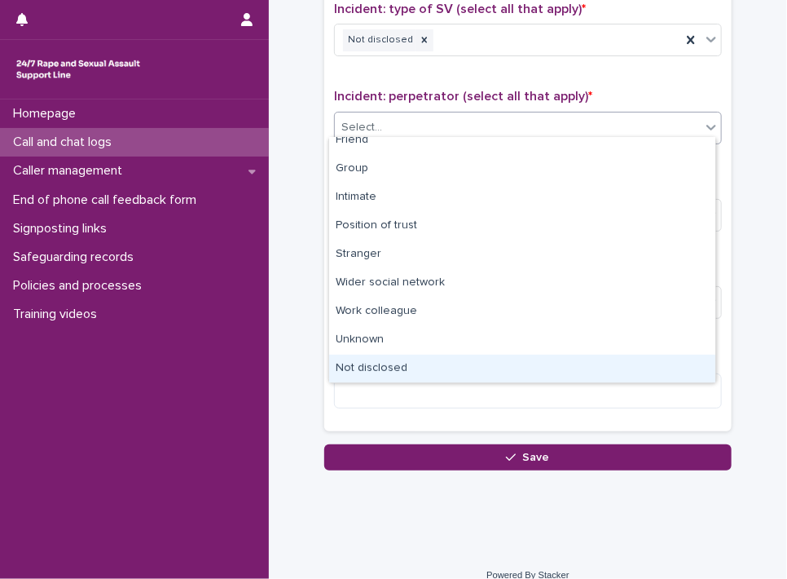
click at [635, 366] on div "Not disclosed" at bounding box center [522, 369] width 386 height 29
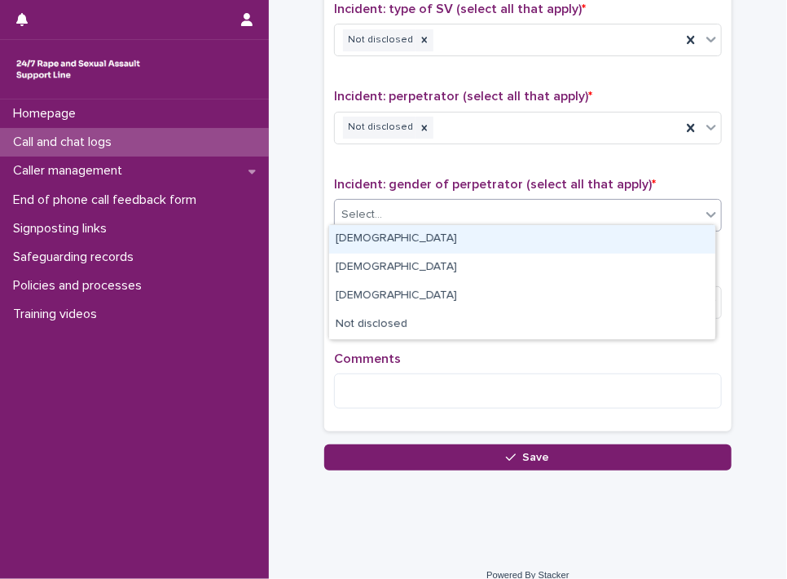
click at [701, 223] on div at bounding box center [711, 215] width 20 height 31
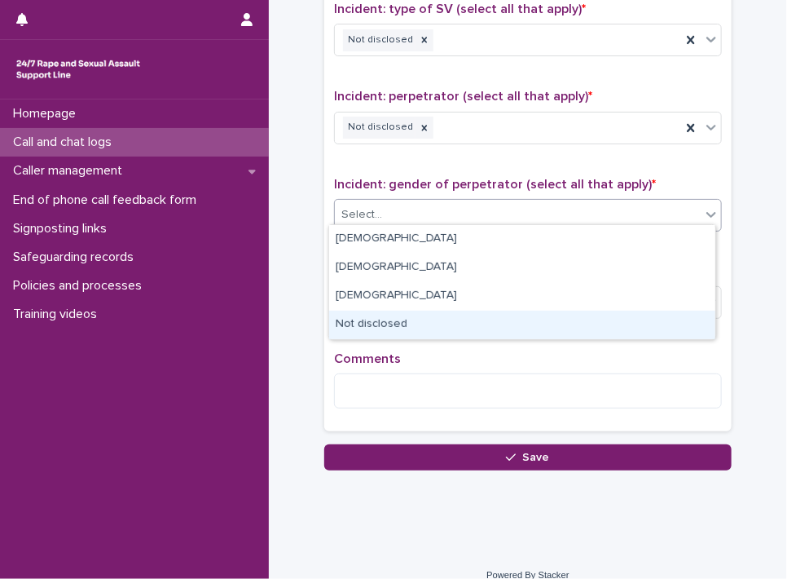
click at [662, 317] on div "Not disclosed" at bounding box center [522, 325] width 386 height 29
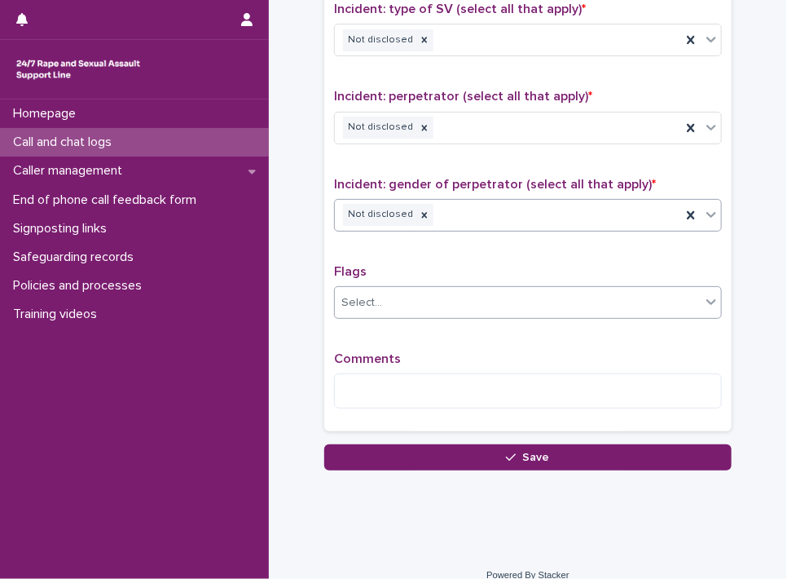
click at [707, 299] on icon at bounding box center [712, 302] width 10 height 6
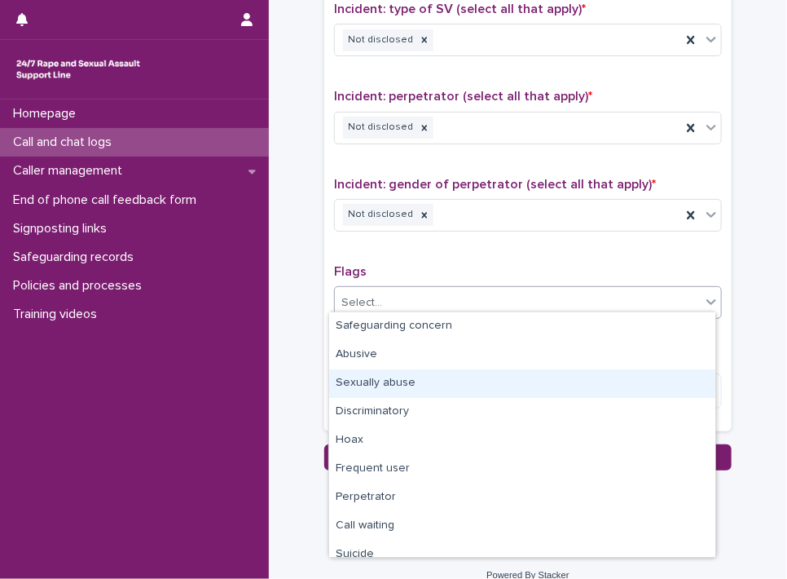
click at [665, 384] on div "Sexually abuse" at bounding box center [522, 383] width 386 height 29
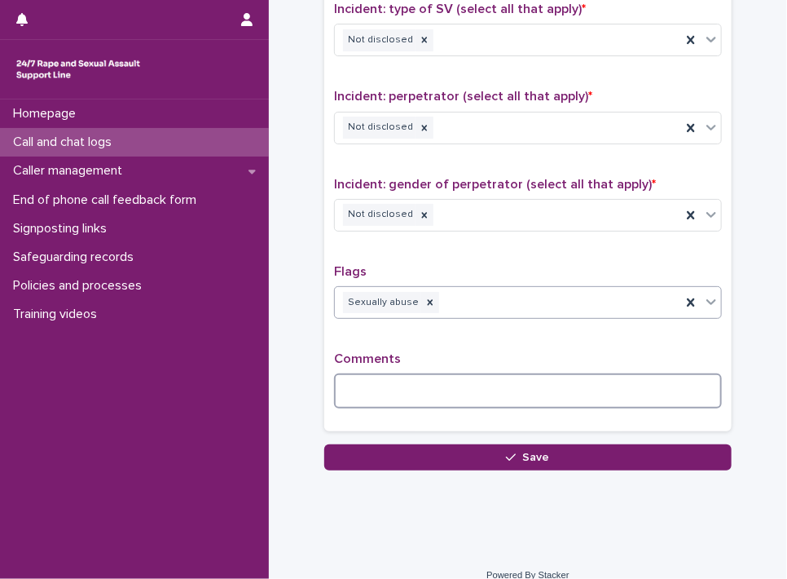
click at [540, 379] on textarea at bounding box center [528, 390] width 388 height 35
type textarea "*"
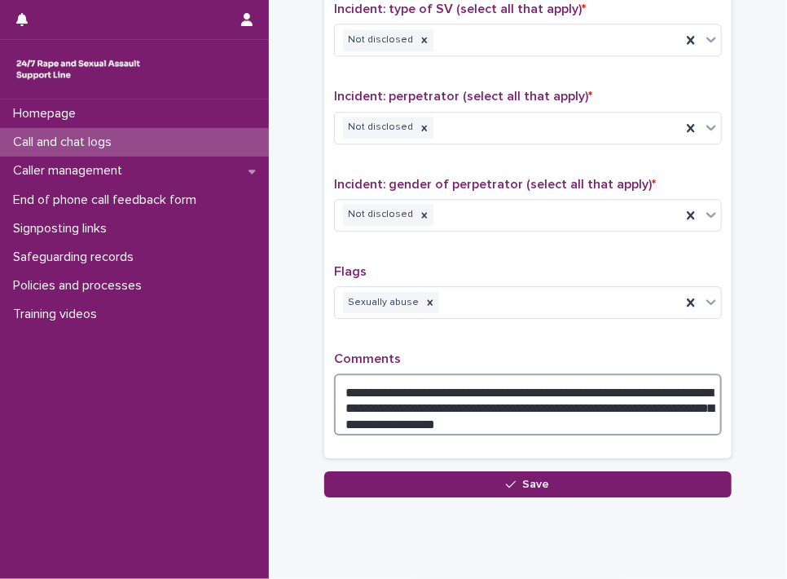
click at [655, 382] on textarea "**********" at bounding box center [528, 404] width 388 height 62
click at [404, 398] on textarea "**********" at bounding box center [528, 404] width 388 height 62
click at [655, 382] on textarea "**********" at bounding box center [528, 404] width 388 height 62
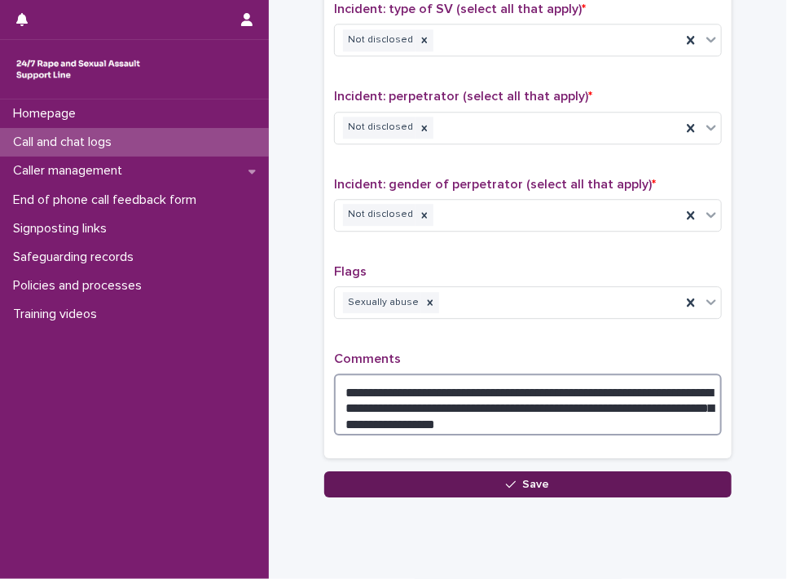
type textarea "**********"
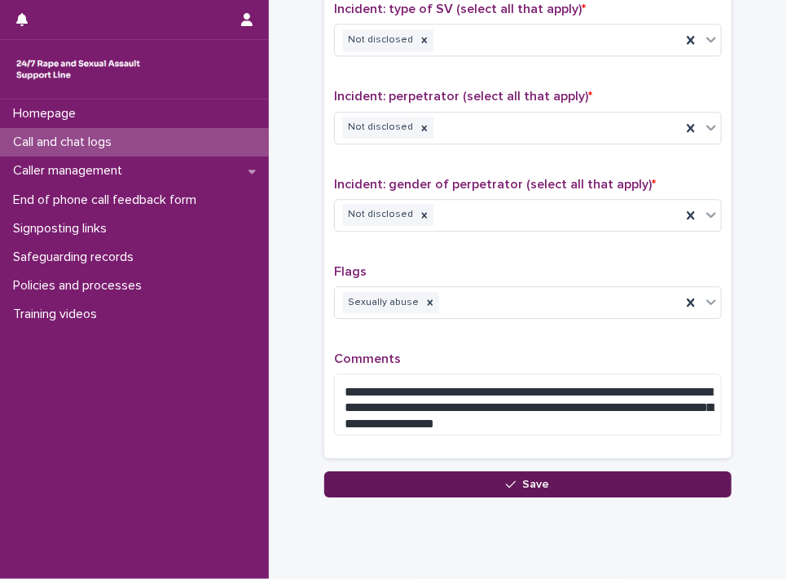
click at [523, 480] on span "Save" at bounding box center [536, 484] width 27 height 11
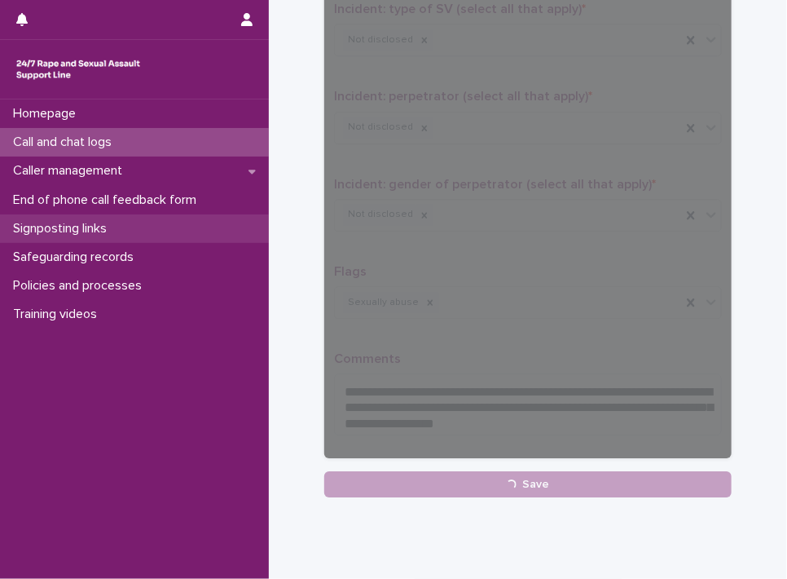
scroll to position [349, 0]
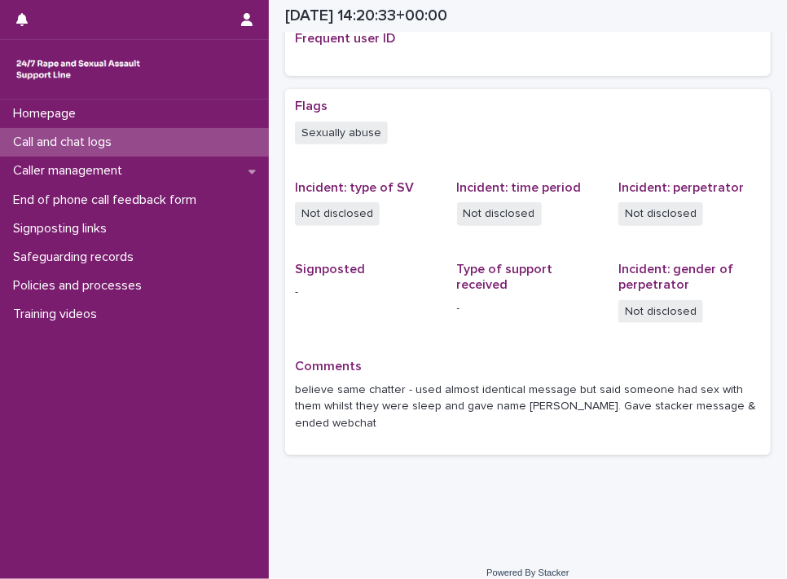
click at [73, 138] on p "Call and chat logs" at bounding box center [66, 142] width 118 height 15
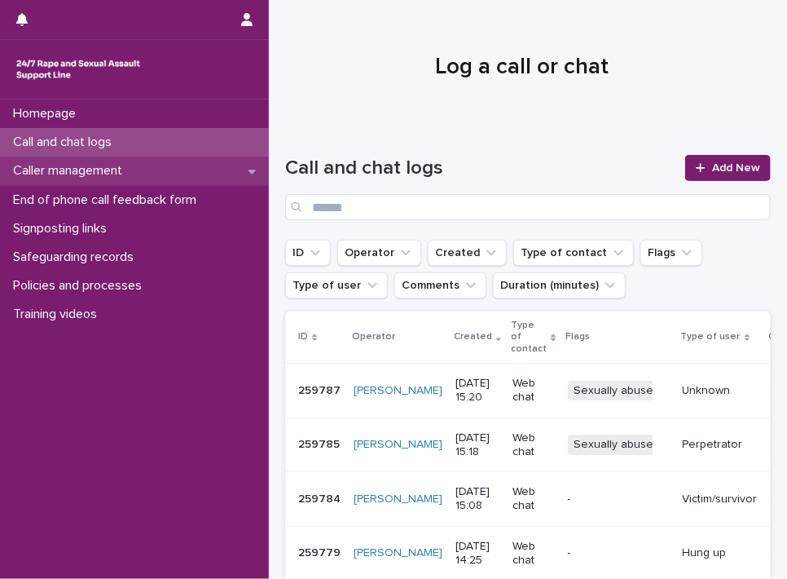
click at [83, 176] on p "Caller management" at bounding box center [71, 170] width 129 height 15
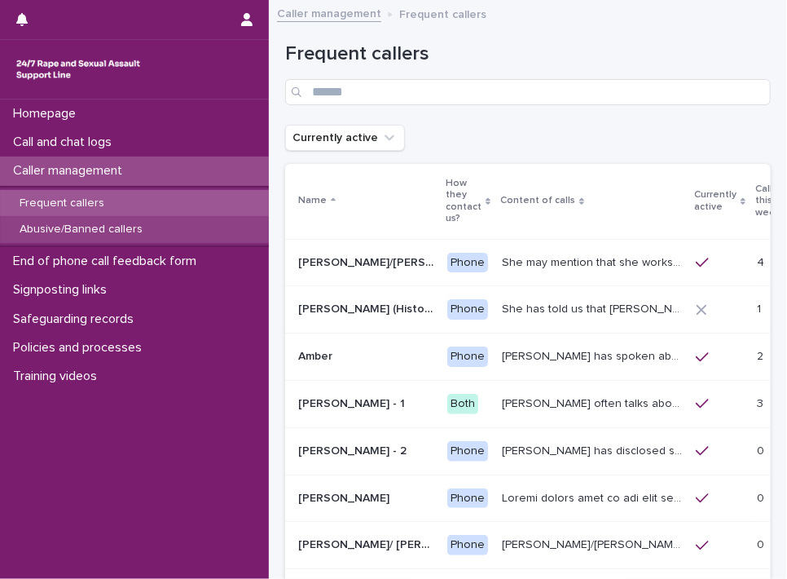
click at [83, 231] on p "Abusive/Banned callers" at bounding box center [81, 230] width 149 height 14
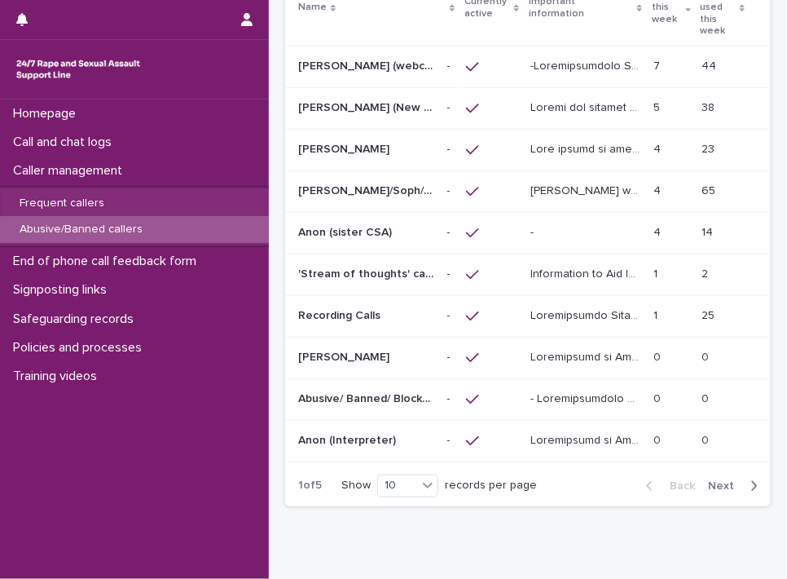
scroll to position [248, 0]
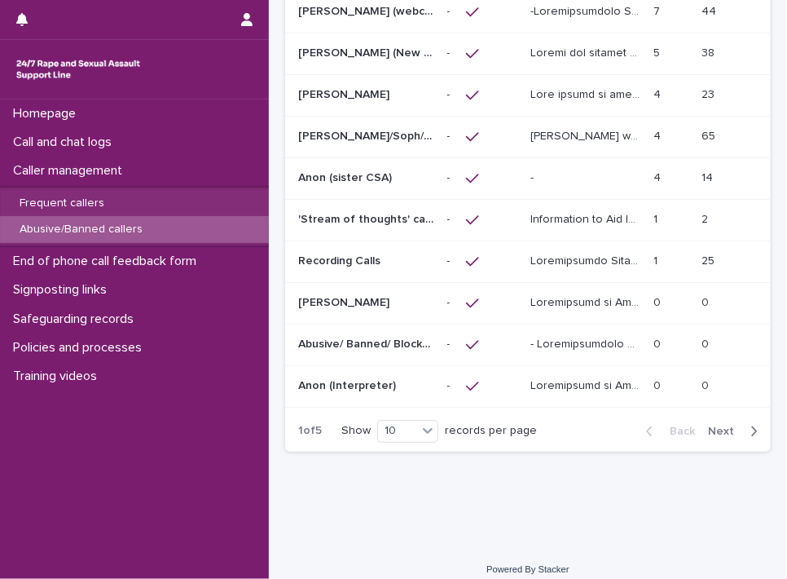
click at [333, 173] on p "Anon (sister CSA)" at bounding box center [346, 176] width 97 height 17
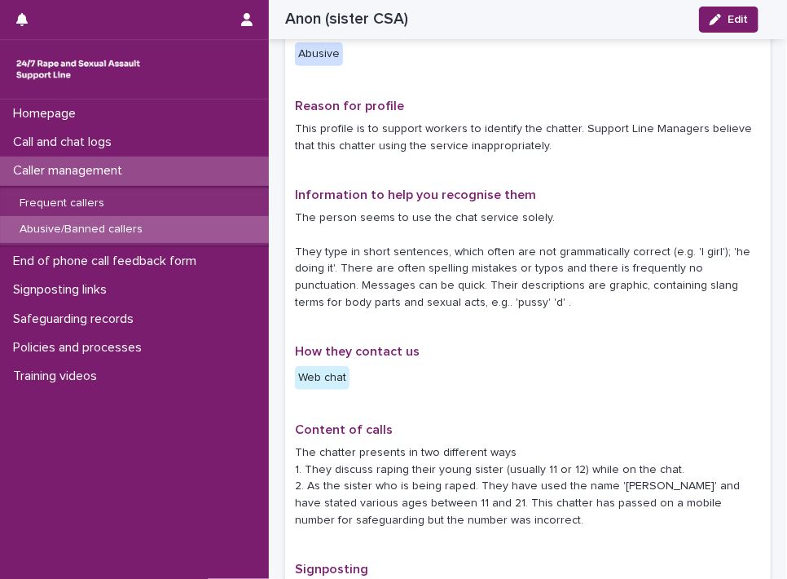
scroll to position [444, 0]
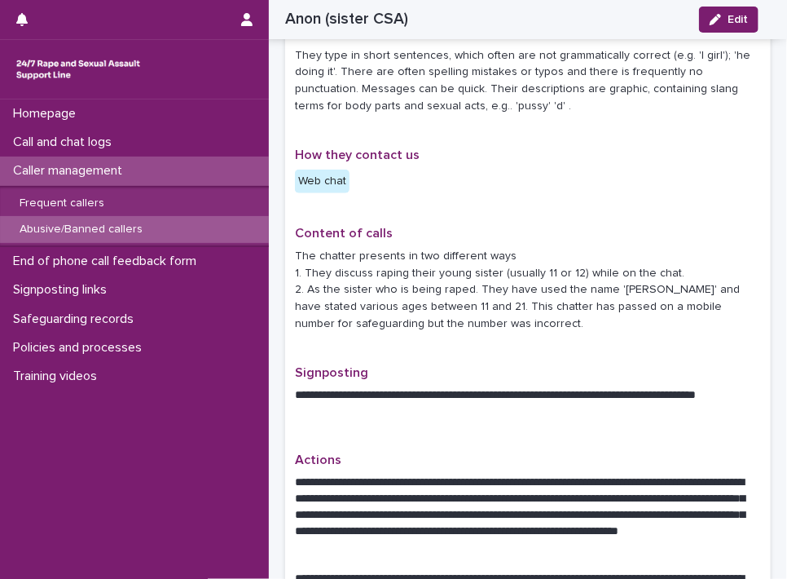
click at [718, 24] on icon "button" at bounding box center [715, 19] width 11 height 11
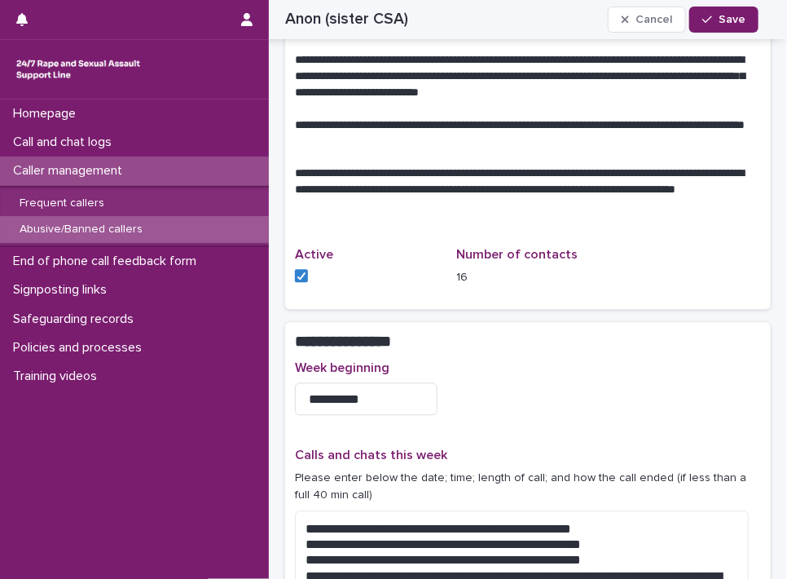
scroll to position [1246, 0]
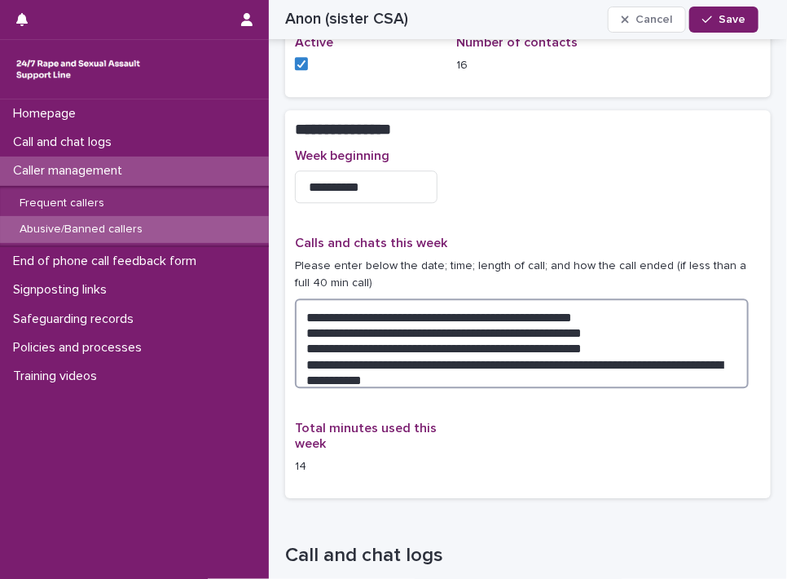
click at [436, 365] on textarea "**********" at bounding box center [522, 343] width 454 height 90
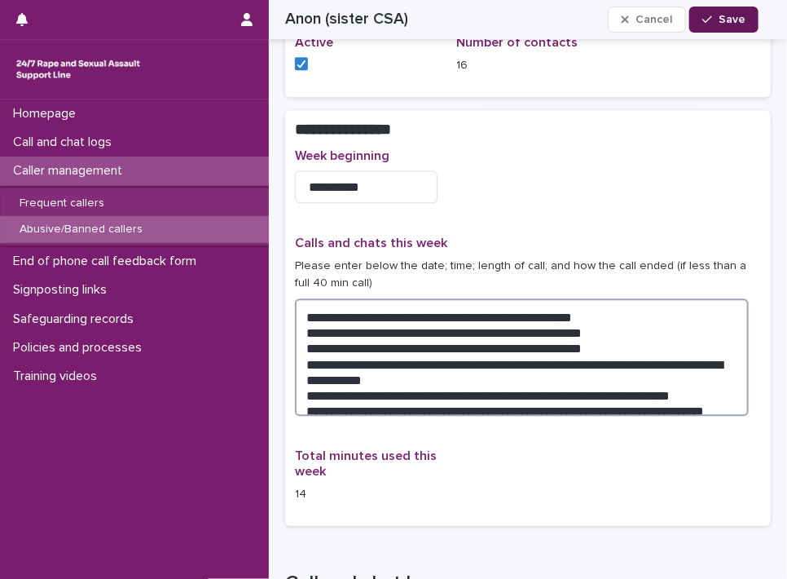
type textarea "**********"
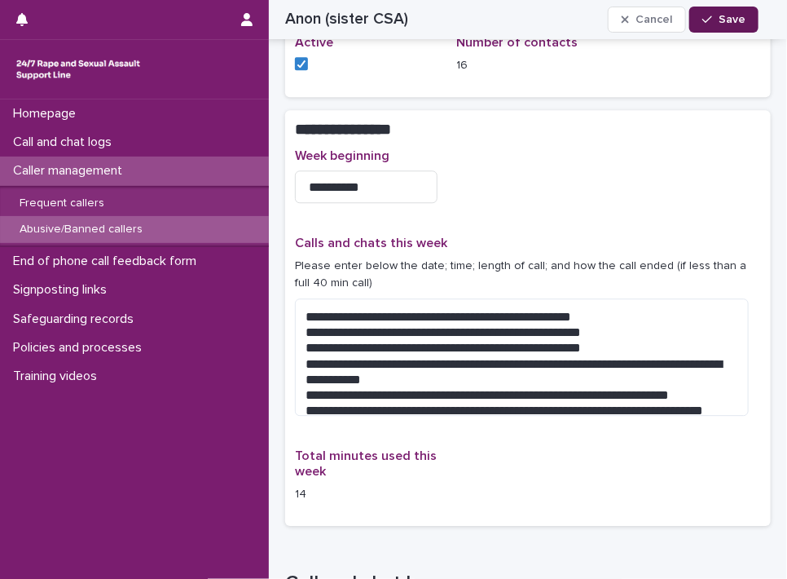
click at [730, 20] on span "Save" at bounding box center [732, 19] width 27 height 11
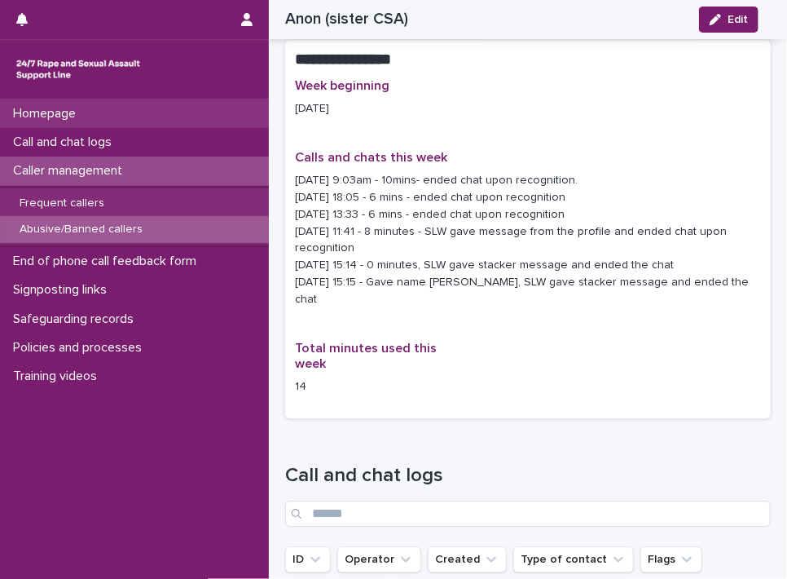
click at [193, 115] on div "Homepage" at bounding box center [134, 113] width 269 height 29
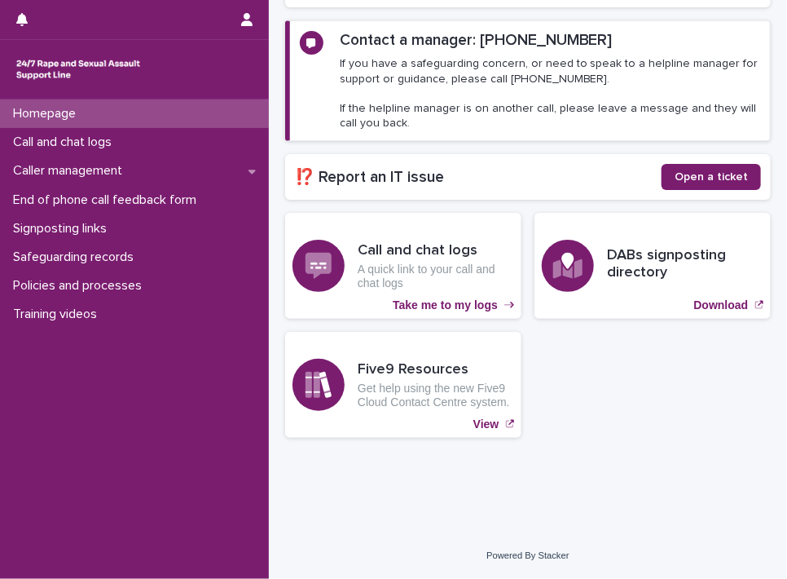
scroll to position [221, 0]
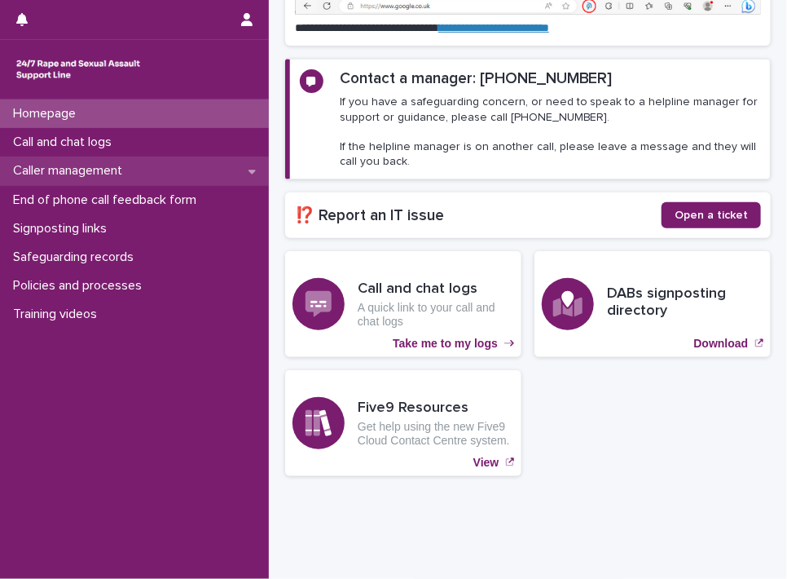
click at [101, 170] on p "Caller management" at bounding box center [71, 170] width 129 height 15
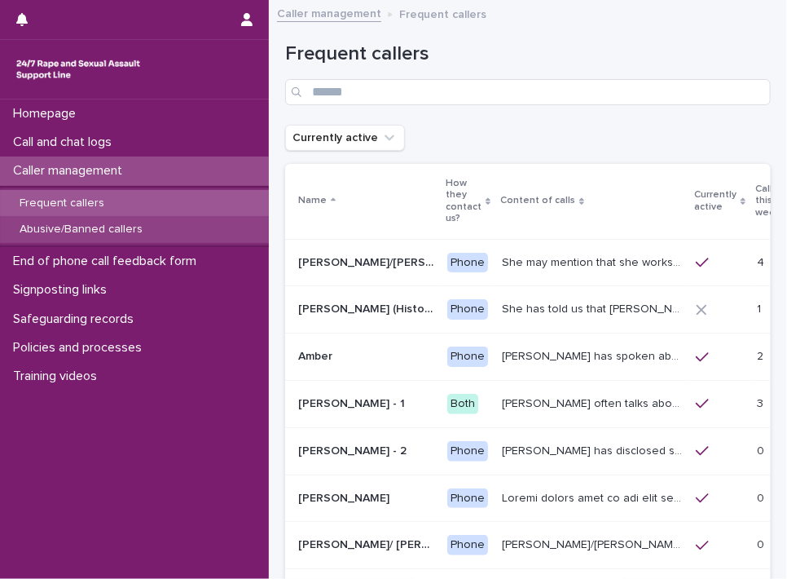
click at [103, 219] on div "Abusive/Banned callers" at bounding box center [134, 229] width 269 height 27
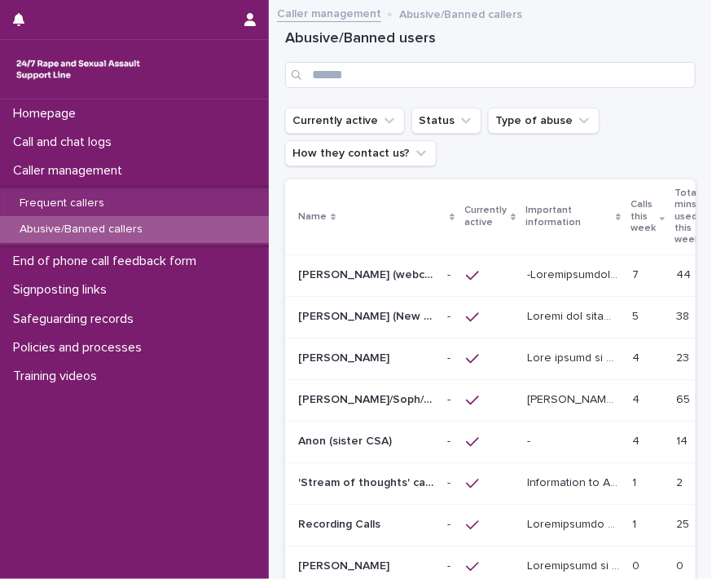
click at [352, 432] on p "Anon (sister CSA)" at bounding box center [346, 439] width 97 height 17
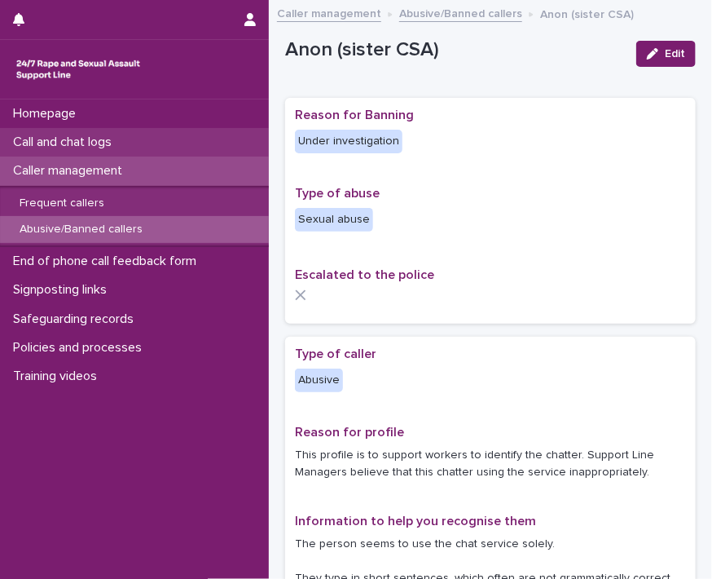
click at [80, 144] on p "Call and chat logs" at bounding box center [66, 142] width 118 height 15
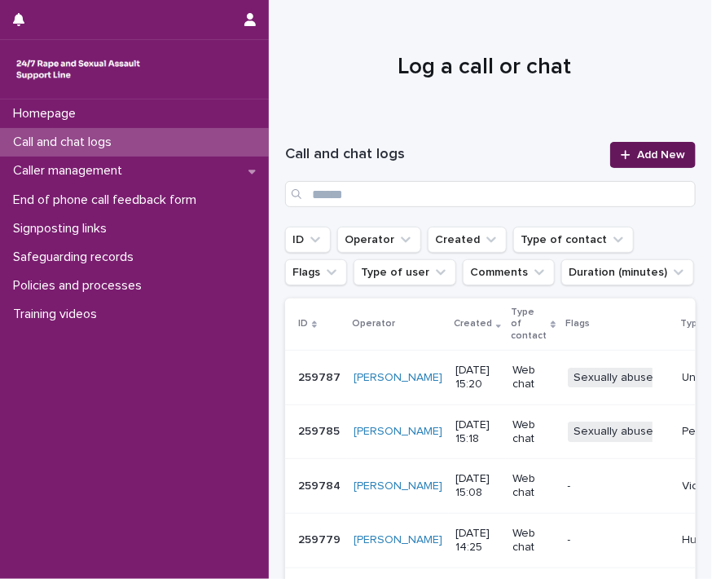
click at [643, 159] on span "Add New" at bounding box center [661, 154] width 48 height 11
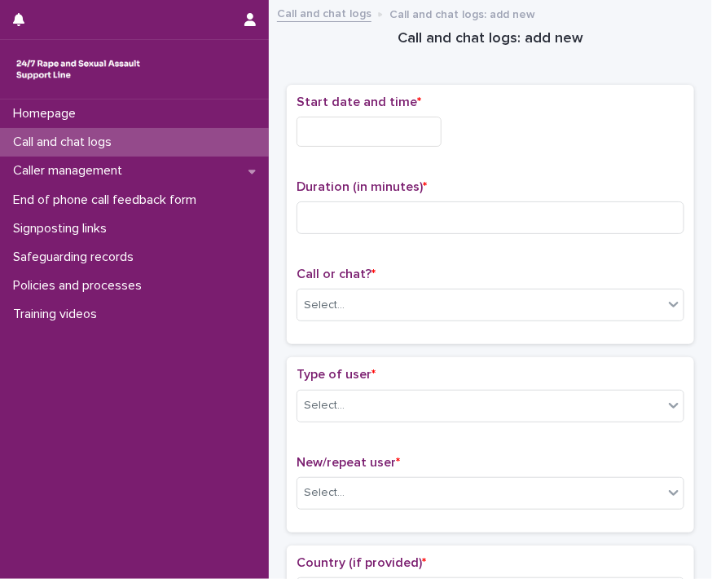
click at [341, 131] on input "text" at bounding box center [369, 132] width 145 height 30
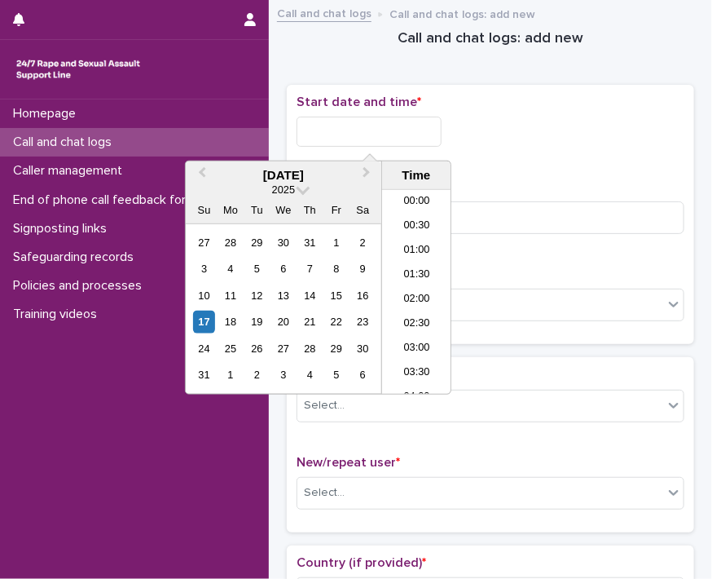
scroll to position [668, 0]
click at [202, 318] on div "17" at bounding box center [204, 322] width 22 height 22
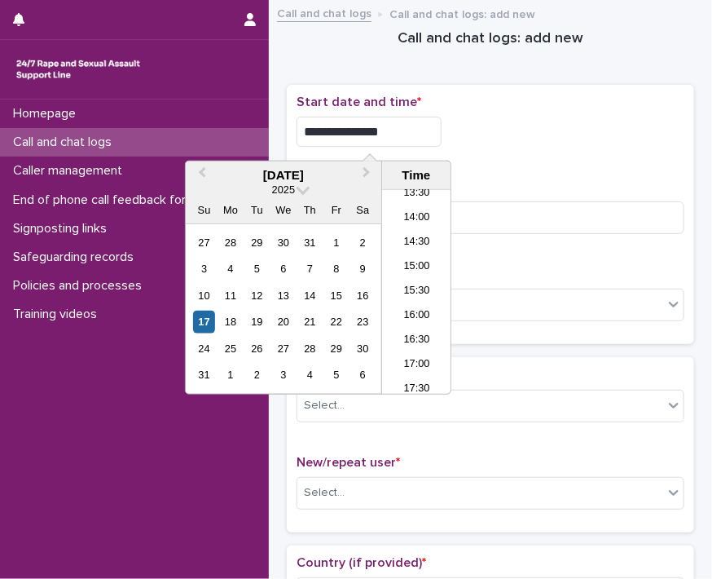
drag, startPoint x: 359, startPoint y: 134, endPoint x: 525, endPoint y: 128, distance: 166.4
click at [524, 128] on div "**********" at bounding box center [491, 132] width 388 height 30
type input "**********"
click at [579, 217] on input at bounding box center [491, 217] width 388 height 33
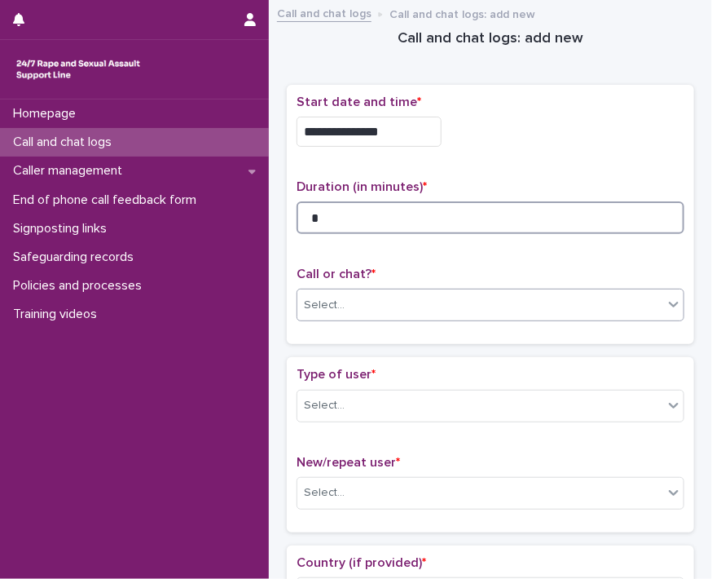
type input "*"
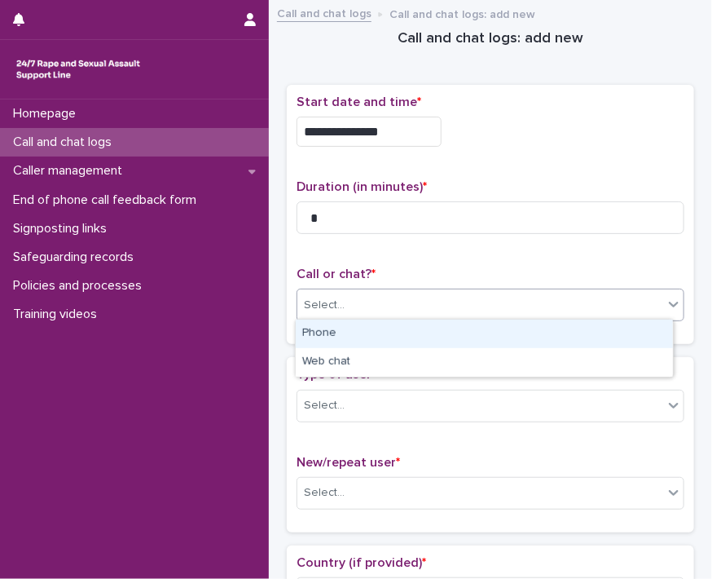
click at [666, 303] on icon at bounding box center [674, 304] width 16 height 16
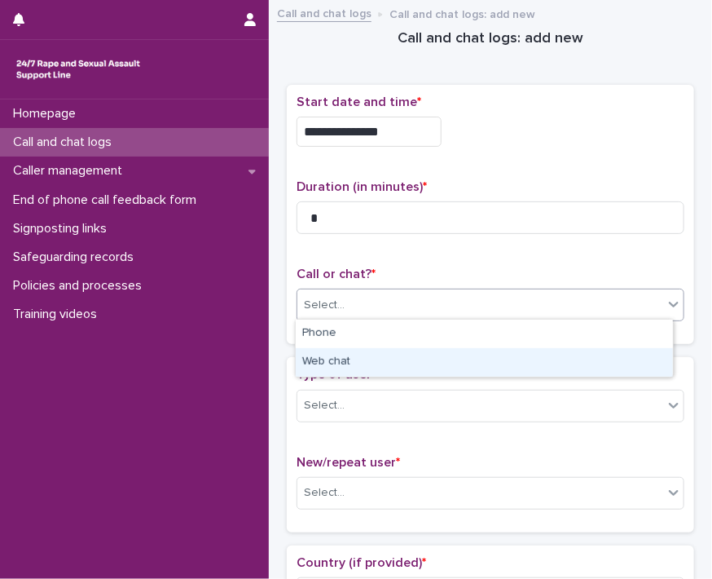
click at [607, 371] on div "Web chat" at bounding box center [484, 362] width 377 height 29
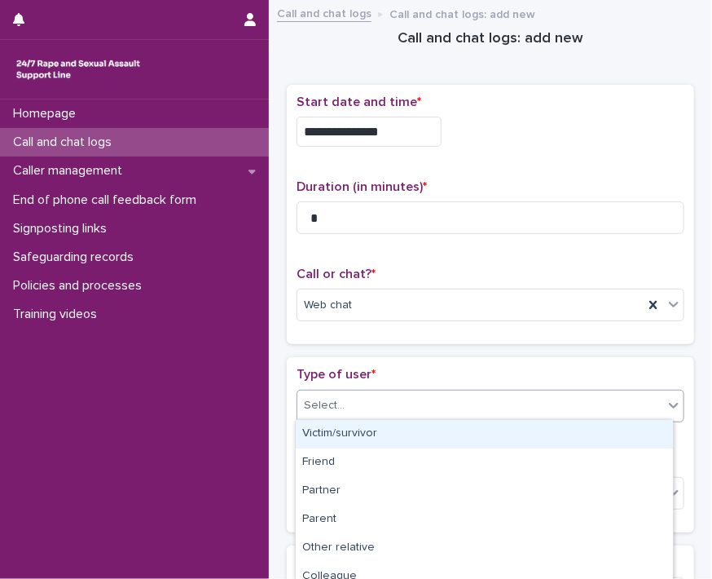
click at [666, 403] on icon at bounding box center [674, 405] width 16 height 16
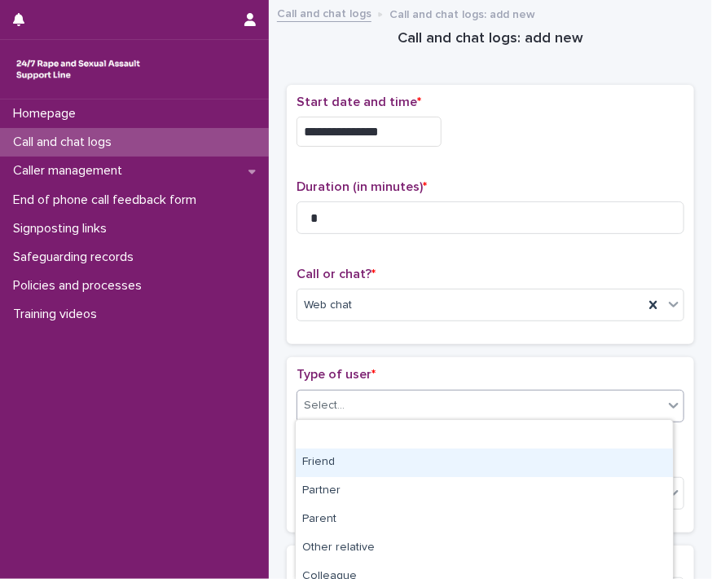
scroll to position [267, 0]
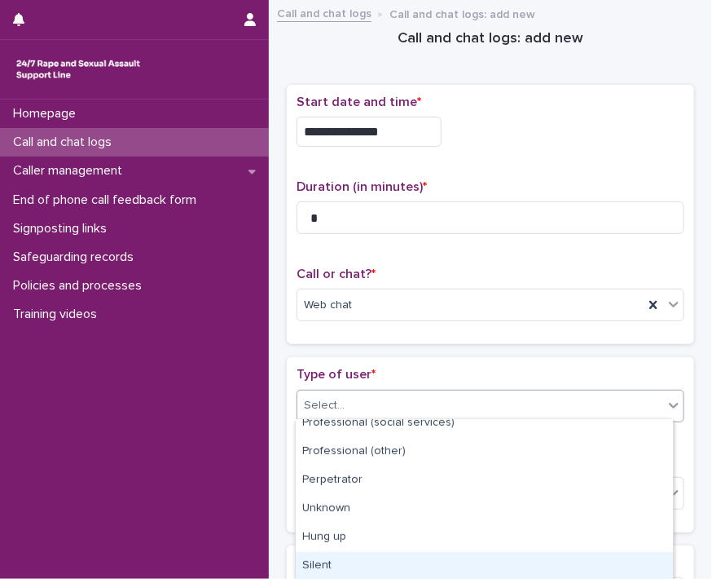
click at [607, 562] on div "Silent" at bounding box center [484, 566] width 377 height 29
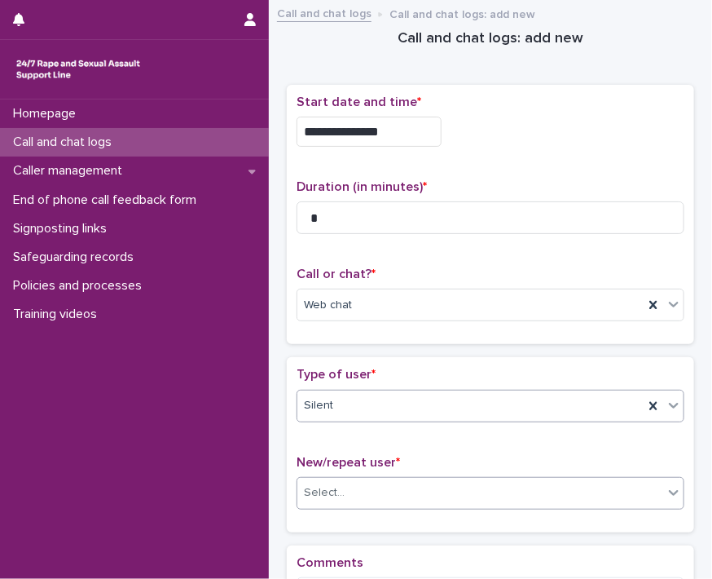
click at [669, 490] on icon at bounding box center [674, 493] width 10 height 6
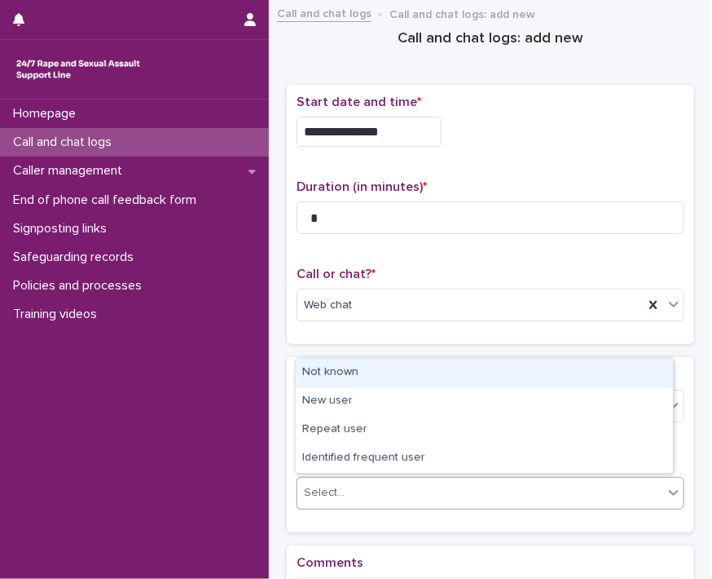
click at [530, 375] on div "Not known" at bounding box center [484, 373] width 377 height 29
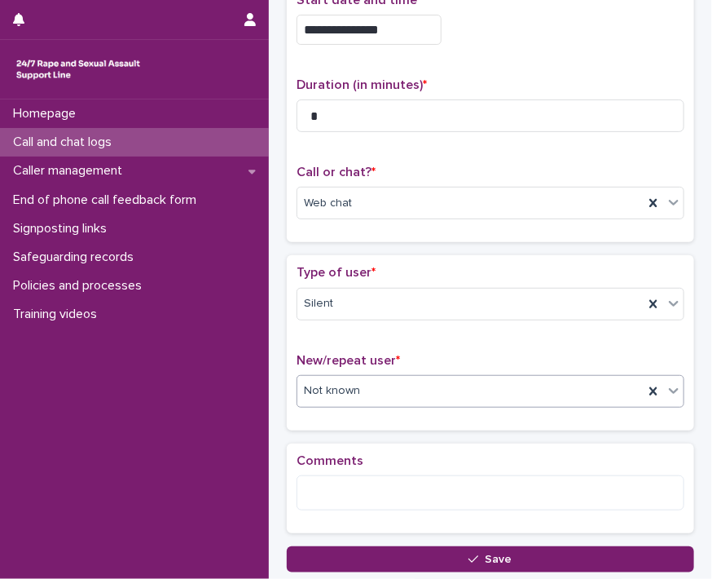
scroll to position [218, 0]
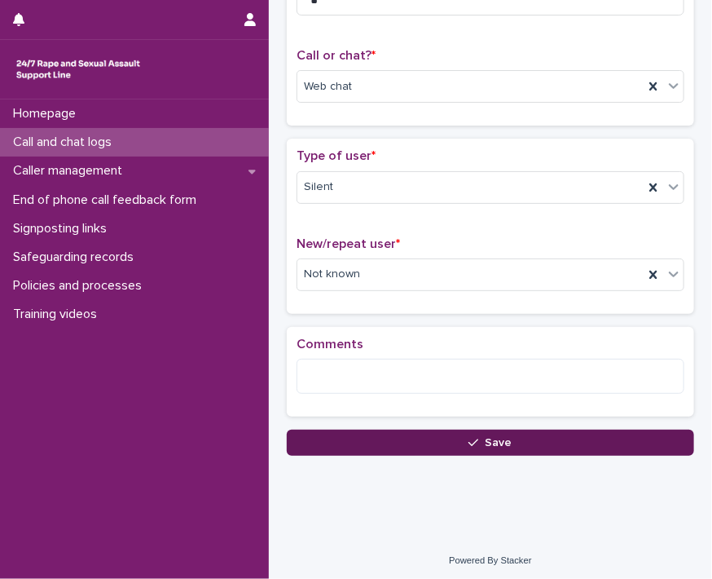
click at [523, 436] on button "Save" at bounding box center [491, 443] width 408 height 26
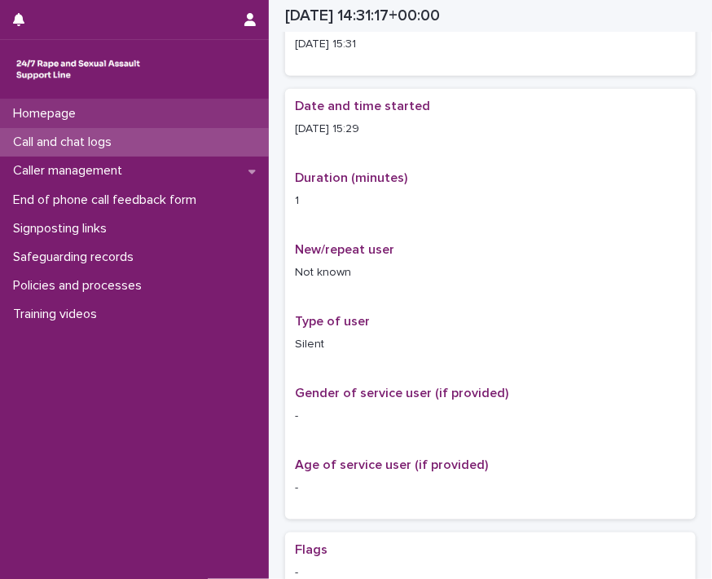
click at [100, 116] on div "Homepage" at bounding box center [134, 113] width 269 height 29
